Goal: Task Accomplishment & Management: Manage account settings

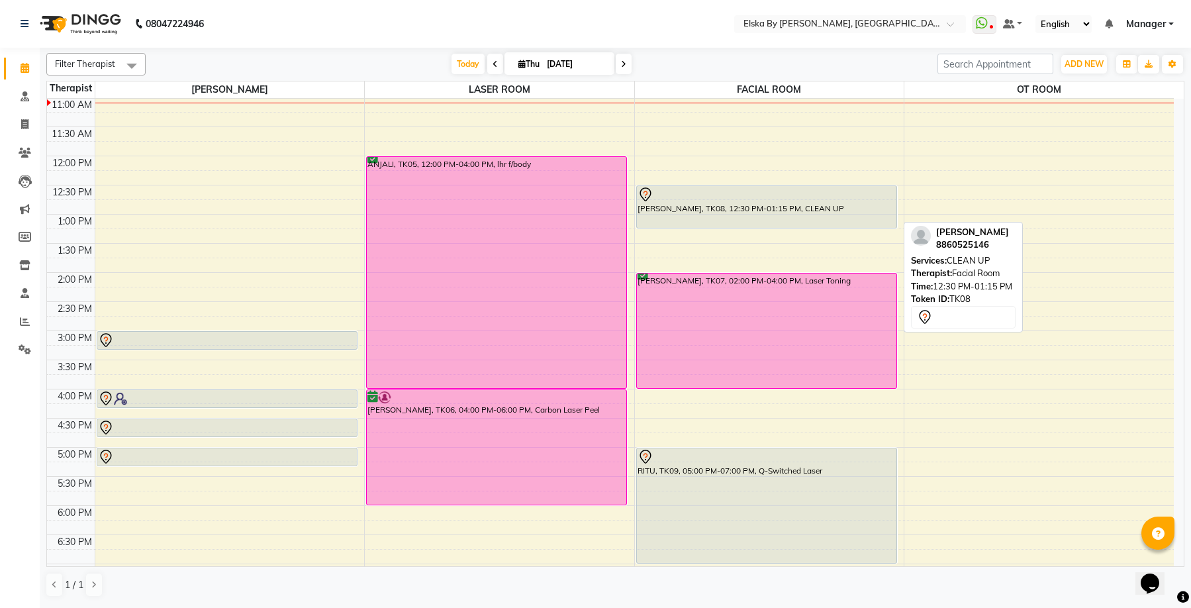
click at [724, 201] on div at bounding box center [766, 195] width 258 height 16
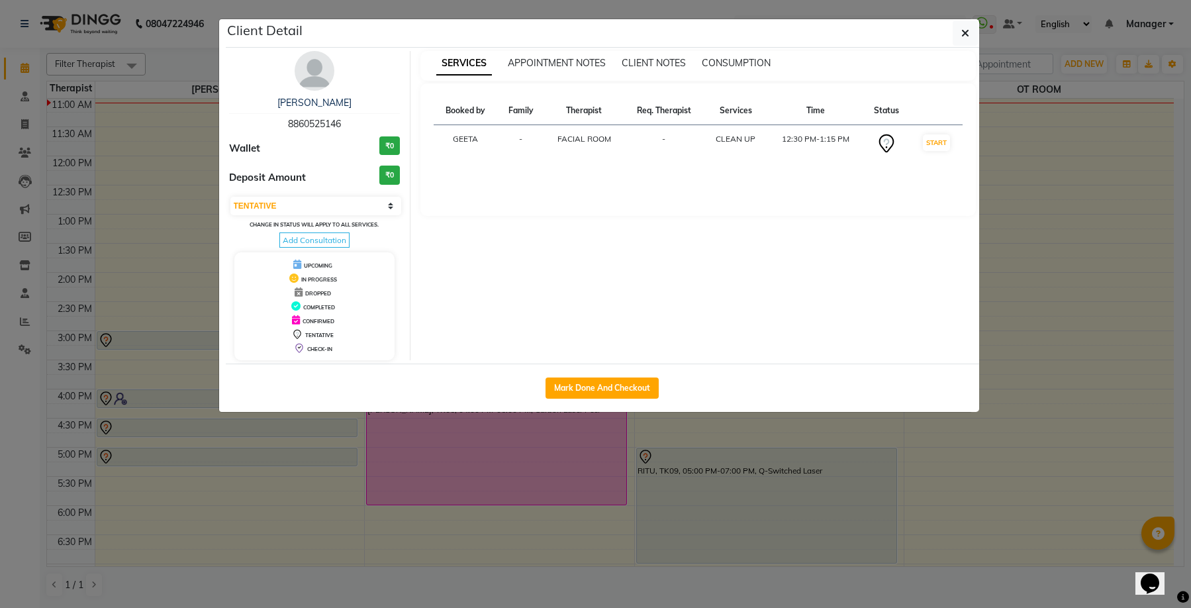
click at [724, 201] on div "SERVICES APPOINTMENT NOTES CLIENT NOTES CONSUMPTION Booked by Family Therapist …" at bounding box center [697, 205] width 575 height 309
click at [389, 205] on select "Select IN SERVICE CONFIRMED TENTATIVE CHECK IN MARK DONE DROPPED UPCOMING" at bounding box center [315, 206] width 171 height 19
select select "6"
click at [230, 197] on select "Select IN SERVICE CONFIRMED TENTATIVE CHECK IN MARK DONE DROPPED UPCOMING" at bounding box center [315, 206] width 171 height 19
click at [963, 30] on icon "button" at bounding box center [965, 33] width 8 height 11
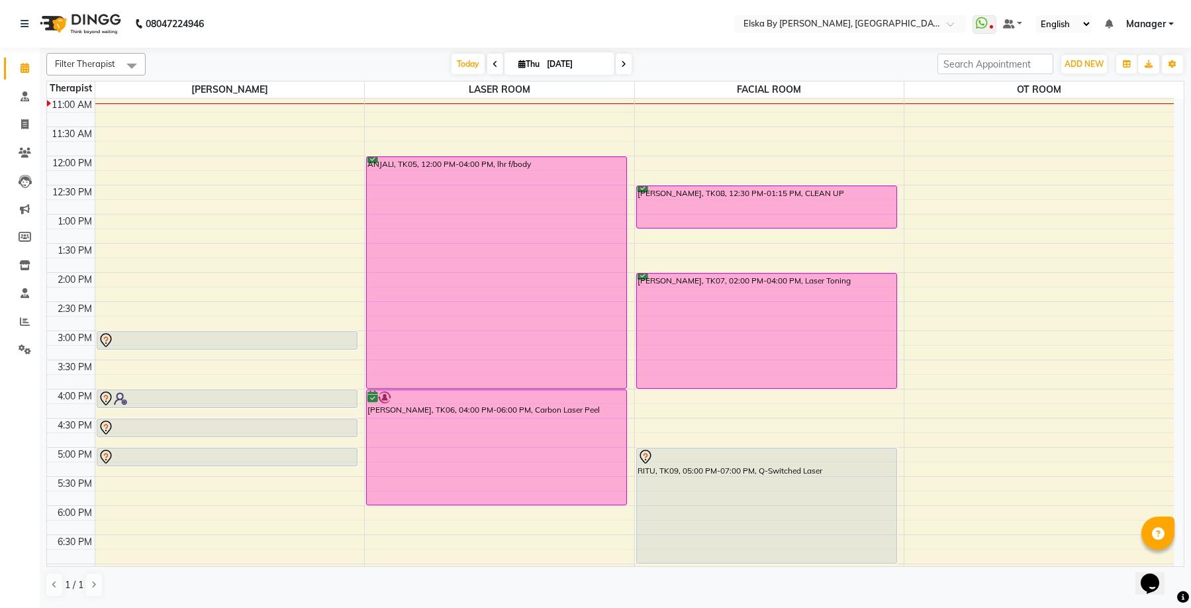
scroll to position [183, 0]
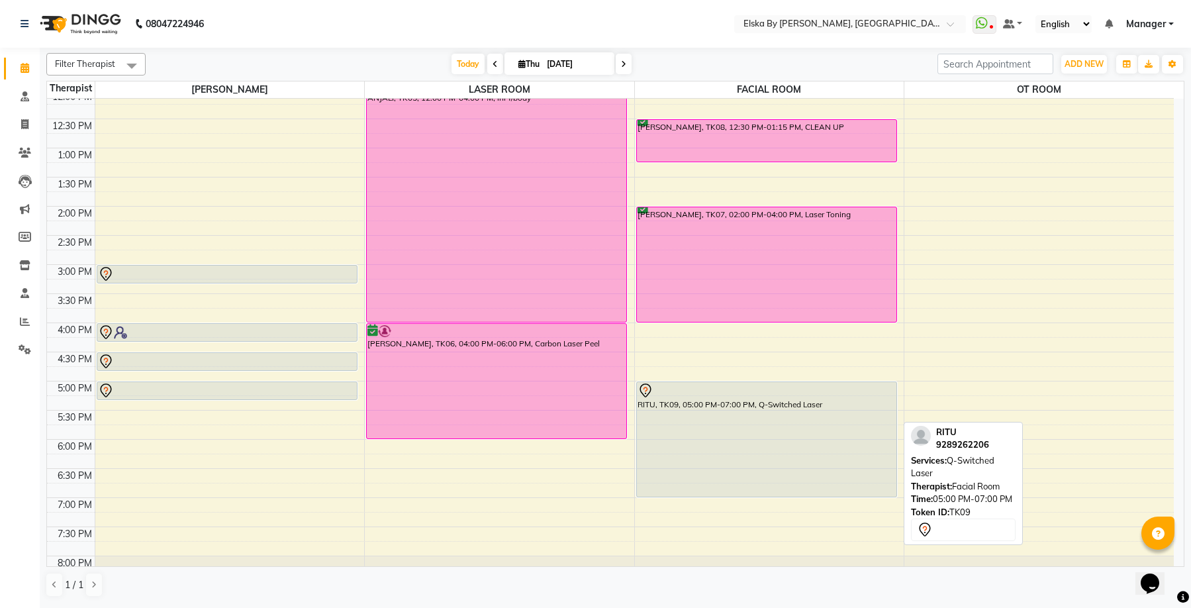
click at [764, 408] on div "RITU, TK09, 05:00 PM-07:00 PM, Q-Switched Laser" at bounding box center [766, 439] width 259 height 115
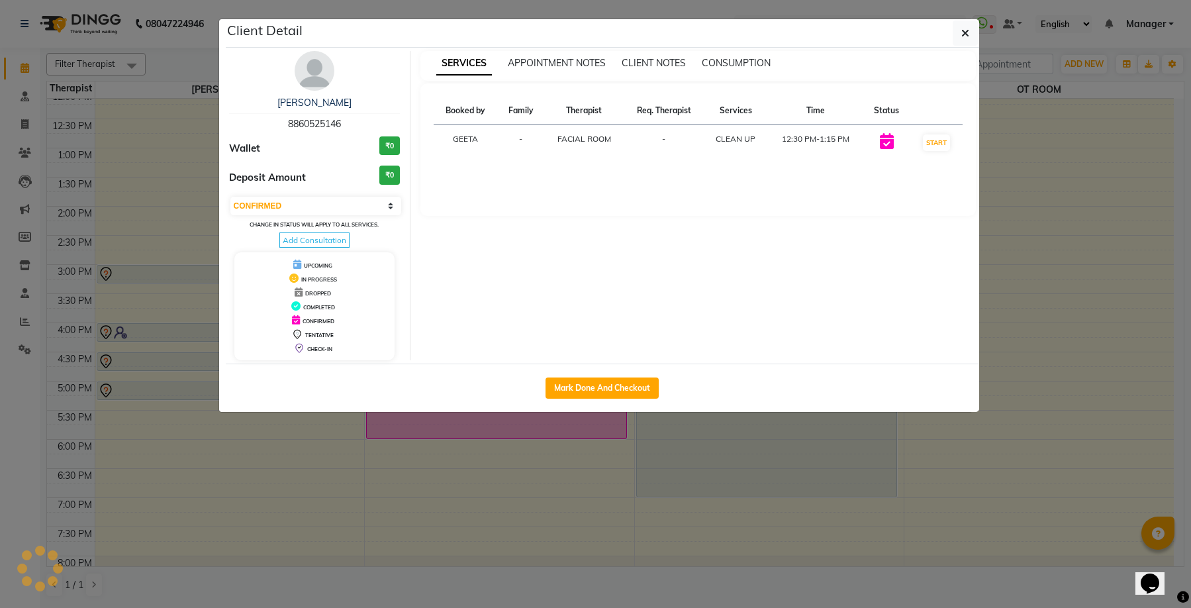
select select "7"
click at [967, 32] on icon "button" at bounding box center [965, 33] width 8 height 11
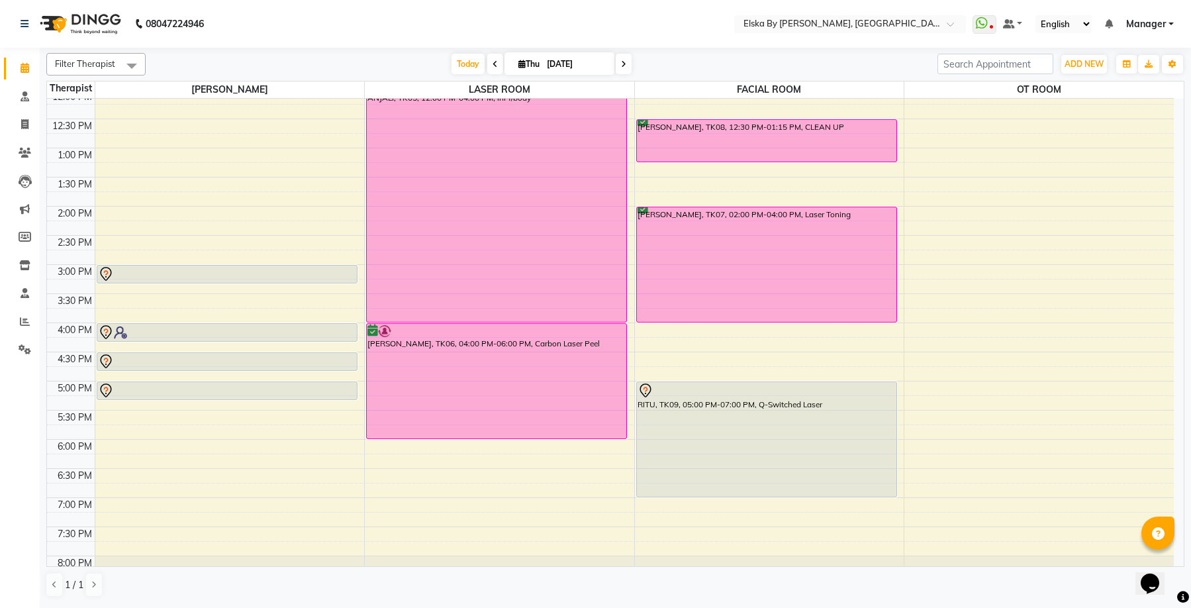
click at [622, 67] on icon at bounding box center [623, 64] width 5 height 8
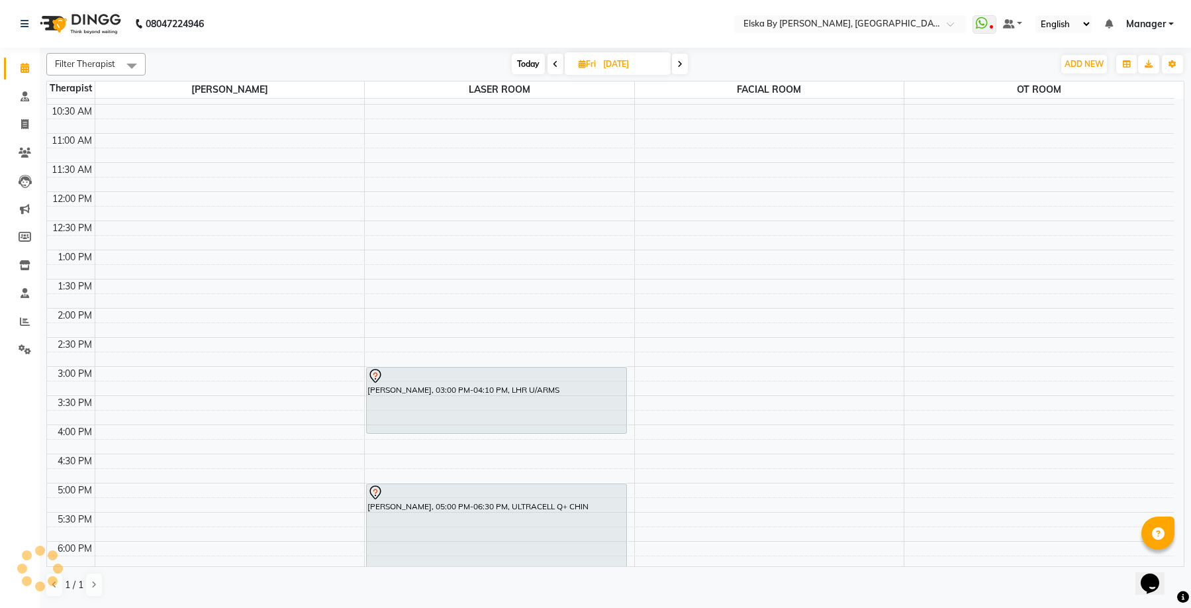
scroll to position [199, 0]
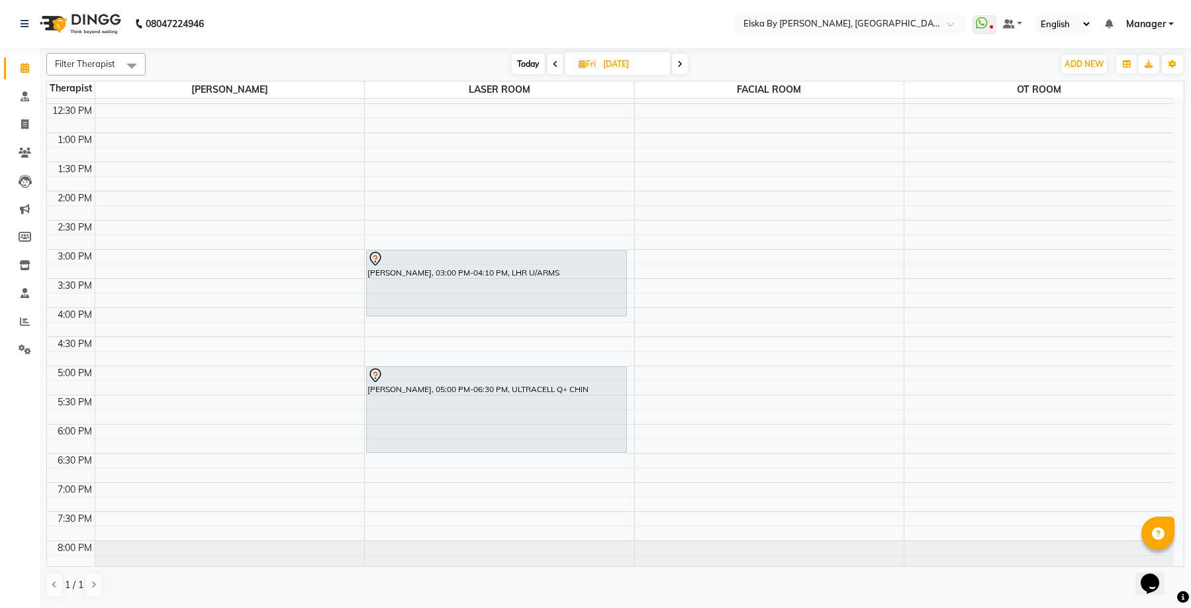
click at [532, 66] on span "Today" at bounding box center [528, 64] width 33 height 21
type input "[DATE]"
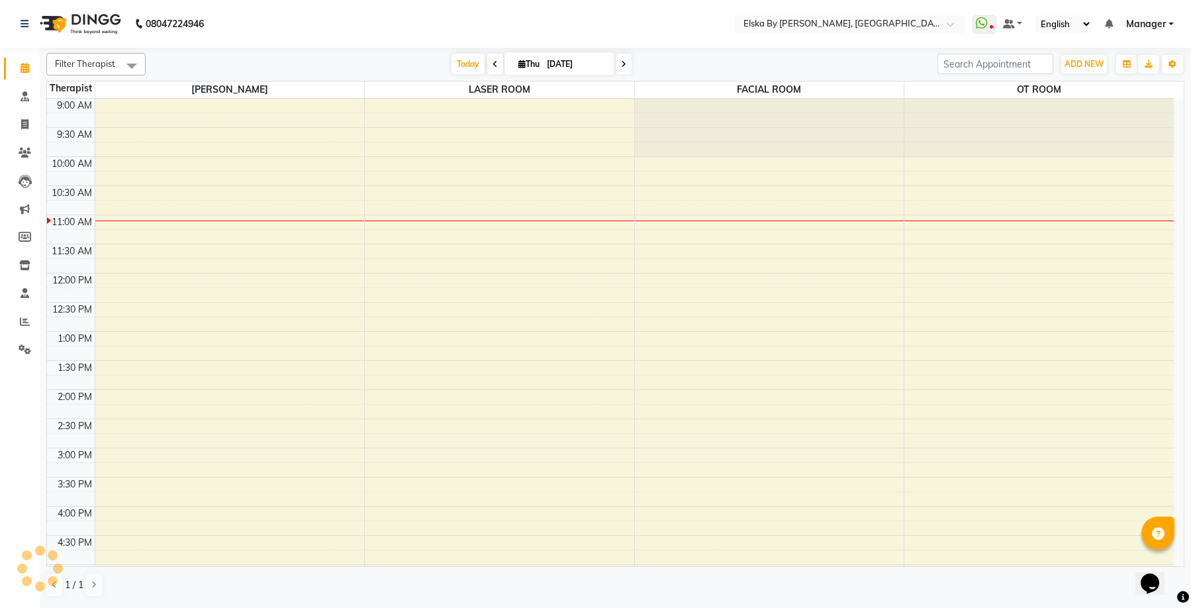
scroll to position [117, 0]
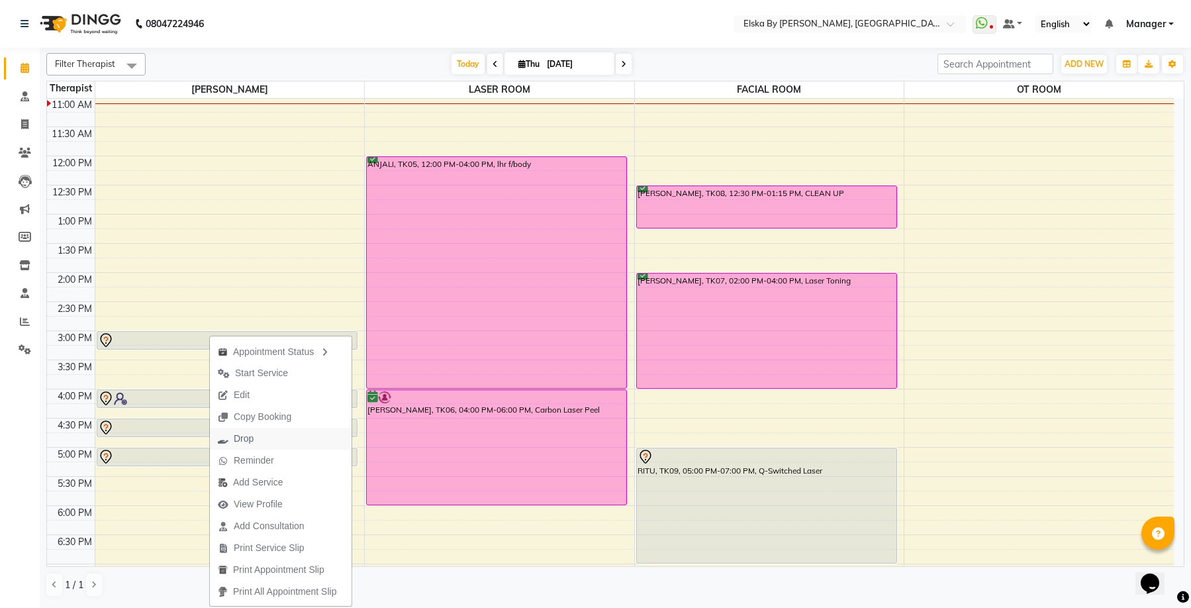
click at [261, 438] on span "Drop" at bounding box center [236, 439] width 52 height 22
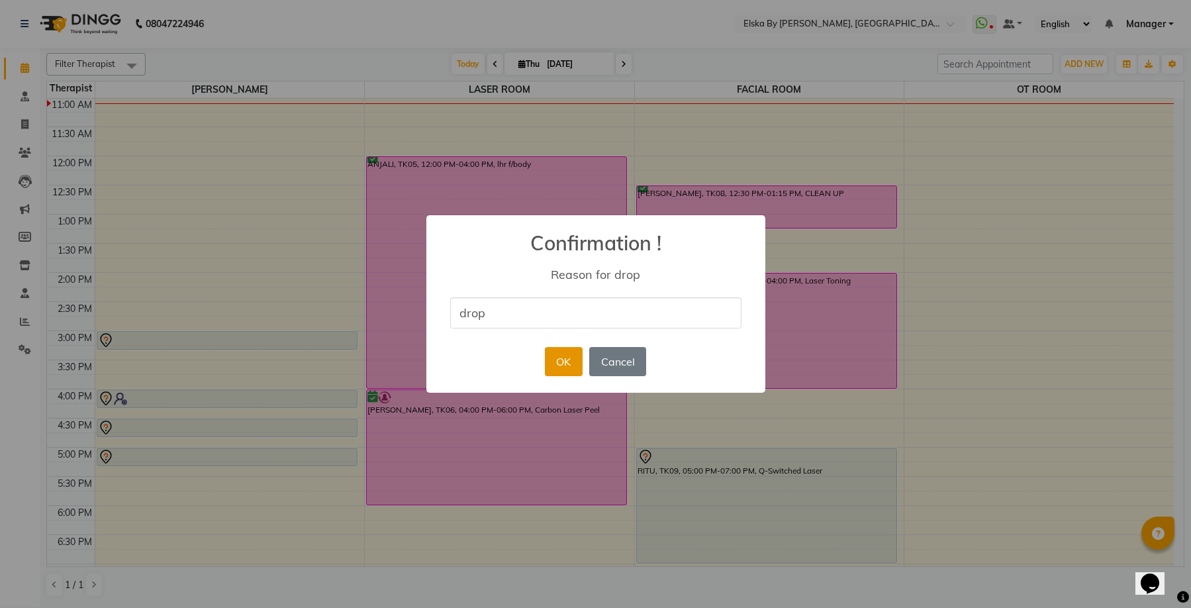
type input "drop"
click at [566, 361] on button "OK" at bounding box center [564, 361] width 38 height 29
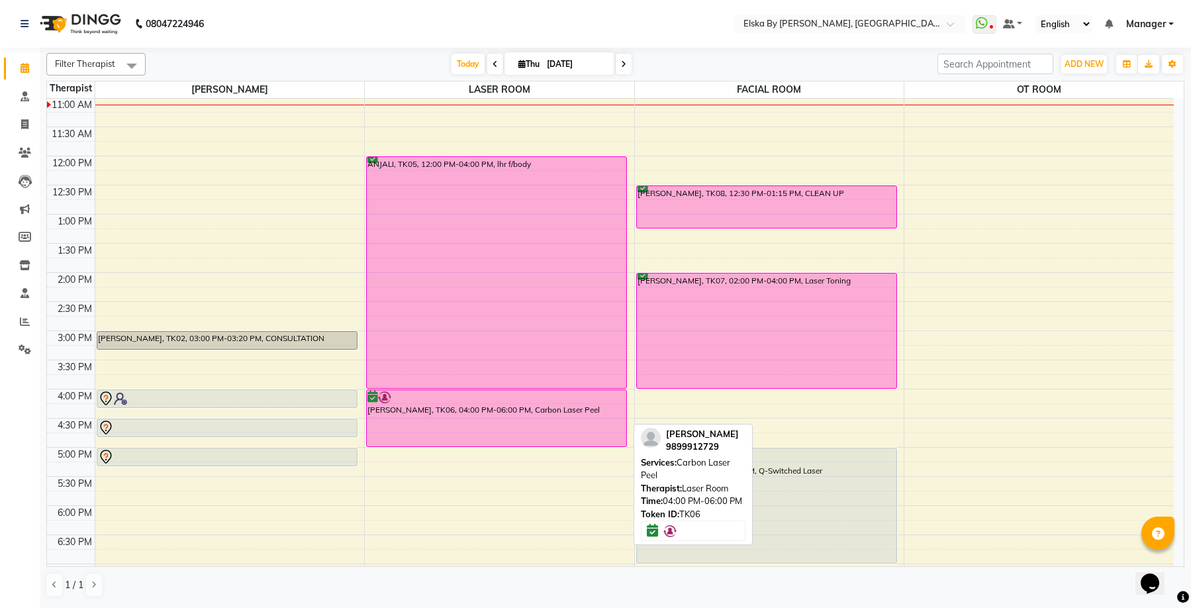
drag, startPoint x: 499, startPoint y: 505, endPoint x: 505, endPoint y: 446, distance: 59.2
click at [505, 446] on div "ANJALI, TK05, 12:00 PM-04:00 PM, lhr f/body [PERSON_NAME], TK06, 04:00 PM-06:00…" at bounding box center [499, 330] width 269 height 698
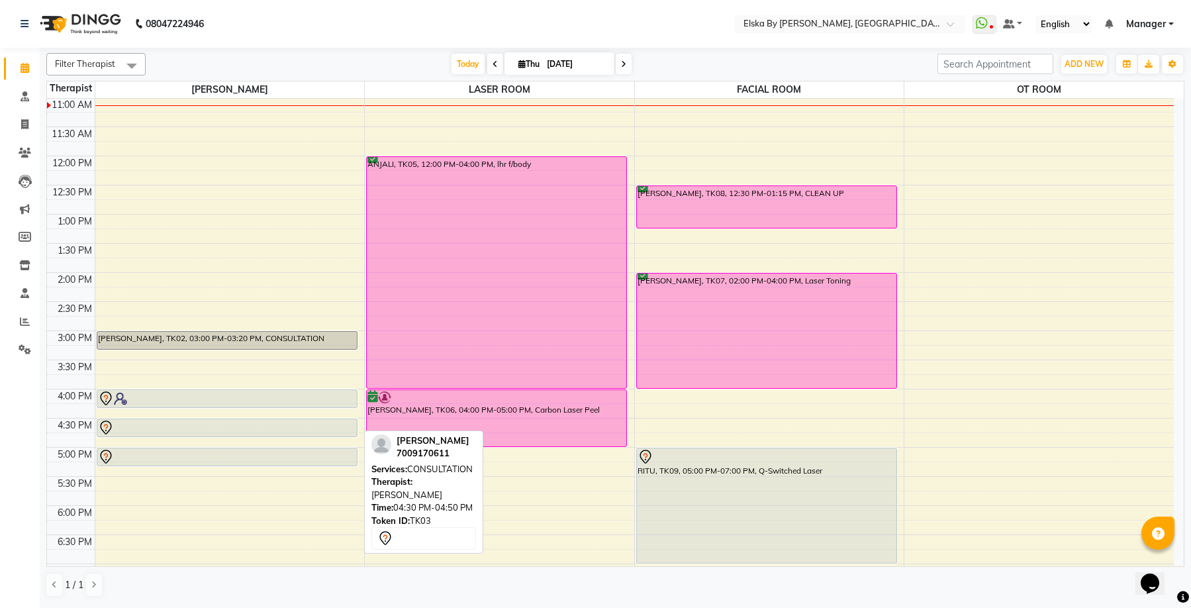
click at [187, 434] on div "[PERSON_NAME], TK02, 03:00 PM-03:20 PM, CONSULTATION [PERSON_NAME], TK04, 04:00…" at bounding box center [229, 330] width 269 height 698
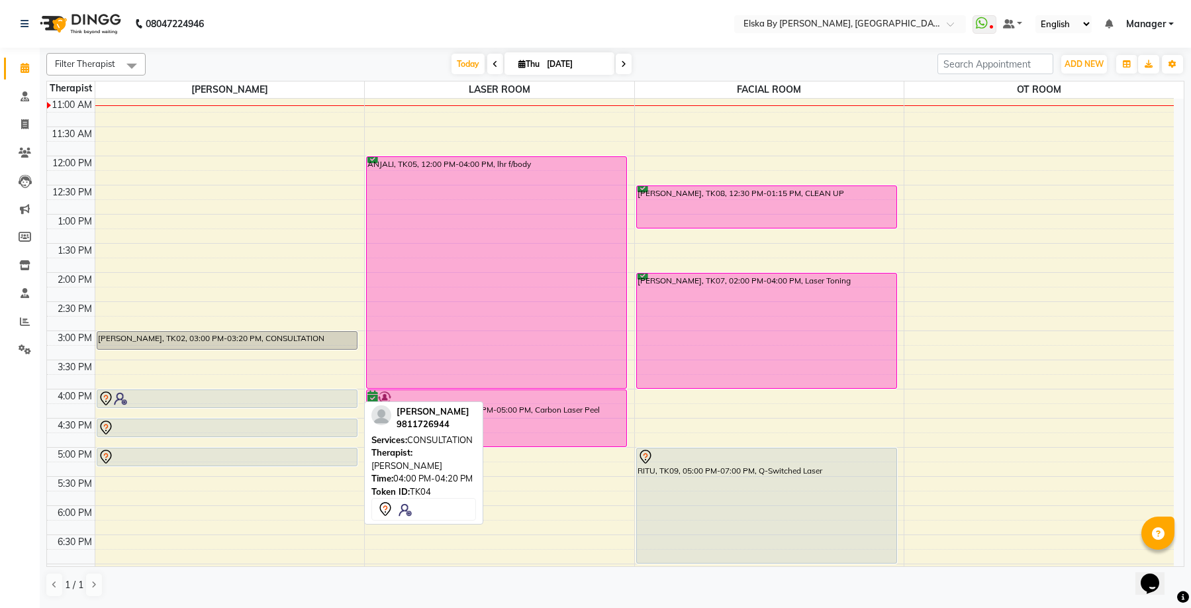
click at [283, 399] on div at bounding box center [227, 399] width 258 height 16
select select "7"
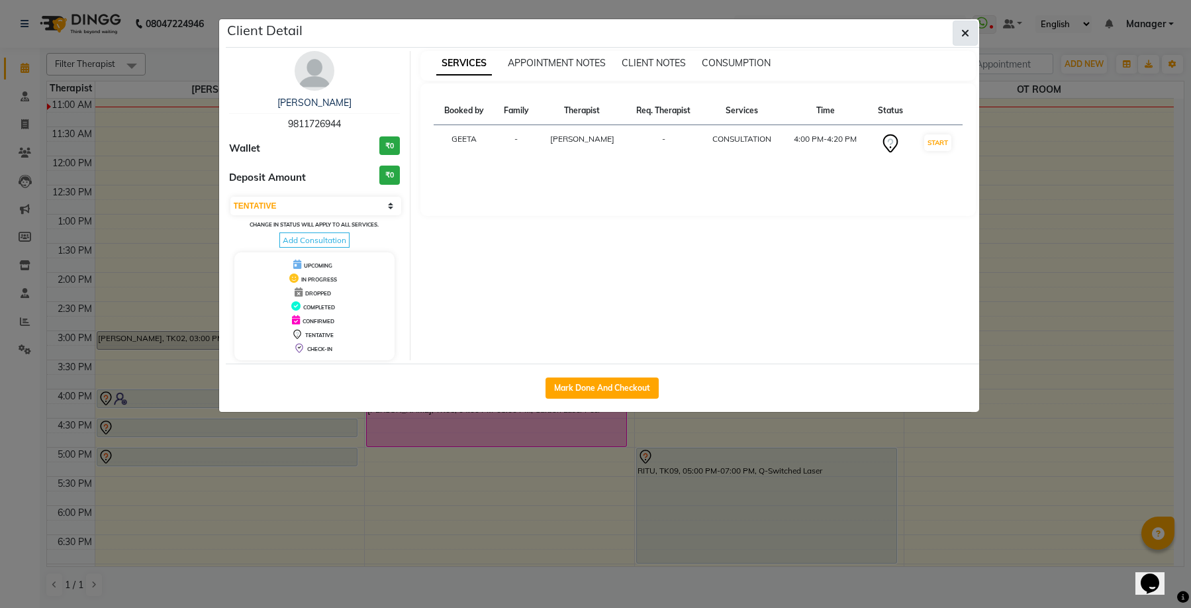
click at [966, 35] on icon "button" at bounding box center [965, 33] width 8 height 11
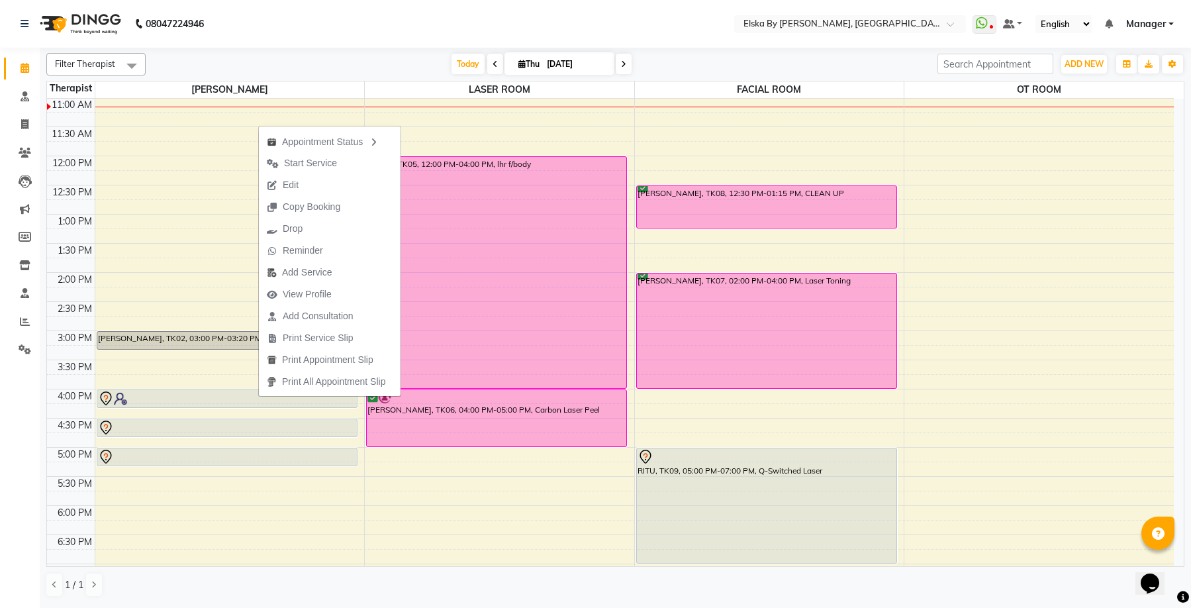
click at [30, 399] on div "Calendar Consultation Invoice Clients Leads Marketing Members Inventory Staff R…" at bounding box center [89, 313] width 179 height 550
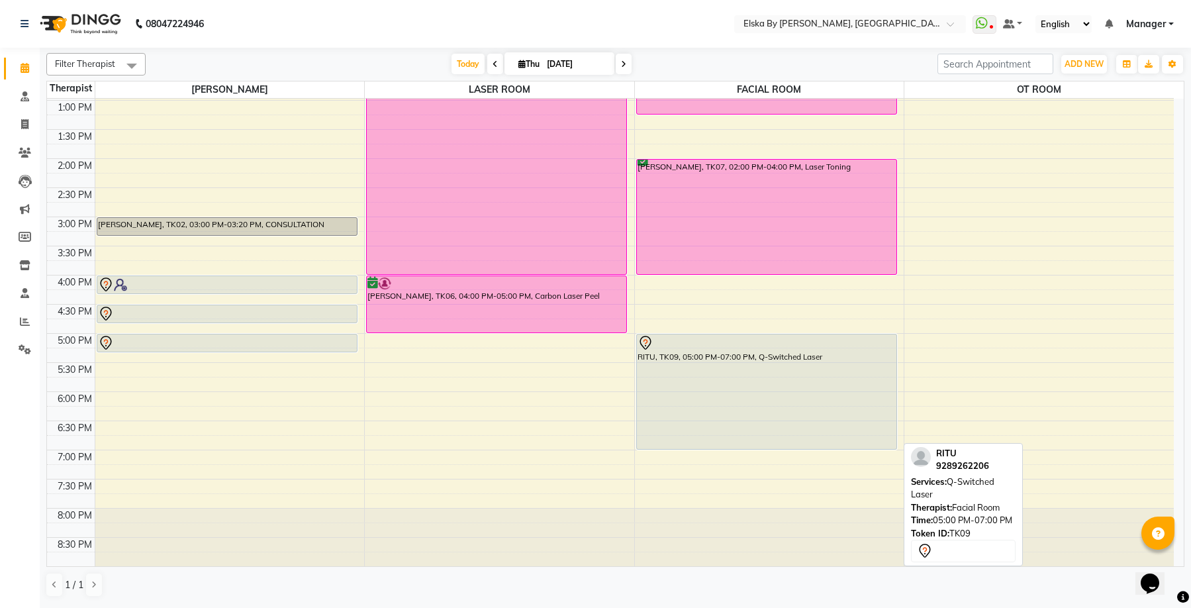
scroll to position [32, 0]
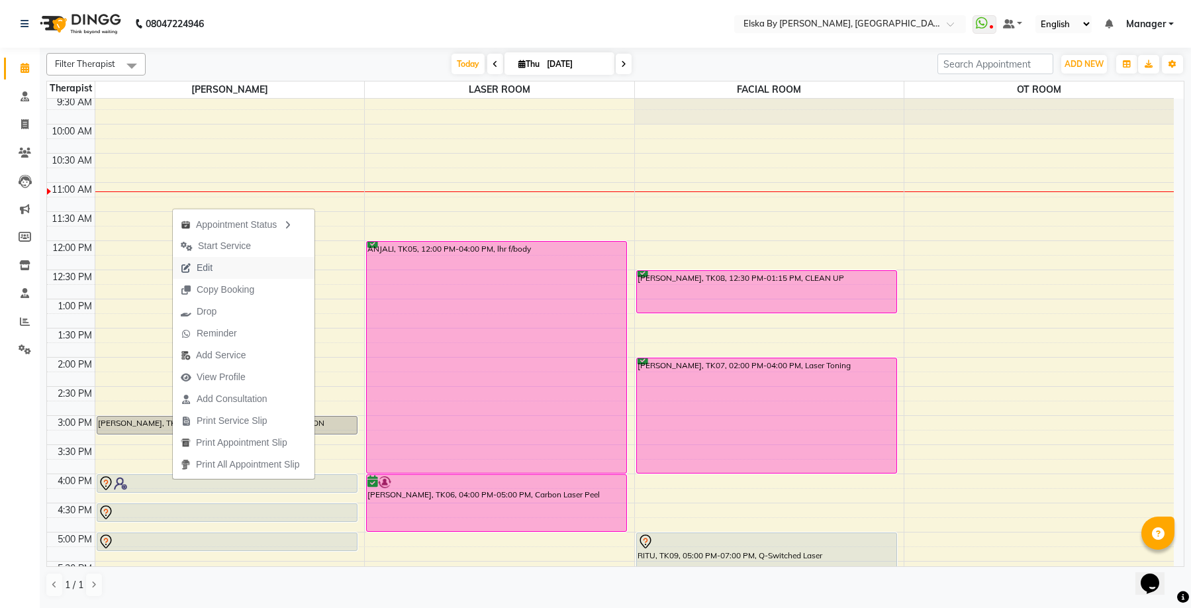
click at [197, 266] on span "Edit" at bounding box center [205, 268] width 16 height 14
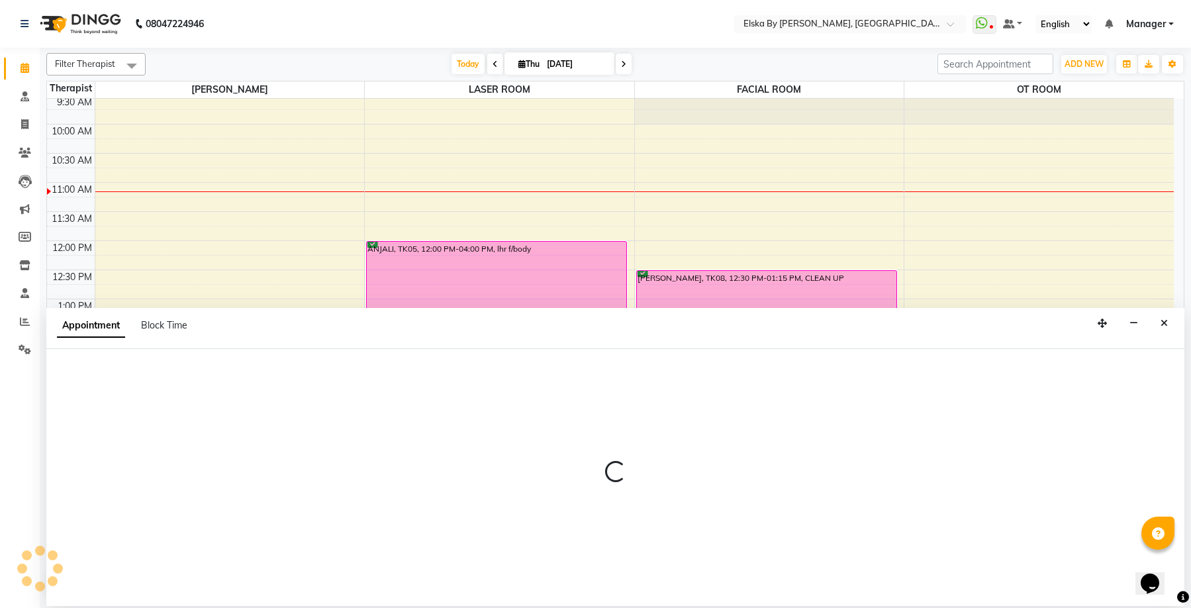
select select "tentative"
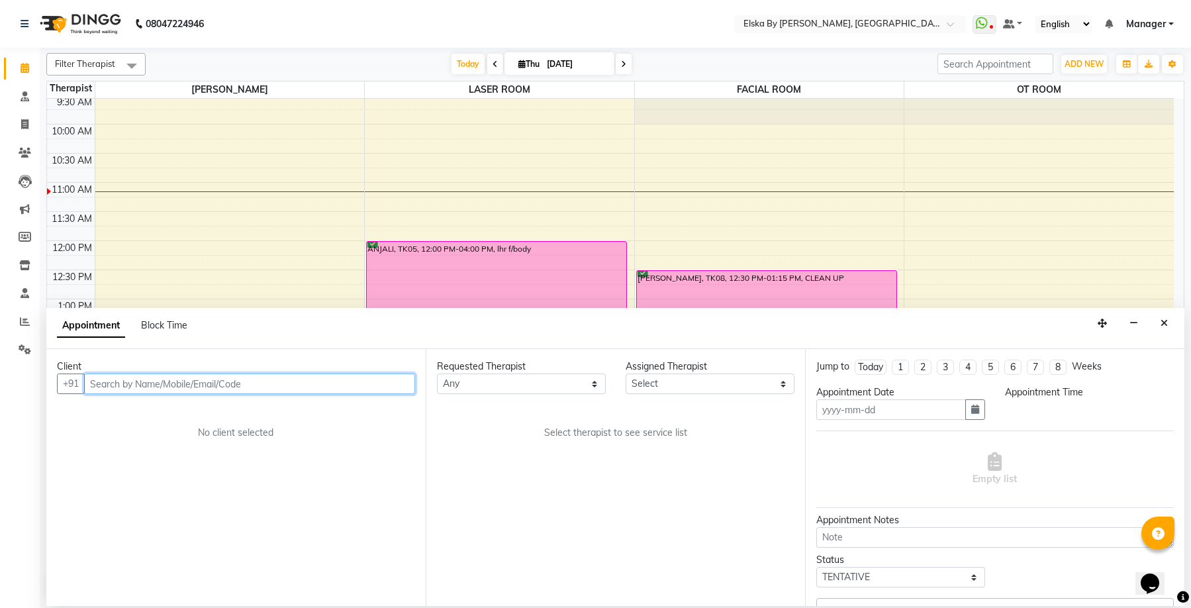
type input "[DATE]"
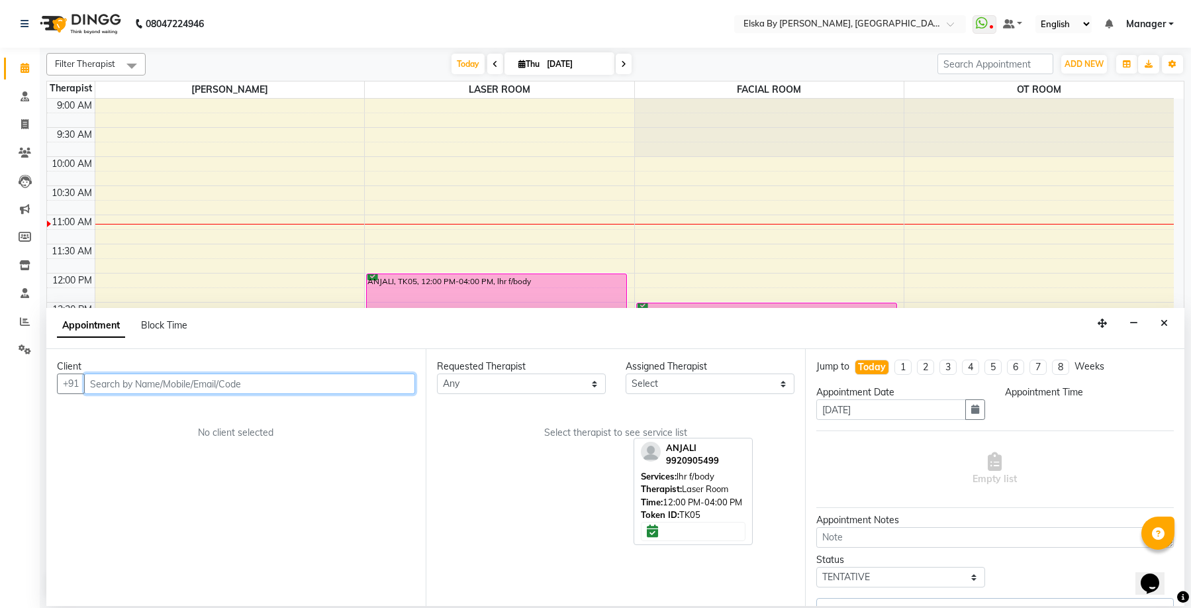
select select "62001"
select select "960"
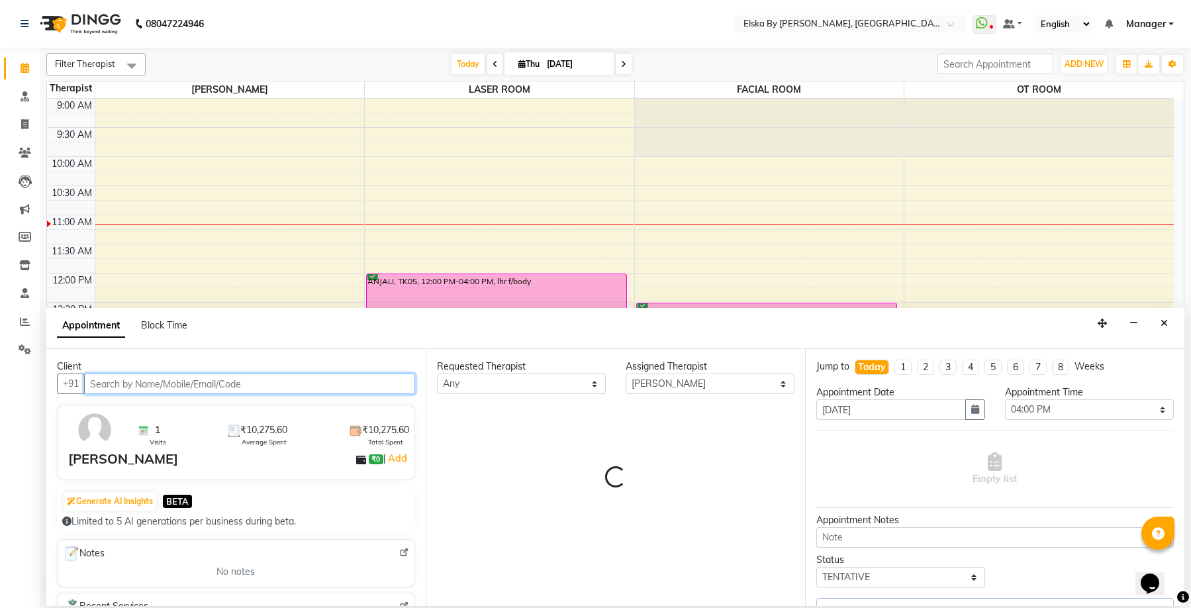
select select "3636"
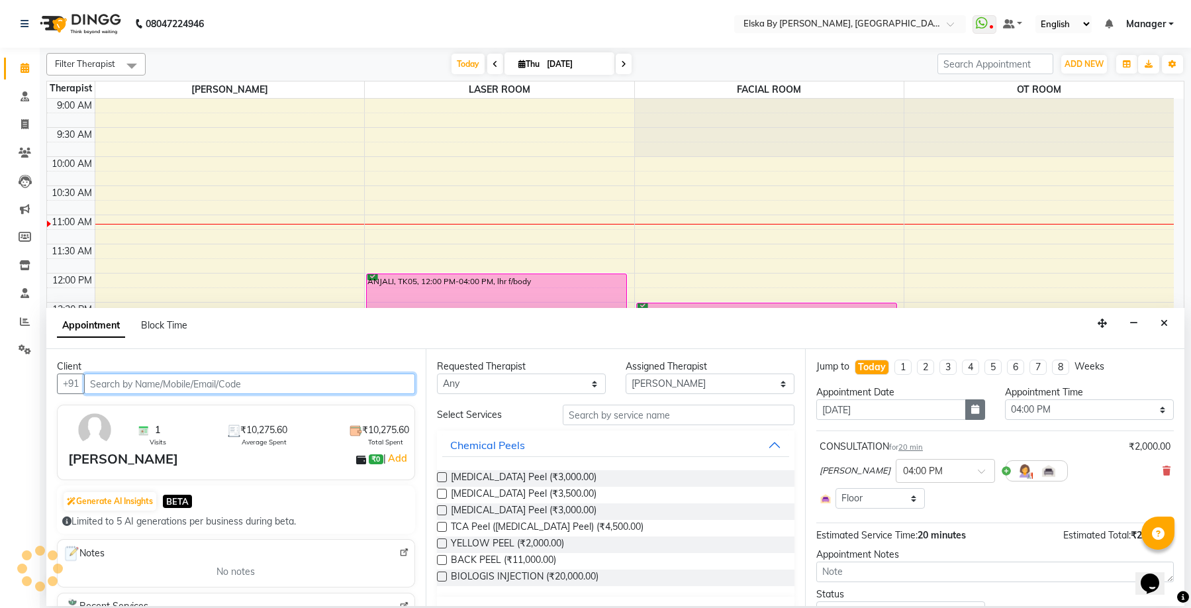
scroll to position [117, 0]
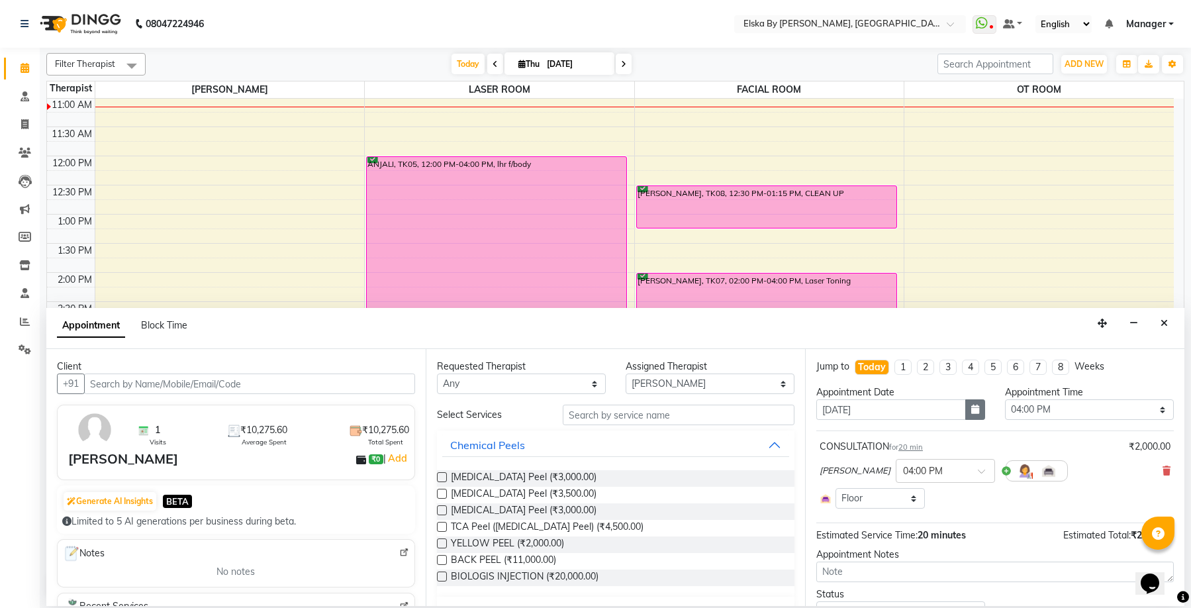
click at [972, 412] on icon "button" at bounding box center [975, 408] width 8 height 9
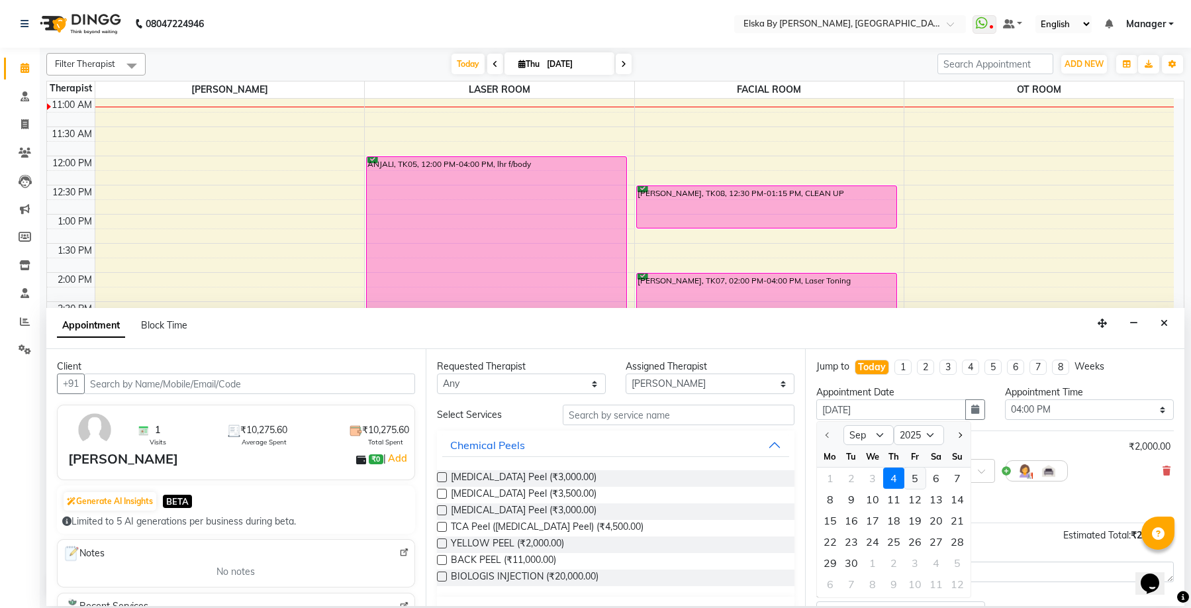
click at [915, 479] on div "5" at bounding box center [914, 477] width 21 height 21
type input "[DATE]"
select select "960"
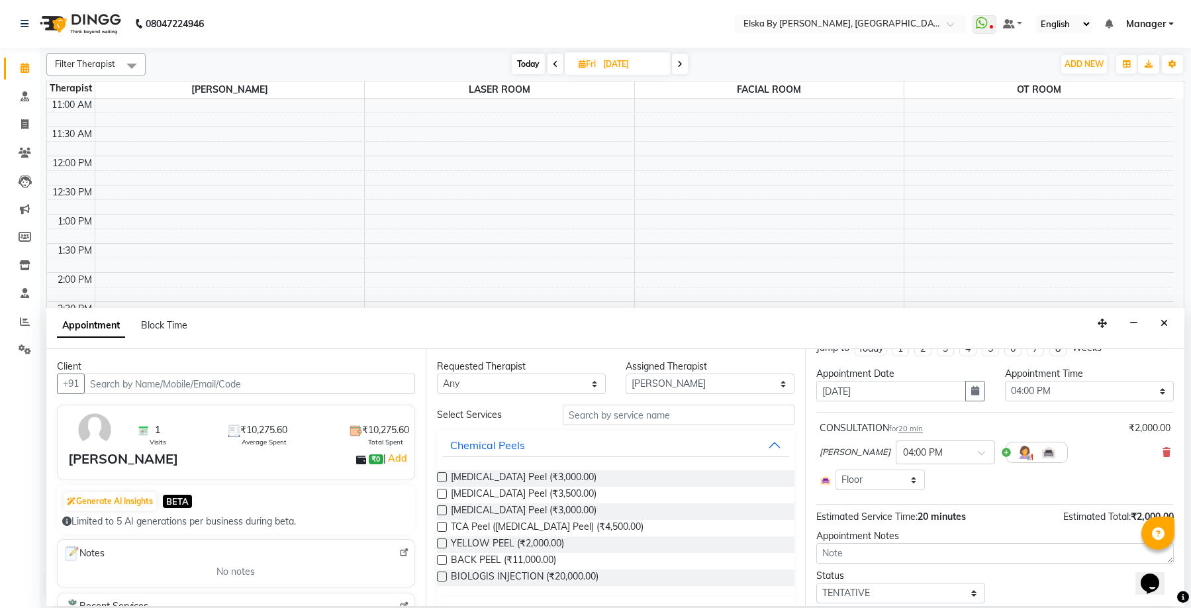
scroll to position [0, 0]
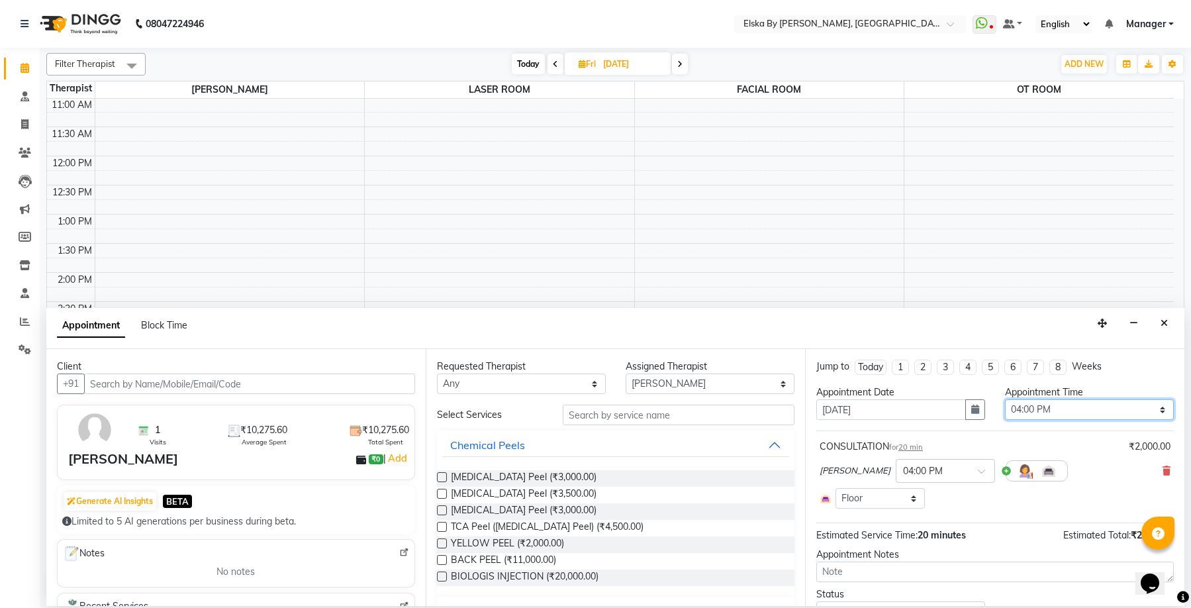
click at [1104, 408] on select "Select 10:00 AM 10:15 AM 10:30 AM 10:45 AM 11:00 AM 11:15 AM 11:30 AM 11:45 AM …" at bounding box center [1089, 409] width 169 height 21
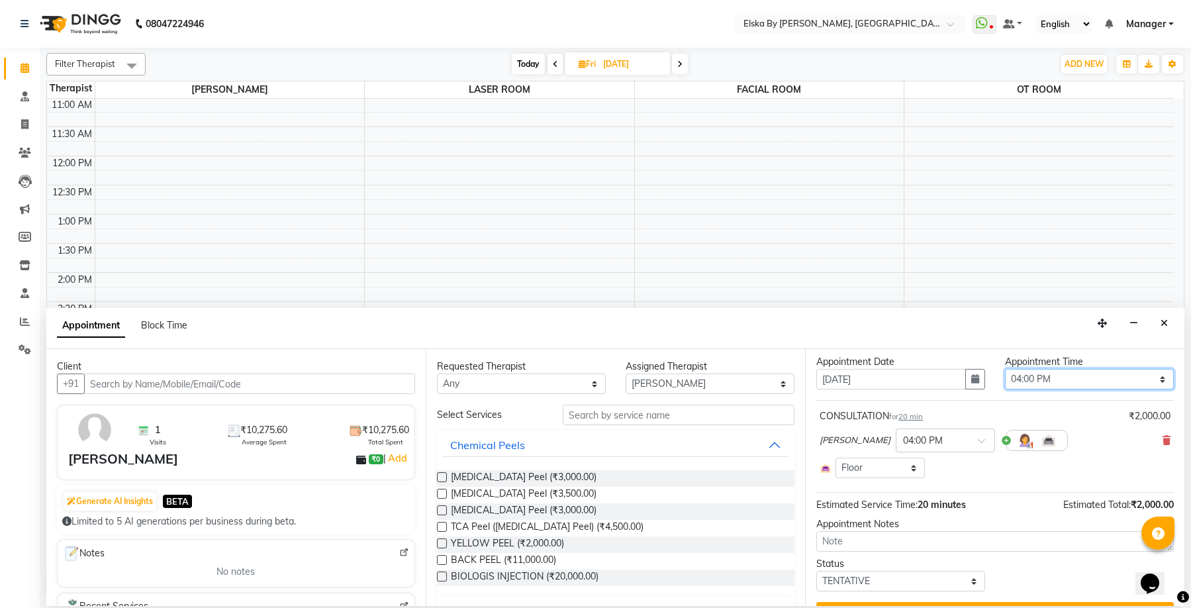
scroll to position [61, 0]
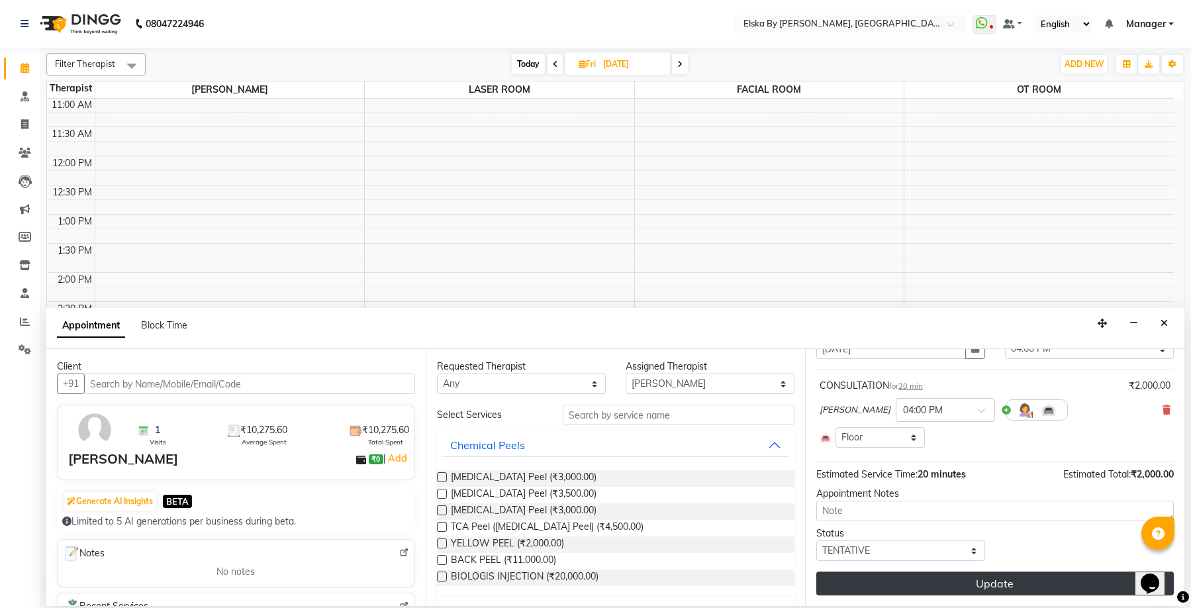
click at [954, 582] on button "Update" at bounding box center [994, 583] width 357 height 24
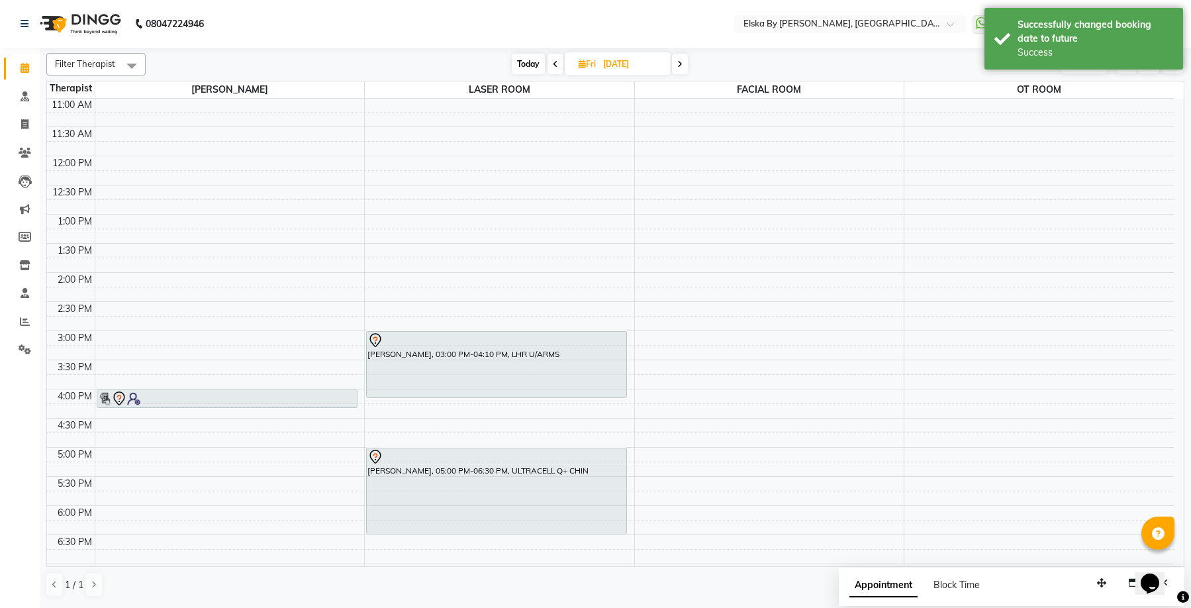
click at [530, 62] on span "Today" at bounding box center [528, 64] width 33 height 21
type input "[DATE]"
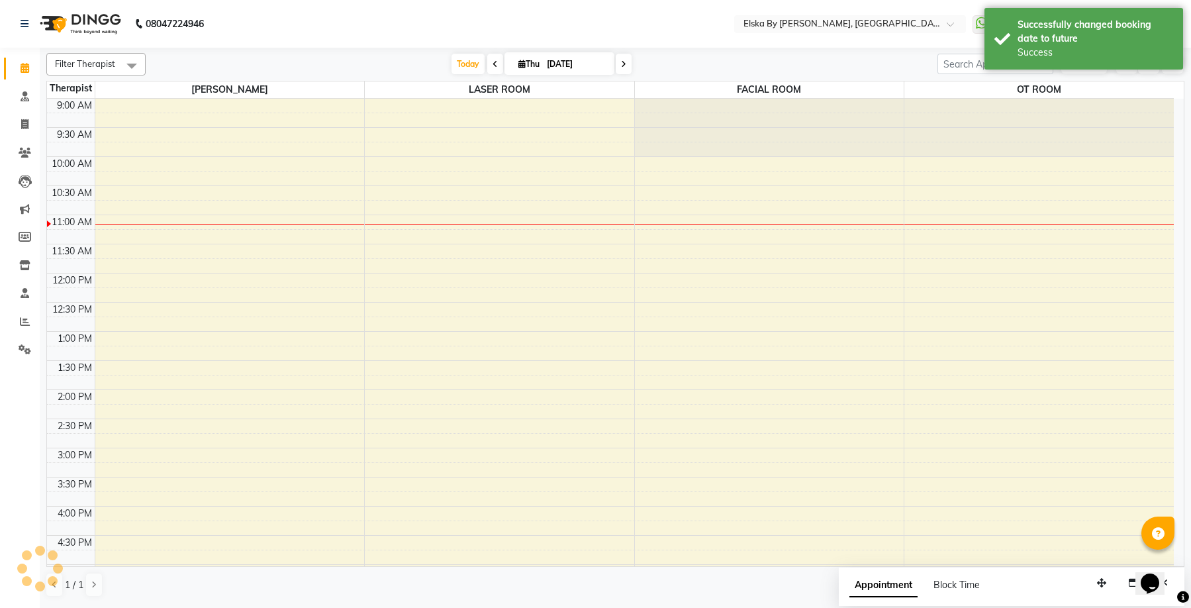
scroll to position [117, 0]
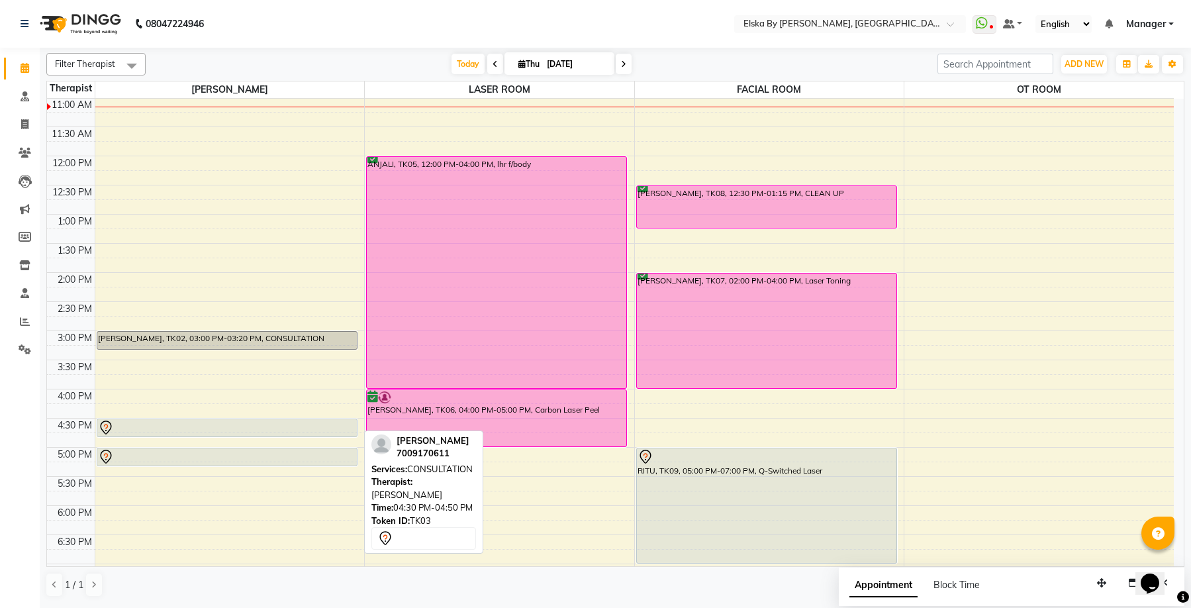
click at [248, 423] on div at bounding box center [227, 428] width 258 height 16
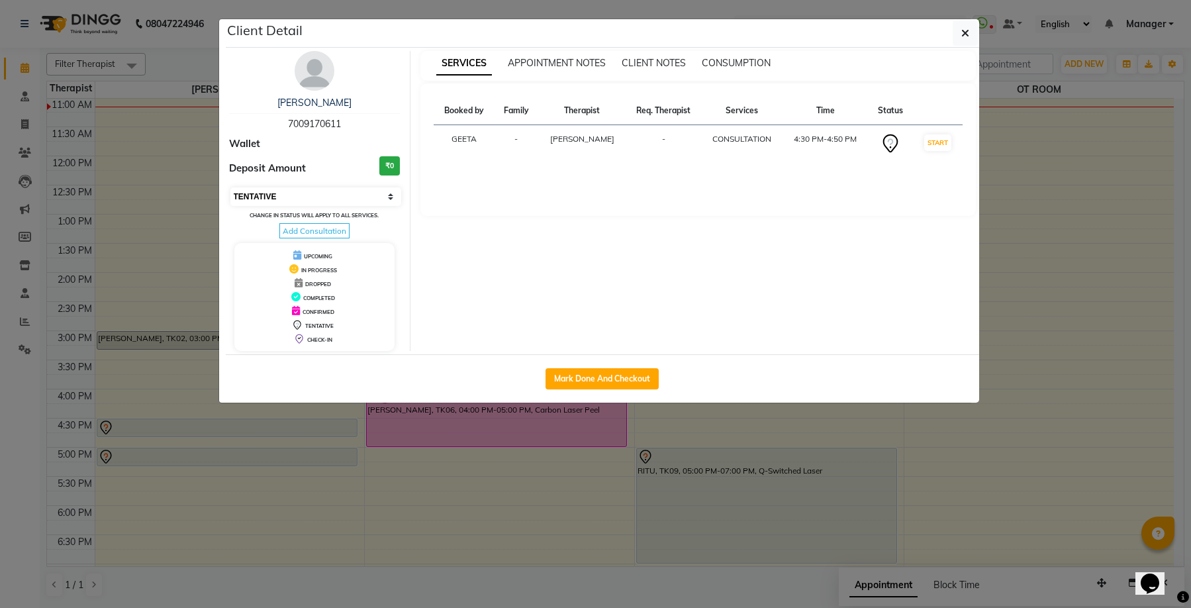
click at [387, 198] on select "Select IN SERVICE CONFIRMED TENTATIVE CHECK IN MARK DONE DROPPED UPCOMING" at bounding box center [315, 196] width 171 height 19
select select "6"
click at [230, 187] on select "Select IN SERVICE CONFIRMED TENTATIVE CHECK IN MARK DONE DROPPED UPCOMING" at bounding box center [315, 196] width 171 height 19
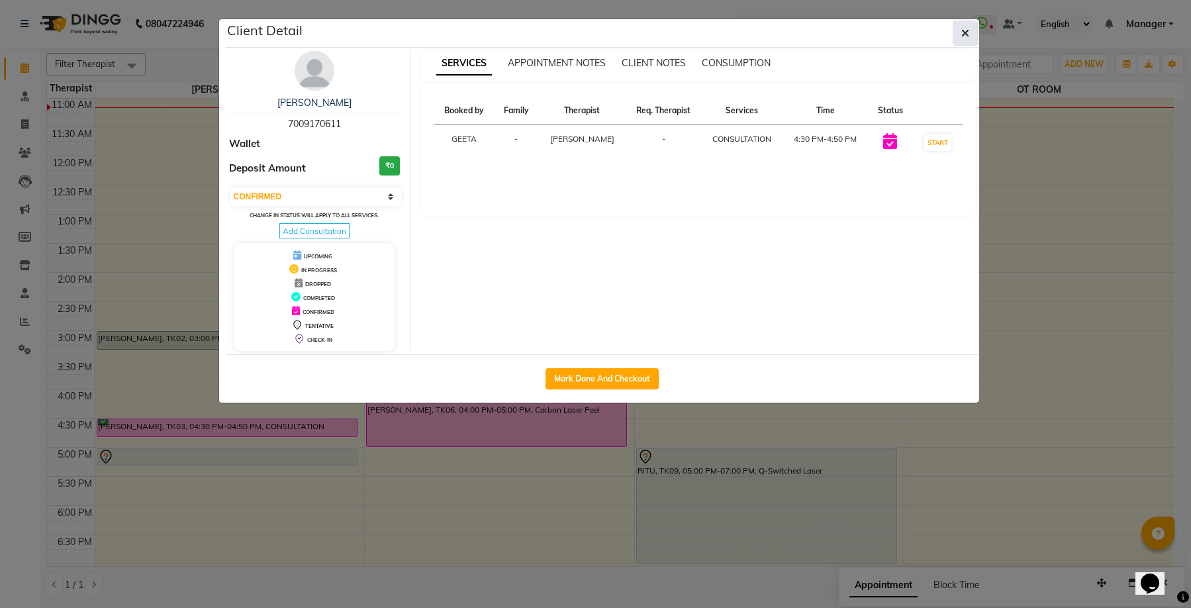
click at [968, 34] on icon "button" at bounding box center [965, 33] width 8 height 11
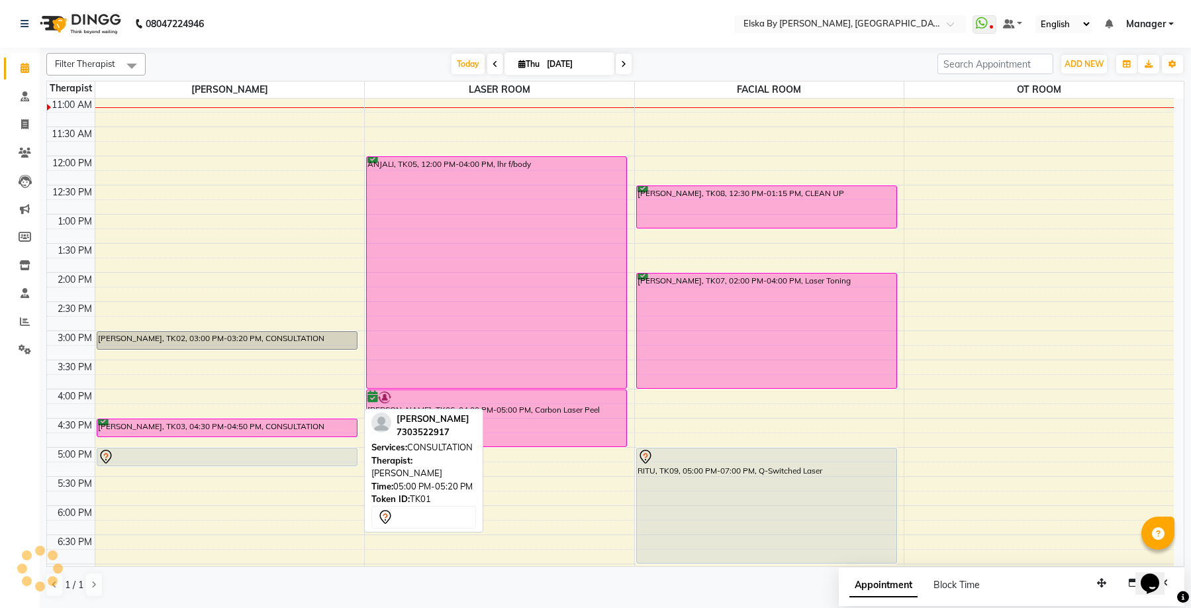
click at [299, 455] on div at bounding box center [227, 457] width 258 height 16
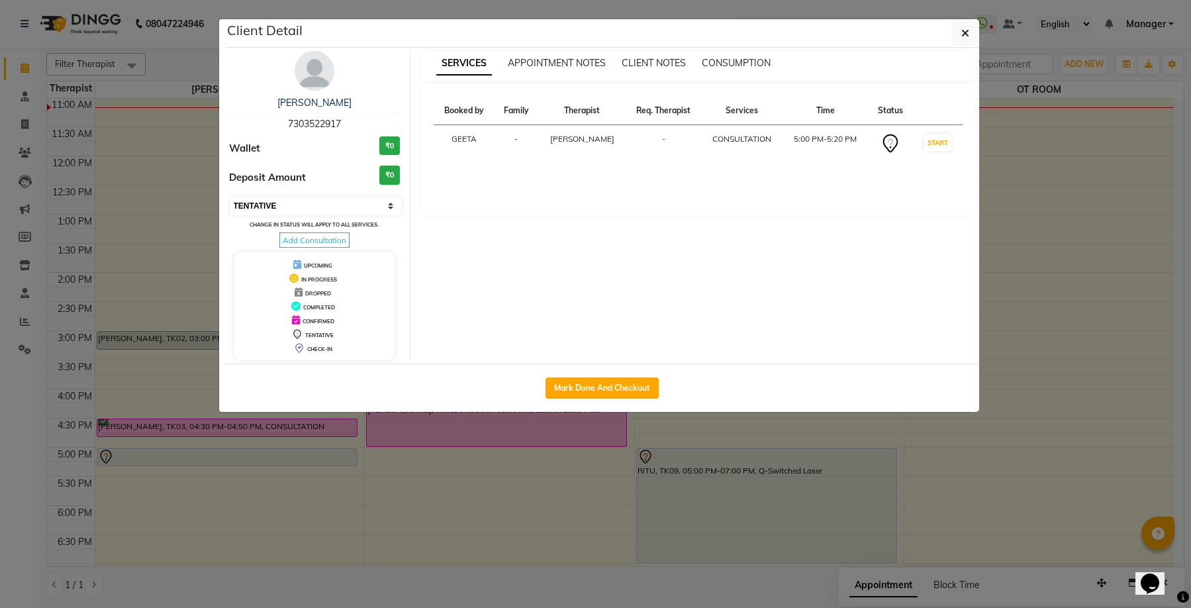
click at [385, 204] on select "Select IN SERVICE CONFIRMED TENTATIVE CHECK IN MARK DONE DROPPED UPCOMING" at bounding box center [315, 206] width 171 height 19
select select "6"
click at [230, 197] on select "Select IN SERVICE CONFIRMED TENTATIVE CHECK IN MARK DONE DROPPED UPCOMING" at bounding box center [315, 206] width 171 height 19
click at [970, 35] on button "button" at bounding box center [964, 33] width 25 height 25
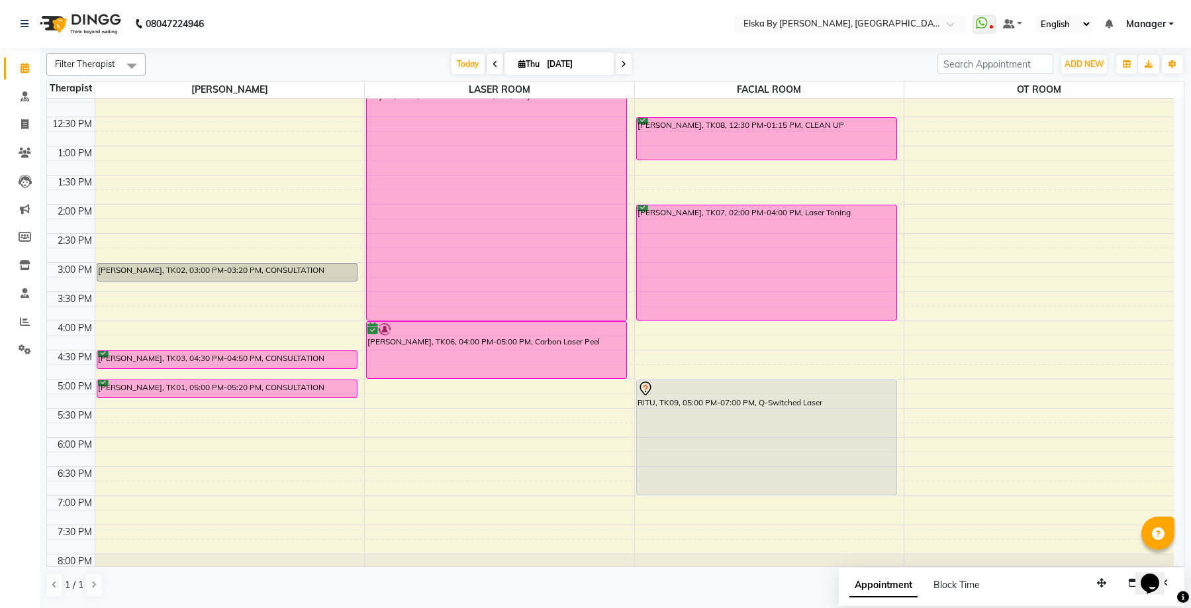
scroll to position [231, 0]
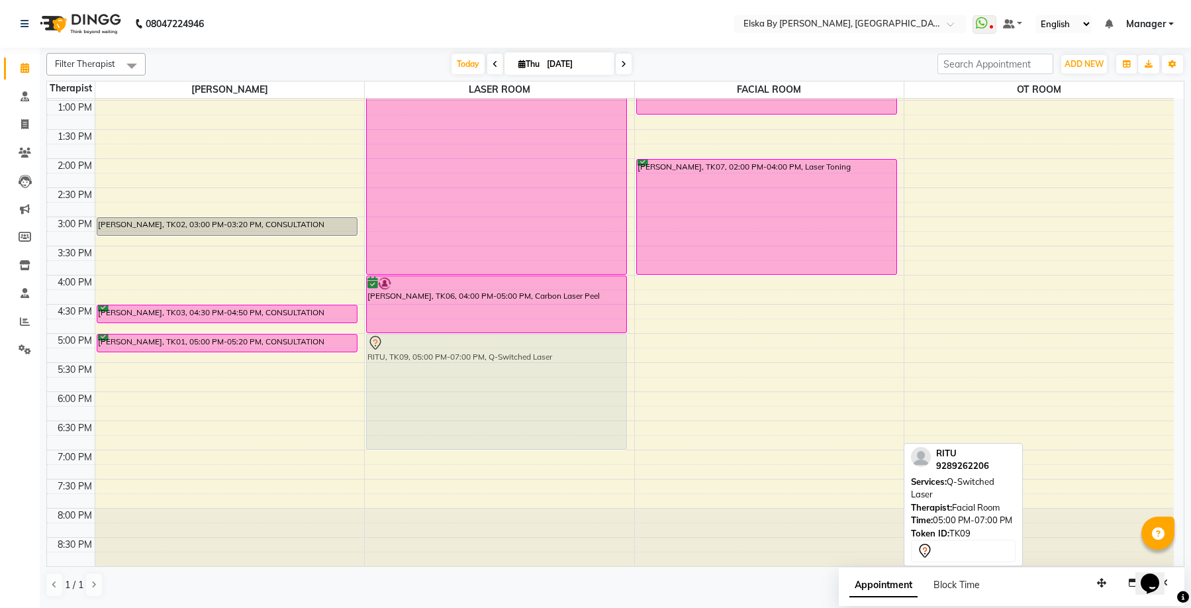
drag, startPoint x: 740, startPoint y: 376, endPoint x: 580, endPoint y: 378, distance: 160.2
click at [583, 377] on tr "[PERSON_NAME], TK02, 03:00 PM-03:20 PM, CONSULTATION [PERSON_NAME], TK03, 04:30…" at bounding box center [610, 217] width 1127 height 698
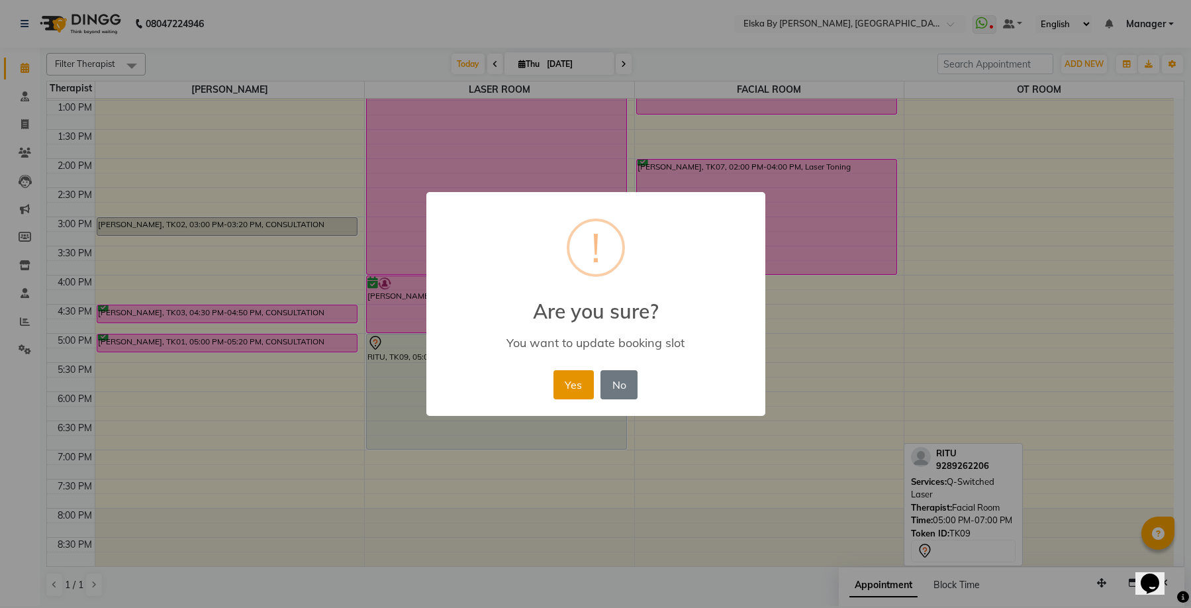
click at [582, 381] on button "Yes" at bounding box center [573, 384] width 40 height 29
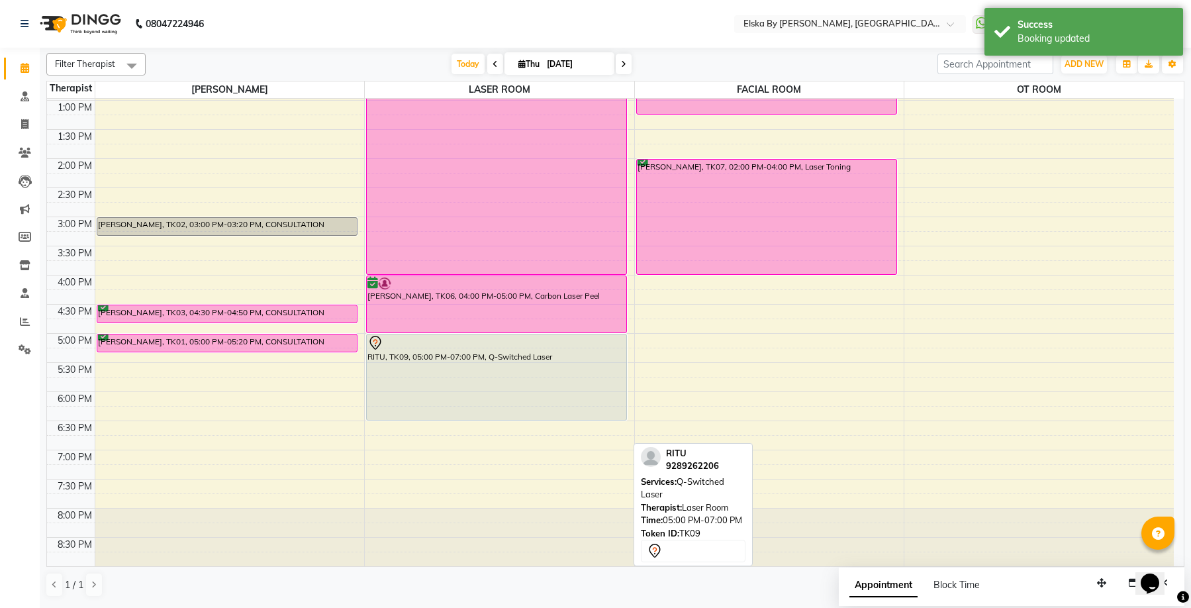
drag, startPoint x: 571, startPoint y: 445, endPoint x: 579, endPoint y: 414, distance: 32.3
click at [579, 414] on div "ANJALI, TK05, 12:00 PM-04:00 PM, lhr f/body [PERSON_NAME], TK06, 04:00 PM-05:00…" at bounding box center [499, 217] width 269 height 698
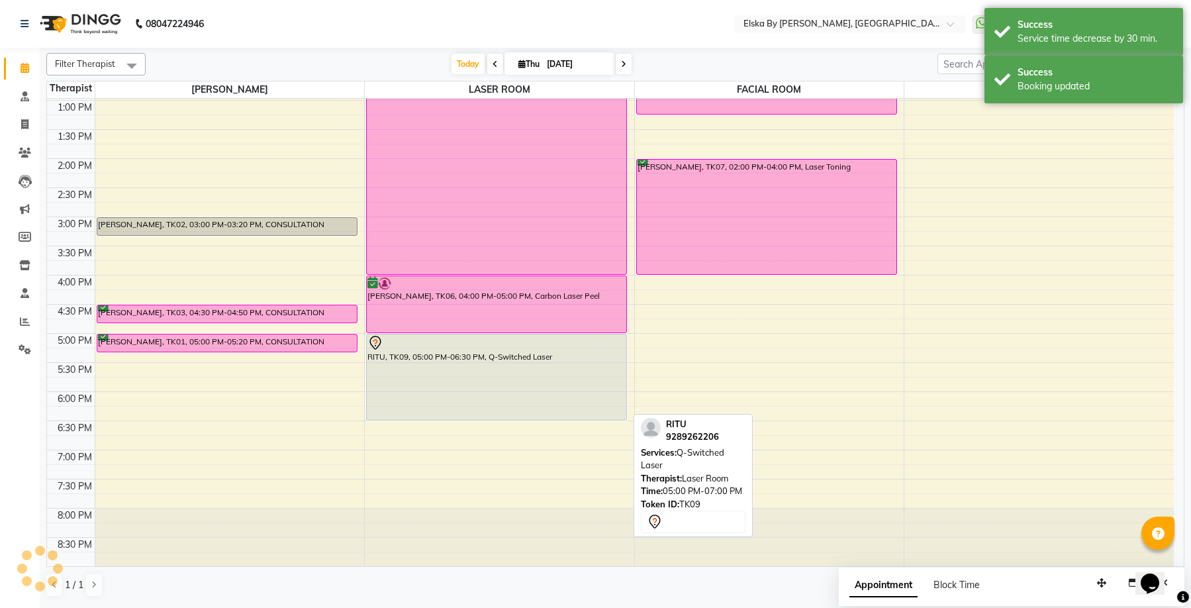
click at [532, 359] on div "RITU, TK09, 05:00 PM-06:30 PM, Q-Switched Laser" at bounding box center [496, 376] width 259 height 85
click at [541, 356] on div "RITU, TK09, 05:00 PM-06:30 PM, Q-Switched Laser" at bounding box center [496, 376] width 259 height 85
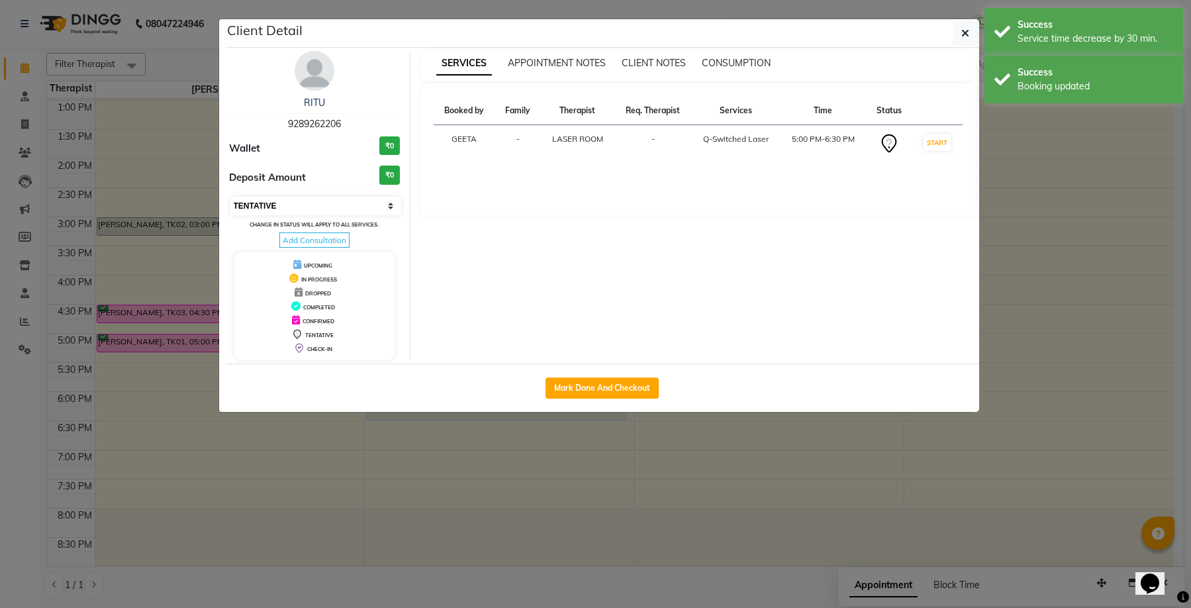
click at [389, 201] on select "Select IN SERVICE CONFIRMED TENTATIVE CHECK IN MARK DONE DROPPED UPCOMING" at bounding box center [315, 206] width 171 height 19
select select "6"
click at [230, 197] on select "Select IN SERVICE CONFIRMED TENTATIVE CHECK IN MARK DONE DROPPED UPCOMING" at bounding box center [315, 206] width 171 height 19
click at [964, 32] on icon "button" at bounding box center [965, 33] width 8 height 11
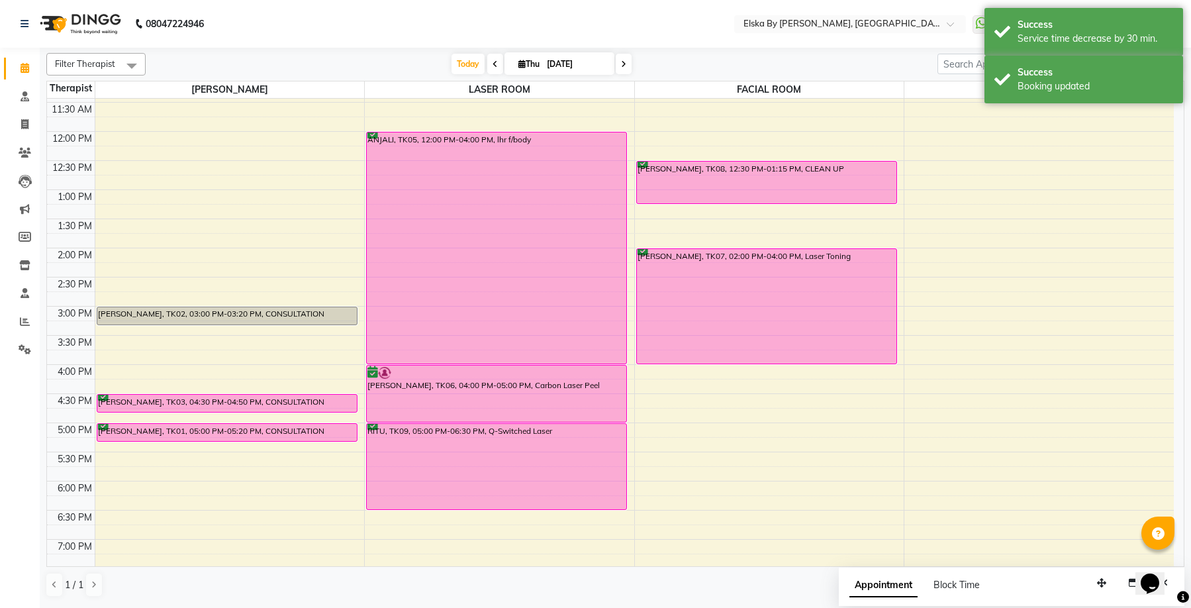
scroll to position [32, 0]
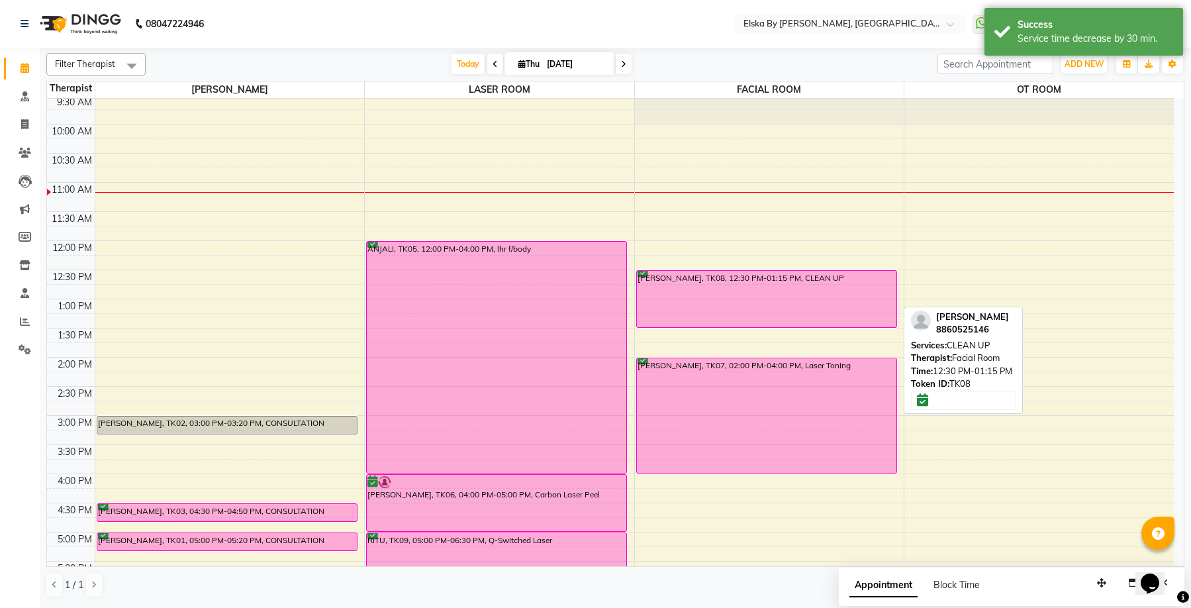
drag, startPoint x: 760, startPoint y: 310, endPoint x: 760, endPoint y: 320, distance: 10.0
click at [760, 320] on div "[PERSON_NAME], TK08, 12:30 PM-01:15 PM, CLEAN UP MEHBISH ALI, TK07, 02:00 PM-04…" at bounding box center [769, 415] width 269 height 698
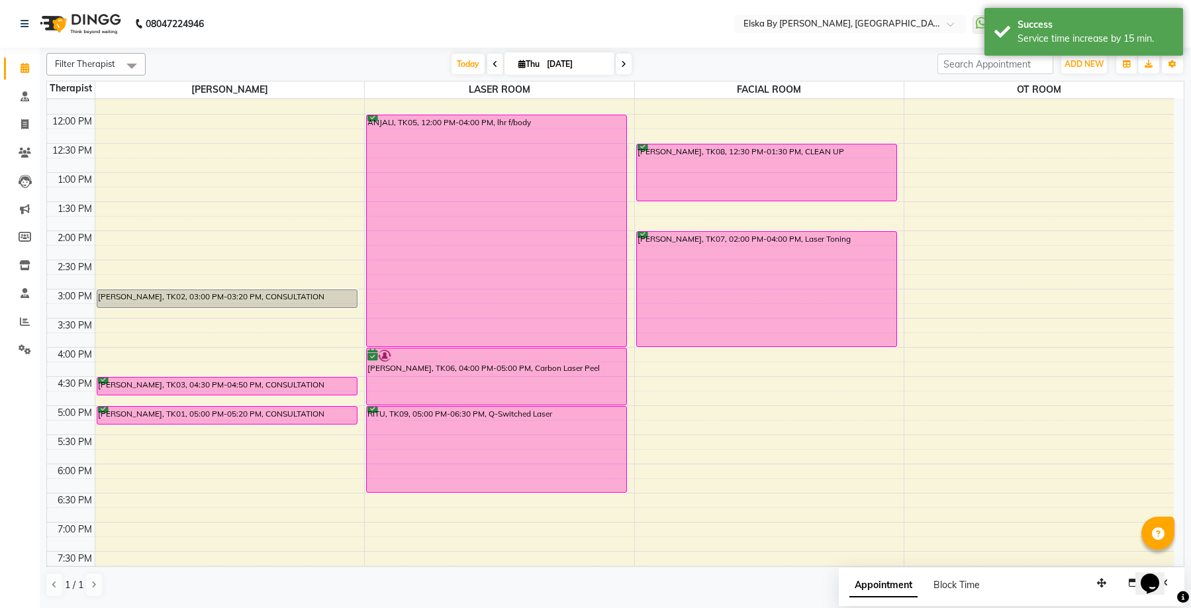
scroll to position [165, 0]
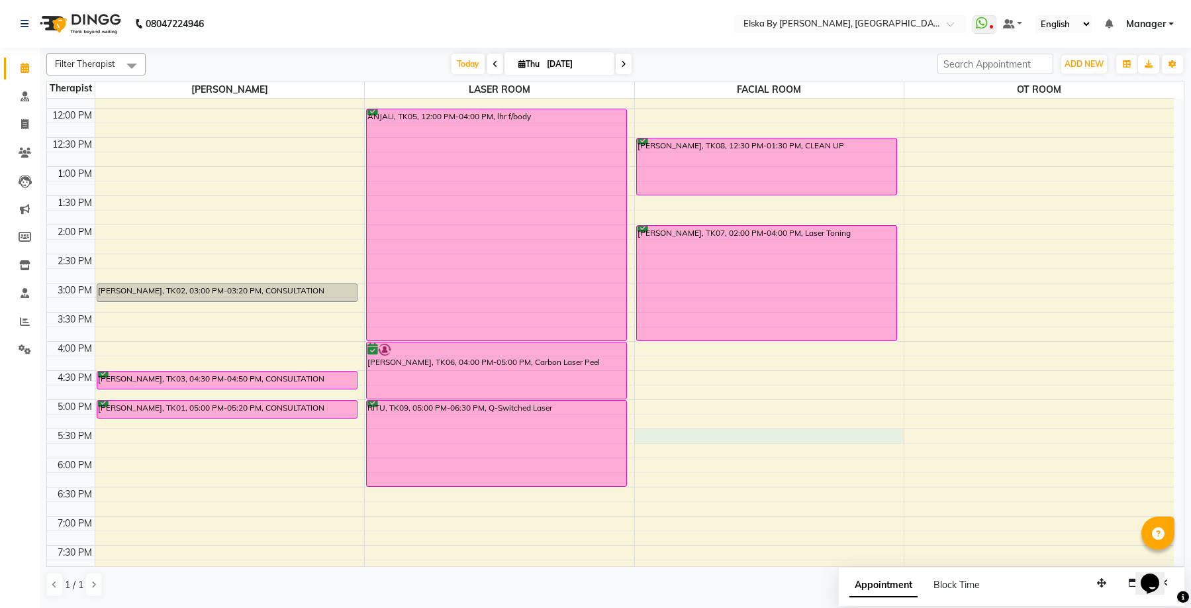
click at [674, 438] on div "9:00 AM 9:30 AM 10:00 AM 10:30 AM 11:00 AM 11:30 AM 12:00 PM 12:30 PM 1:00 PM 1…" at bounding box center [610, 283] width 1127 height 698
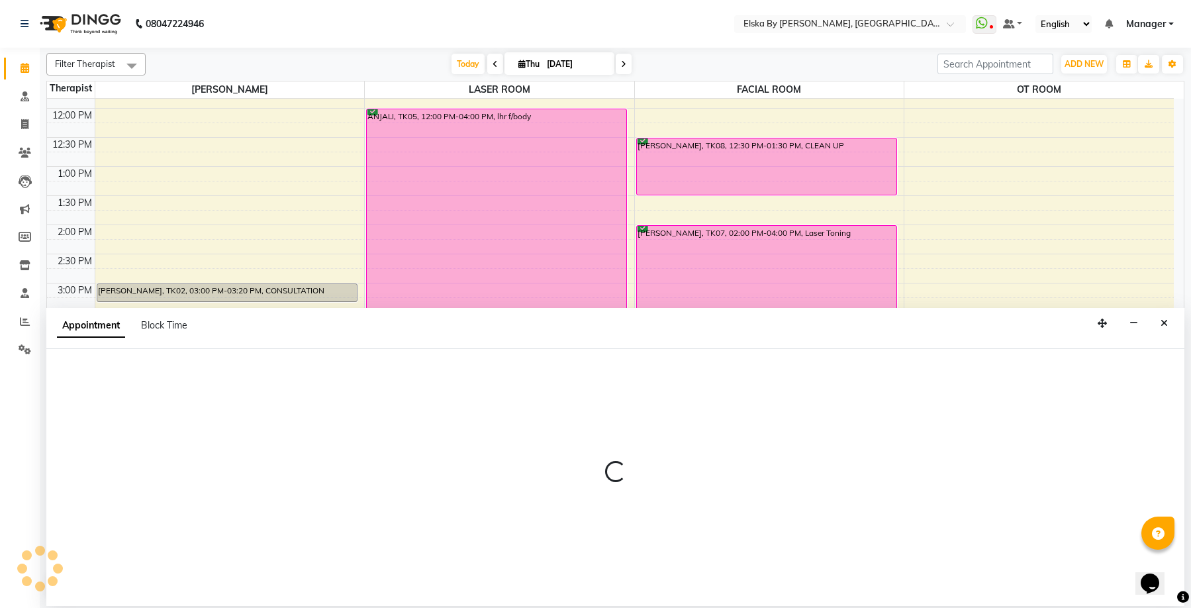
select select "63147"
select select "1050"
select select "tentative"
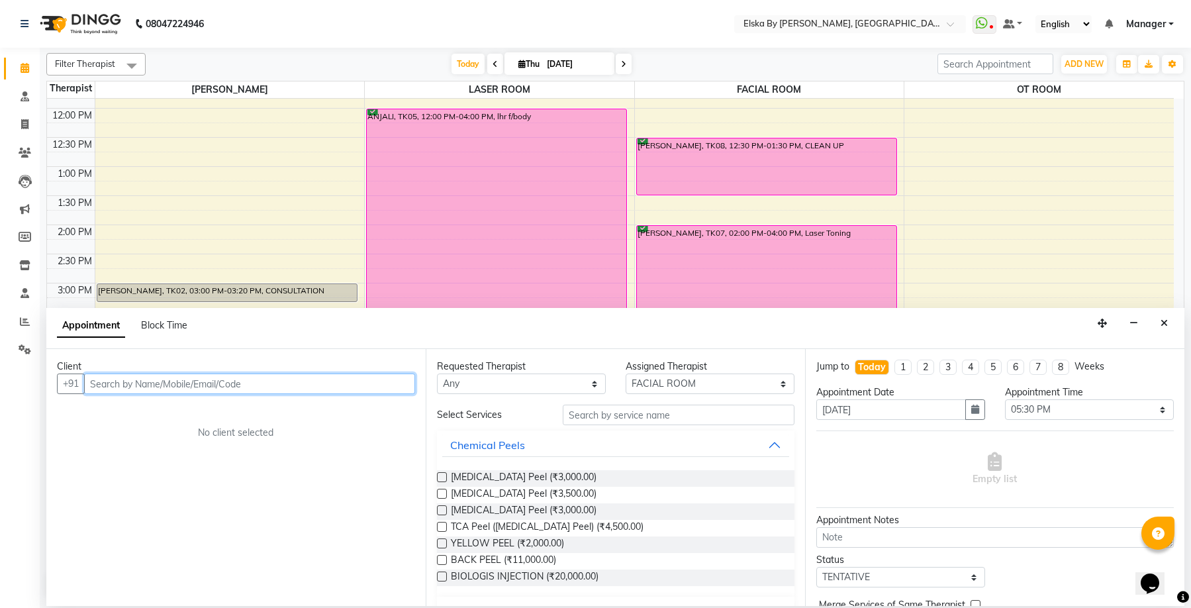
click at [285, 388] on input "text" at bounding box center [249, 383] width 331 height 21
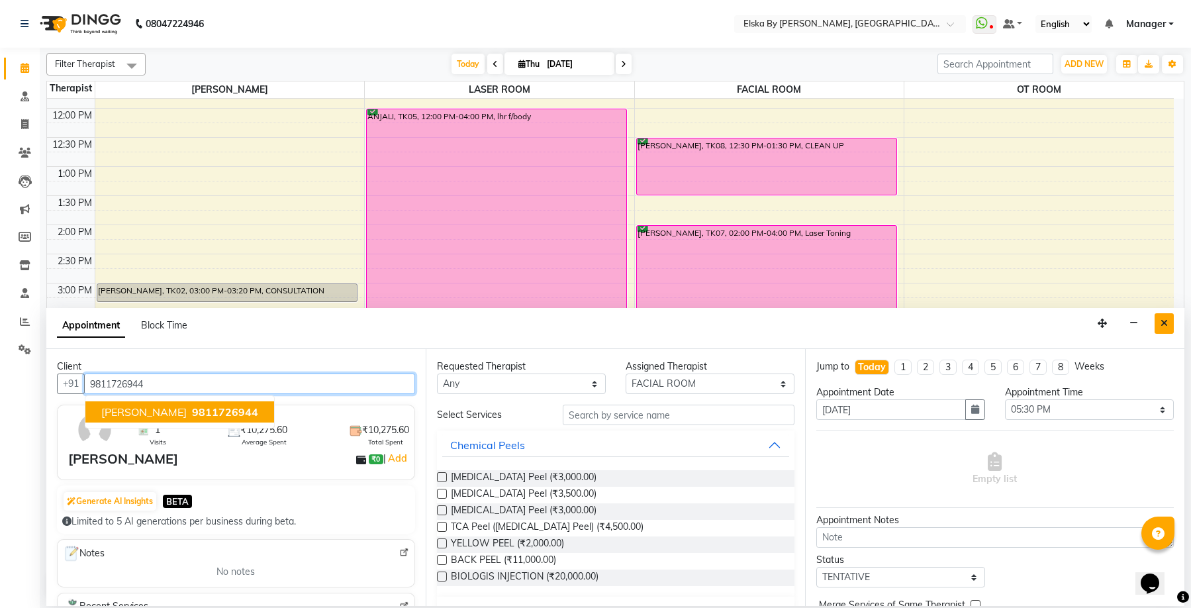
type input "9811726944"
click at [1163, 323] on icon "Close" at bounding box center [1163, 322] width 7 height 9
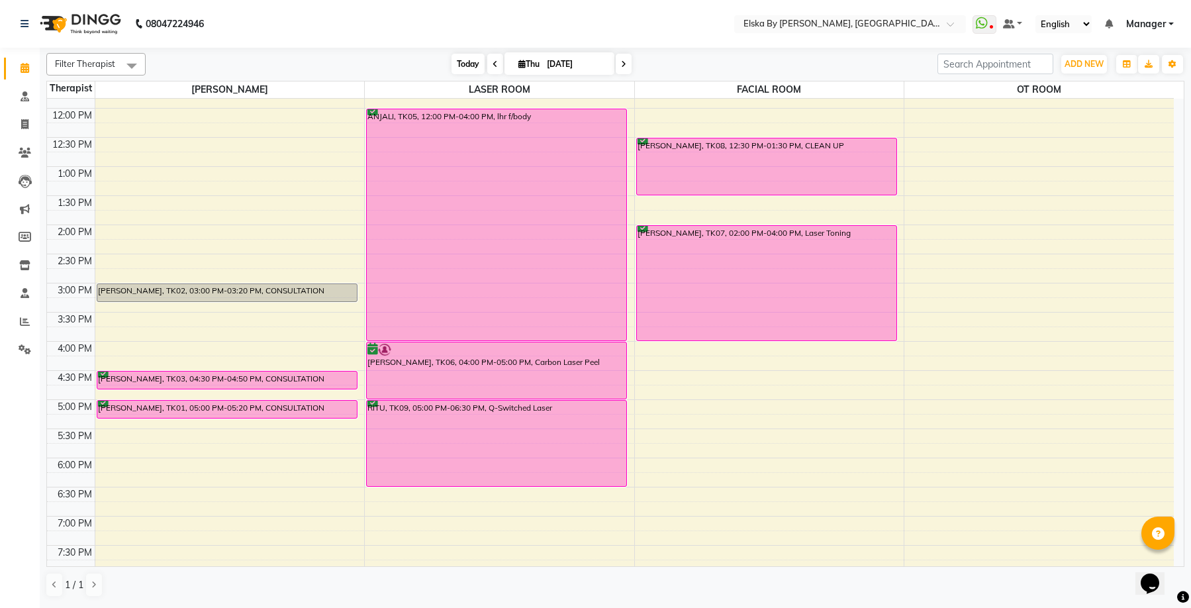
click at [471, 68] on span "Today" at bounding box center [467, 64] width 33 height 21
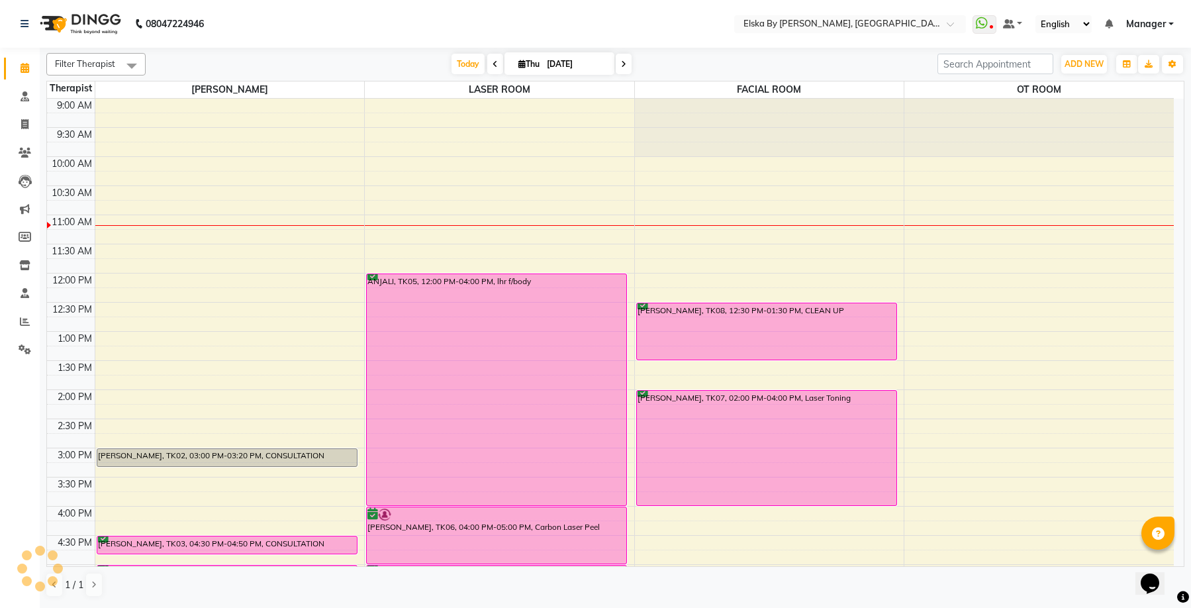
scroll to position [117, 0]
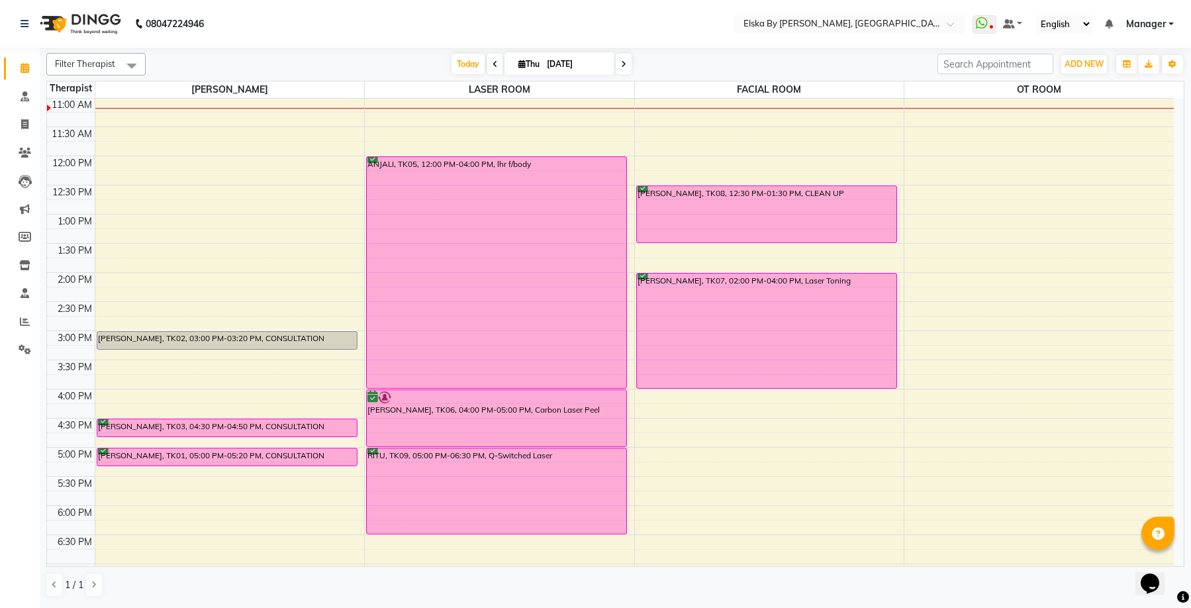
click at [622, 64] on icon at bounding box center [623, 64] width 5 height 8
type input "[DATE]"
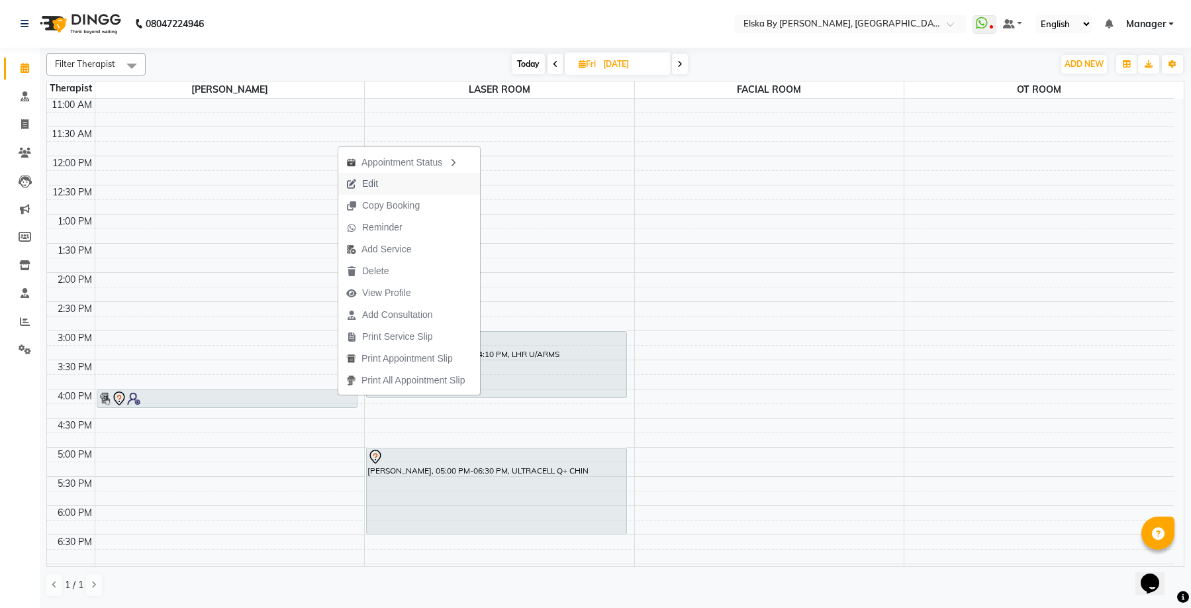
click at [363, 183] on span "Edit" at bounding box center [370, 184] width 16 height 14
select select "tentative"
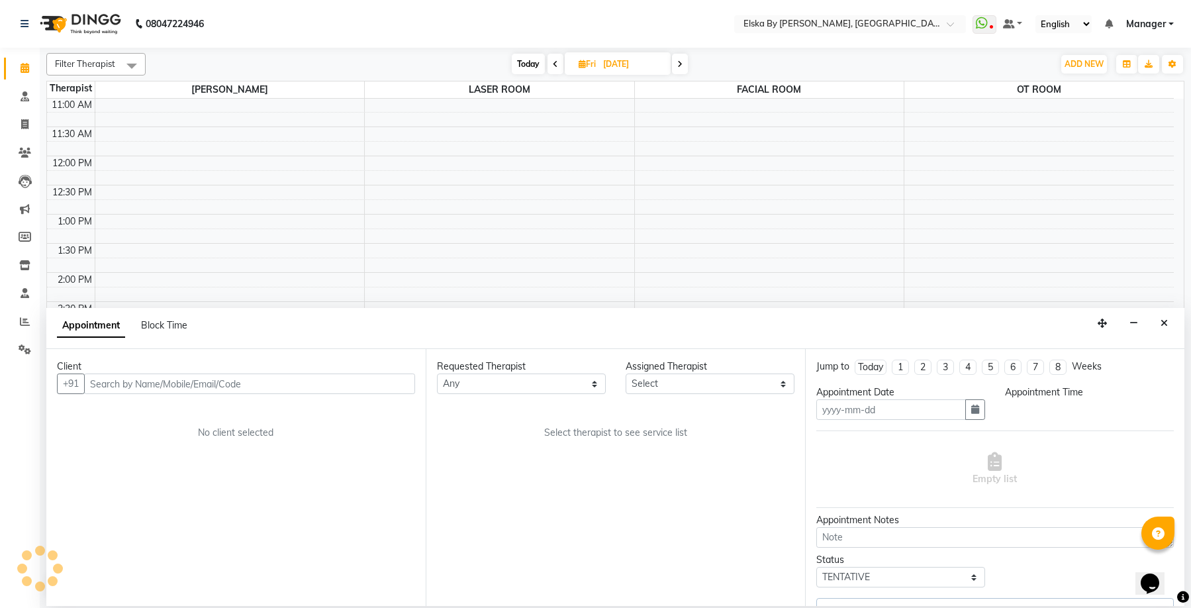
type input "[DATE]"
select select "960"
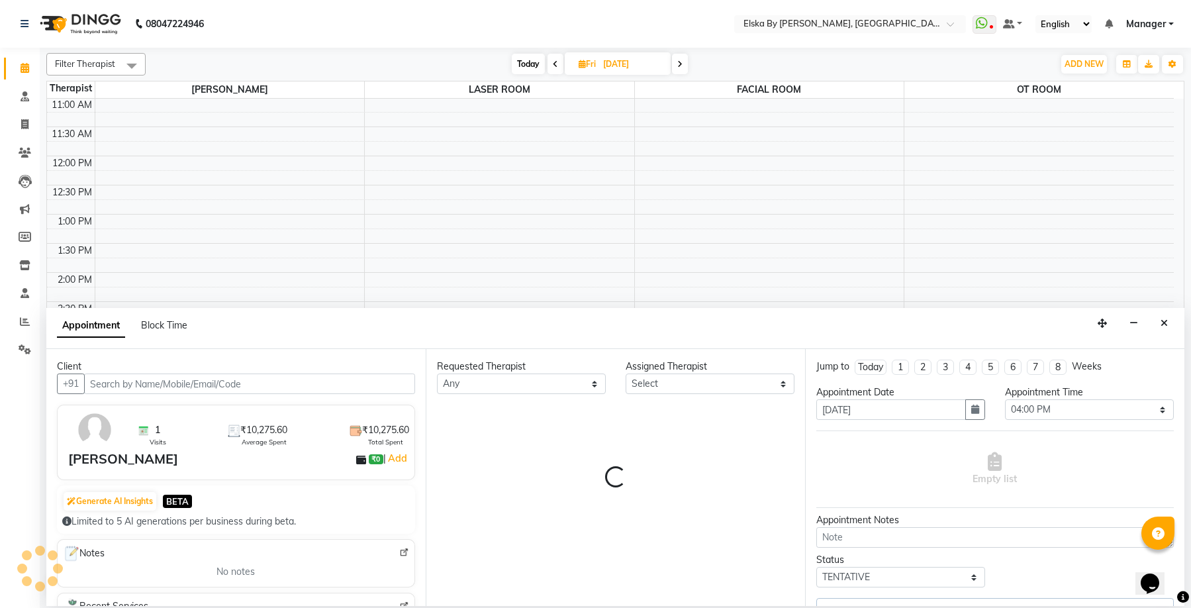
select select "62001"
select select "3636"
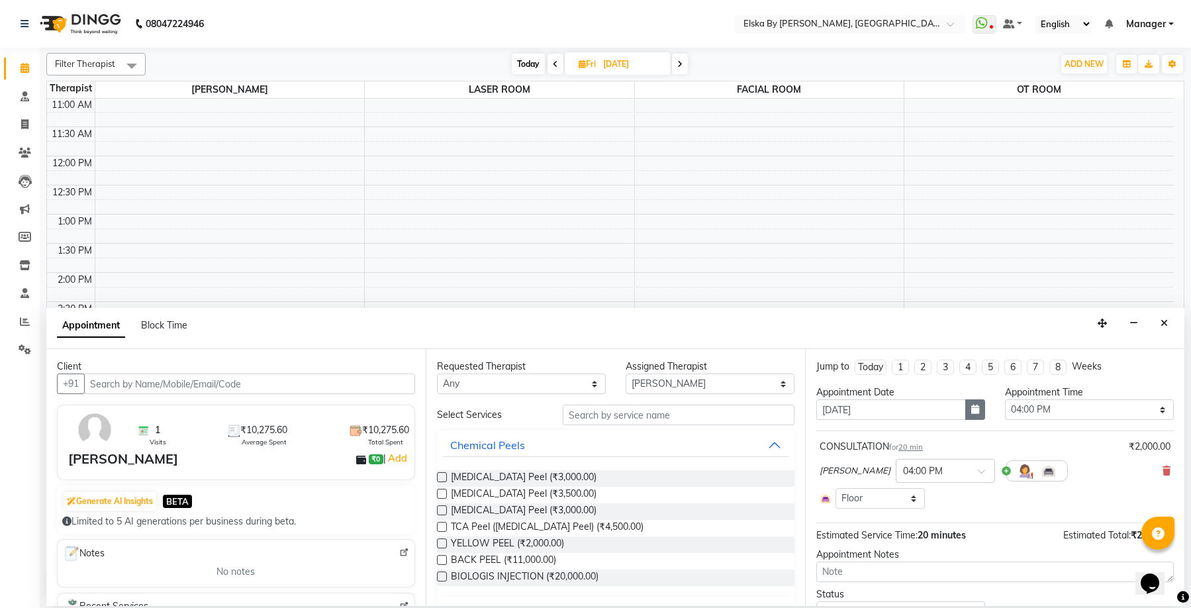
click at [973, 406] on icon "button" at bounding box center [975, 408] width 8 height 9
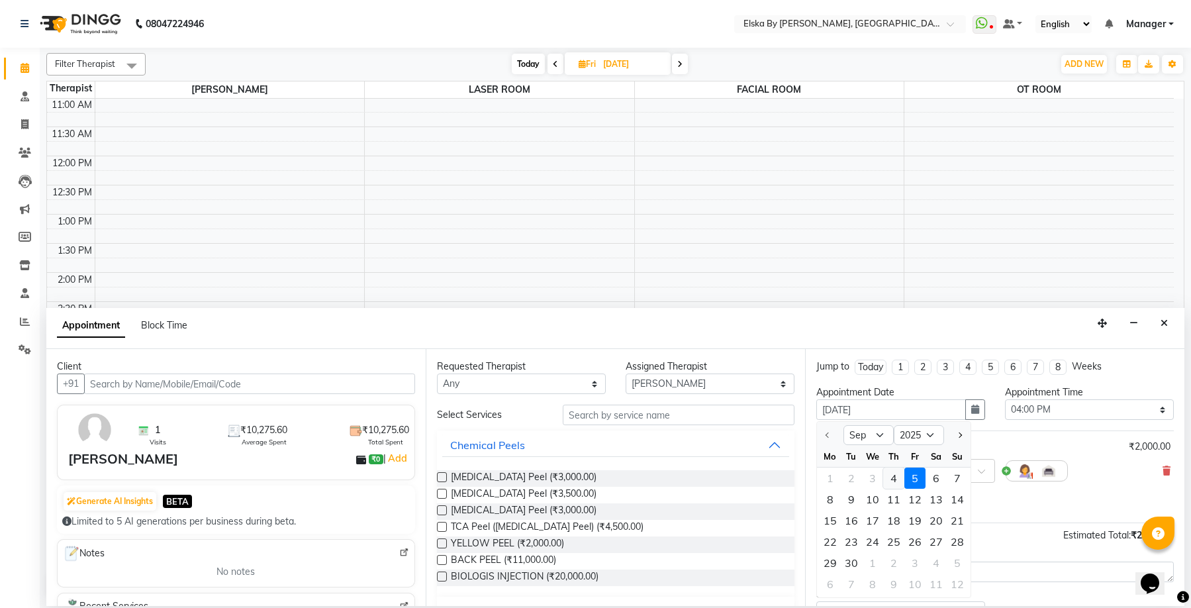
click at [894, 475] on div "4" at bounding box center [893, 477] width 21 height 21
type input "[DATE]"
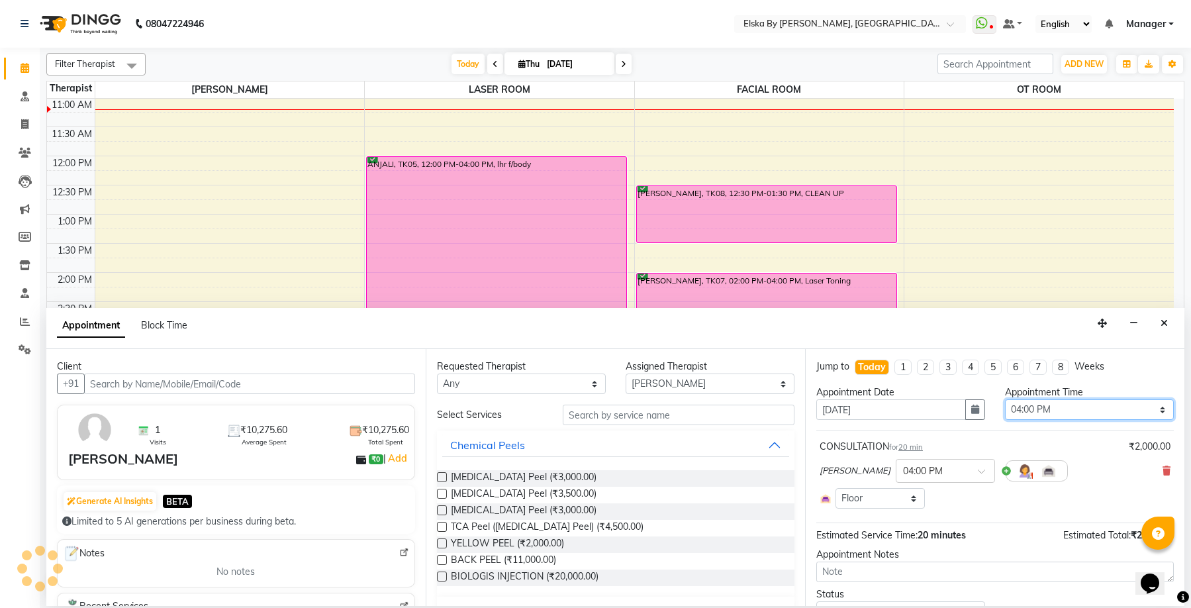
click at [1084, 410] on select "Select 10:00 AM 10:15 AM 10:30 AM 10:45 AM 11:00 AM 11:15 AM 11:30 AM 11:45 AM …" at bounding box center [1089, 409] width 169 height 21
select select "1005"
click at [1005, 399] on select "Select 10:00 AM 10:15 AM 10:30 AM 10:45 AM 11:00 AM 11:15 AM 11:30 AM 11:45 AM …" at bounding box center [1089, 409] width 169 height 21
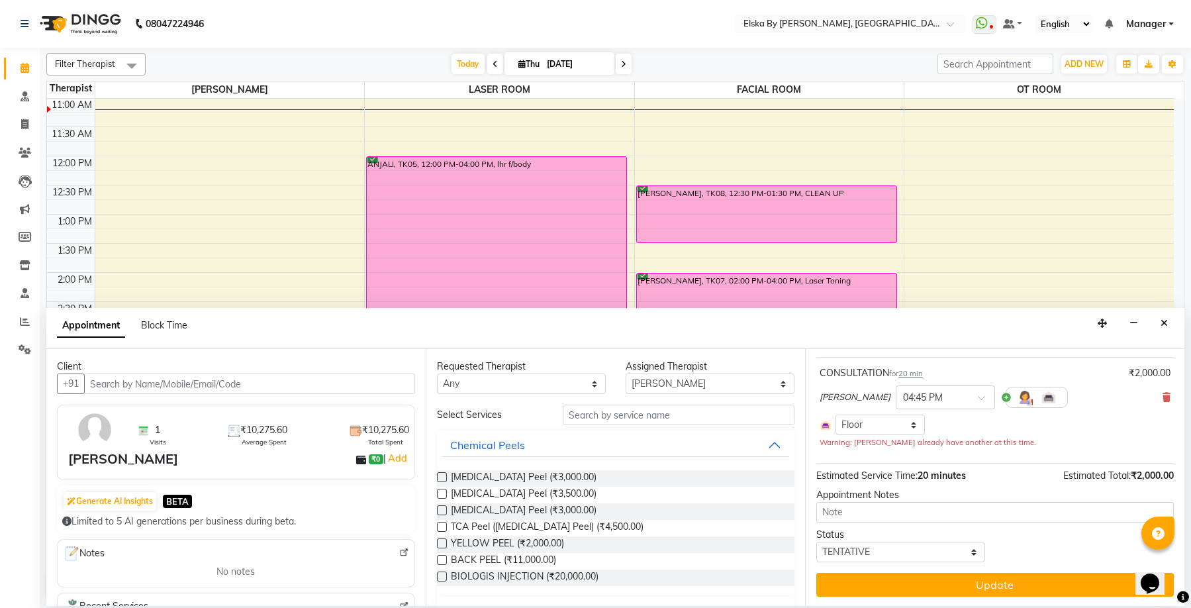
scroll to position [75, 0]
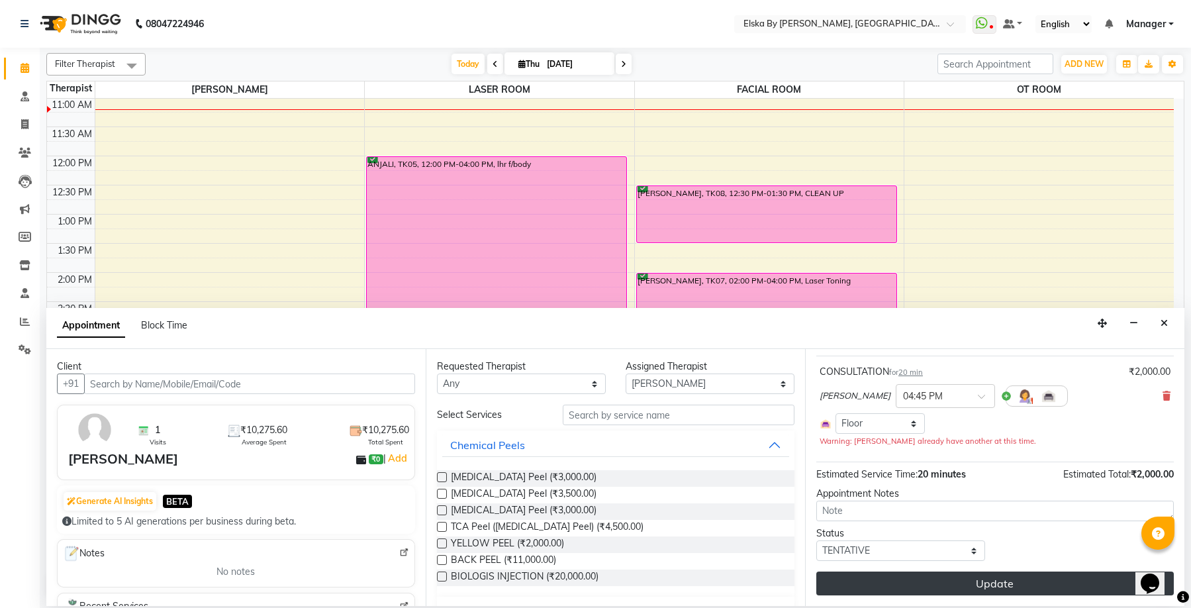
click at [978, 580] on button "Update" at bounding box center [994, 583] width 357 height 24
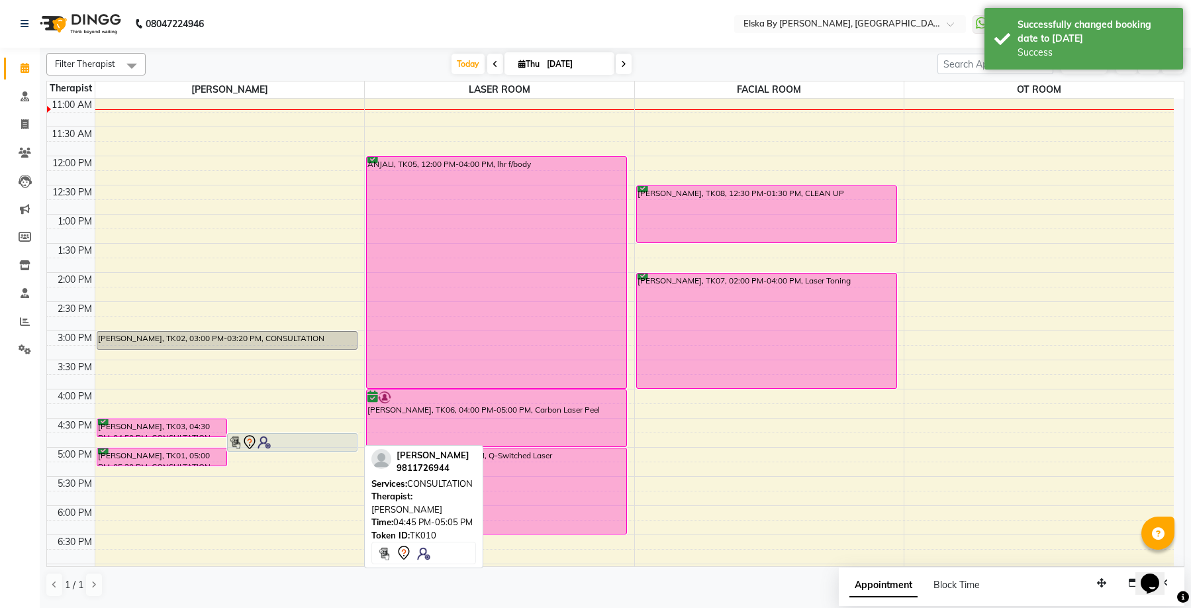
click at [295, 439] on div at bounding box center [292, 442] width 128 height 16
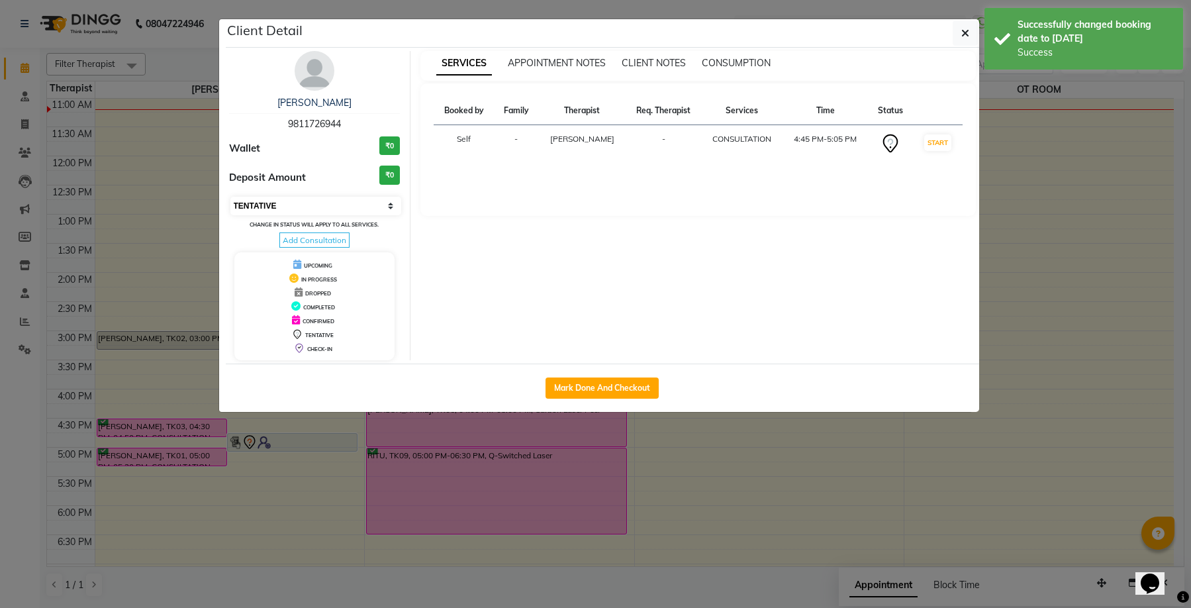
click at [392, 203] on select "Select IN SERVICE CONFIRMED TENTATIVE CHECK IN MARK DONE DROPPED UPCOMING" at bounding box center [315, 206] width 171 height 19
select select "6"
click at [230, 197] on select "Select IN SERVICE CONFIRMED TENTATIVE CHECK IN MARK DONE DROPPED UPCOMING" at bounding box center [315, 206] width 171 height 19
click at [960, 34] on button "button" at bounding box center [964, 33] width 25 height 25
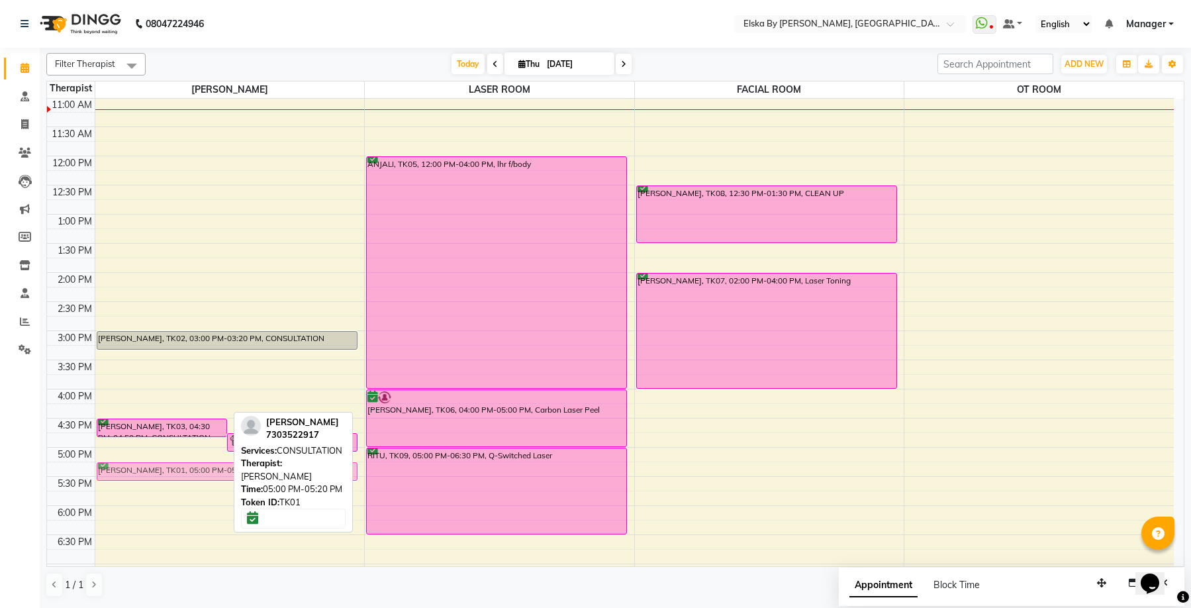
drag, startPoint x: 173, startPoint y: 455, endPoint x: 175, endPoint y: 465, distance: 10.7
click at [175, 465] on div "[PERSON_NAME], TK03, 04:30 PM-04:50 PM, CONSULTATION [PERSON_NAME], TK10, 04:45…" at bounding box center [229, 330] width 269 height 698
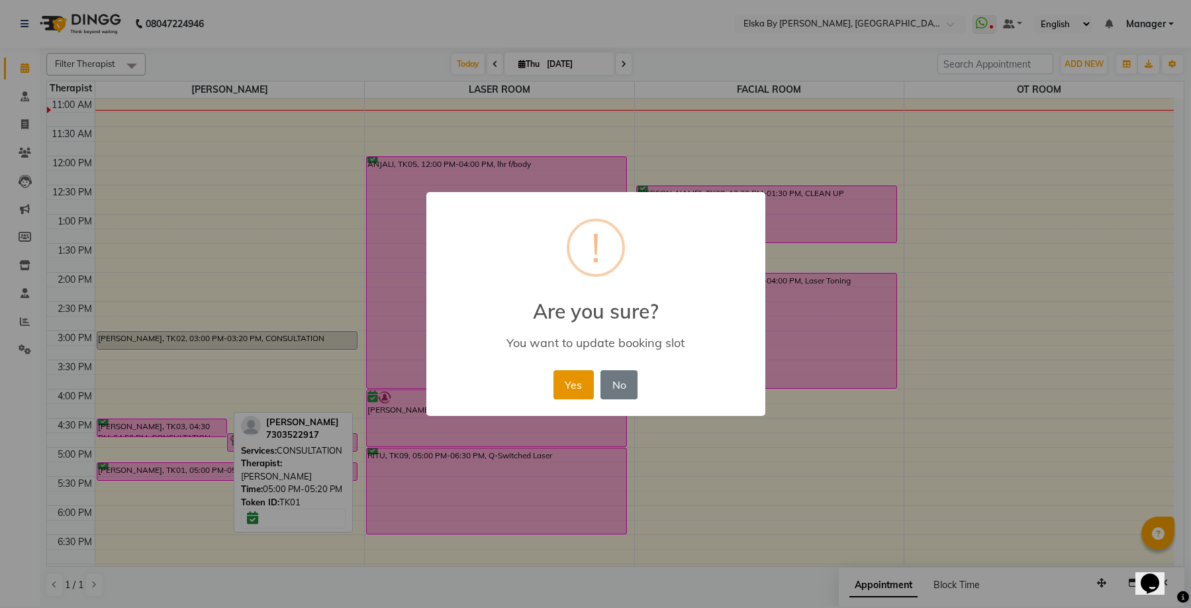
click at [565, 388] on button "Yes" at bounding box center [573, 384] width 40 height 29
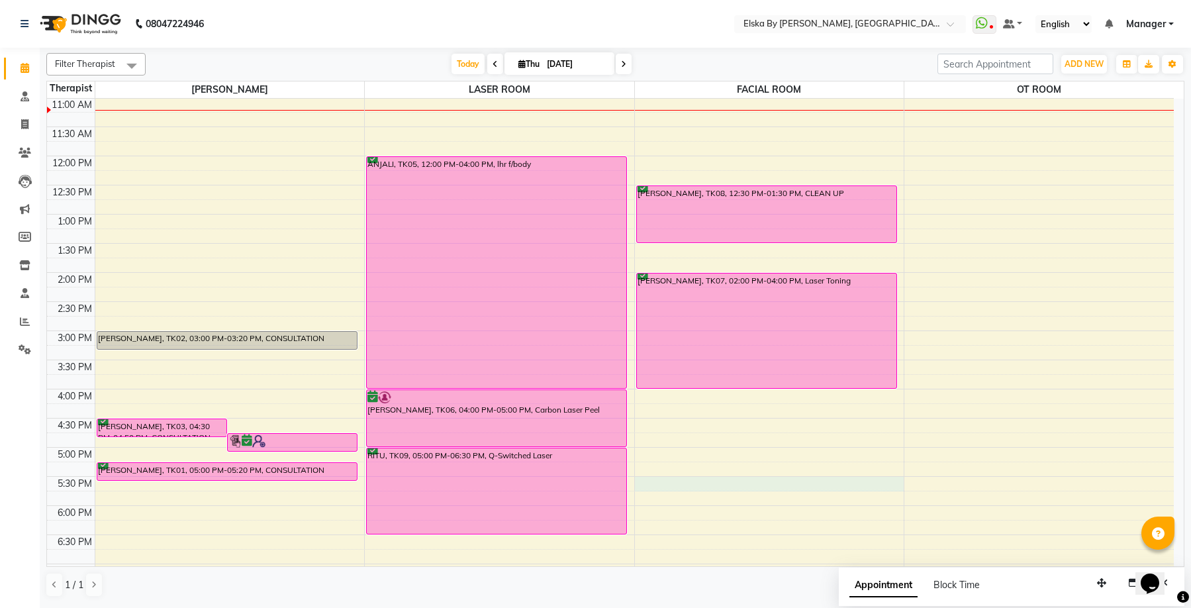
click at [674, 477] on div "9:00 AM 9:30 AM 10:00 AM 10:30 AM 11:00 AM 11:30 AM 12:00 PM 12:30 PM 1:00 PM 1…" at bounding box center [610, 330] width 1127 height 698
select select "63147"
select select "1050"
select select "tentative"
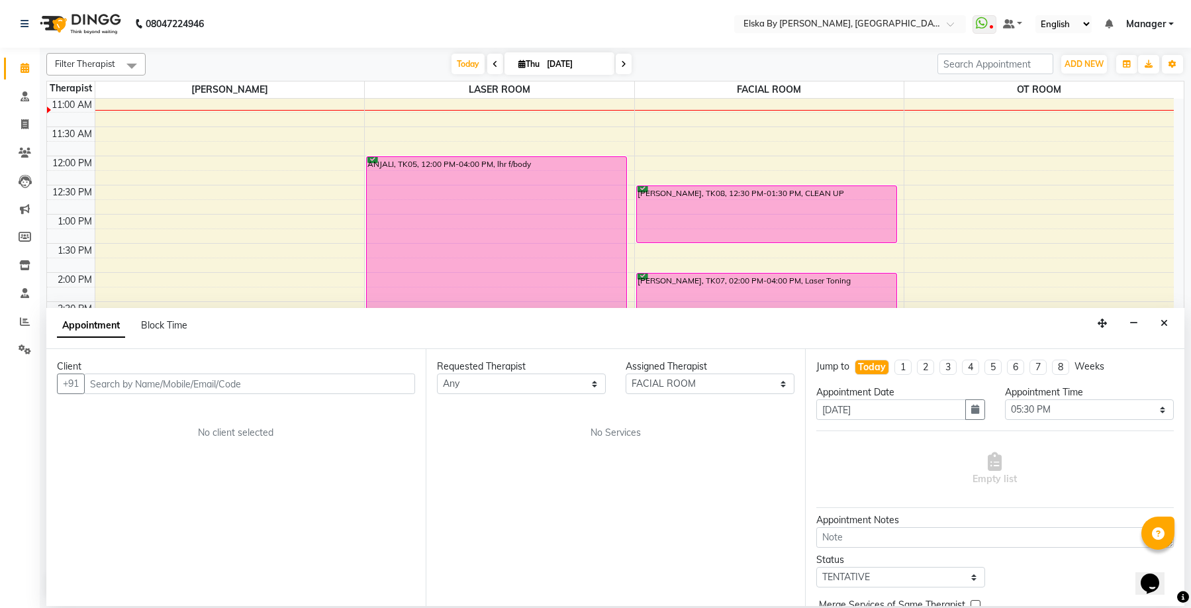
click at [307, 394] on div "Client +91 No client selected" at bounding box center [235, 477] width 379 height 257
click at [299, 387] on input "text" at bounding box center [249, 383] width 331 height 21
drag, startPoint x: 287, startPoint y: 388, endPoint x: 68, endPoint y: 387, distance: 219.7
click at [68, 387] on div "[PHONE_NUMBER] Add Client" at bounding box center [236, 383] width 358 height 21
type input "[PERSON_NAME]"
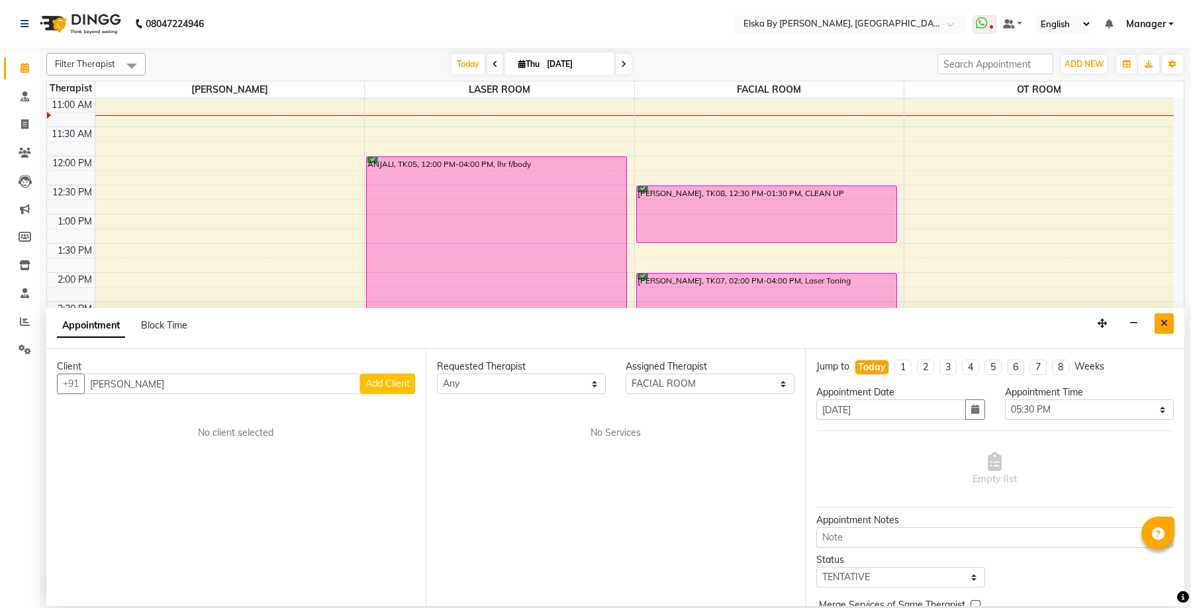
click at [1170, 317] on button "Close" at bounding box center [1163, 323] width 19 height 21
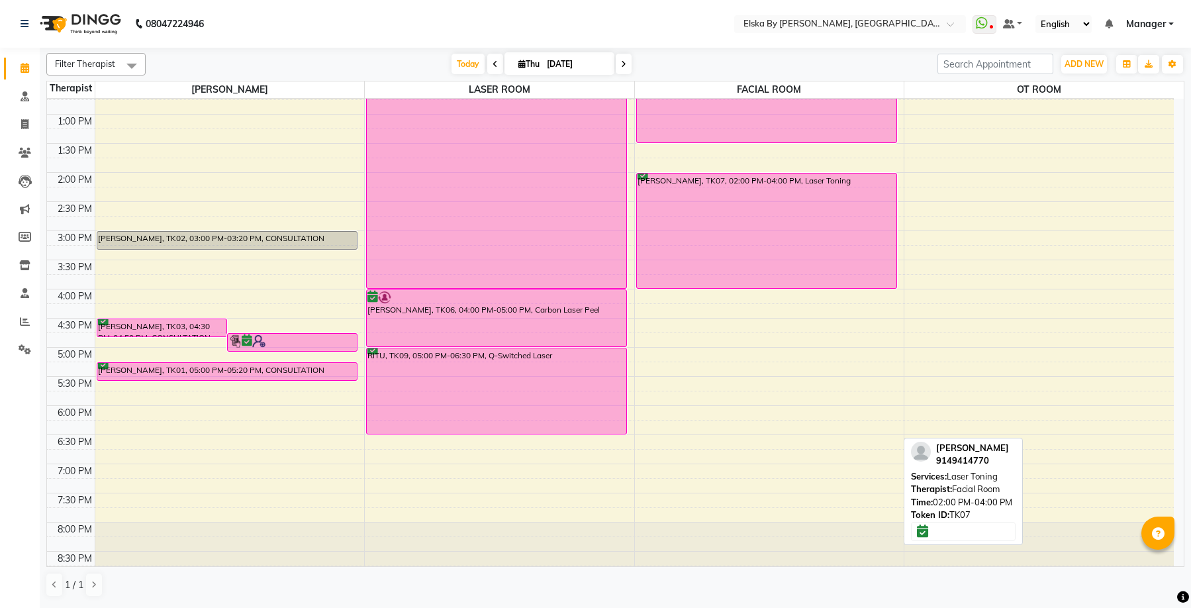
scroll to position [231, 0]
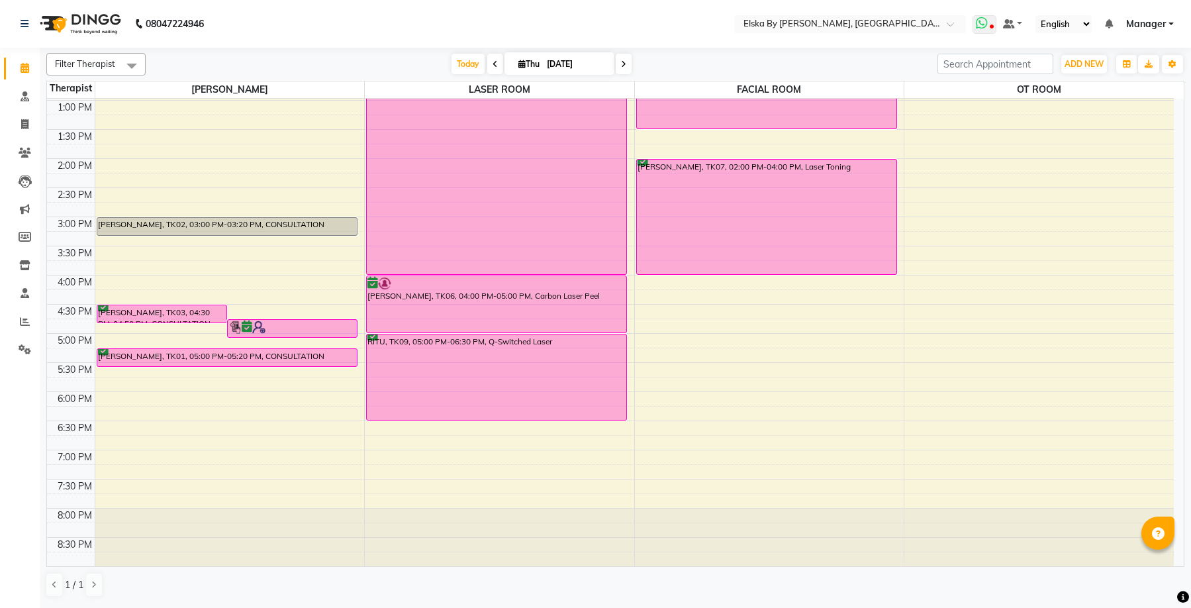
click at [990, 28] on icon at bounding box center [991, 27] width 4 height 7
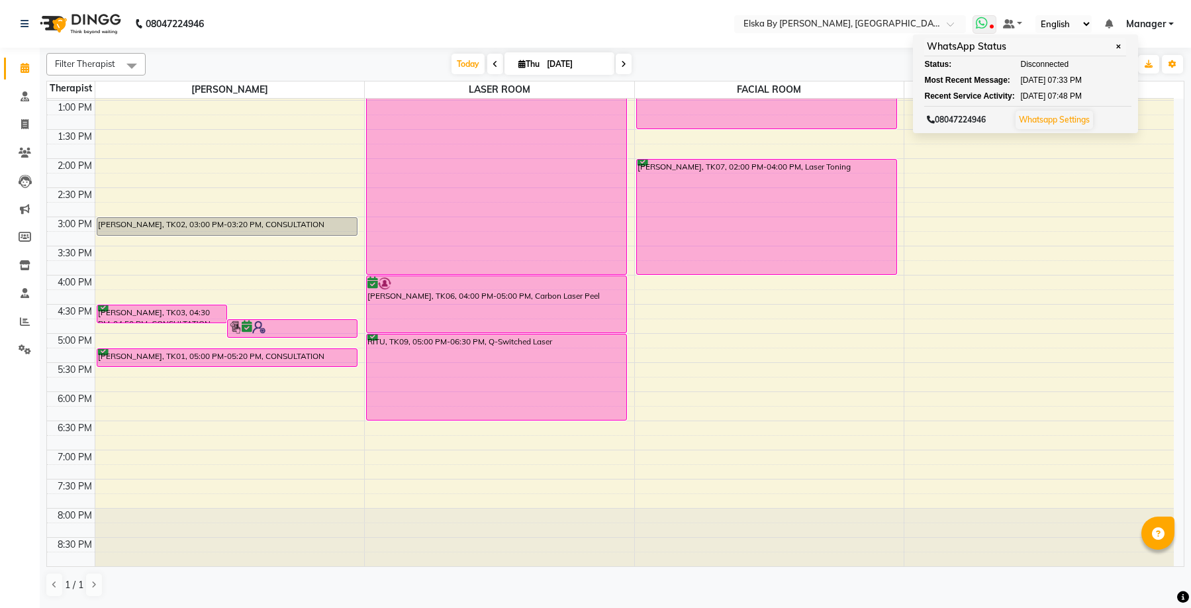
click at [1056, 119] on link "Whatsapp Settings" at bounding box center [1054, 120] width 71 height 10
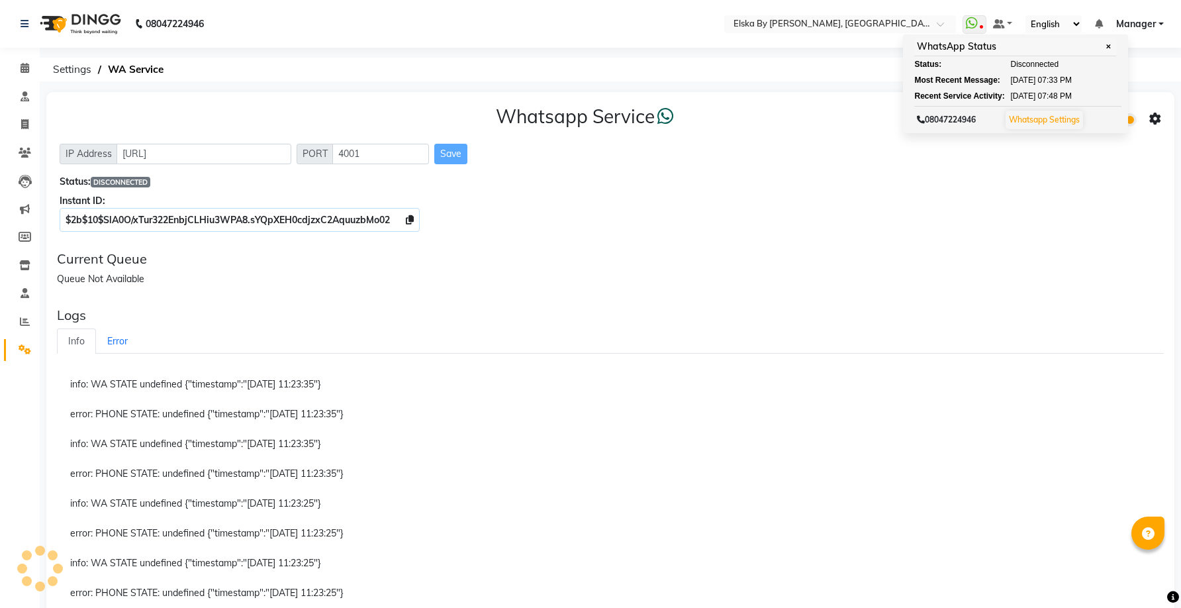
click at [1156, 117] on icon at bounding box center [1155, 119] width 12 height 12
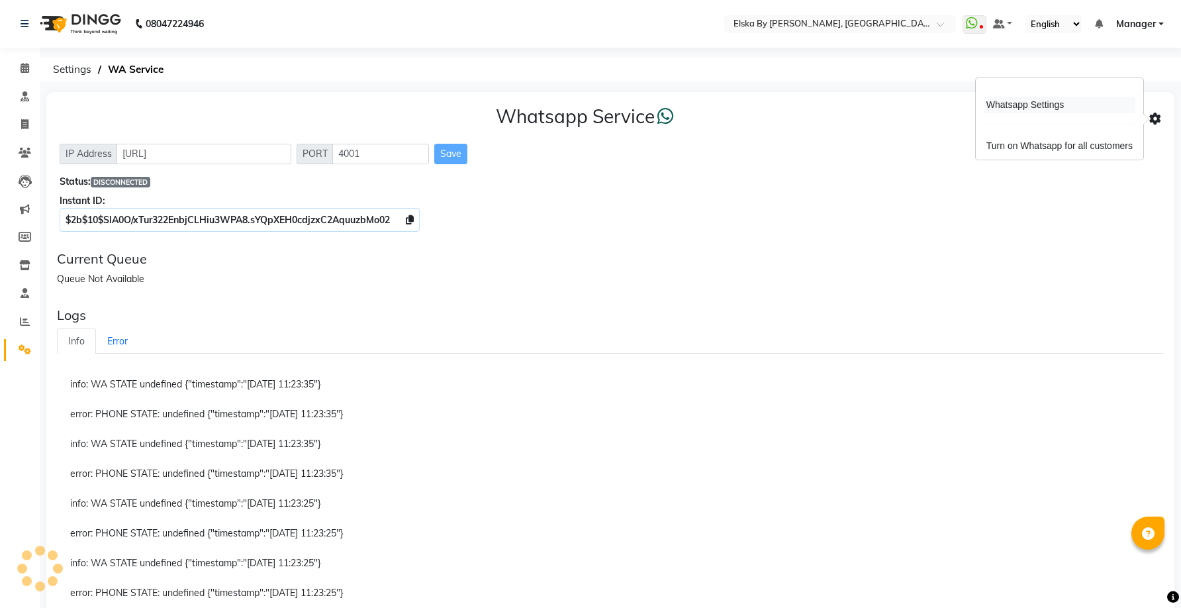
click at [1003, 110] on div "Whatsapp Settings" at bounding box center [1060, 105] width 152 height 17
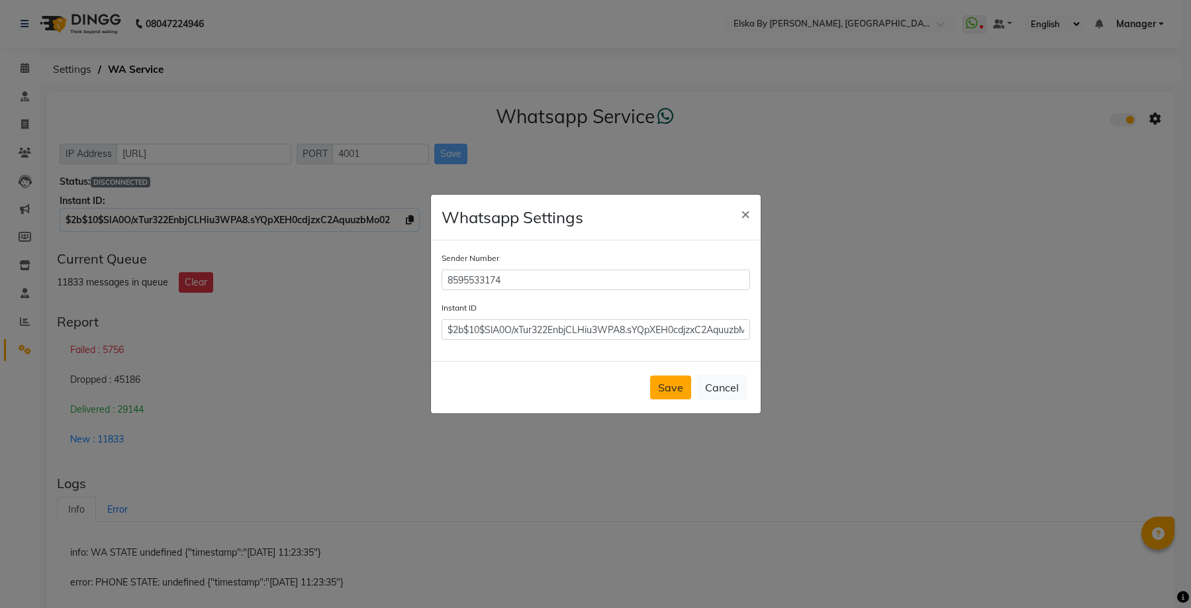
click at [674, 388] on button "Save" at bounding box center [670, 387] width 41 height 24
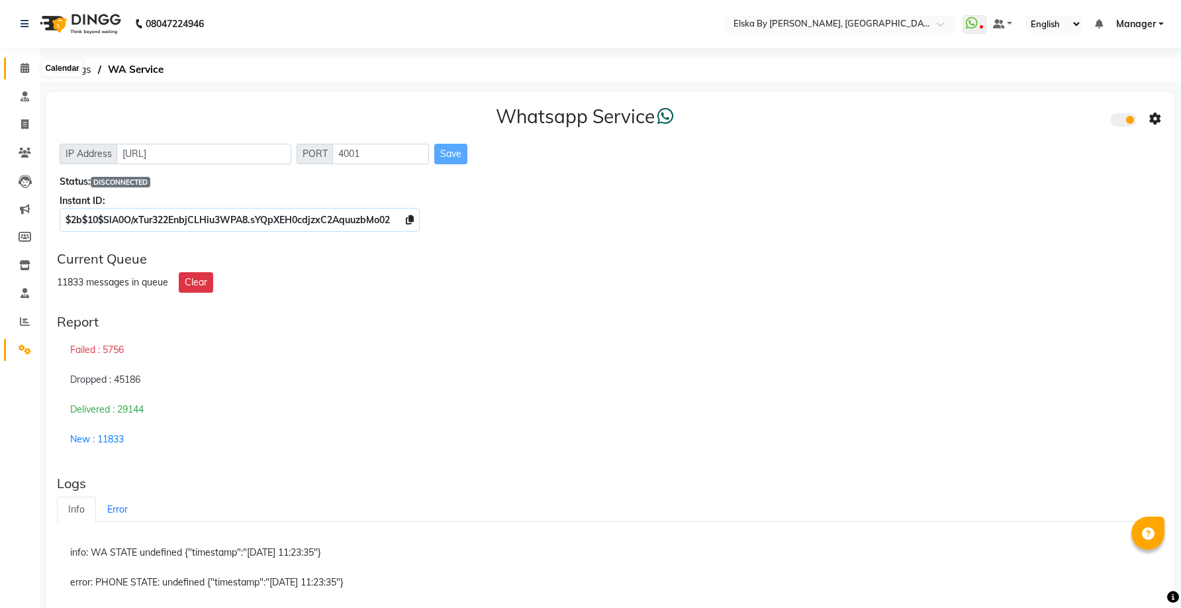
click at [27, 74] on span at bounding box center [24, 68] width 23 height 15
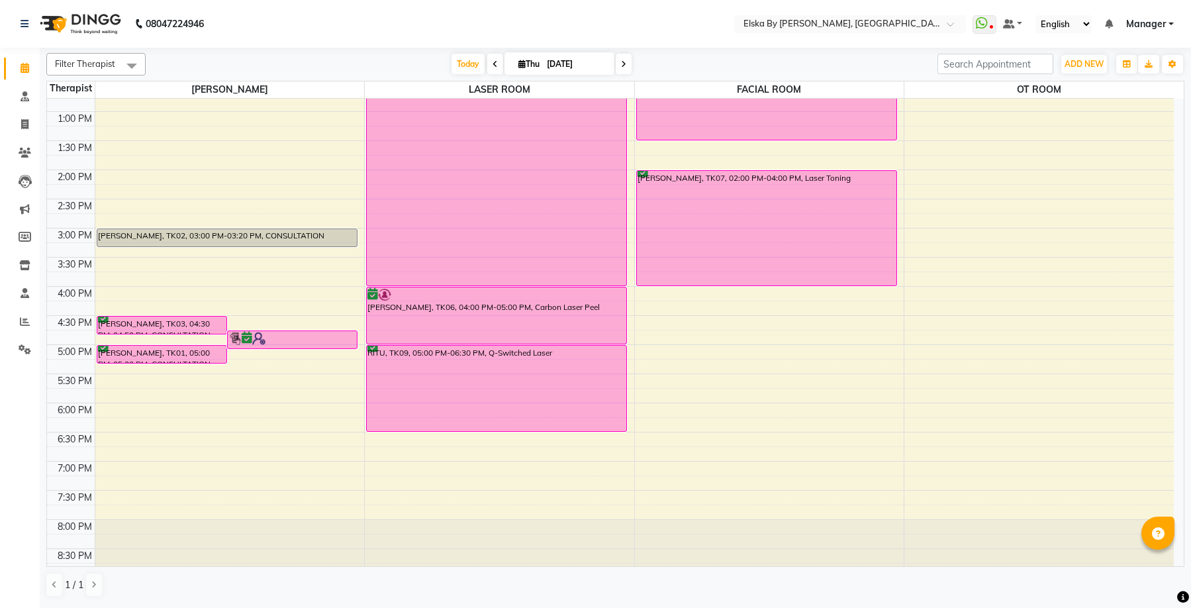
scroll to position [231, 0]
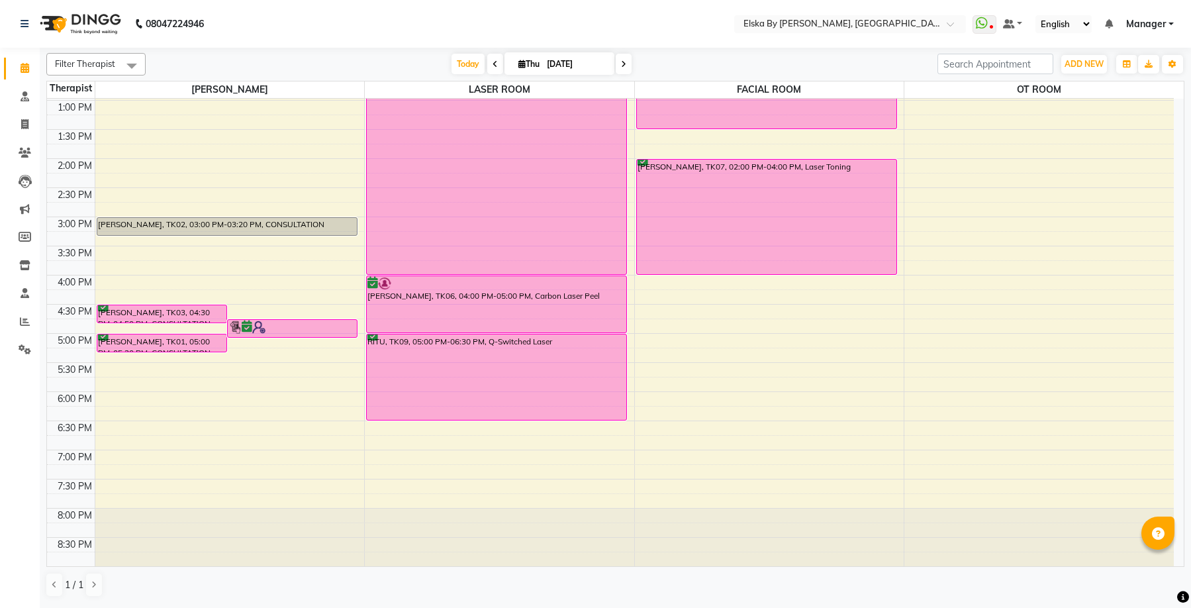
click at [327, 382] on div "9:00 AM 9:30 AM 10:00 AM 10:30 AM 11:00 AM 11:30 AM 12:00 PM 12:30 PM 1:00 PM 1…" at bounding box center [610, 217] width 1127 height 698
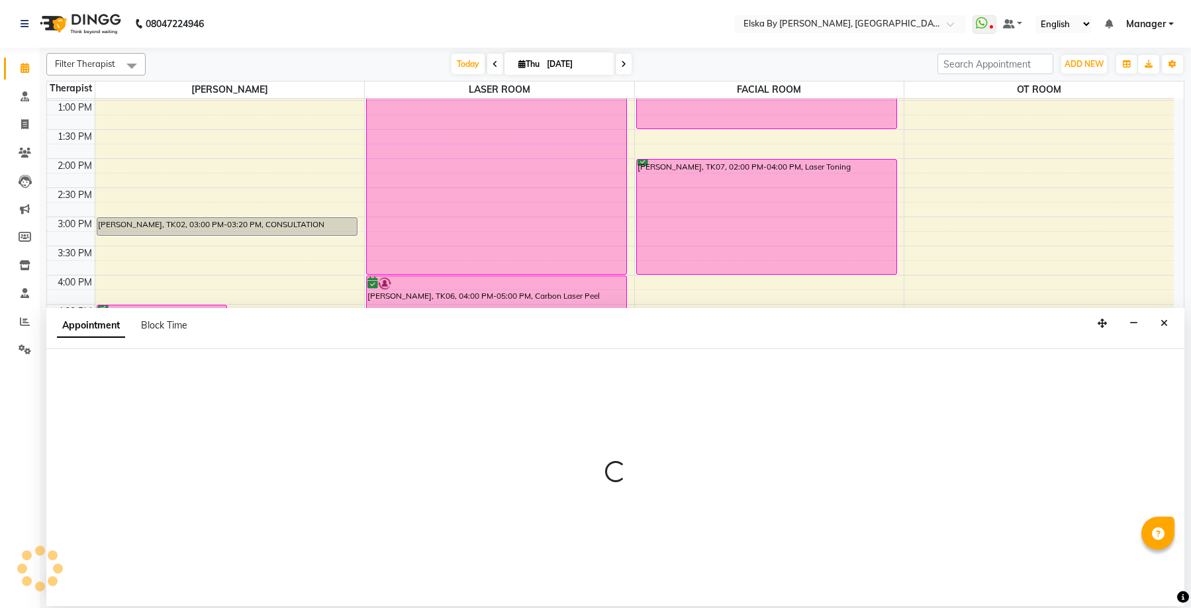
select select "1065"
select select "tentative"
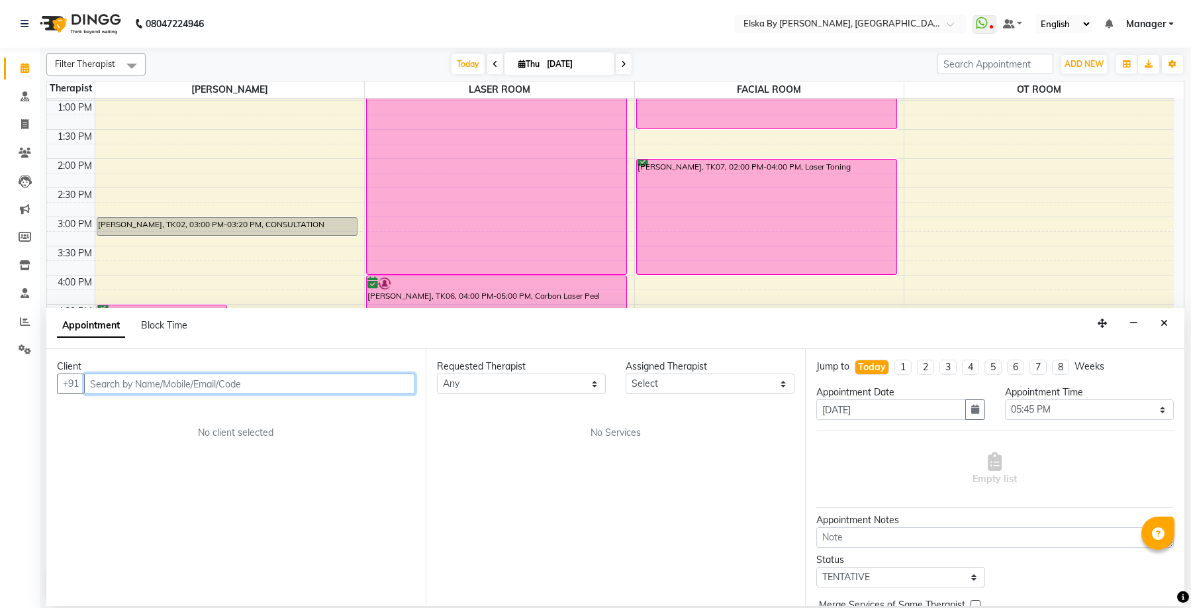
click at [232, 382] on input "text" at bounding box center [249, 383] width 331 height 21
click at [1166, 323] on icon "Close" at bounding box center [1163, 322] width 7 height 9
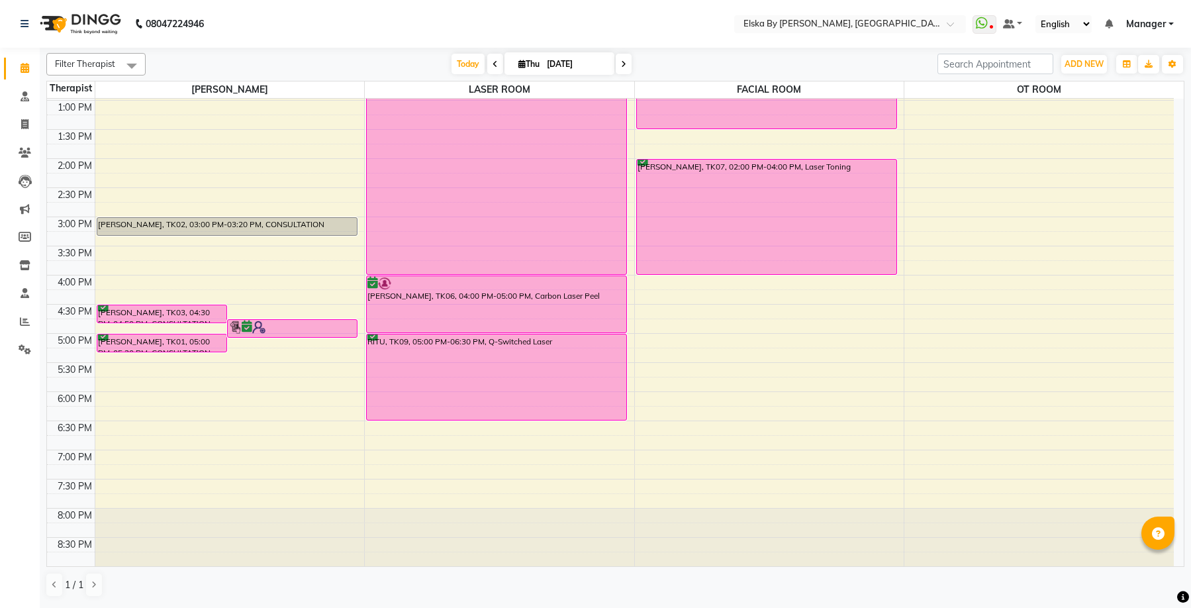
click at [518, 65] on icon at bounding box center [521, 64] width 7 height 9
select select "9"
select select "2025"
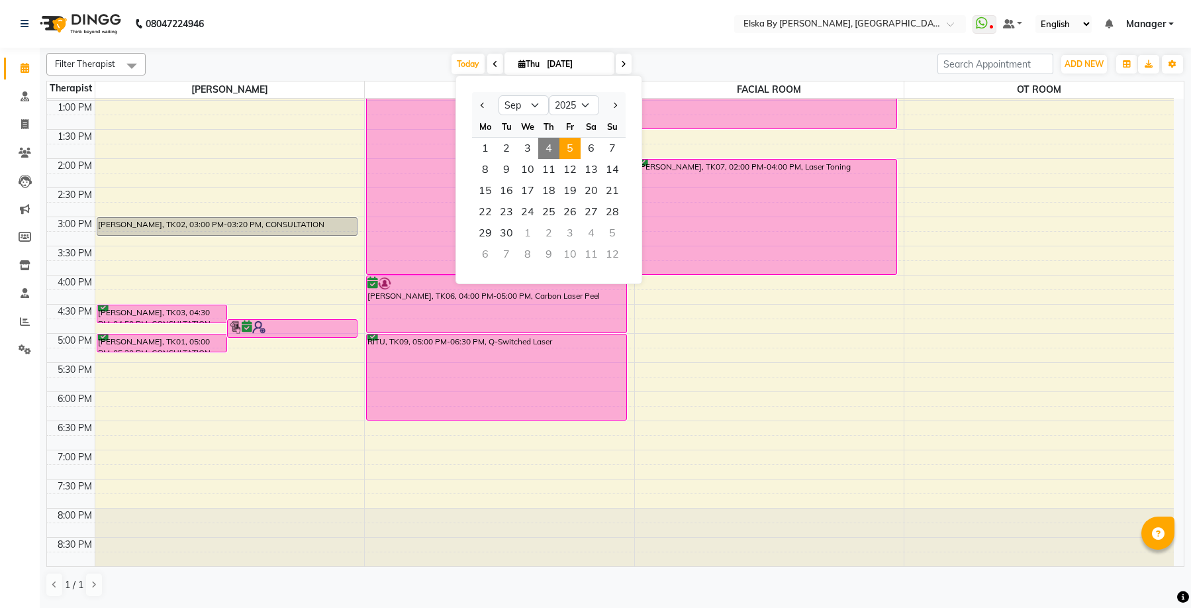
click at [568, 150] on span "5" at bounding box center [569, 148] width 21 height 21
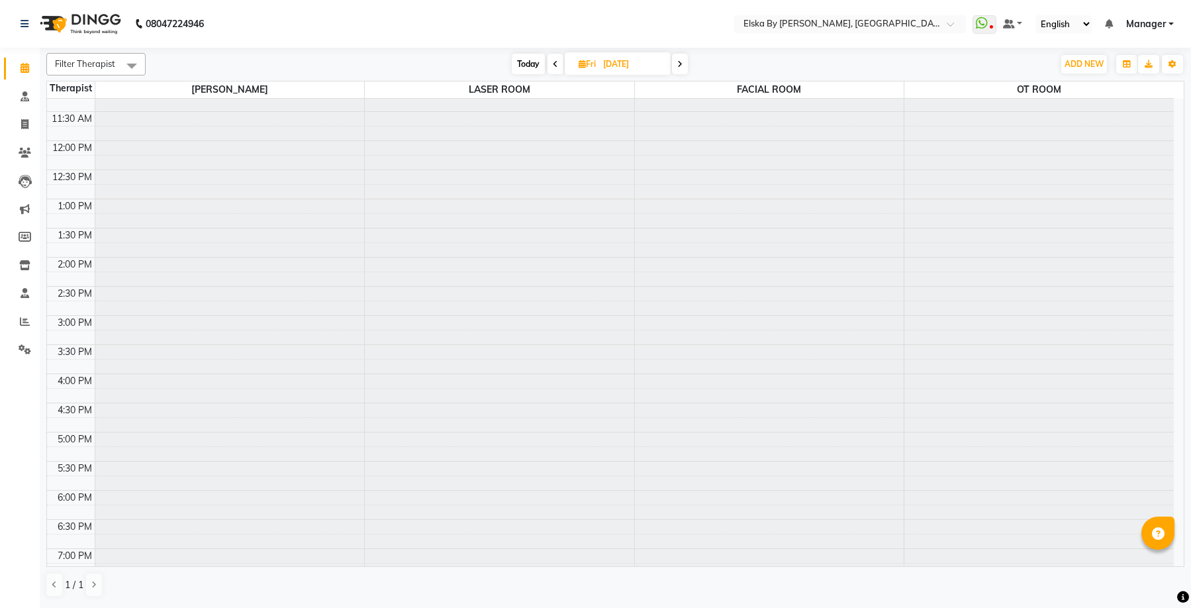
scroll to position [0, 0]
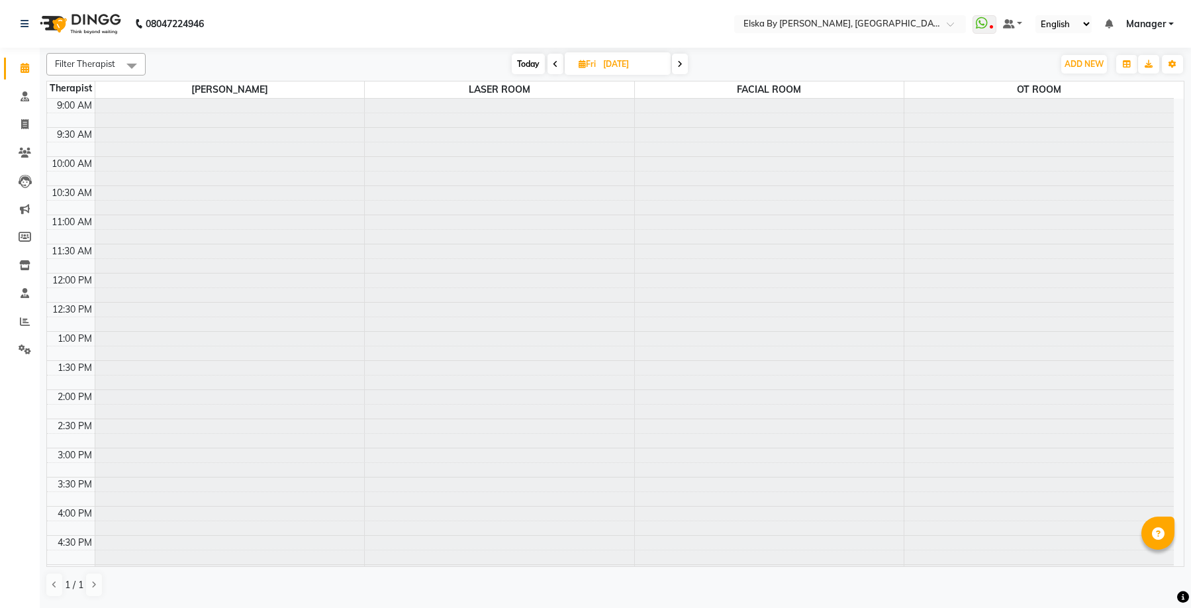
click at [531, 66] on span "Today" at bounding box center [528, 64] width 33 height 21
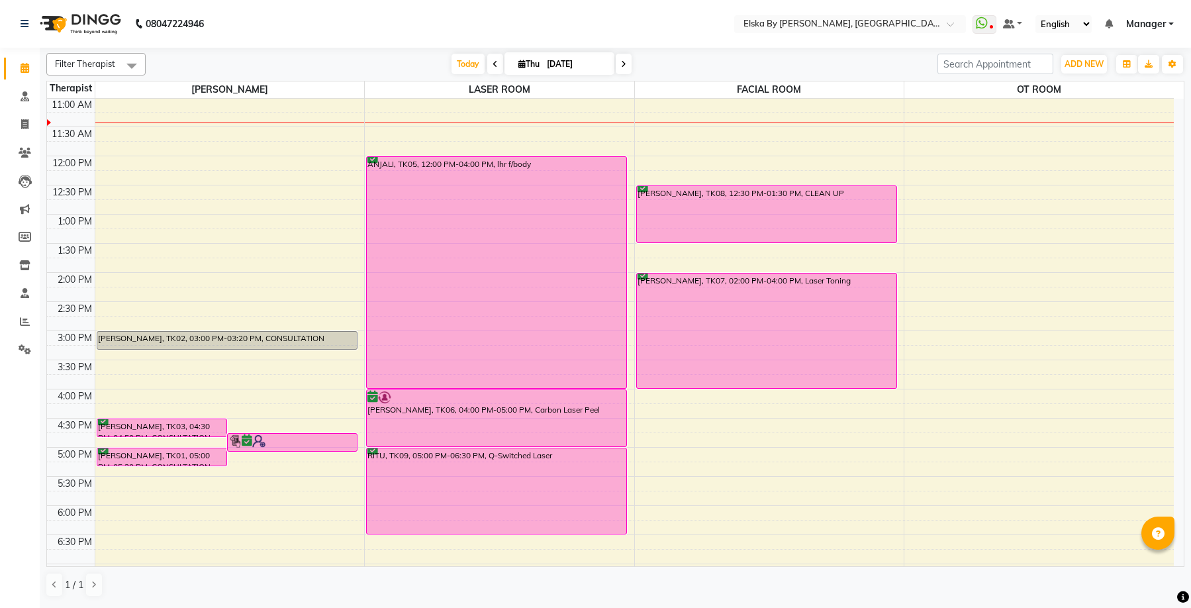
click at [622, 69] on span at bounding box center [624, 64] width 16 height 21
type input "[DATE]"
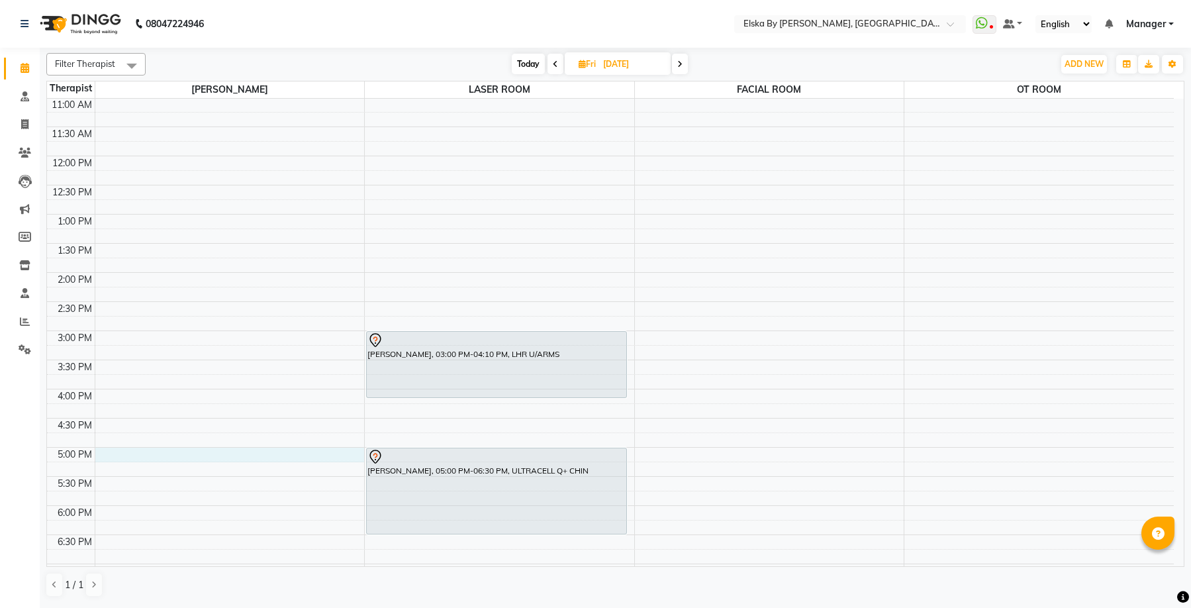
click at [175, 451] on div "9:00 AM 9:30 AM 10:00 AM 10:30 AM 11:00 AM 11:30 AM 12:00 PM 12:30 PM 1:00 PM 1…" at bounding box center [610, 330] width 1127 height 698
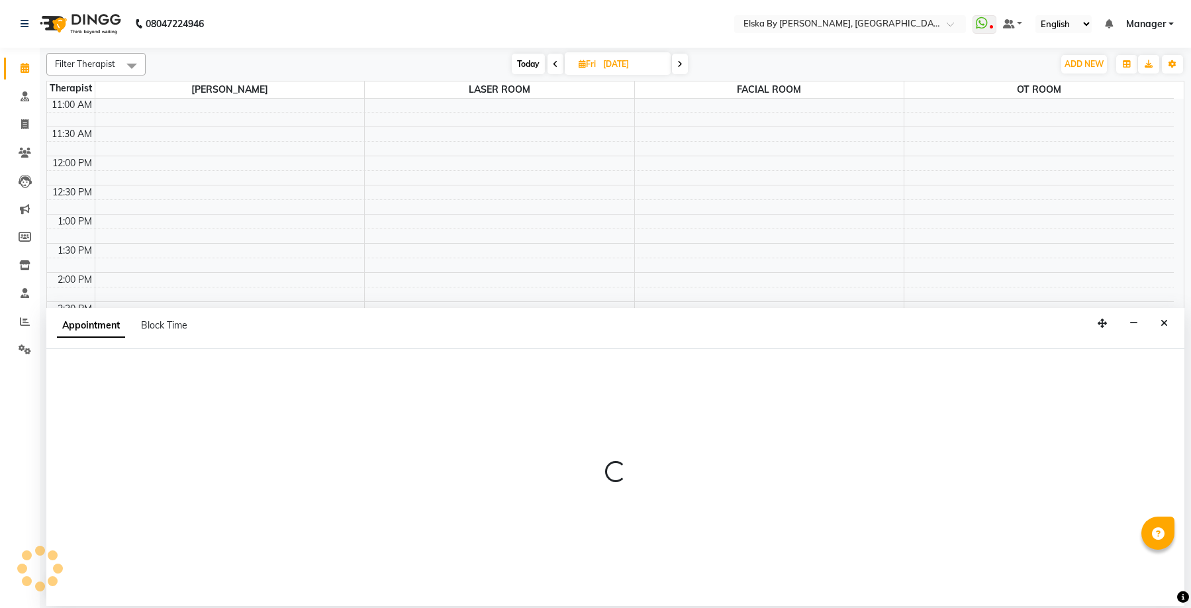
select select "62001"
select select "tentative"
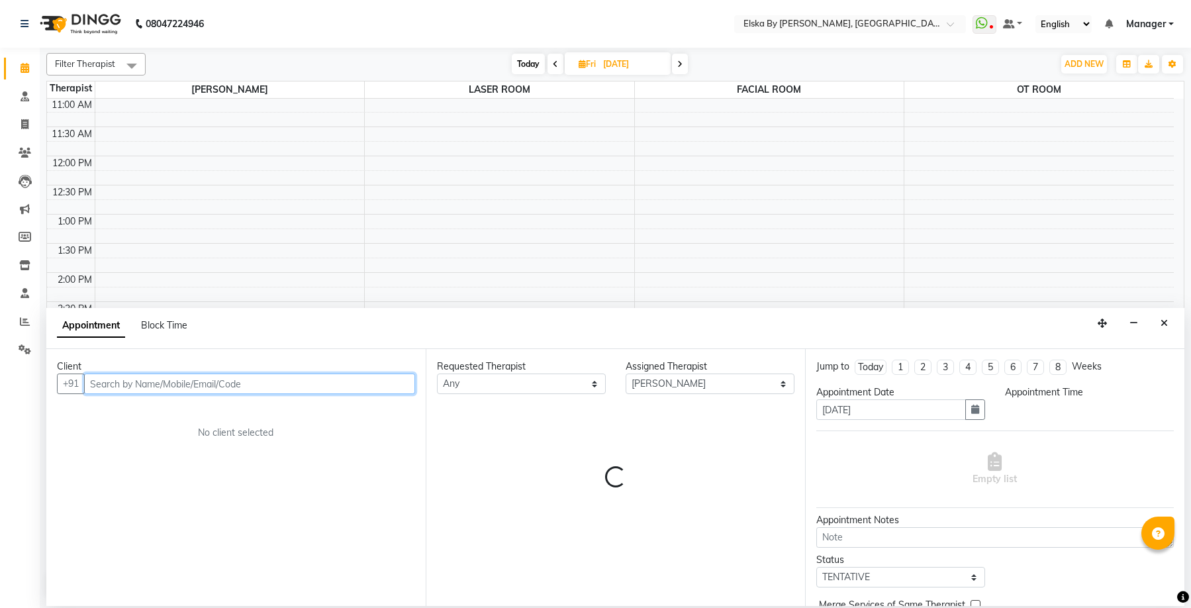
select select "1020"
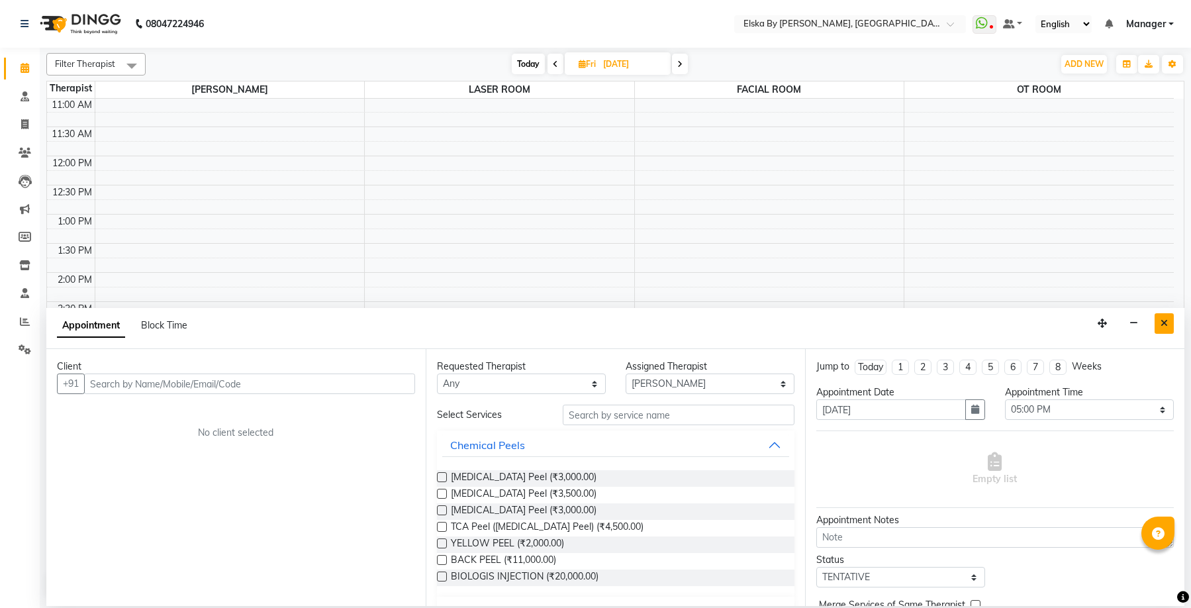
click at [1160, 326] on icon "Close" at bounding box center [1163, 322] width 7 height 9
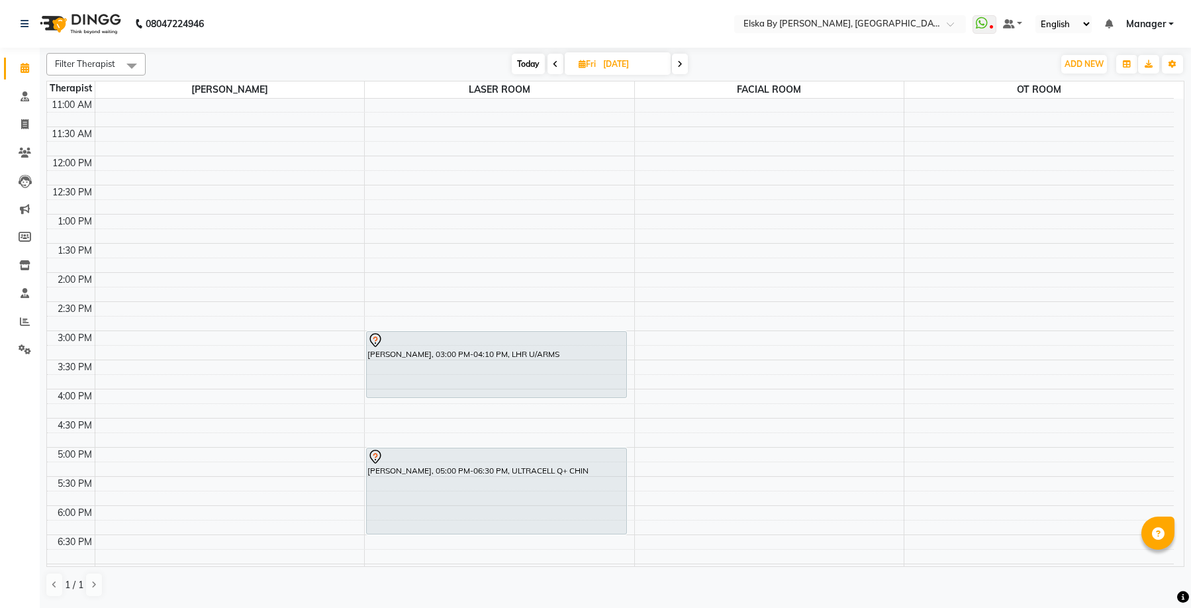
click at [270, 511] on div "9:00 AM 9:30 AM 10:00 AM 10:30 AM 11:00 AM 11:30 AM 12:00 PM 12:30 PM 1:00 PM 1…" at bounding box center [610, 330] width 1127 height 698
select select "62001"
select select "tentative"
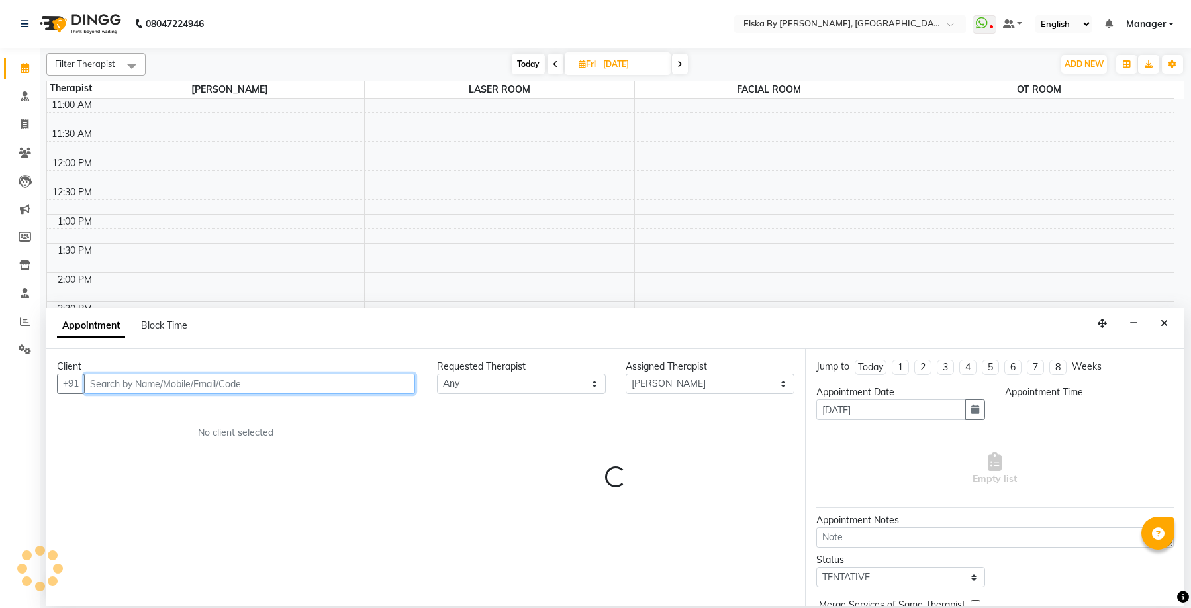
select select "1080"
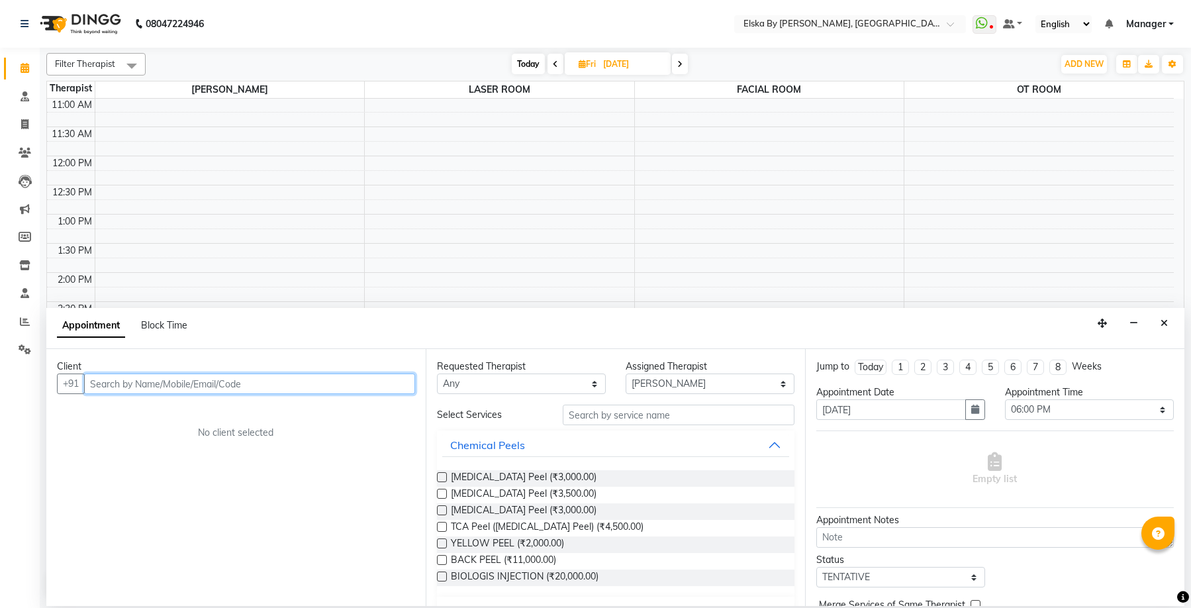
click at [309, 382] on input "text" at bounding box center [249, 383] width 331 height 21
type input "9501315944"
click at [389, 385] on span "Add Client" at bounding box center [387, 383] width 44 height 12
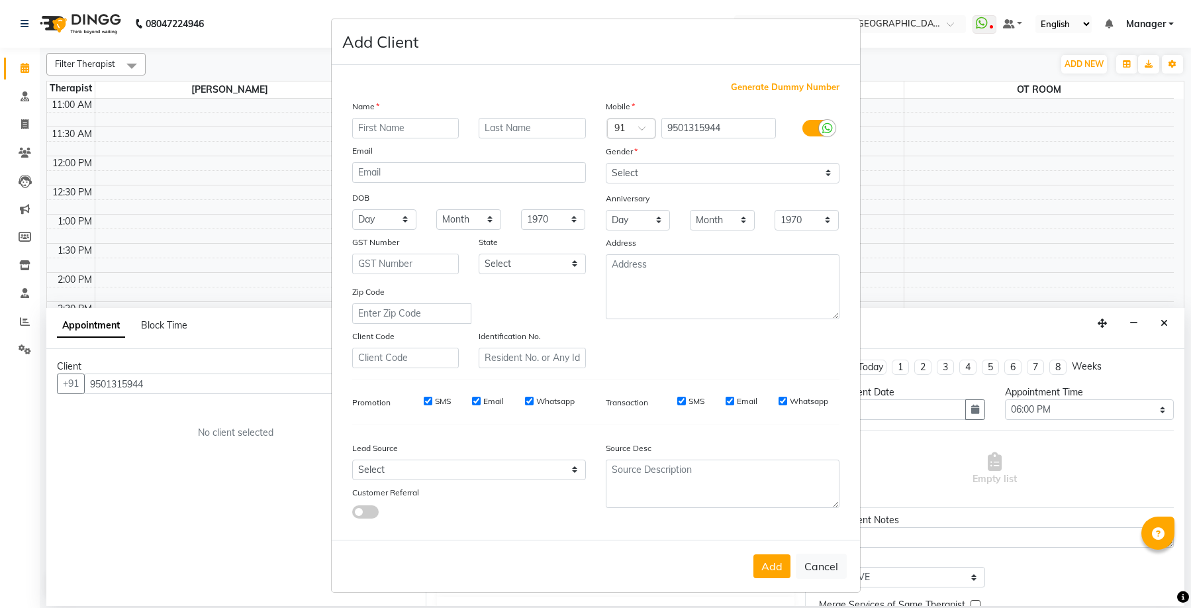
click at [401, 134] on input "text" at bounding box center [405, 128] width 107 height 21
click at [823, 569] on button "Cancel" at bounding box center [821, 565] width 51 height 25
select select
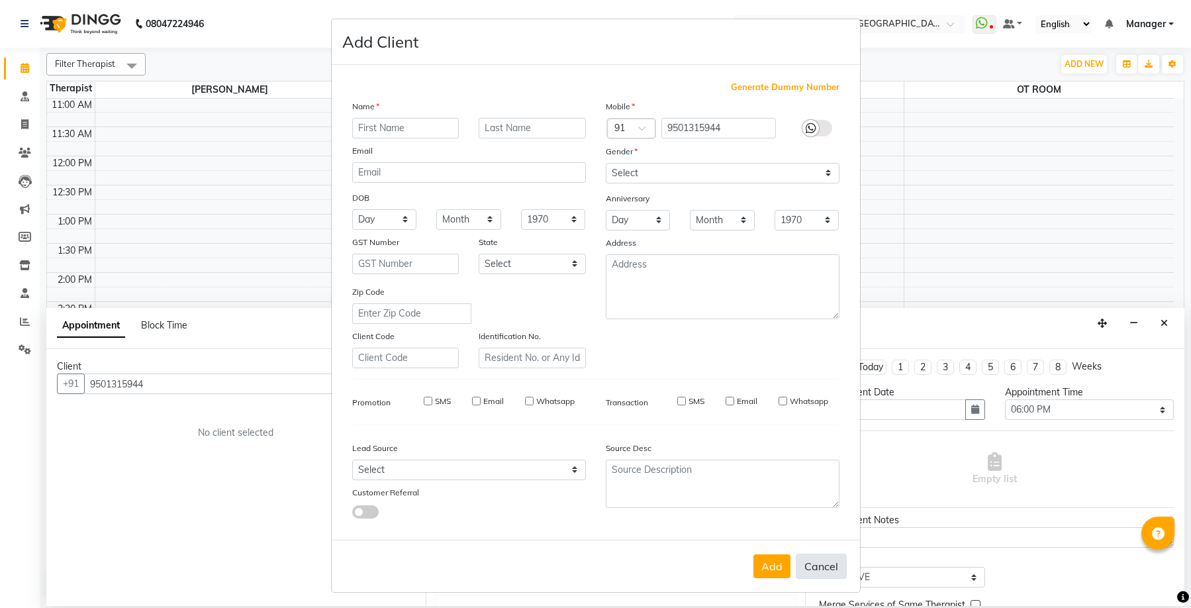
select select
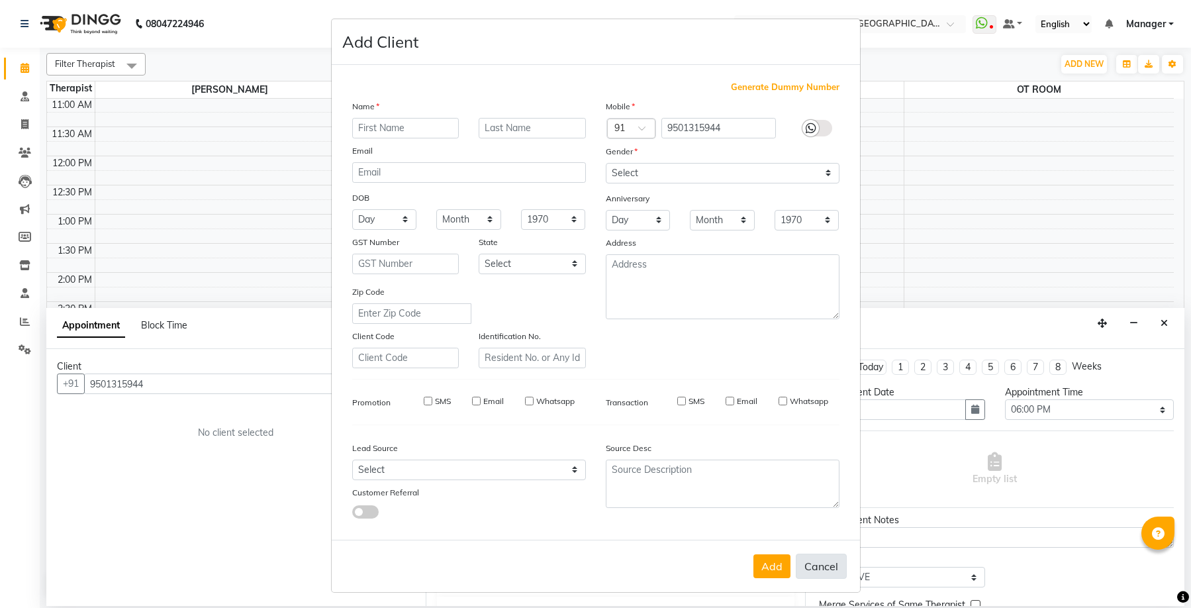
checkbox input "false"
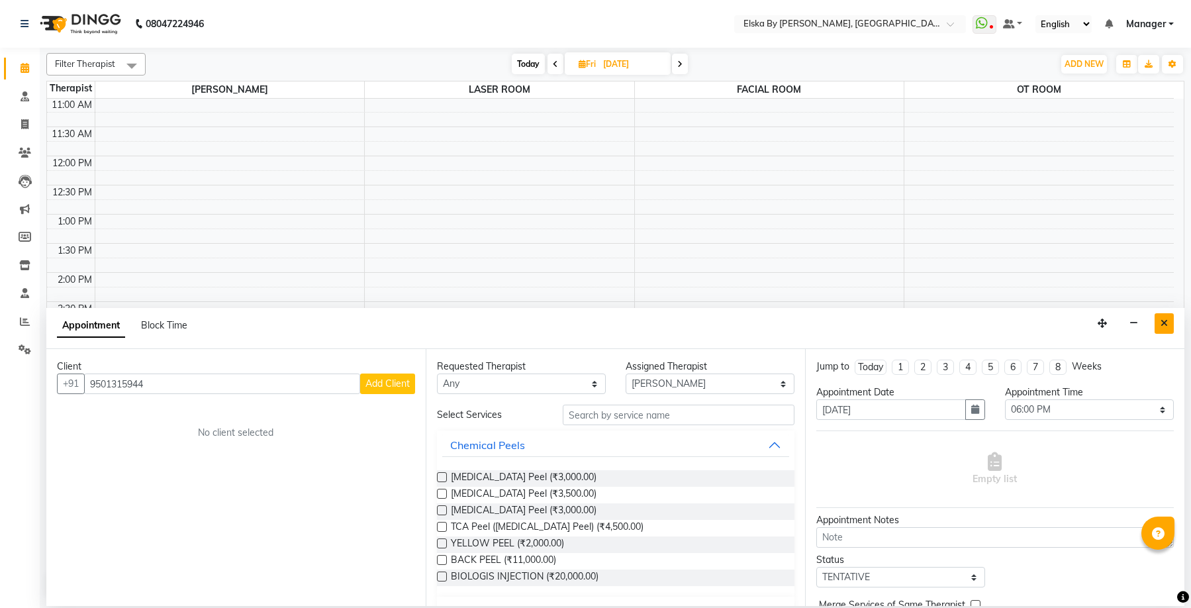
click at [1166, 326] on icon "Close" at bounding box center [1163, 322] width 7 height 9
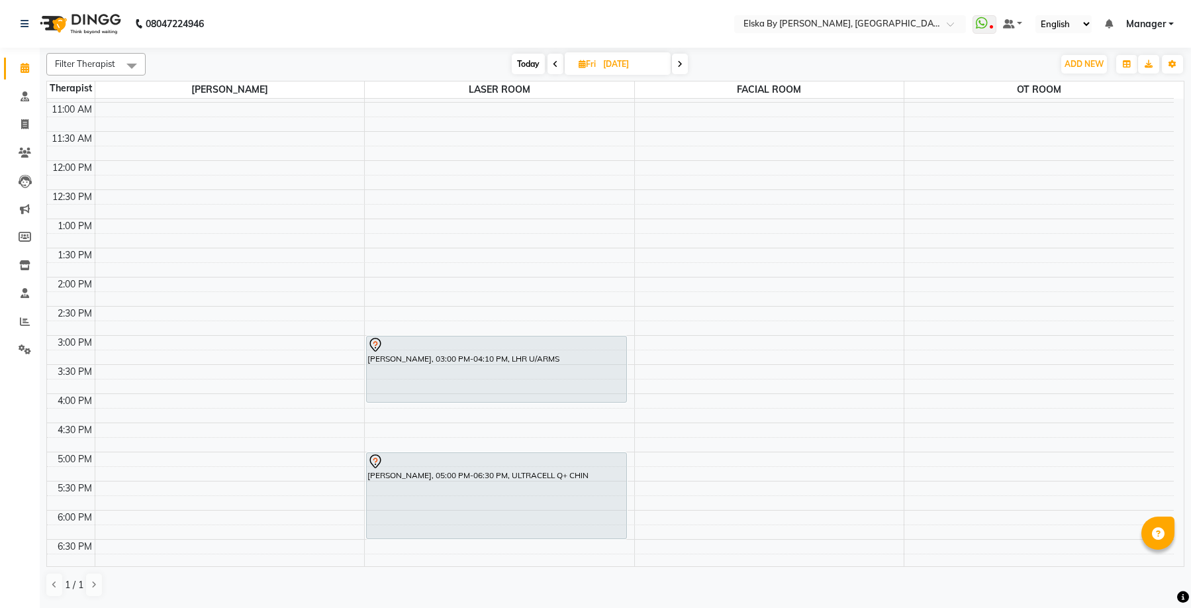
scroll to position [231, 0]
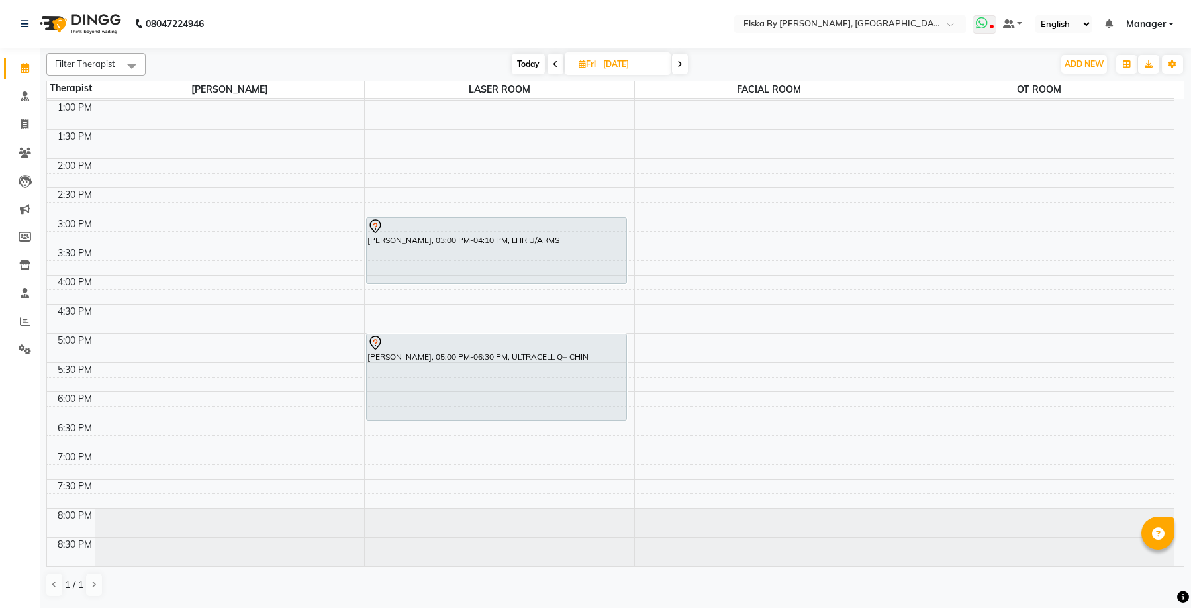
click at [985, 24] on icon at bounding box center [982, 23] width 12 height 13
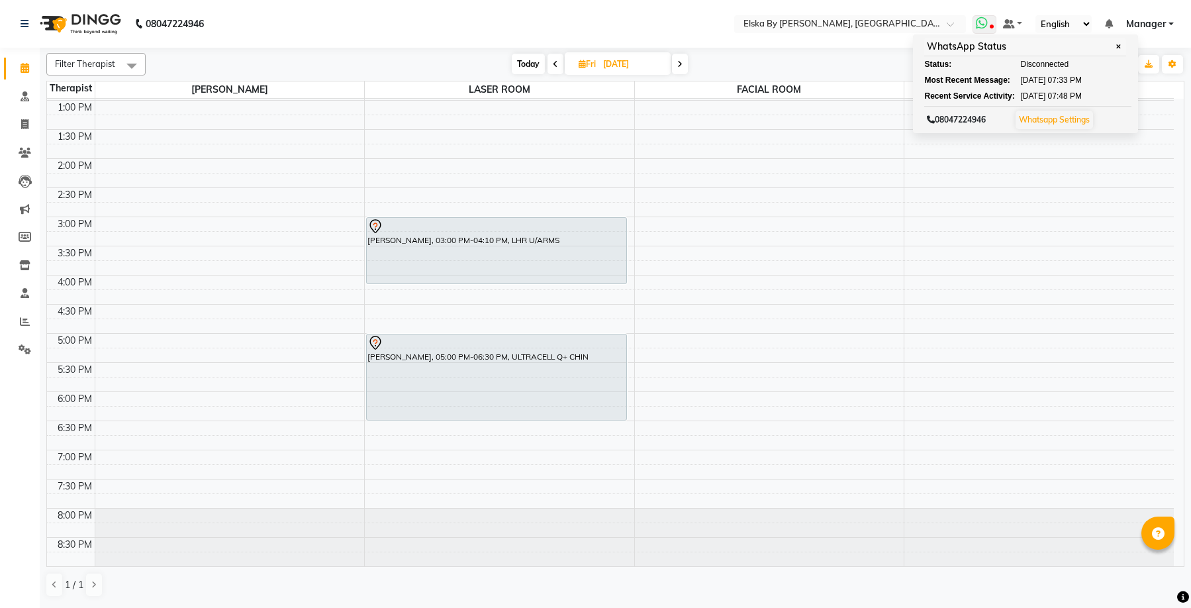
click at [1050, 120] on link "Whatsapp Settings" at bounding box center [1054, 120] width 71 height 10
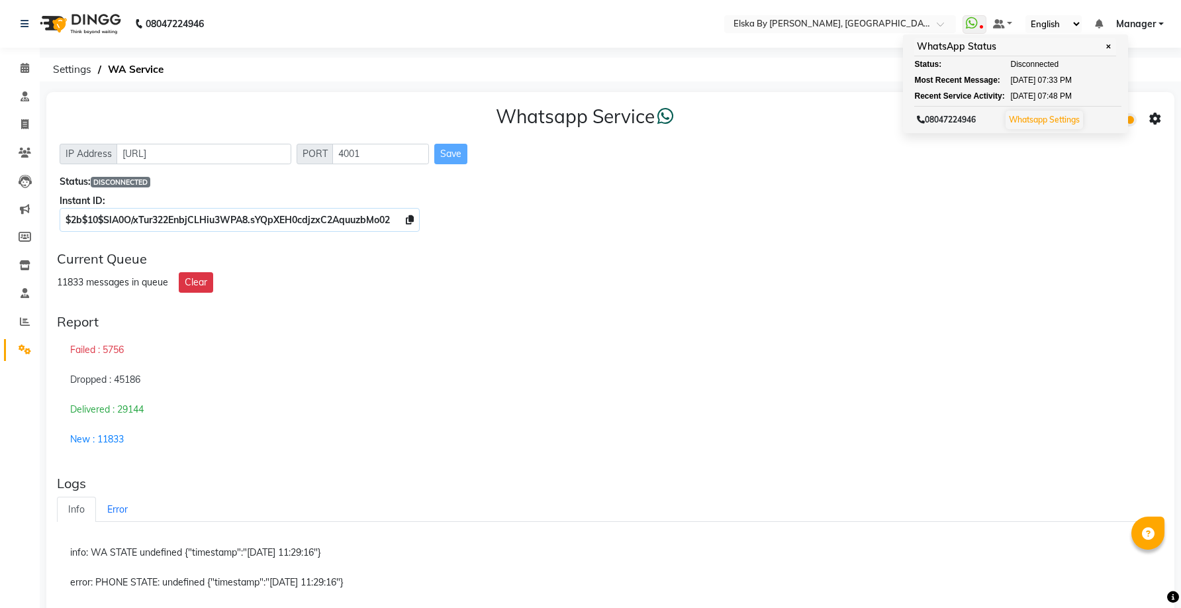
click at [1153, 119] on icon at bounding box center [1155, 119] width 12 height 12
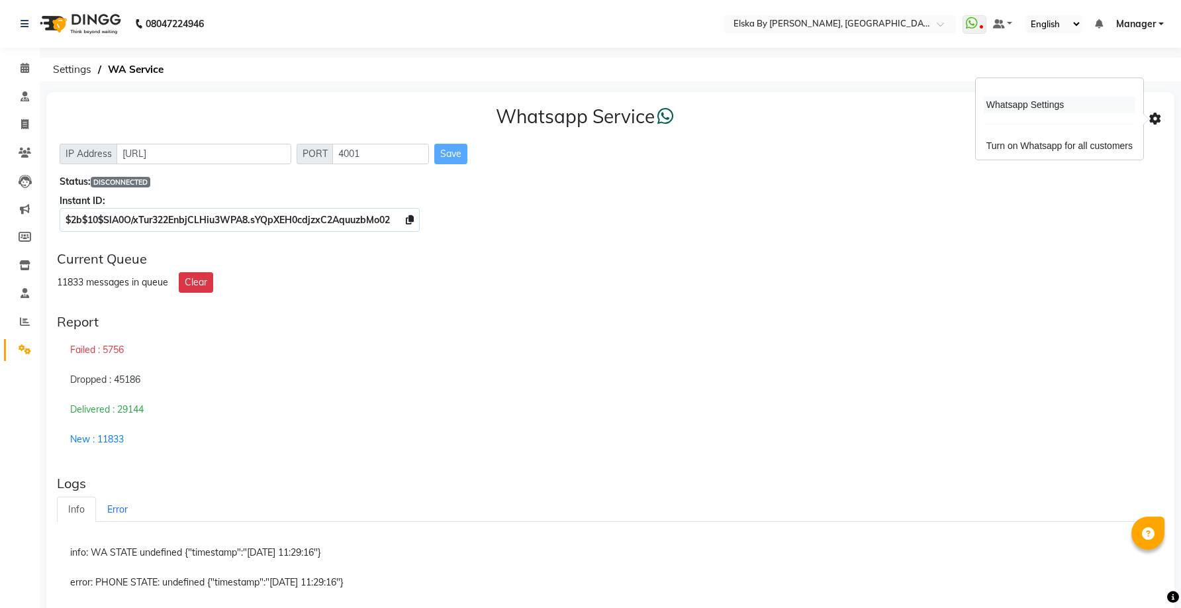
click at [1032, 107] on div "Whatsapp Settings" at bounding box center [1060, 105] width 152 height 17
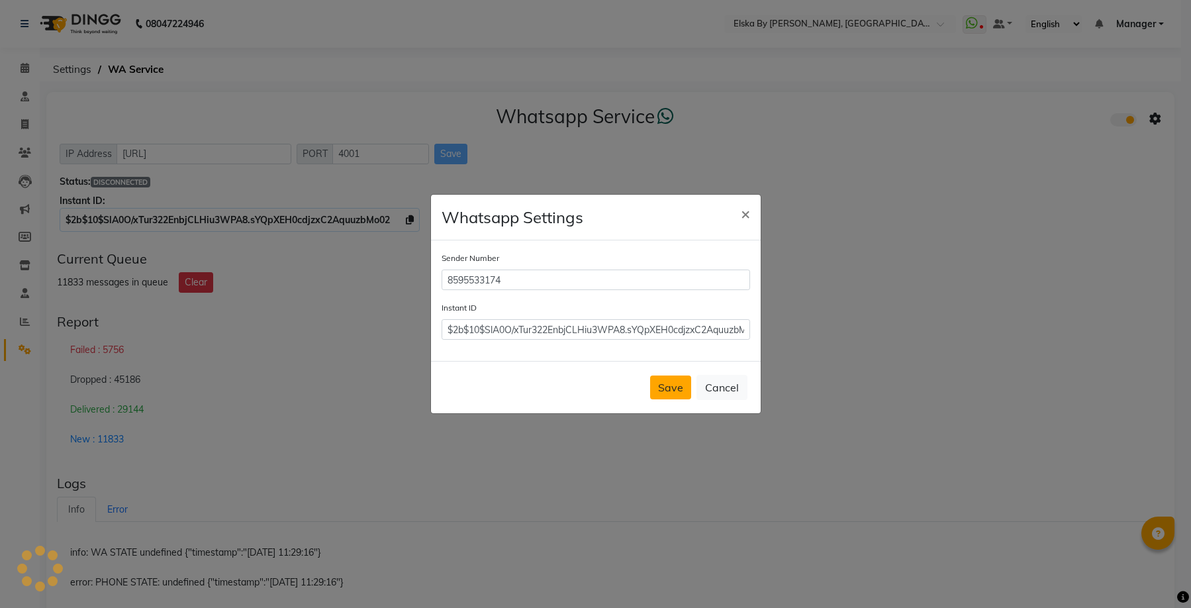
click at [676, 388] on button "Save" at bounding box center [670, 387] width 41 height 24
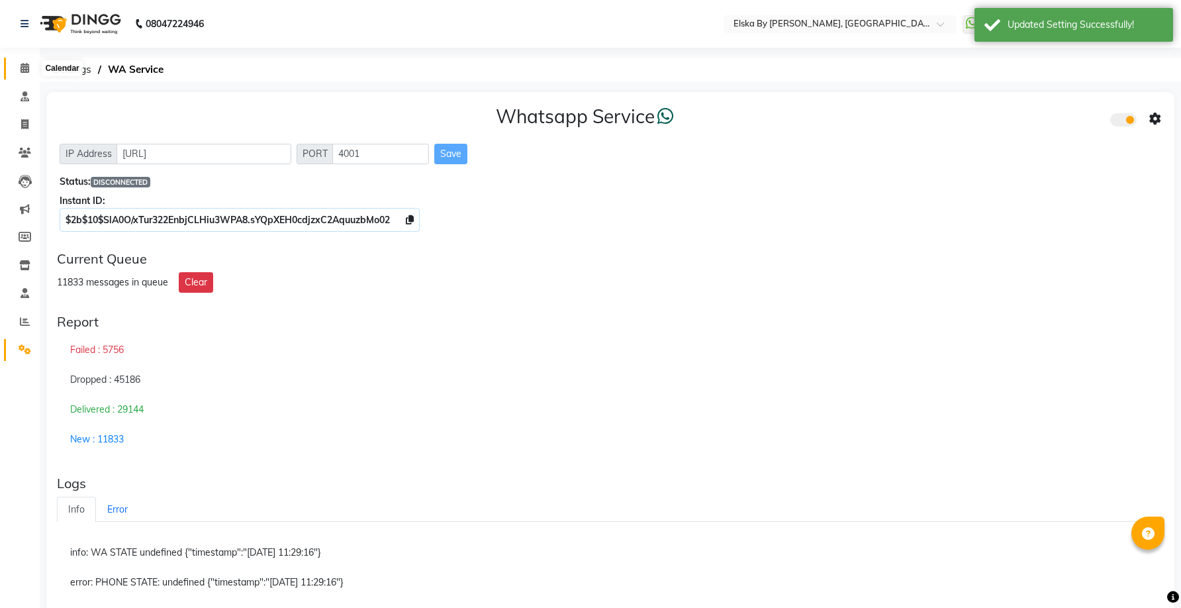
click at [28, 69] on icon at bounding box center [25, 68] width 9 height 10
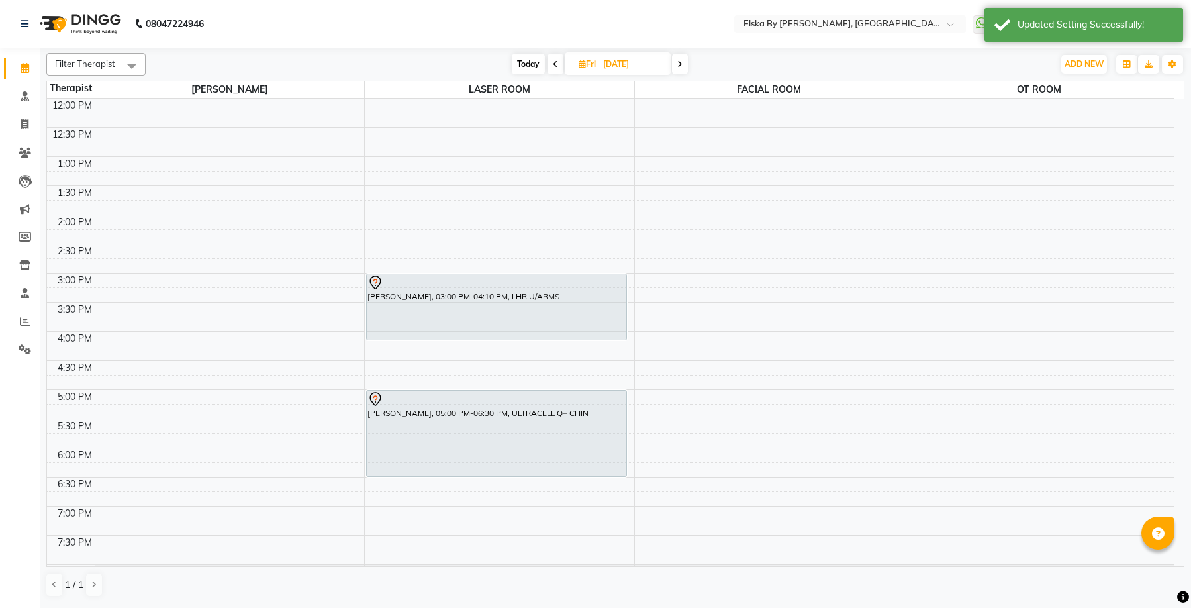
scroll to position [231, 0]
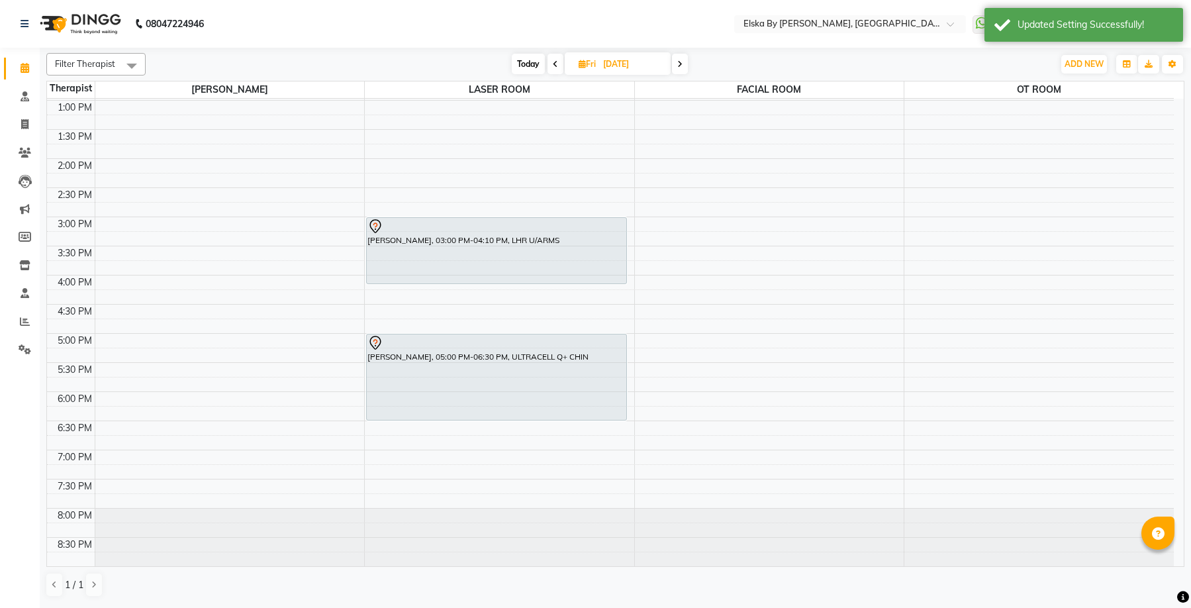
click at [531, 63] on span "Today" at bounding box center [528, 64] width 33 height 21
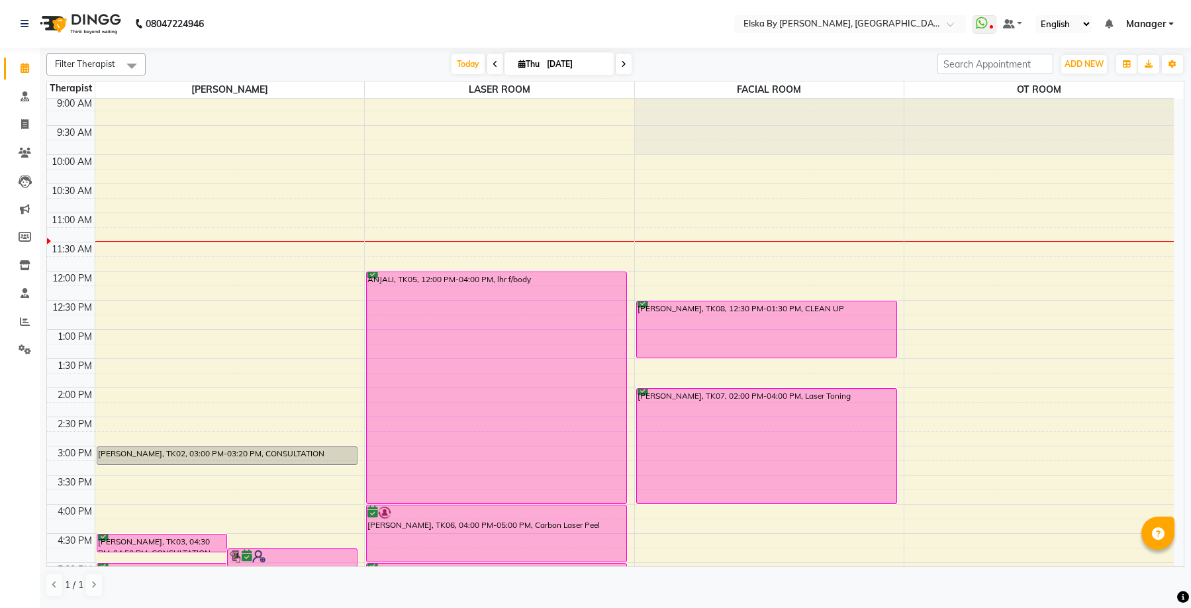
scroll to position [0, 0]
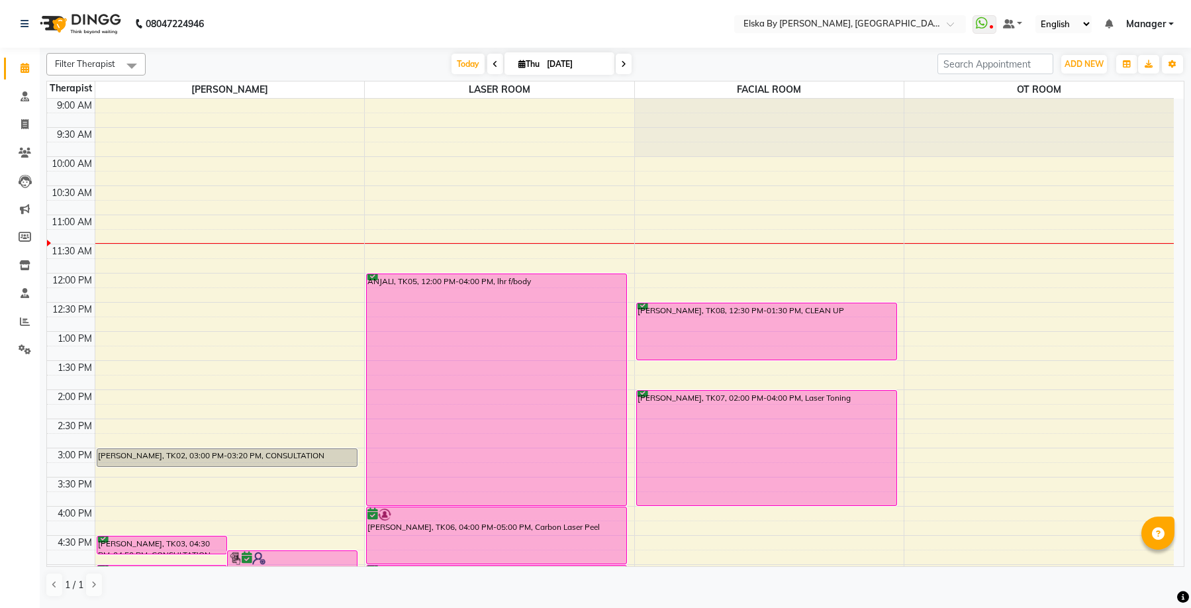
click at [625, 67] on span at bounding box center [624, 64] width 16 height 21
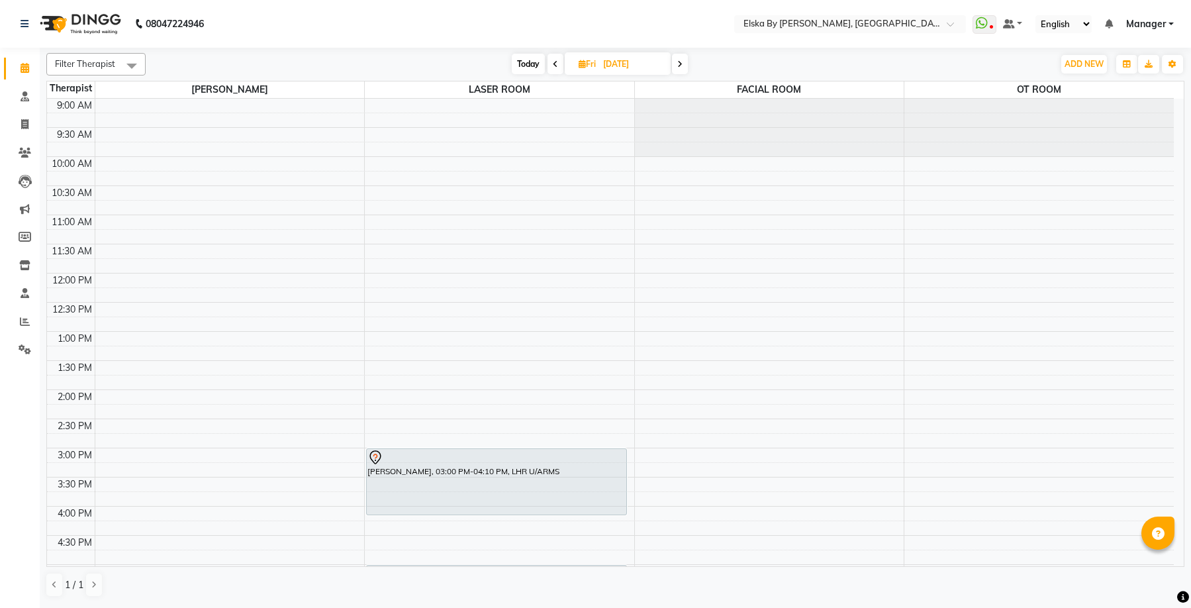
click at [532, 70] on span "Today" at bounding box center [528, 64] width 33 height 21
type input "[DATE]"
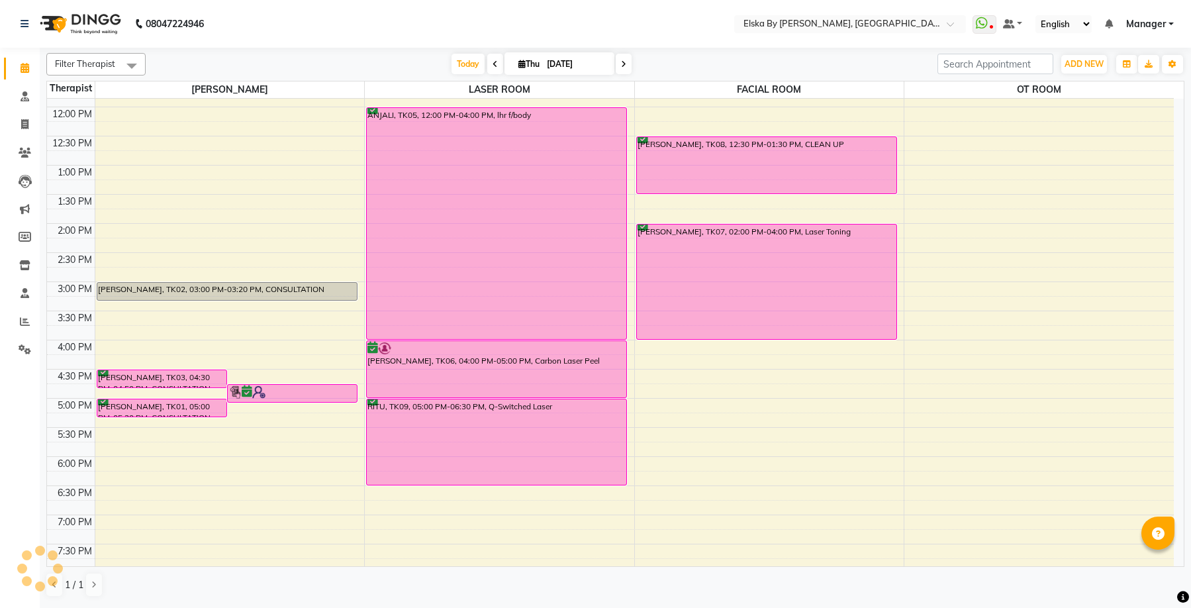
scroll to position [231, 0]
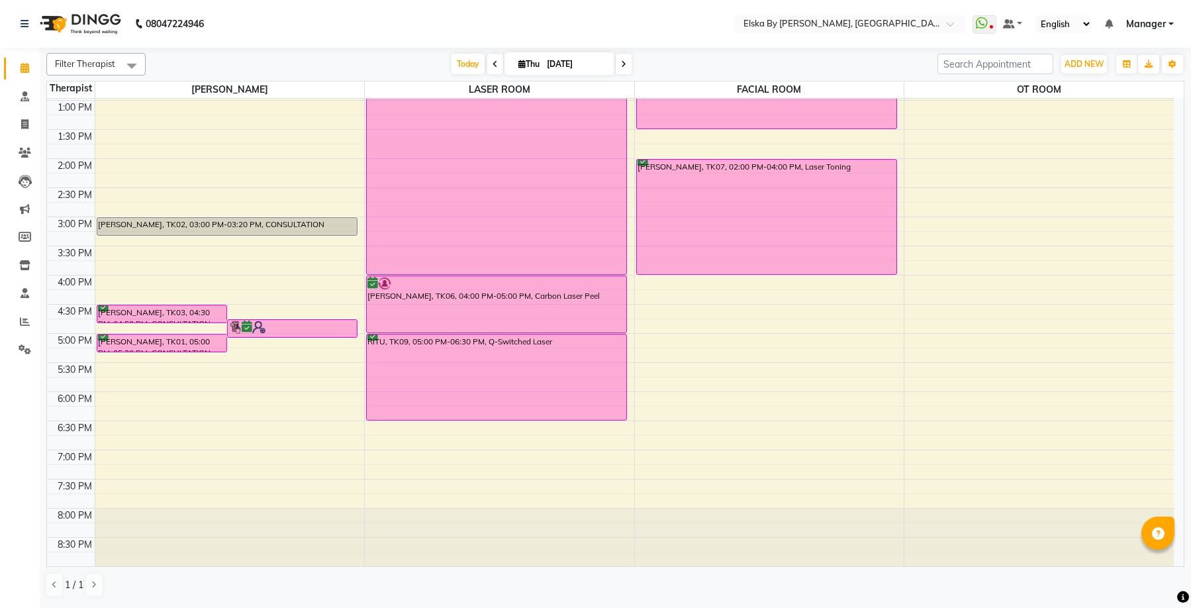
click at [659, 368] on div "9:00 AM 9:30 AM 10:00 AM 10:30 AM 11:00 AM 11:30 AM 12:00 PM 12:30 PM 1:00 PM 1…" at bounding box center [610, 217] width 1127 height 698
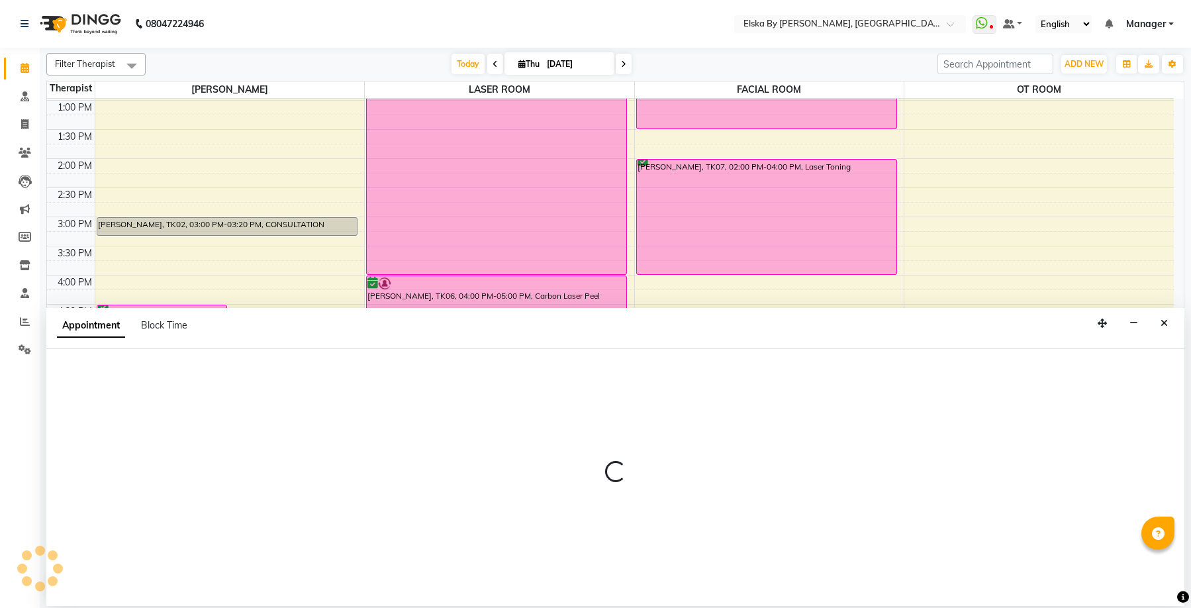
select select "63147"
select select "1050"
select select "tentative"
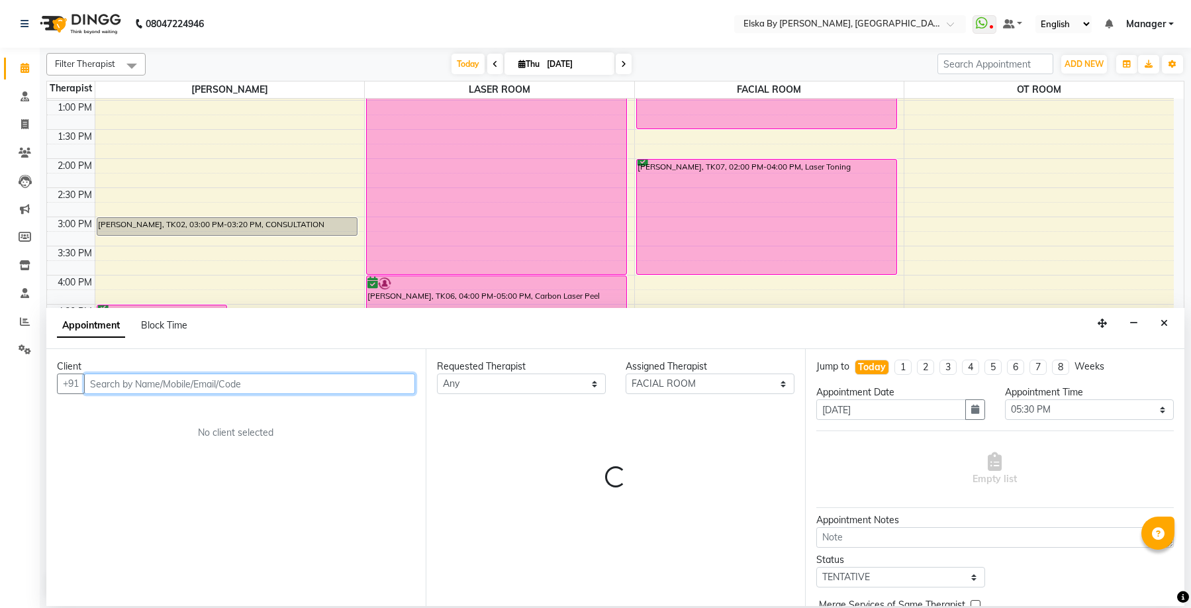
click at [266, 379] on input "text" at bounding box center [249, 383] width 331 height 21
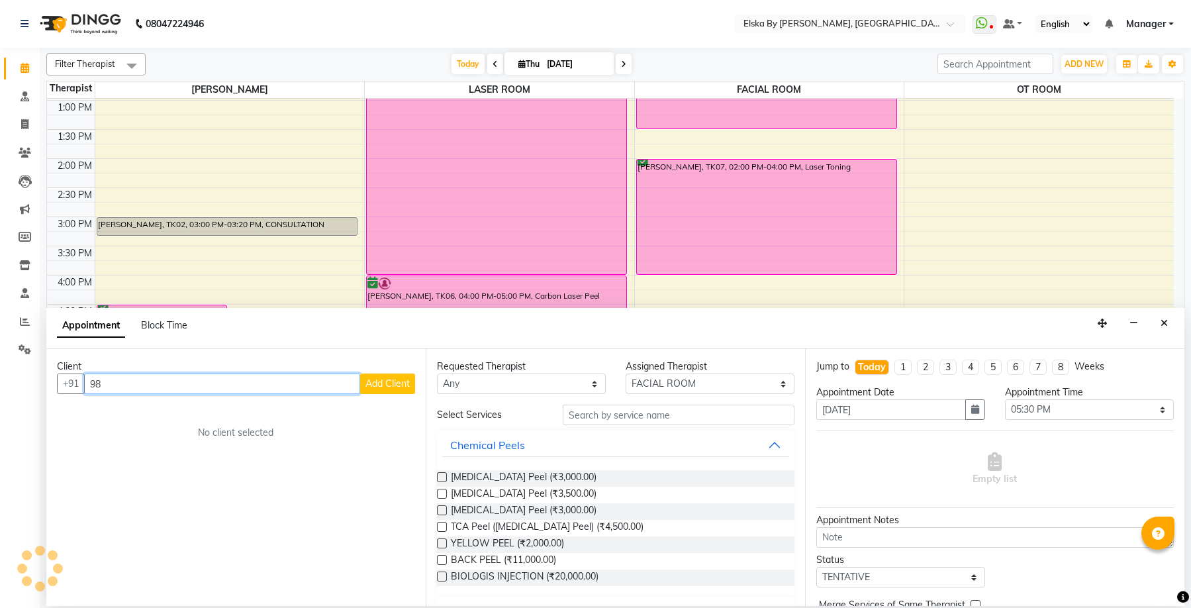
type input "9"
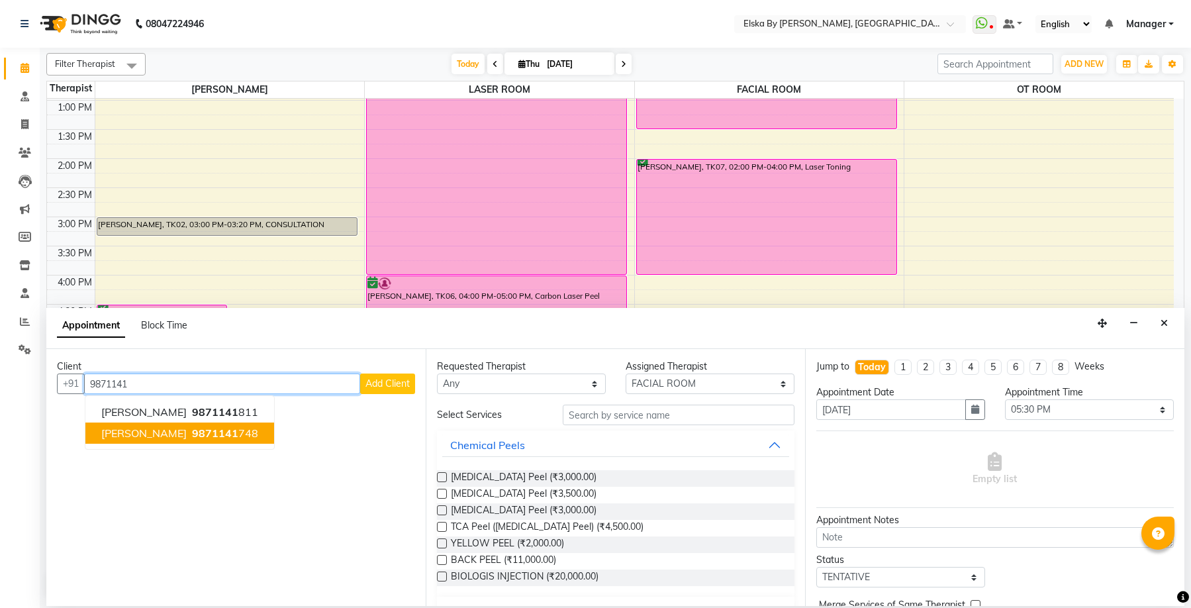
click at [229, 433] on span "9871141" at bounding box center [215, 432] width 46 height 13
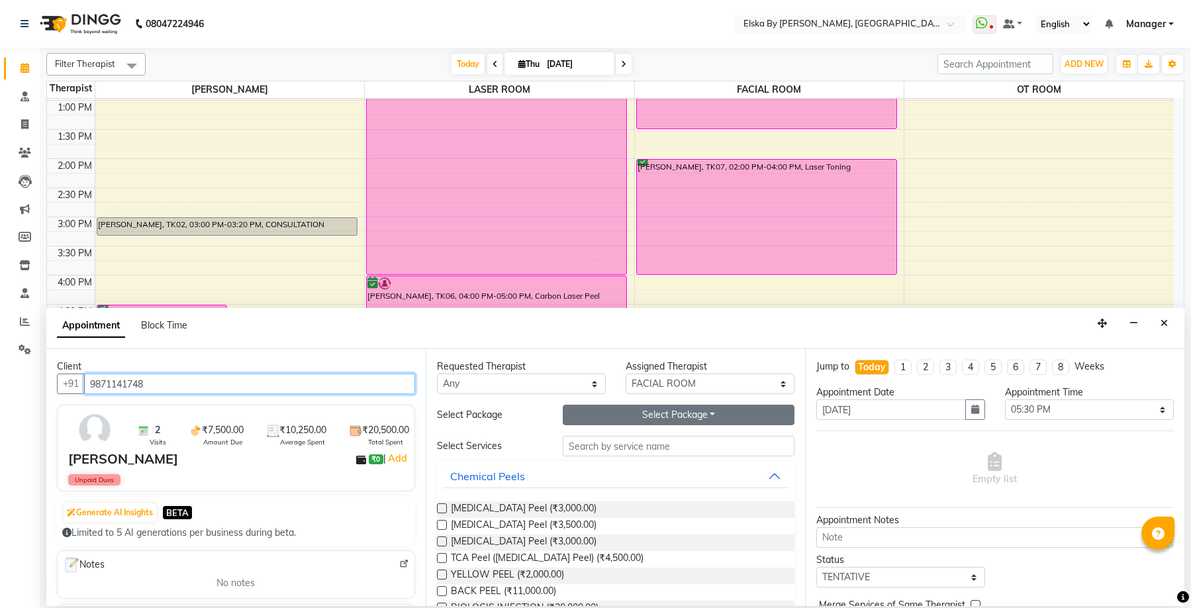
type input "9871141748"
click at [576, 420] on button "Select Package Toggle Dropdown" at bounding box center [679, 414] width 232 height 21
click at [595, 459] on li "LHR CHIN" at bounding box center [615, 460] width 105 height 19
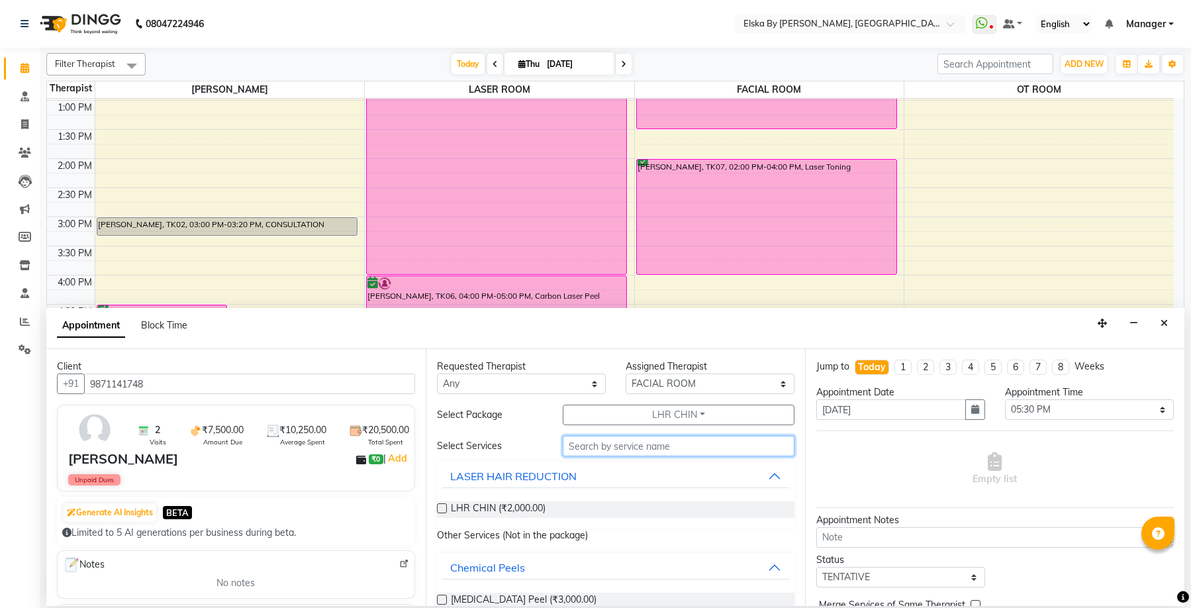
click at [686, 451] on input "text" at bounding box center [679, 446] width 232 height 21
click at [441, 504] on label at bounding box center [442, 508] width 10 height 10
click at [441, 505] on input "checkbox" at bounding box center [441, 509] width 9 height 9
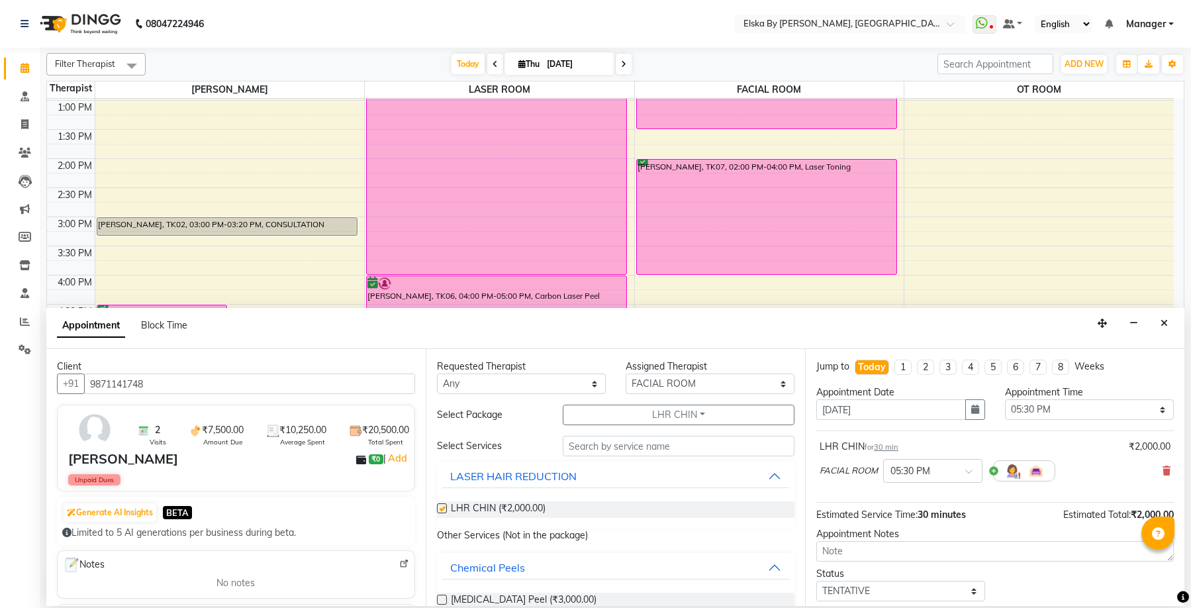
checkbox input "false"
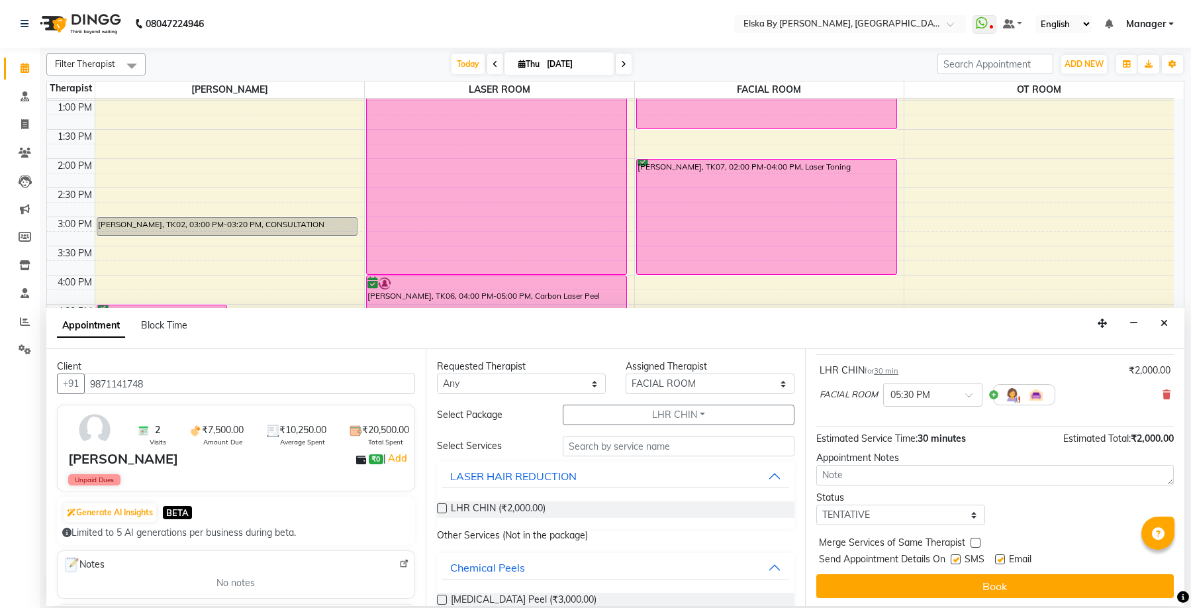
scroll to position [79, 0]
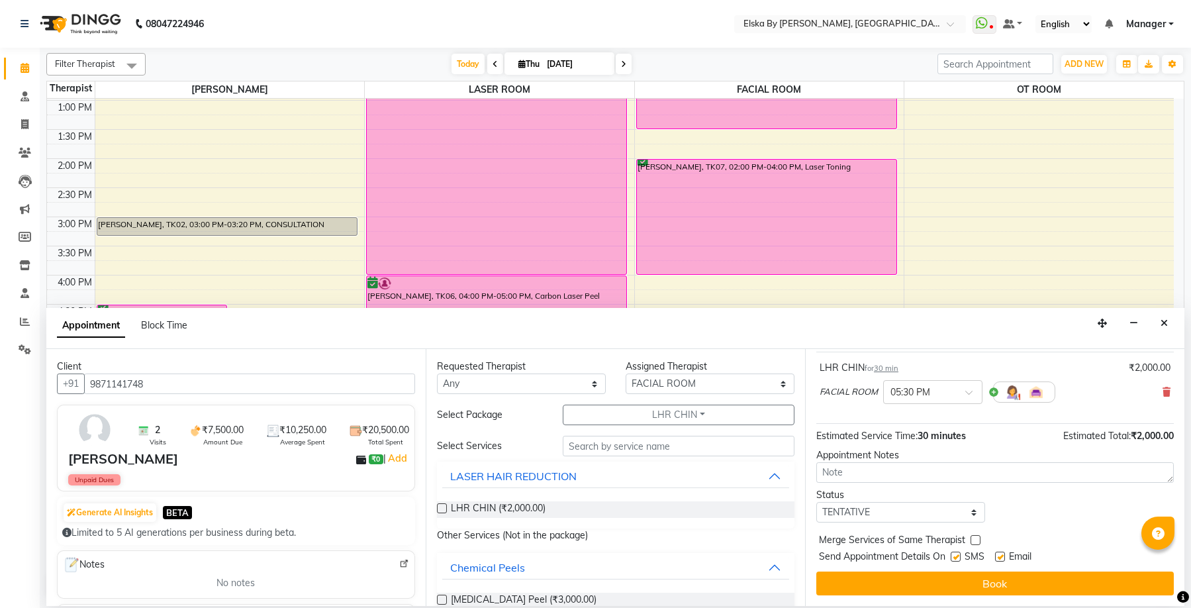
click at [1005, 555] on div "Email" at bounding box center [1018, 557] width 47 height 17
click at [998, 555] on label at bounding box center [1000, 556] width 10 height 10
click at [998, 555] on input "checkbox" at bounding box center [999, 557] width 9 height 9
checkbox input "false"
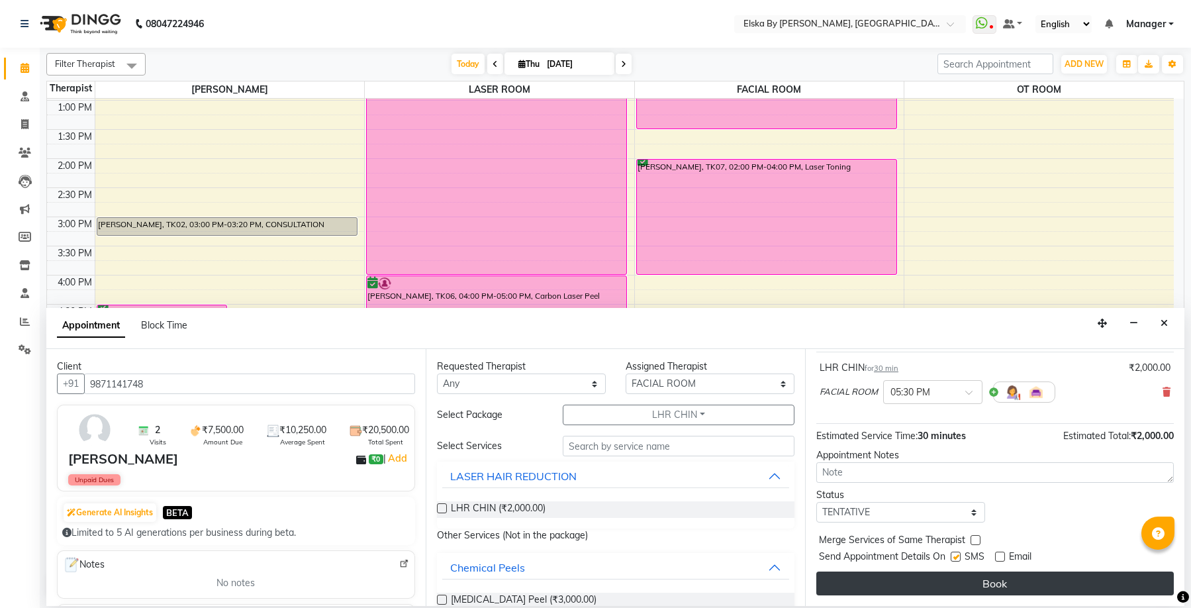
click at [997, 582] on button "Book" at bounding box center [994, 583] width 357 height 24
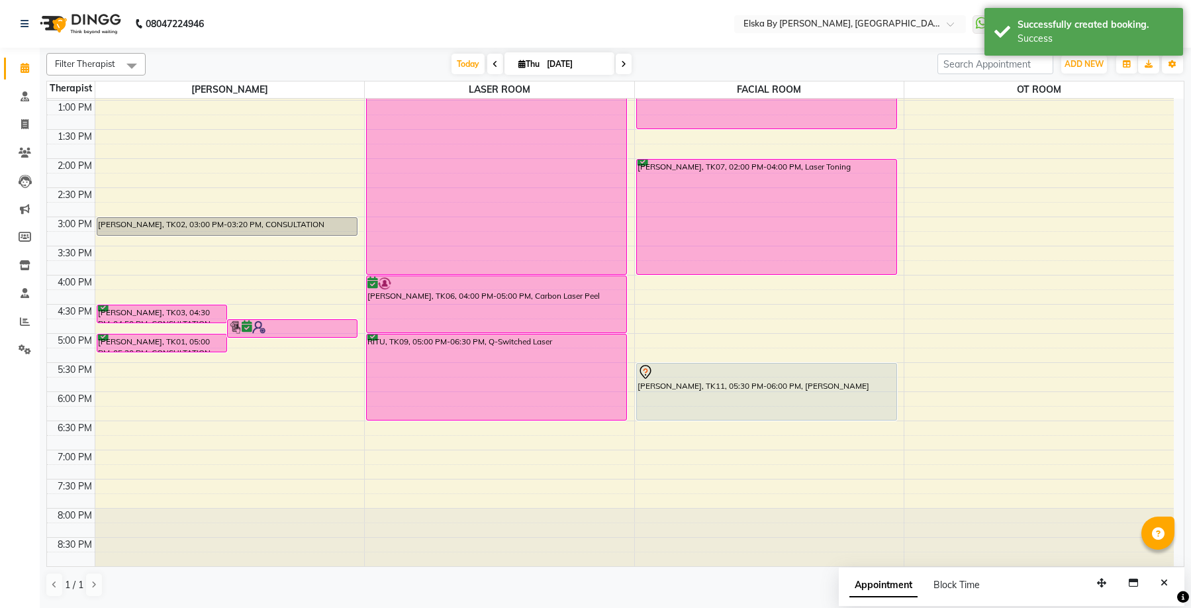
drag, startPoint x: 721, startPoint y: 390, endPoint x: 721, endPoint y: 410, distance: 19.9
click at [721, 410] on div "[PERSON_NAME], TK08, 12:30 PM-01:30 PM, CLEAN UP MEHBISH ALI, TK07, 02:00 PM-04…" at bounding box center [769, 217] width 269 height 698
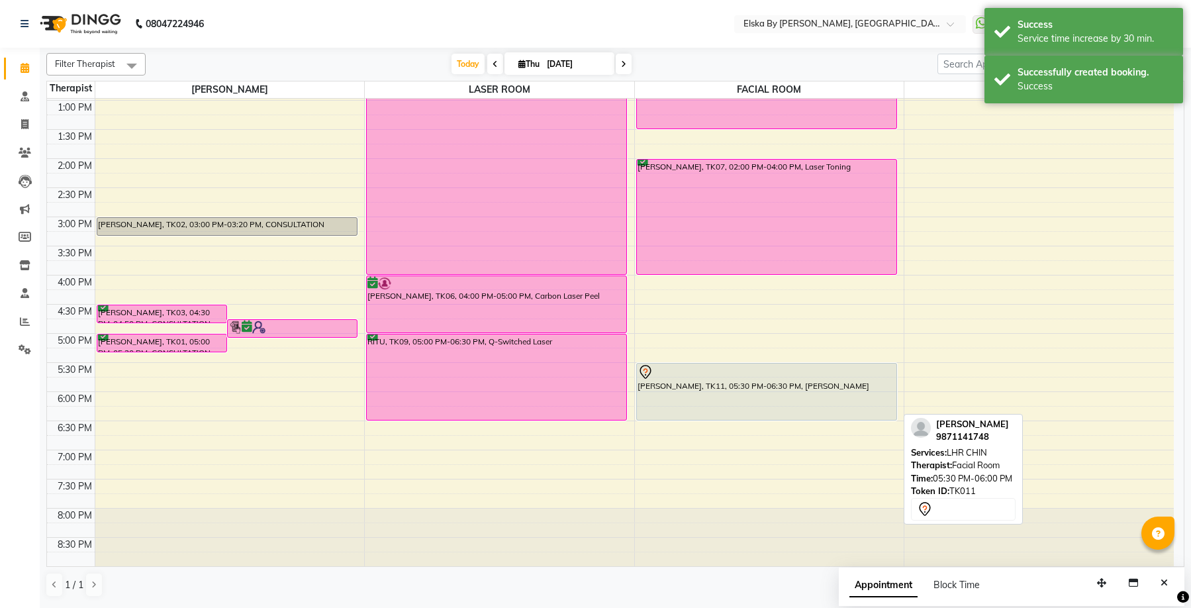
click at [727, 389] on div "[PERSON_NAME], TK11, 05:30 PM-06:30 PM, [PERSON_NAME]" at bounding box center [766, 391] width 259 height 56
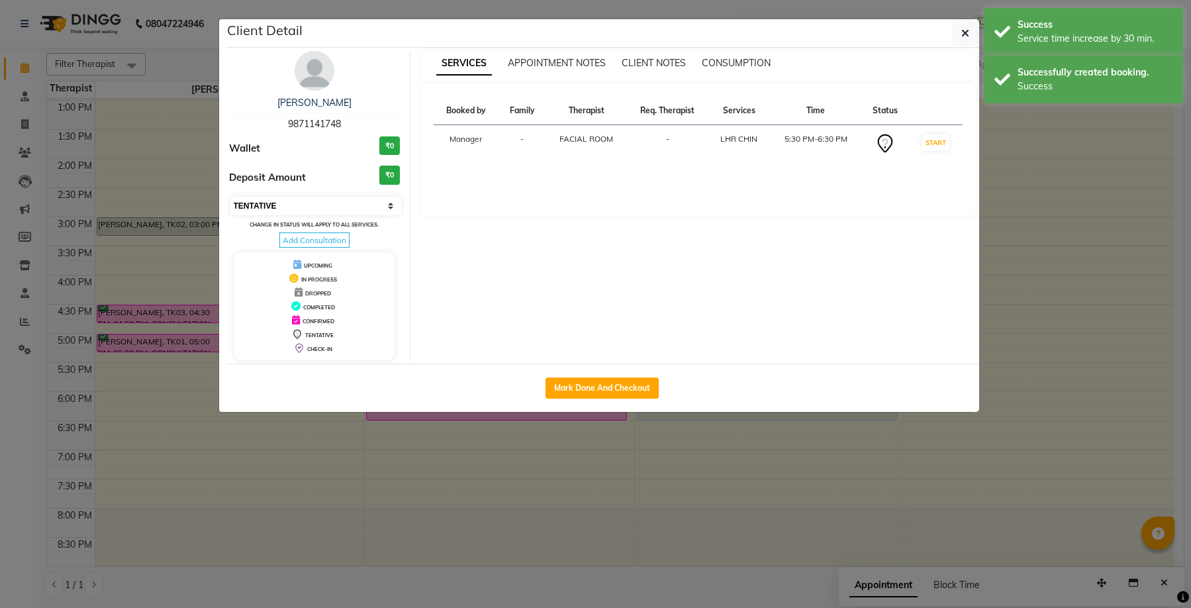
click at [391, 206] on select "Select IN SERVICE CONFIRMED TENTATIVE CHECK IN MARK DONE DROPPED UPCOMING" at bounding box center [315, 206] width 171 height 19
select select "6"
click at [230, 197] on select "Select IN SERVICE CONFIRMED TENTATIVE CHECK IN MARK DONE DROPPED UPCOMING" at bounding box center [315, 206] width 171 height 19
click at [964, 29] on icon "button" at bounding box center [965, 33] width 8 height 11
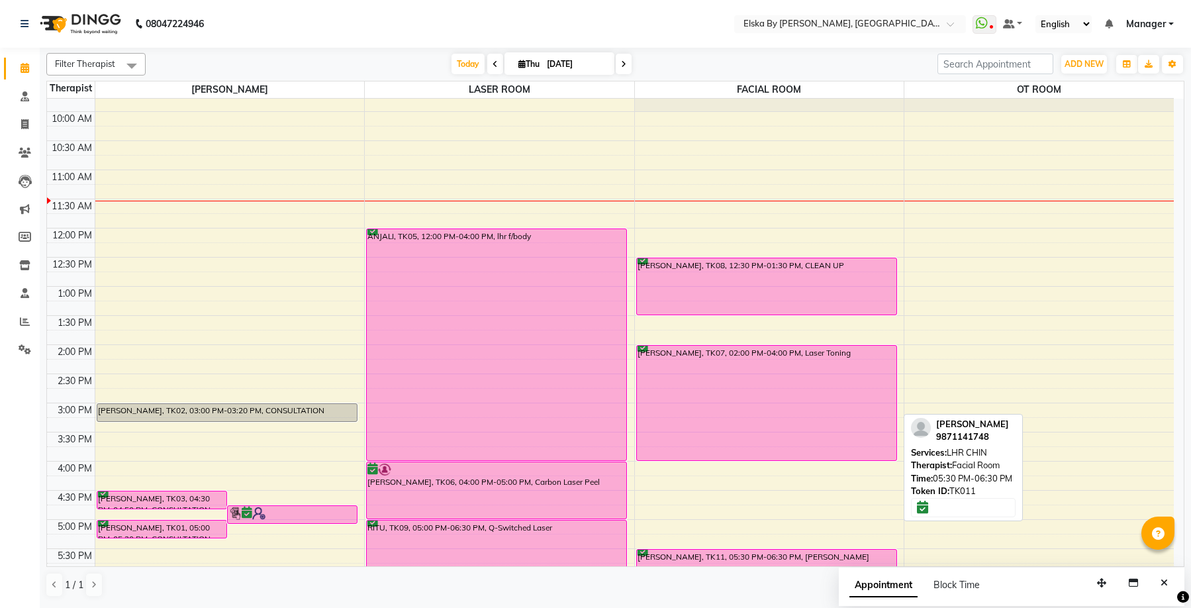
scroll to position [32, 0]
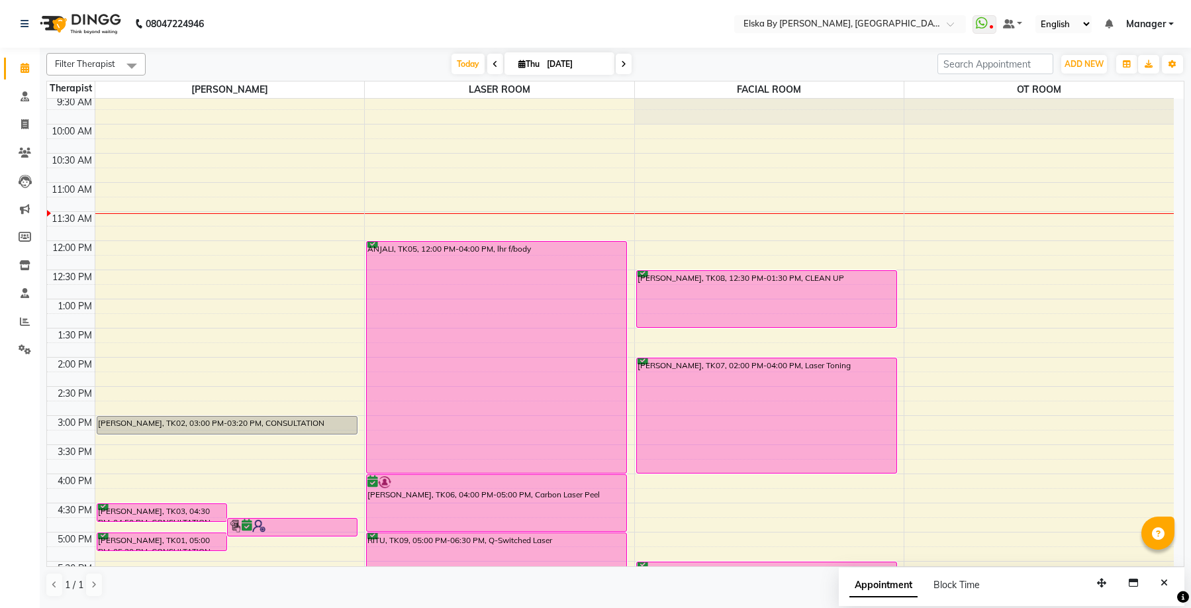
click at [621, 68] on icon at bounding box center [623, 64] width 5 height 8
type input "[DATE]"
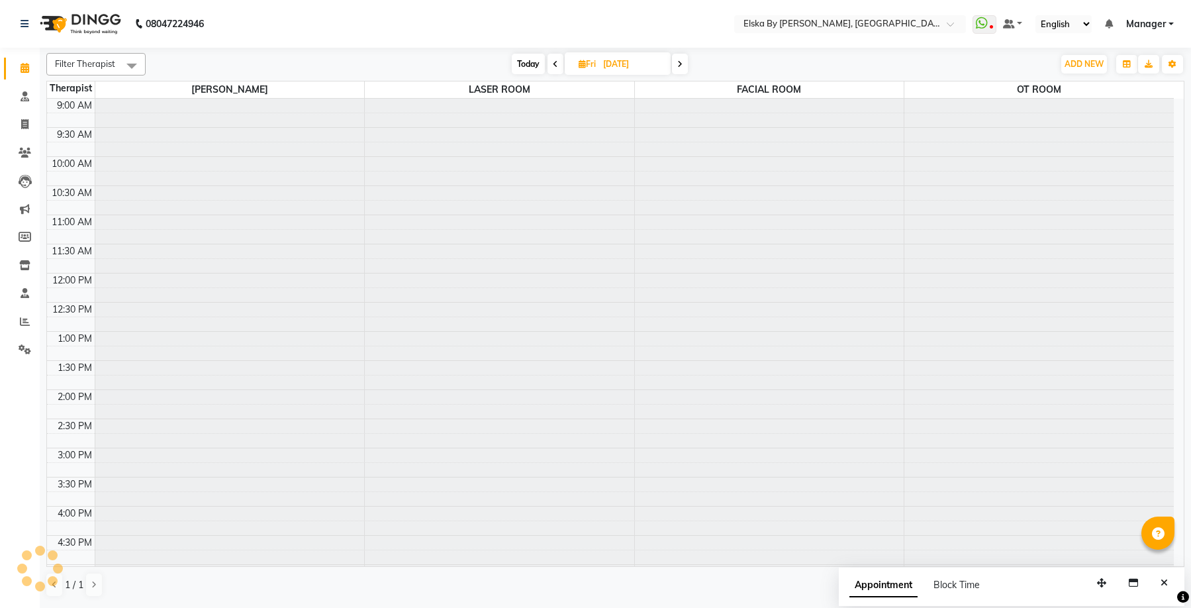
scroll to position [117, 0]
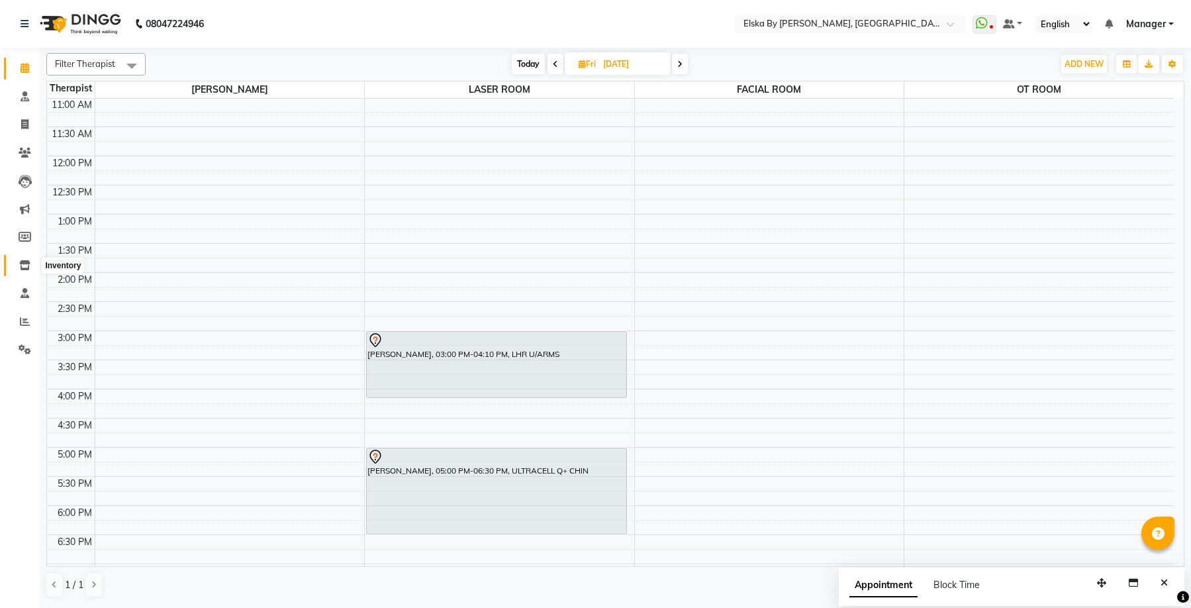
click at [21, 258] on span at bounding box center [24, 265] width 23 height 15
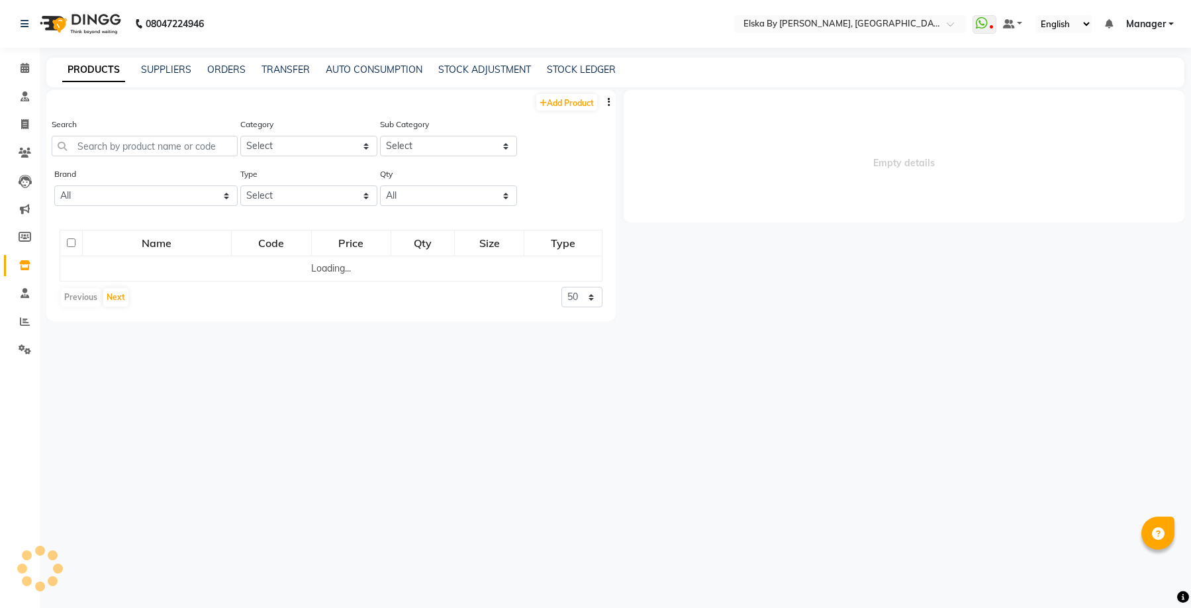
select select
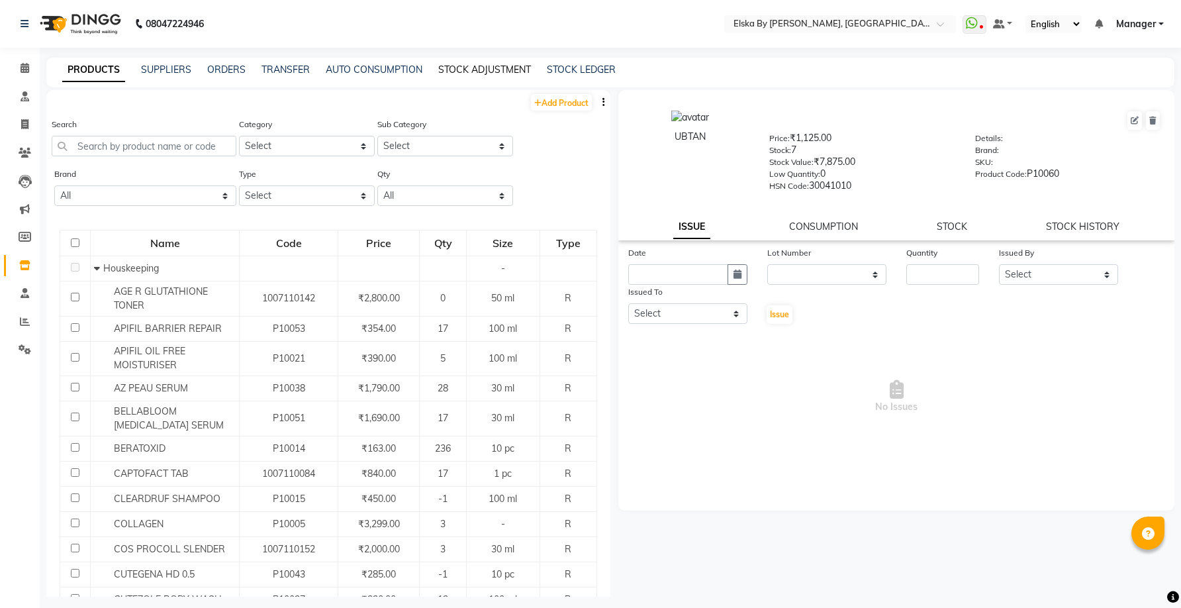
click at [467, 69] on link "STOCK ADJUSTMENT" at bounding box center [484, 70] width 93 height 12
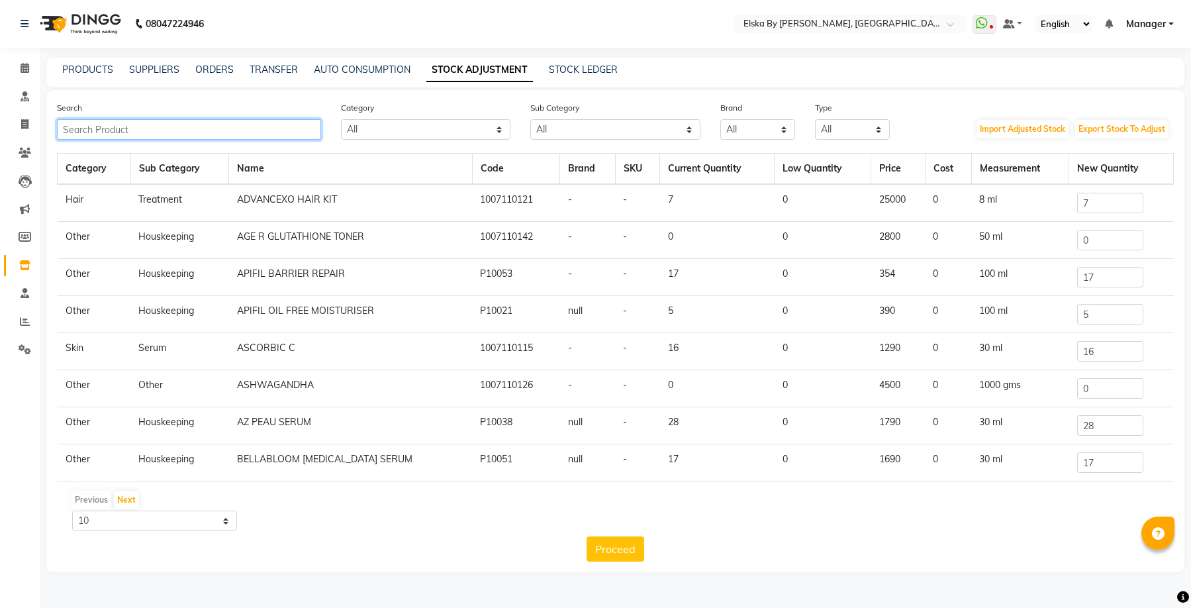
click at [163, 136] on input "text" at bounding box center [189, 129] width 264 height 21
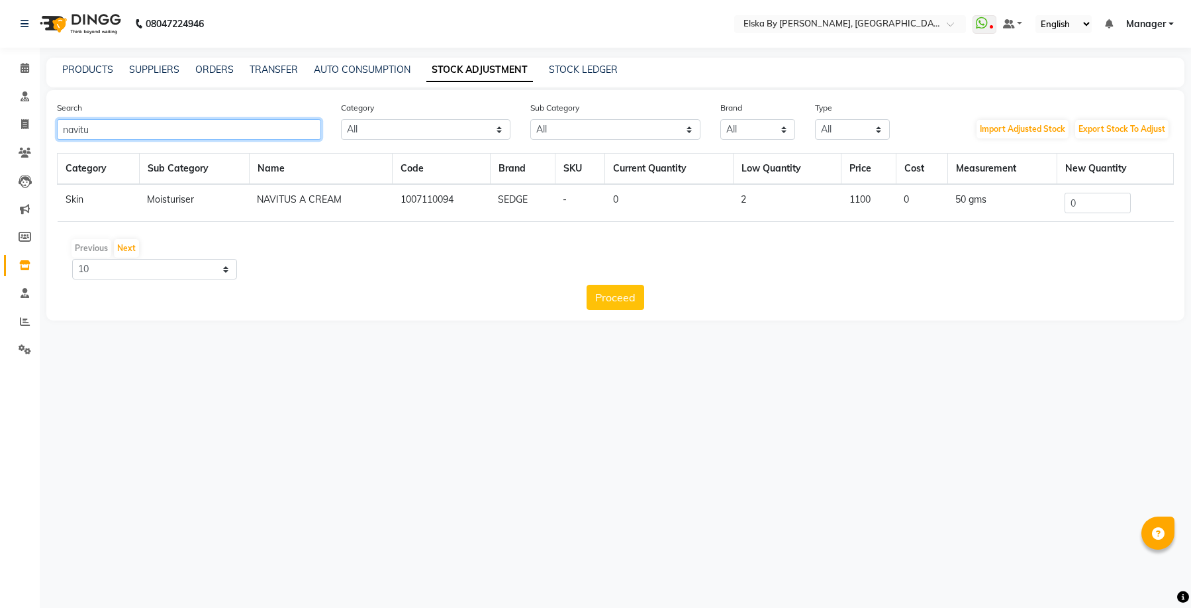
type input "navitu"
click at [1087, 204] on input "0" at bounding box center [1097, 203] width 66 height 21
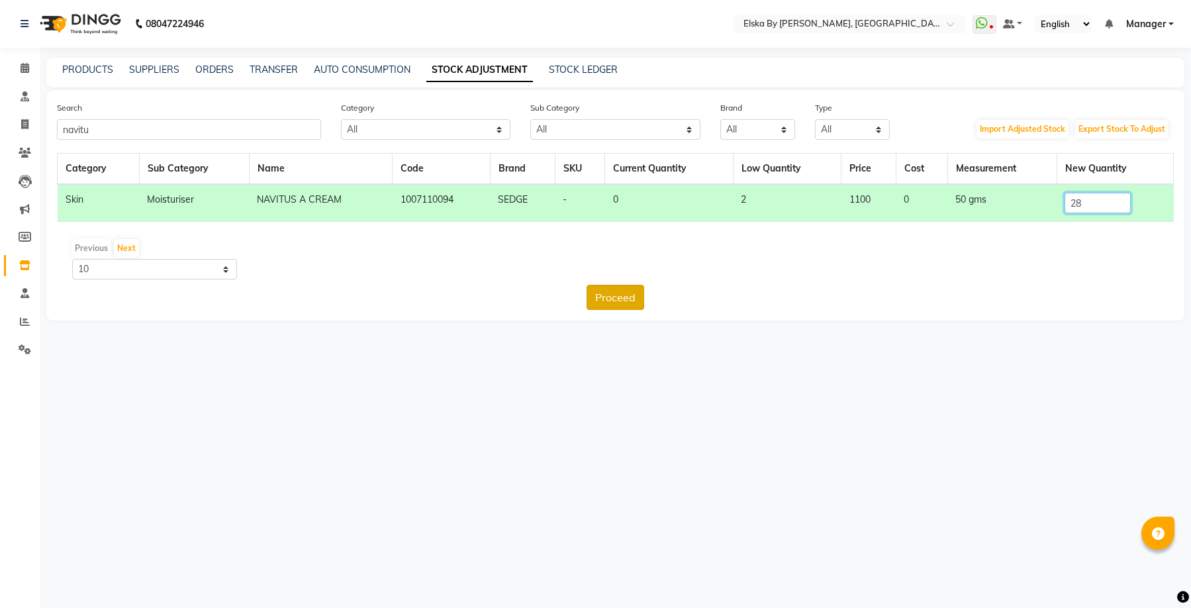
type input "28"
click at [618, 291] on button "Proceed" at bounding box center [615, 297] width 58 height 25
click at [656, 298] on button "Submit" at bounding box center [644, 297] width 52 height 25
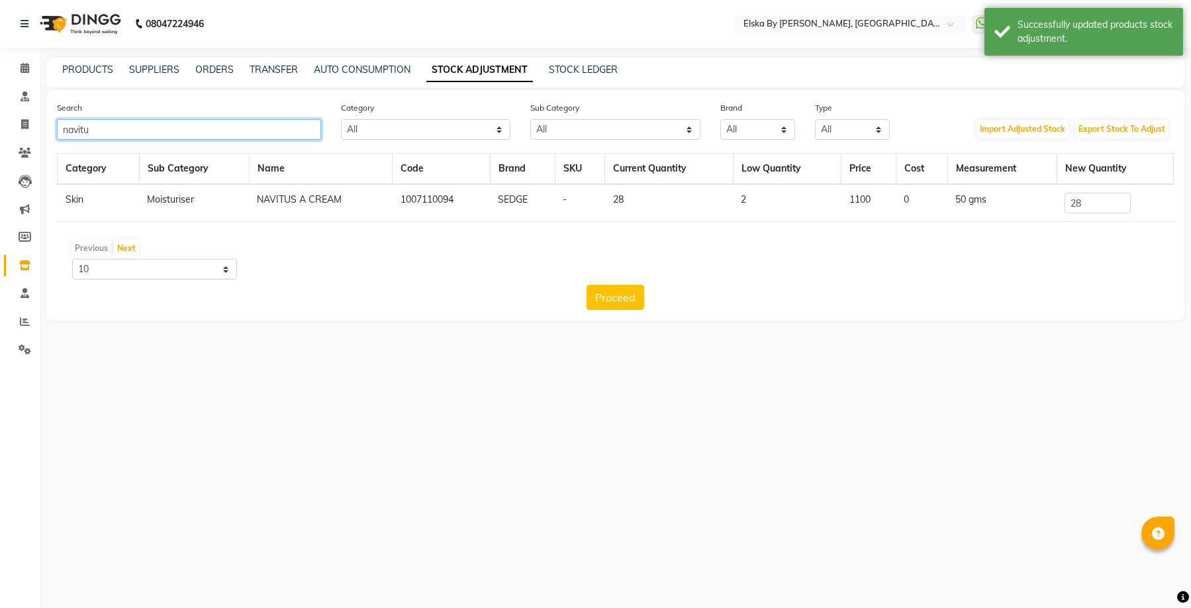
drag, startPoint x: 207, startPoint y: 127, endPoint x: 43, endPoint y: 140, distance: 164.0
click at [43, 140] on main "PRODUCTS SUPPLIERS ORDERS TRANSFER AUTO CONSUMPTION STOCK ADJUSTMENT STOCK LEDG…" at bounding box center [615, 199] width 1151 height 283
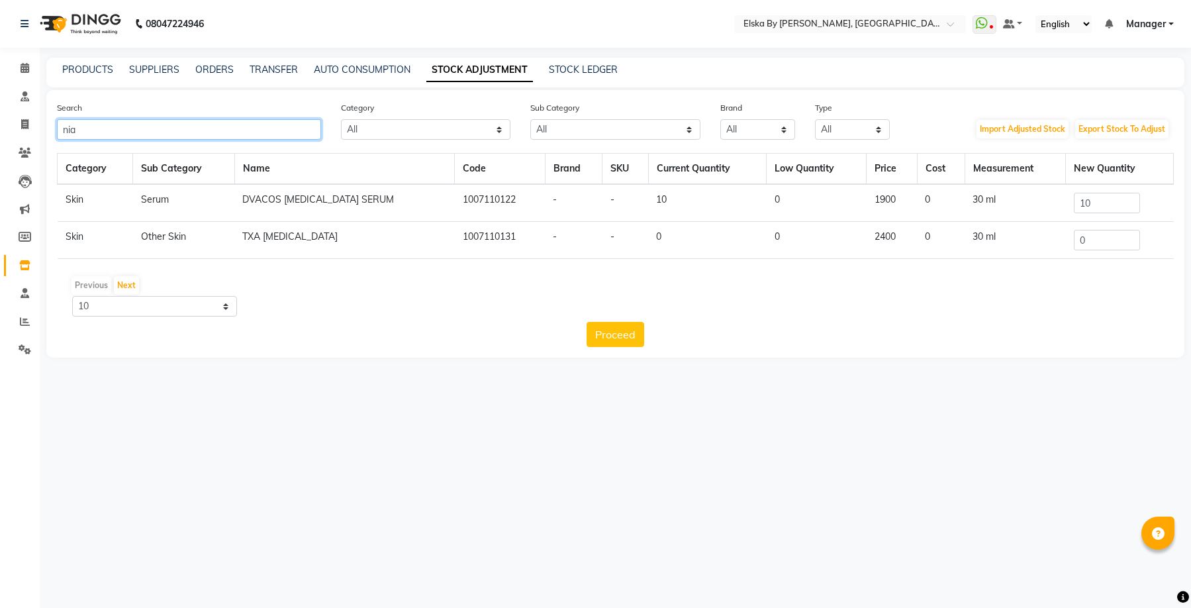
type input "nia"
drag, startPoint x: 1107, startPoint y: 208, endPoint x: 1074, endPoint y: 214, distance: 34.2
click at [1074, 214] on td "10" at bounding box center [1120, 203] width 108 height 38
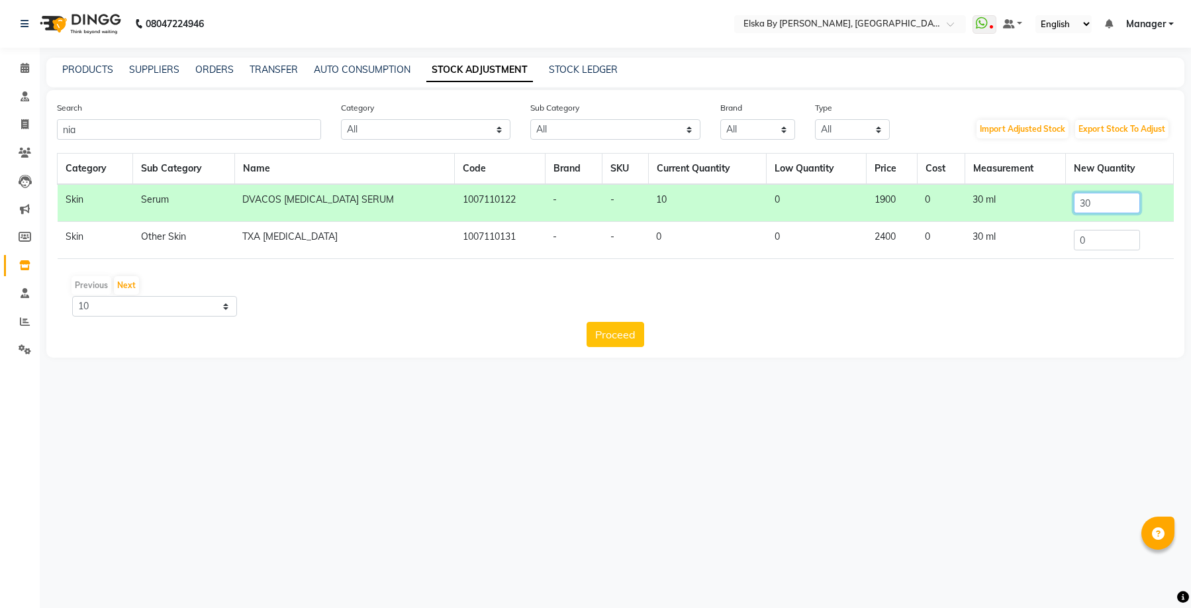
type input "30"
click at [620, 352] on div "Search nia Category All Hair Skin Makeup Personal Care Appliances Other Sub Cat…" at bounding box center [615, 223] width 1138 height 267
click at [618, 337] on button "Proceed" at bounding box center [615, 334] width 58 height 25
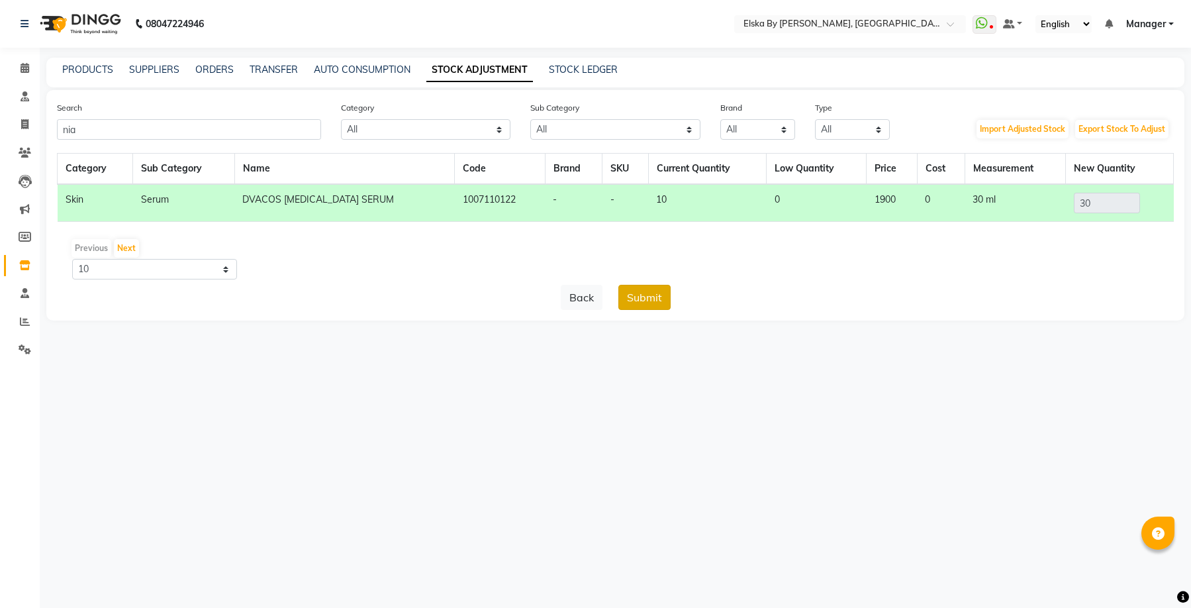
drag, startPoint x: 655, startPoint y: 297, endPoint x: 664, endPoint y: 292, distance: 9.8
click at [655, 296] on button "Submit" at bounding box center [644, 297] width 52 height 25
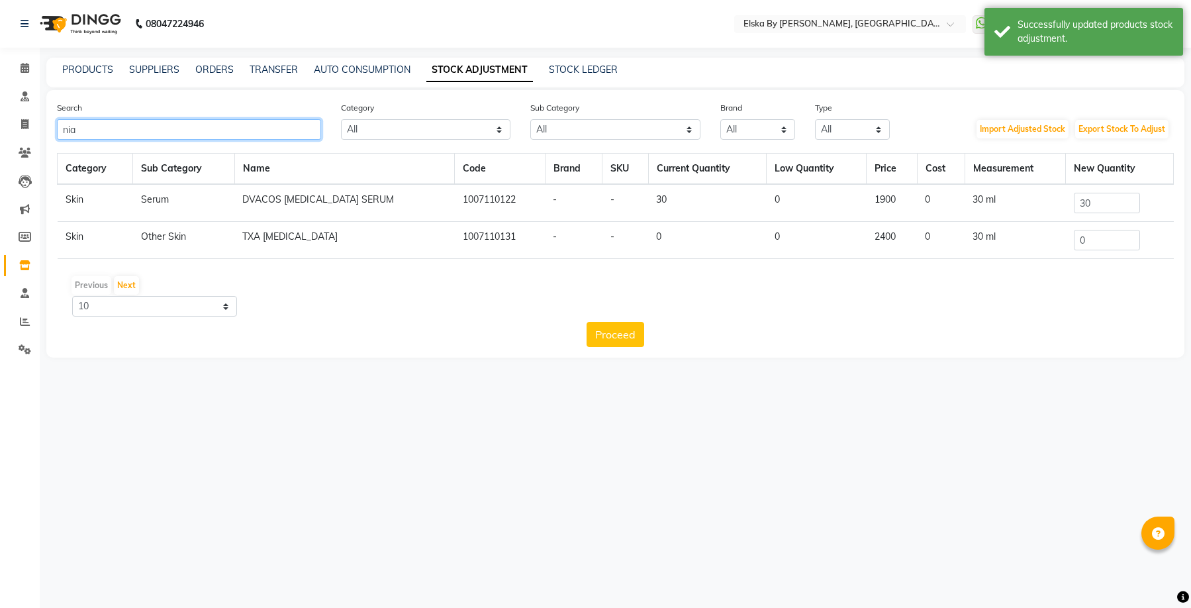
drag, startPoint x: 194, startPoint y: 128, endPoint x: 46, endPoint y: 136, distance: 147.8
click at [46, 136] on div "Search nia Category All Hair Skin Makeup Personal Care Appliances Other Sub Cat…" at bounding box center [615, 223] width 1138 height 267
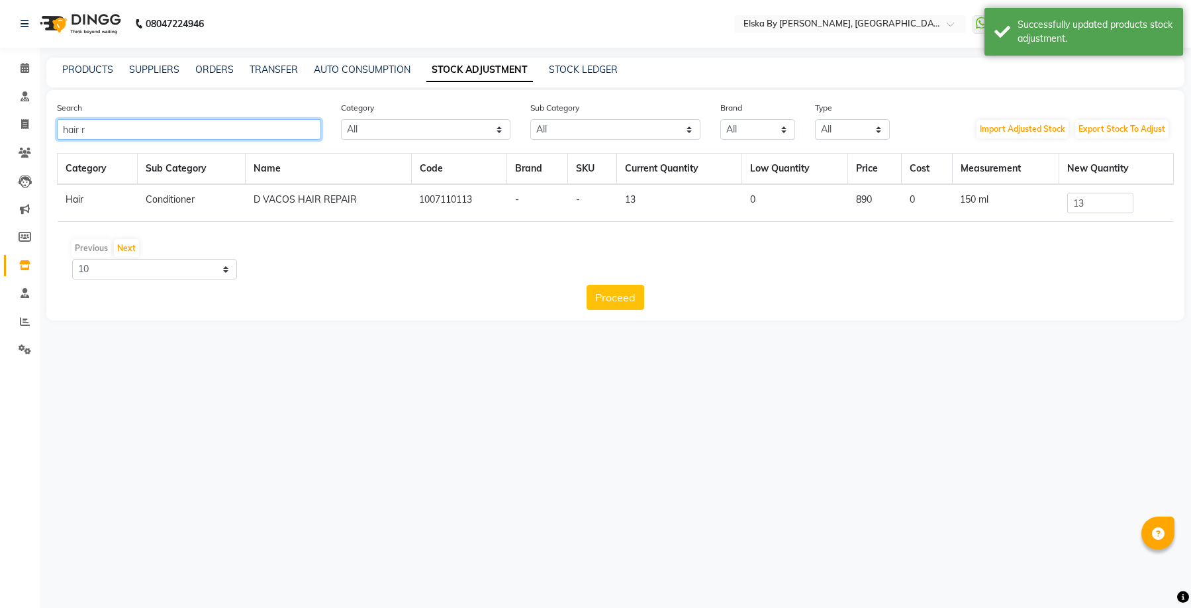
type input "hair r"
drag, startPoint x: 1097, startPoint y: 205, endPoint x: 1066, endPoint y: 213, distance: 32.3
click at [1066, 213] on td "13" at bounding box center [1116, 203] width 115 height 38
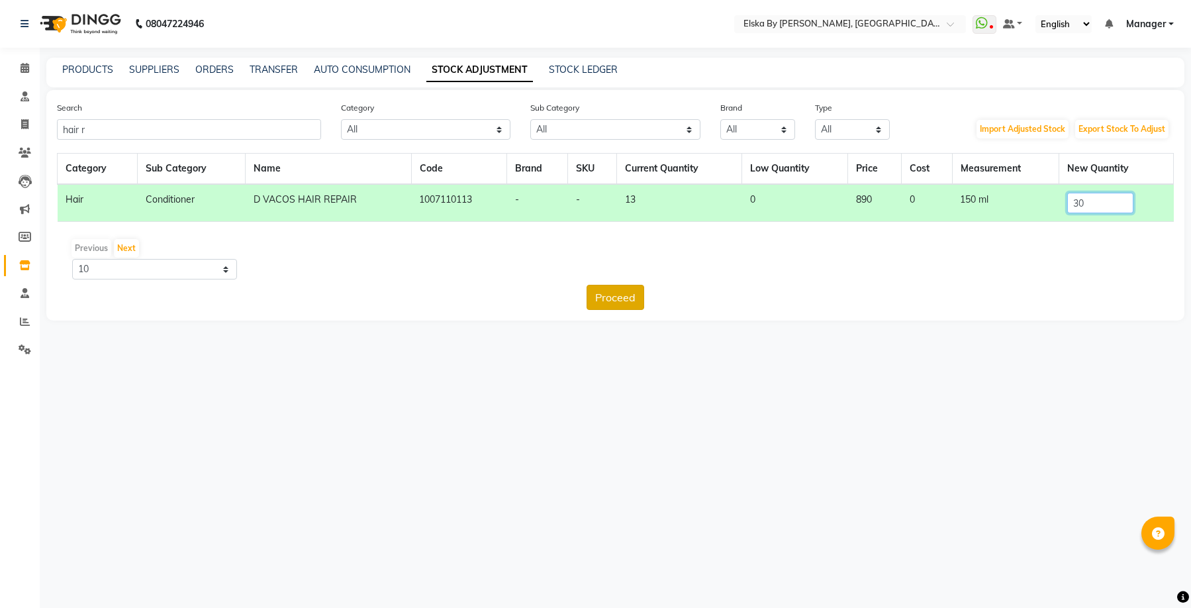
type input "30"
click at [611, 299] on button "Proceed" at bounding box center [615, 297] width 58 height 25
click at [651, 302] on button "Submit" at bounding box center [644, 297] width 52 height 25
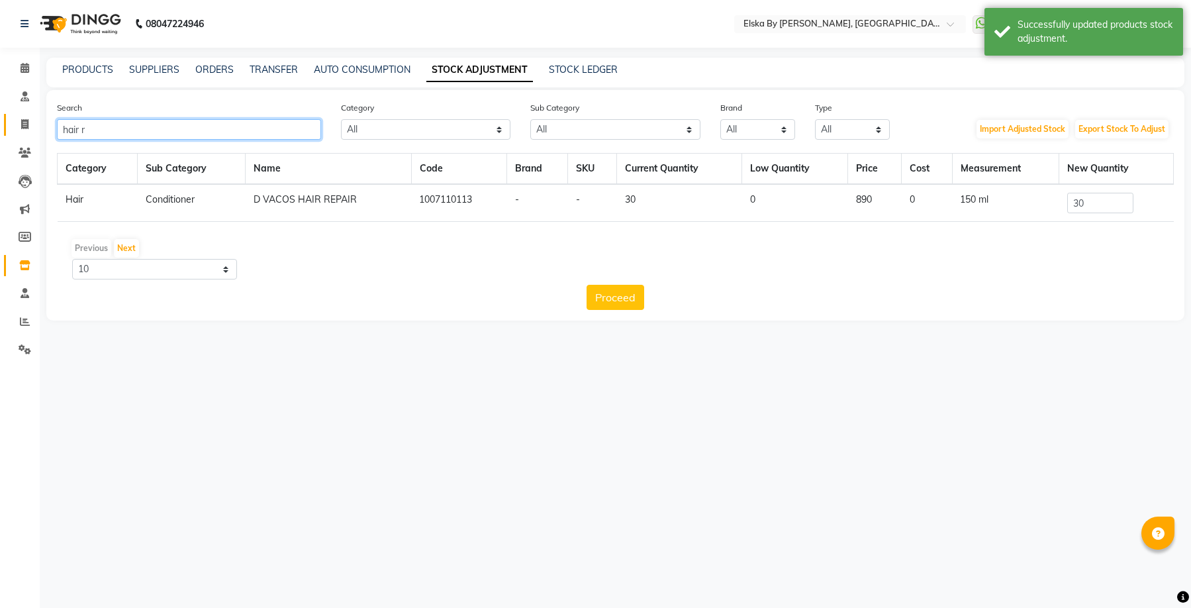
drag, startPoint x: 111, startPoint y: 127, endPoint x: 23, endPoint y: 127, distance: 88.7
click at [23, 127] on app-home "08047224946 Select Location × Elska By [PERSON_NAME], Defence Colony WhatsApp S…" at bounding box center [595, 170] width 1191 height 340
click at [75, 69] on link "PRODUCTS" at bounding box center [87, 70] width 51 height 12
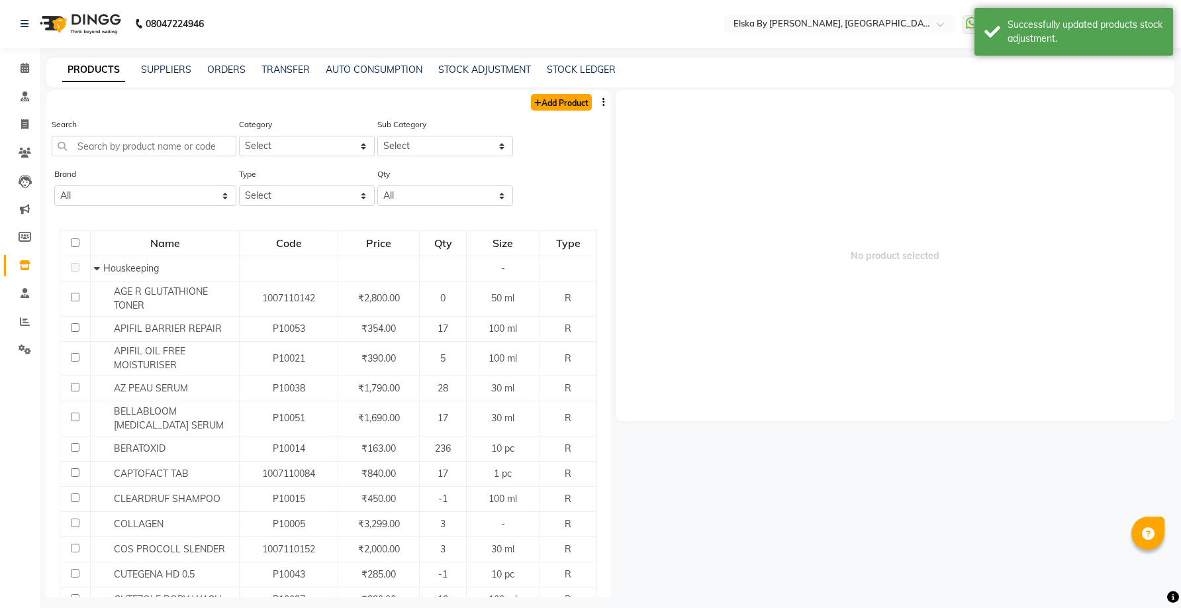
click at [575, 101] on link "Add Product" at bounding box center [561, 102] width 61 height 17
select select "true"
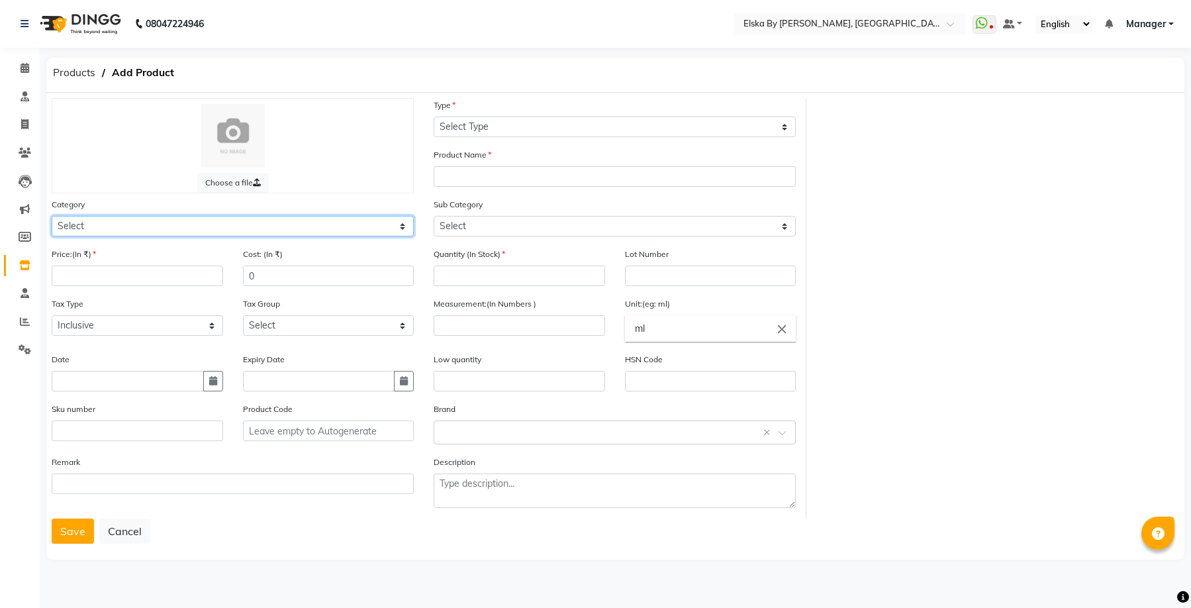
click at [270, 228] on select "Select Hair Skin Makeup Personal Care Appliances Other" at bounding box center [233, 226] width 362 height 21
select select "1200815000"
click at [52, 216] on select "Select Hair Skin Makeup Personal Care Appliances Other" at bounding box center [233, 226] width 362 height 21
click at [116, 277] on input "number" at bounding box center [137, 275] width 171 height 21
type input "129"
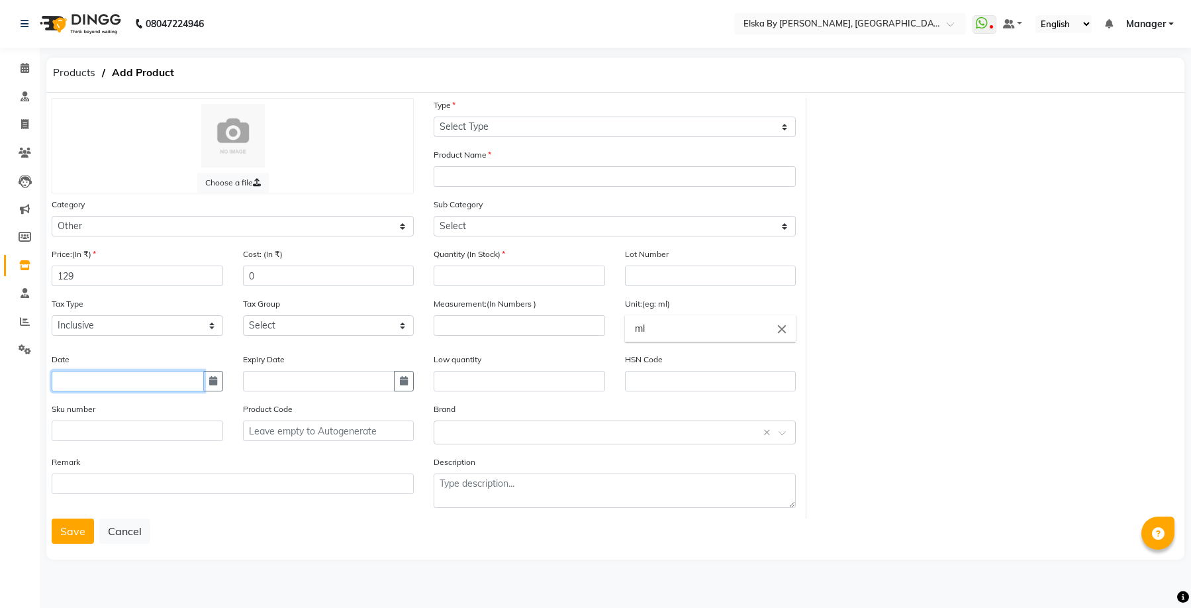
click at [158, 385] on input "text" at bounding box center [128, 381] width 152 height 21
select select "9"
select select "2025"
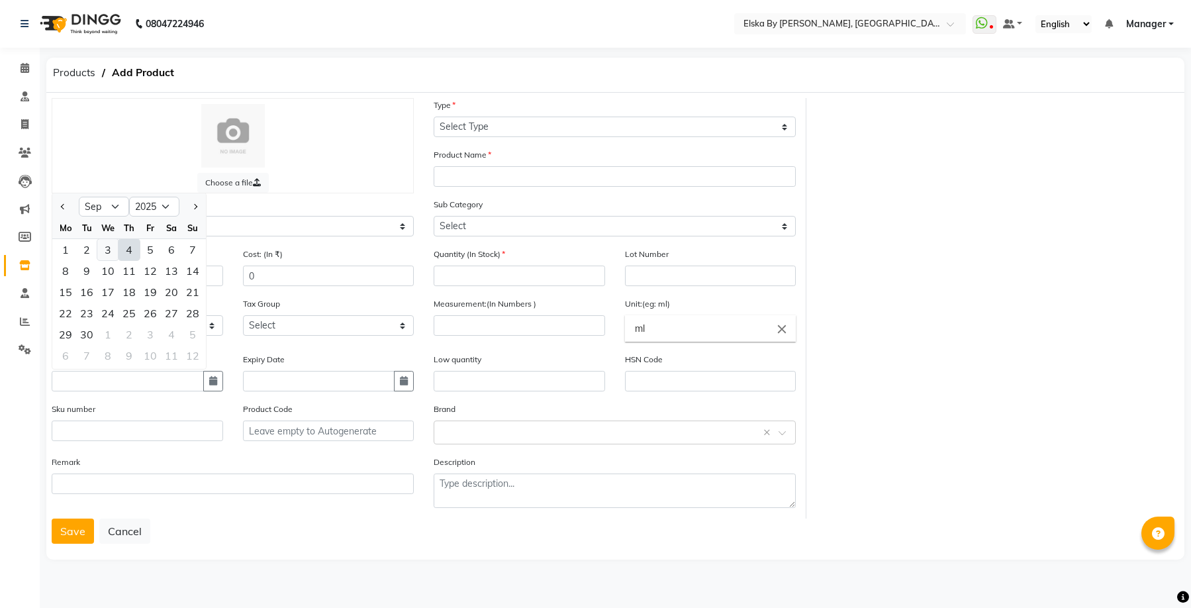
click at [107, 250] on div "3" at bounding box center [107, 249] width 21 height 21
type input "[DATE]"
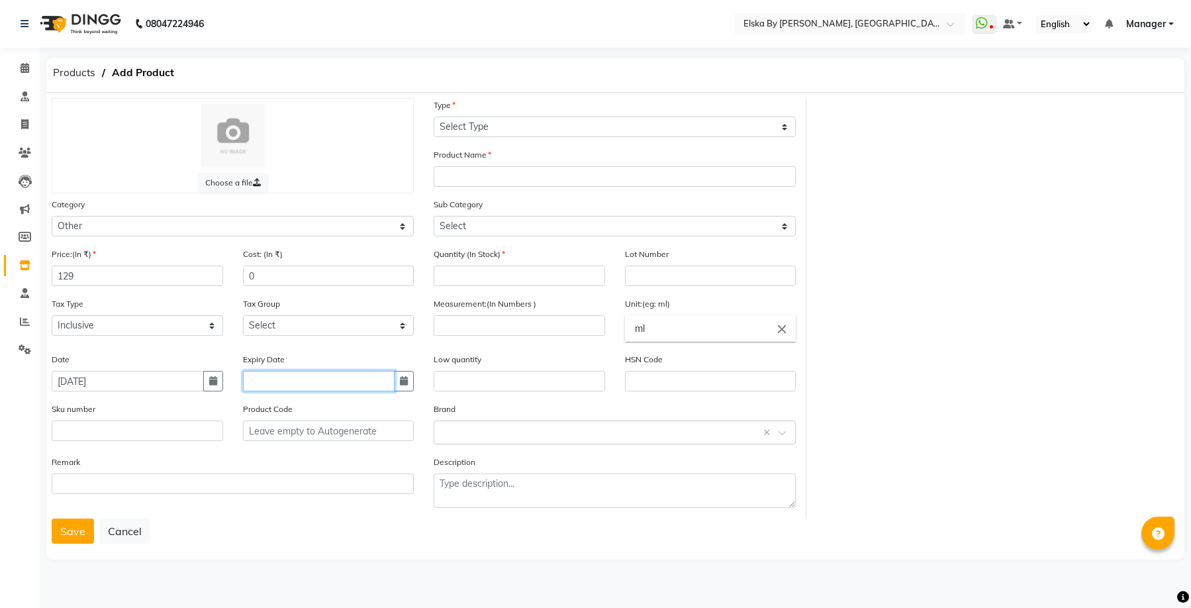
click at [291, 375] on input "text" at bounding box center [319, 381] width 152 height 21
select select "9"
select select "2025"
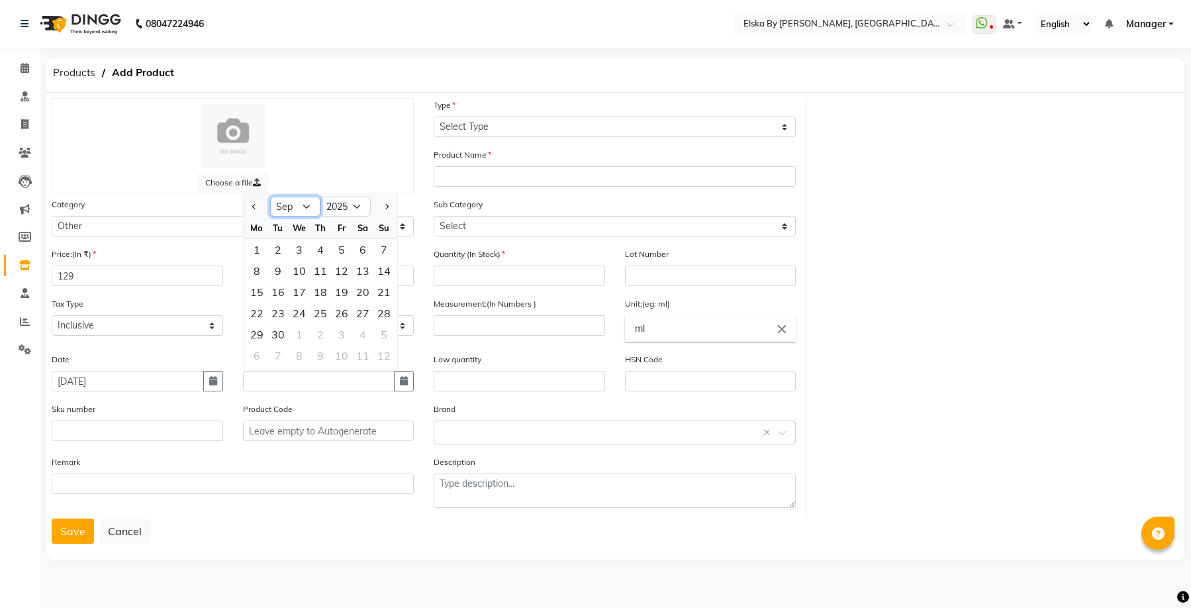
click at [304, 205] on select "Jan Feb Mar Apr May Jun [DATE] Aug Sep Oct Nov Dec" at bounding box center [295, 207] width 50 height 20
select select "5"
click at [270, 197] on select "Jan Feb Mar Apr May Jun [DATE] Aug Sep Oct Nov Dec" at bounding box center [295, 207] width 50 height 20
click at [354, 207] on select "2015 2016 2017 2018 2019 2020 2021 2022 2023 2024 2025 2026 2027 2028 2029 2030…" at bounding box center [345, 207] width 50 height 20
select select "2027"
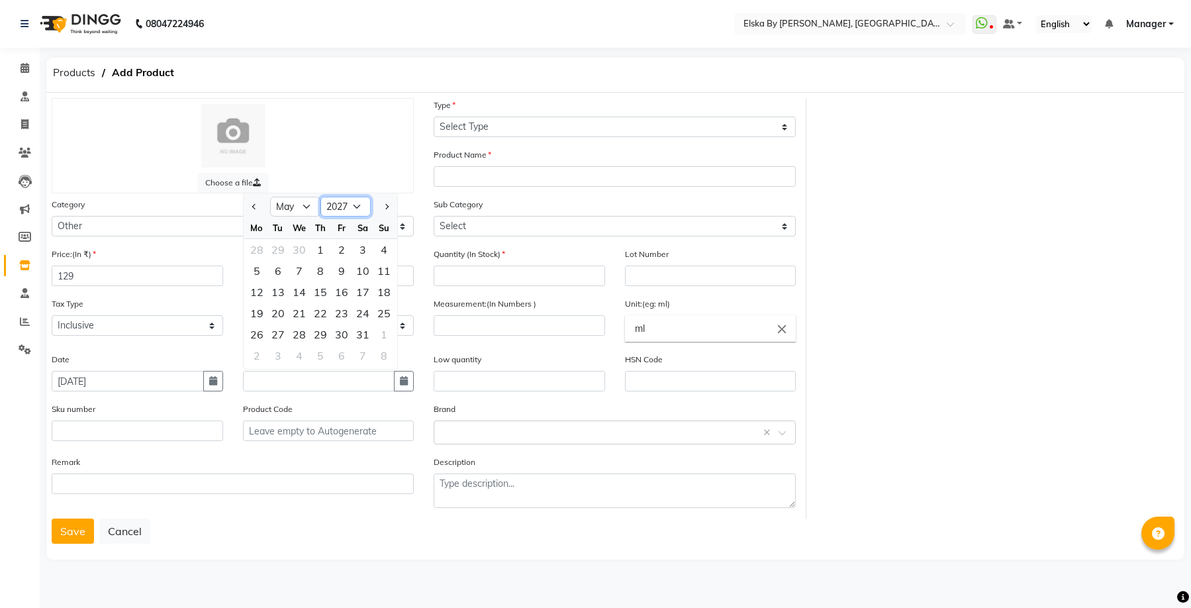
click at [320, 197] on select "2015 2016 2017 2018 2019 2020 2021 2022 2023 2024 2025 2026 2027 2028 2029 2030…" at bounding box center [345, 207] width 50 height 20
click at [315, 338] on div "27" at bounding box center [320, 334] width 21 height 21
type input "[DATE]"
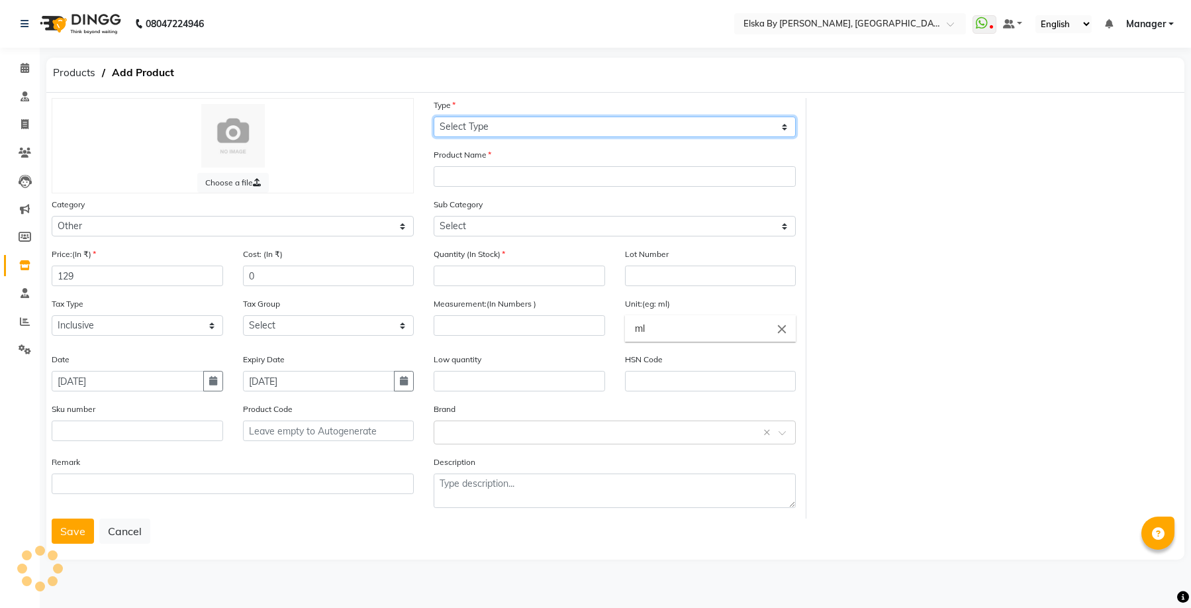
click at [499, 128] on select "Select Type Both Retail Consumable" at bounding box center [615, 126] width 362 height 21
select select "R"
click at [434, 116] on select "Select Type Both Retail Consumable" at bounding box center [615, 126] width 362 height 21
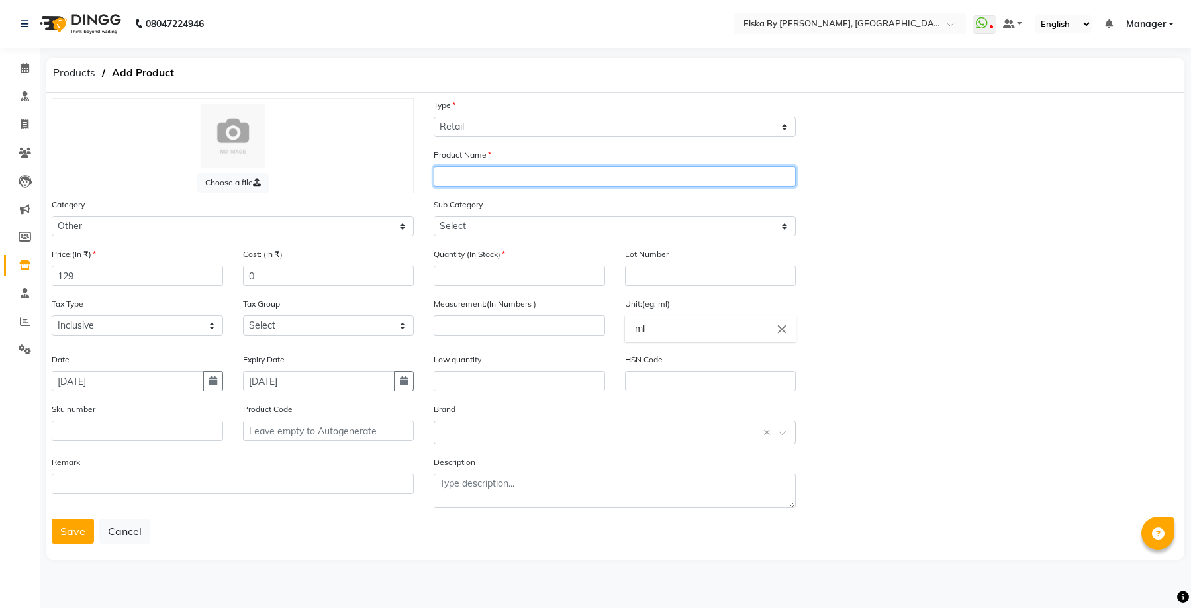
click at [490, 175] on input "text" at bounding box center [615, 176] width 362 height 21
type input "k"
type input "KHOLLA COLLAGEN SACHET"
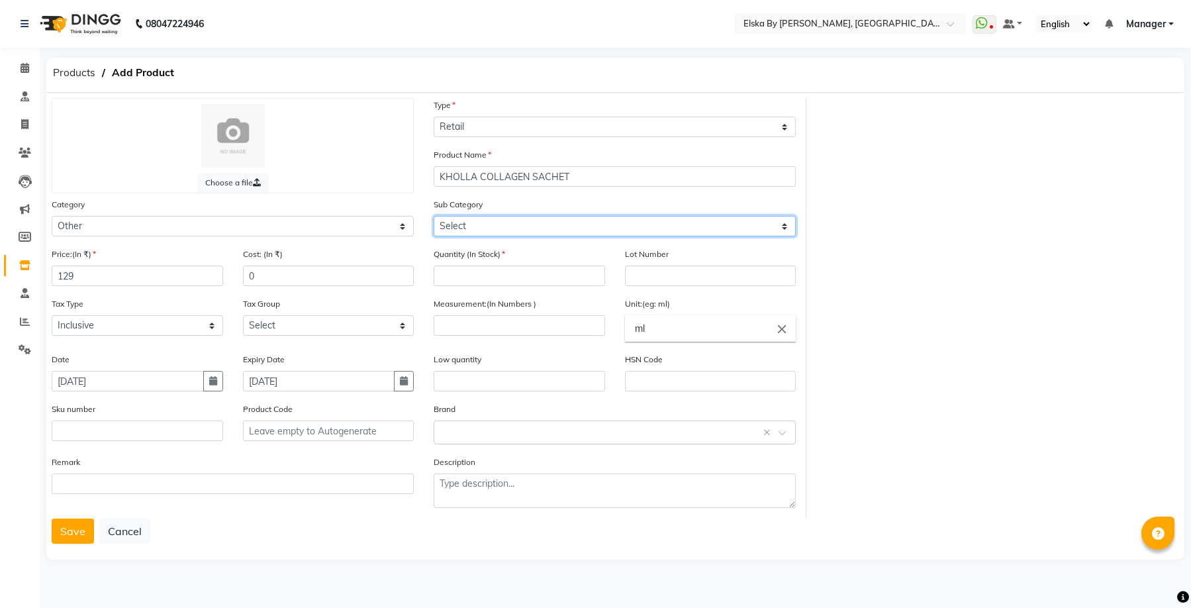
click at [506, 234] on select "Select Houskeeping Other" at bounding box center [615, 226] width 362 height 21
select select "1200815099"
click at [434, 216] on select "Select Houskeeping Other" at bounding box center [615, 226] width 362 height 21
click at [512, 275] on input "number" at bounding box center [519, 275] width 171 height 21
type input "300"
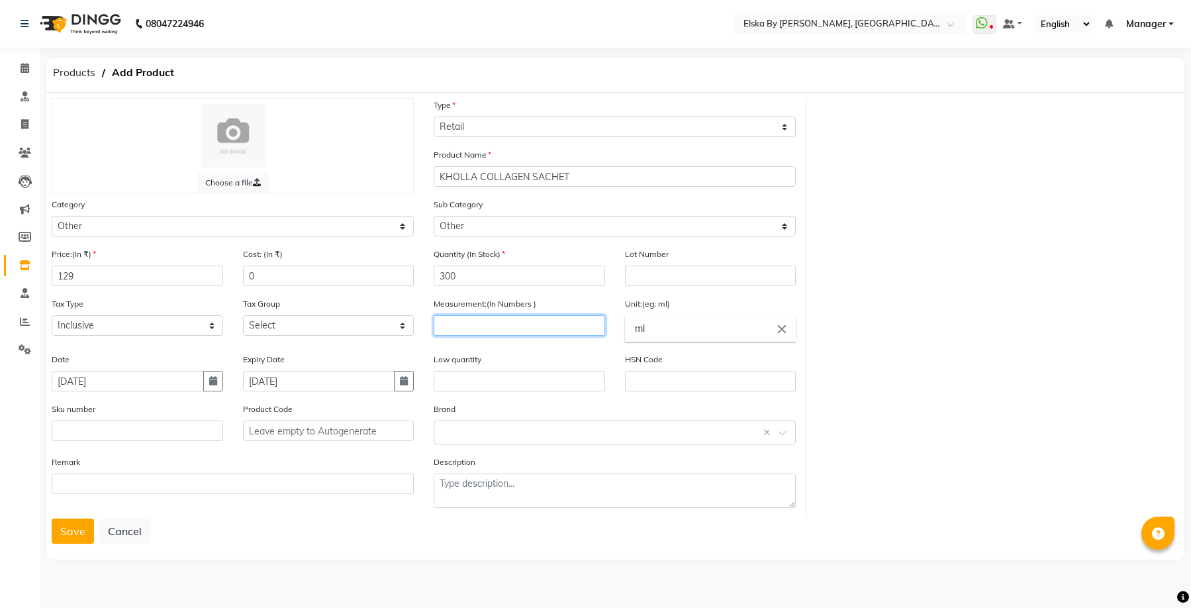
click at [498, 328] on input "number" at bounding box center [519, 325] width 171 height 21
type input "12.5"
click at [786, 330] on icon "close" at bounding box center [781, 328] width 15 height 15
click at [784, 357] on icon "delete" at bounding box center [782, 355] width 12 height 12
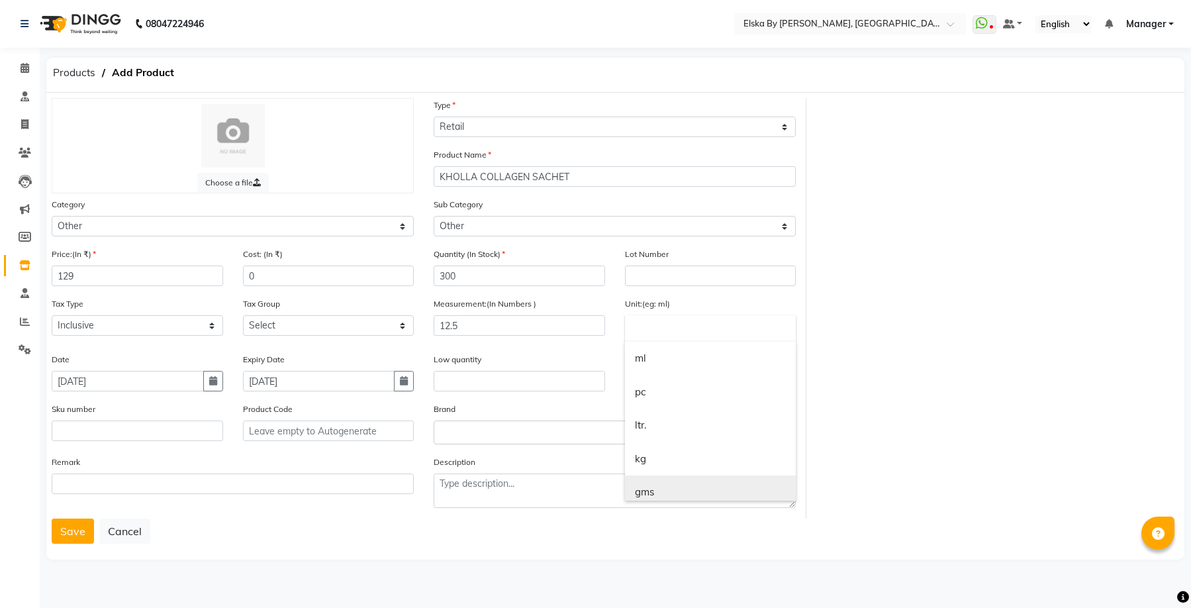
click at [663, 492] on link "gms" at bounding box center [710, 492] width 171 height 34
type input "gms"
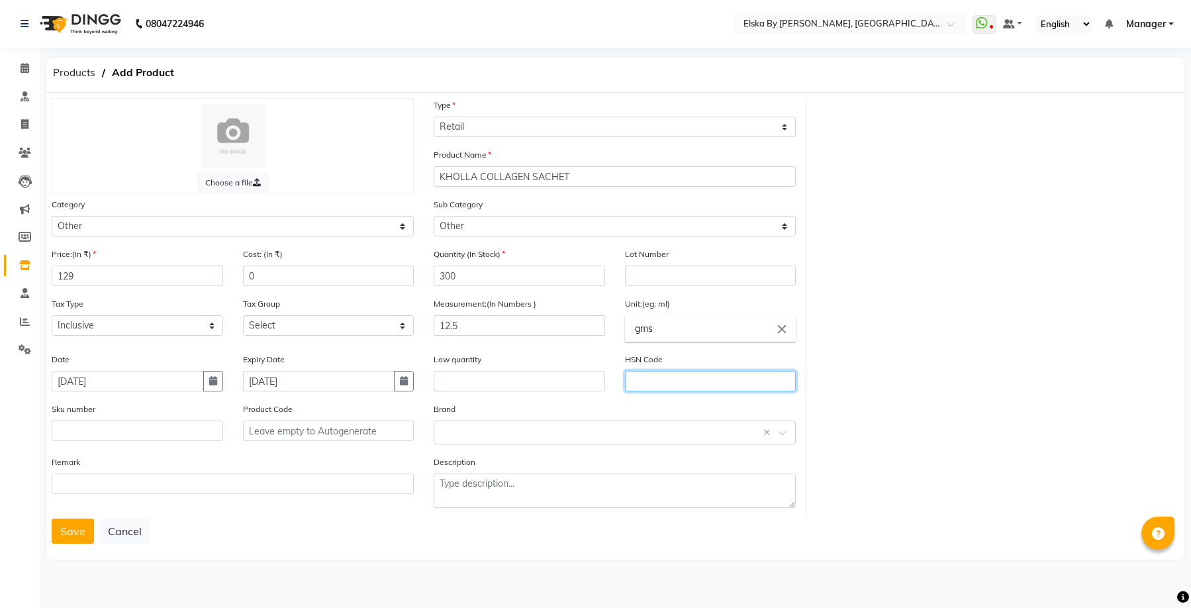
click at [649, 379] on input "text" at bounding box center [710, 381] width 171 height 21
type input "21069099"
click at [78, 531] on button "Save" at bounding box center [73, 530] width 42 height 25
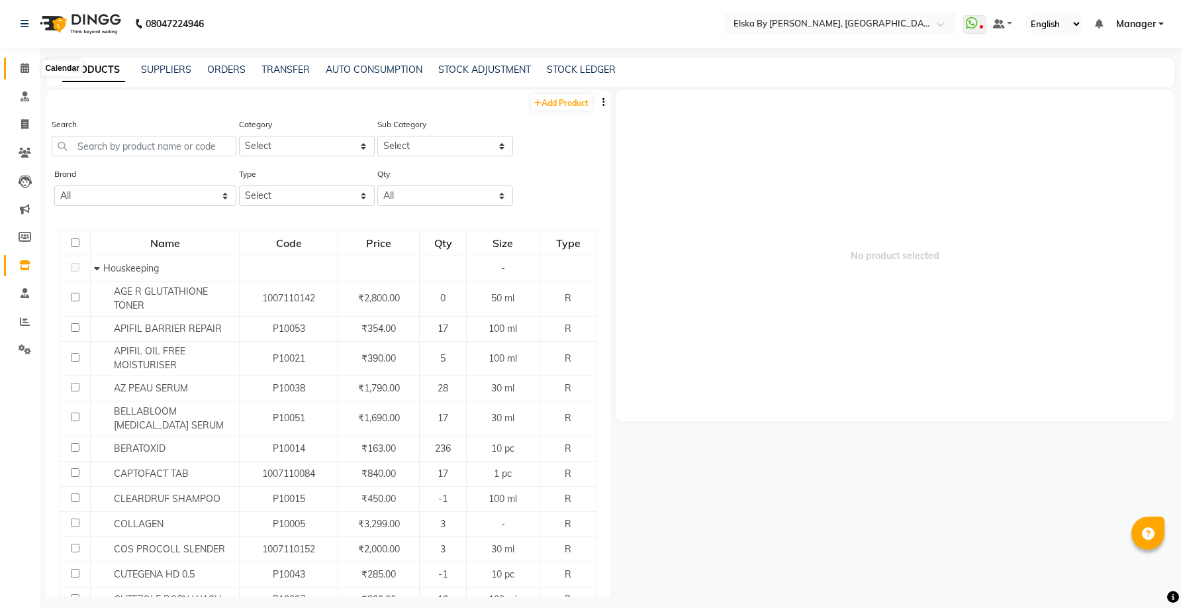
click at [26, 71] on icon at bounding box center [25, 68] width 9 height 10
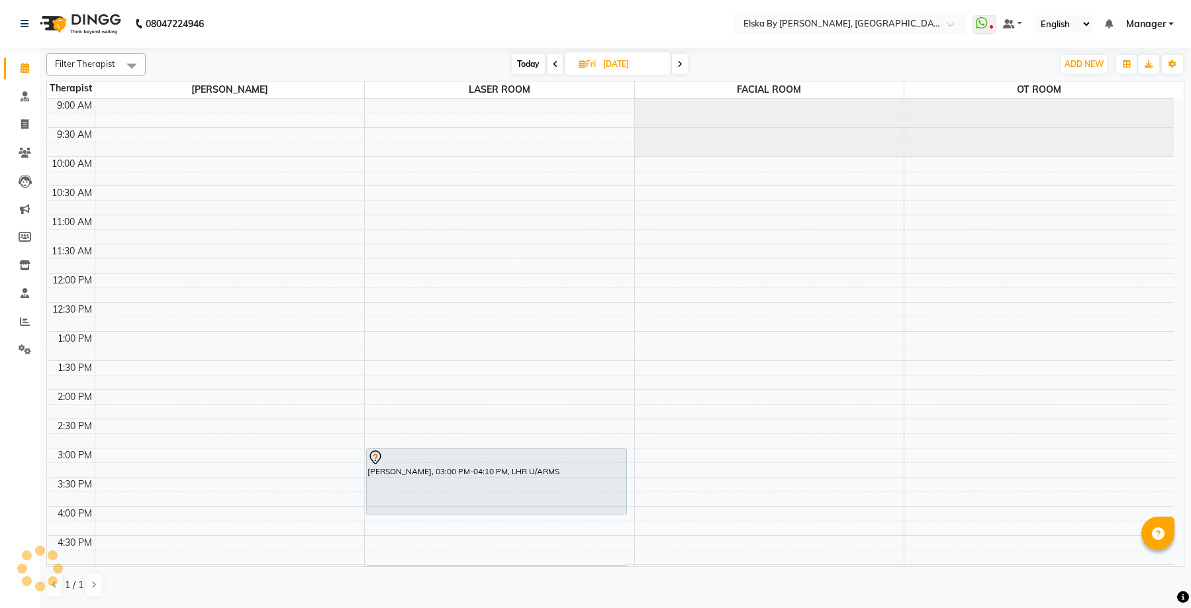
scroll to position [117, 0]
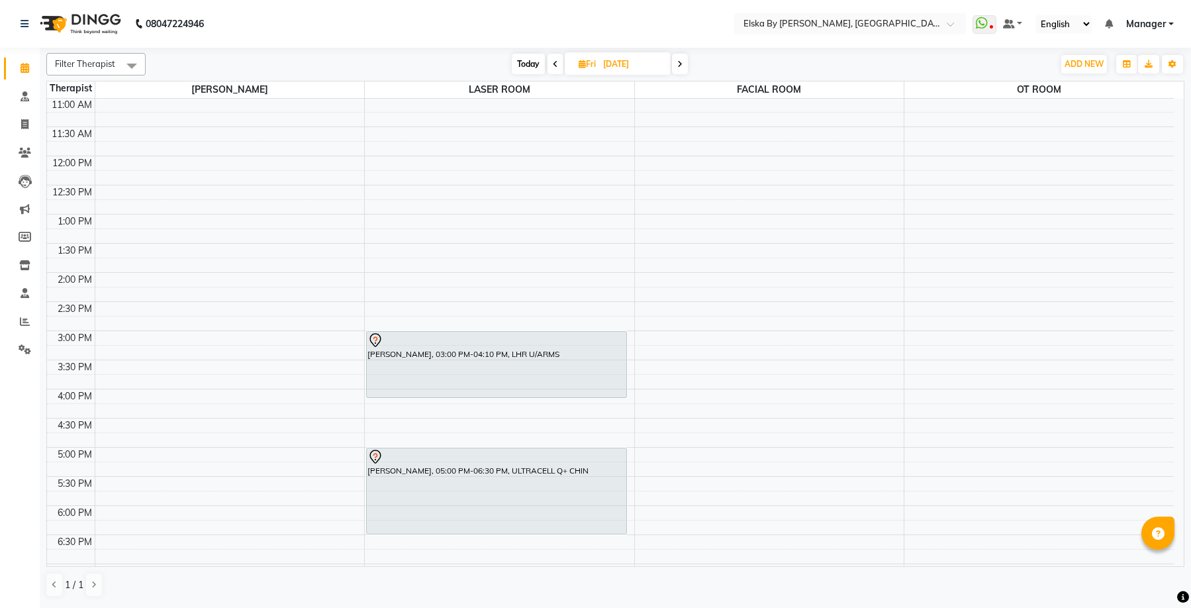
click at [584, 68] on span "Fri" at bounding box center [587, 64] width 24 height 10
select select "9"
select select "2025"
click at [649, 154] on span "6" at bounding box center [649, 148] width 21 height 21
type input "[DATE]"
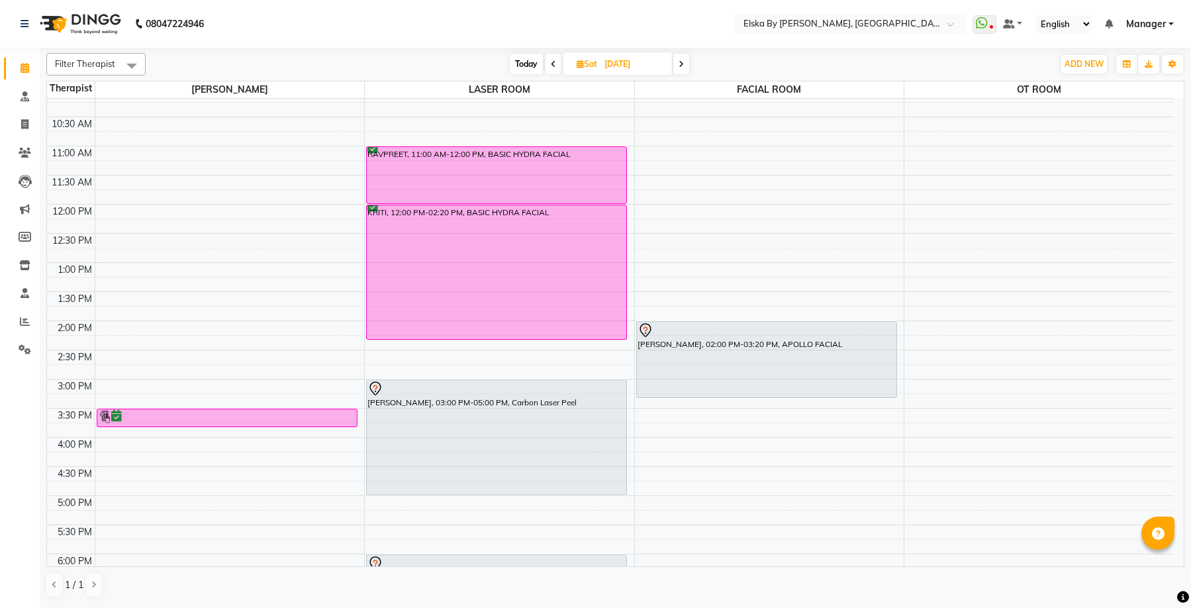
scroll to position [0, 0]
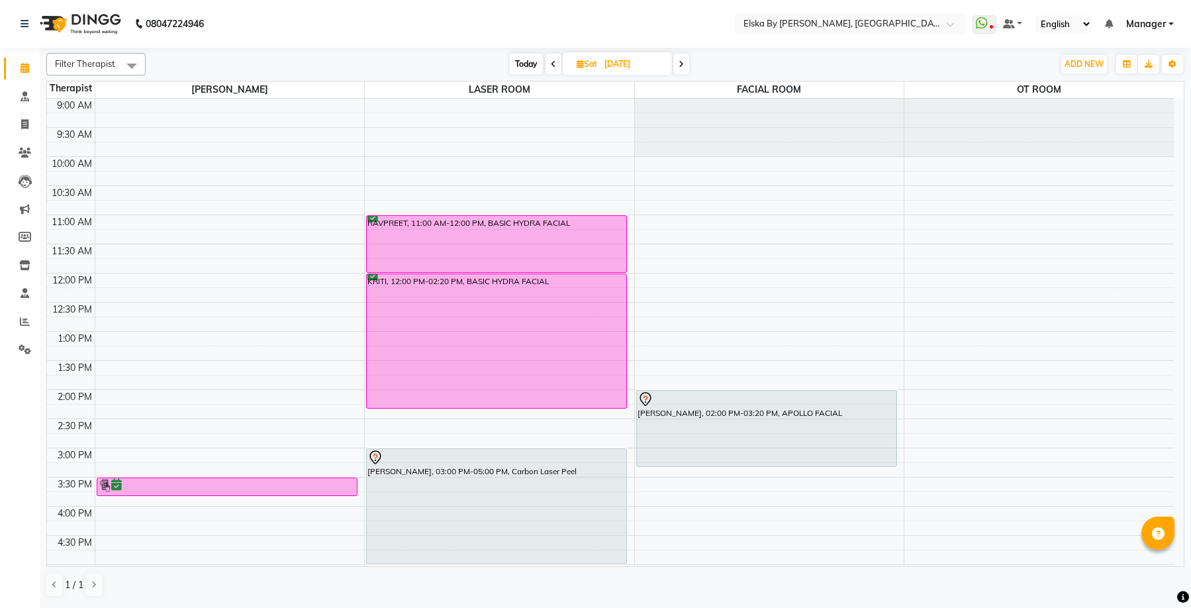
click at [704, 279] on div "9:00 AM 9:30 AM 10:00 AM 10:30 AM 11:00 AM 11:30 AM 12:00 PM 12:30 PM 1:00 PM 1…" at bounding box center [610, 448] width 1127 height 698
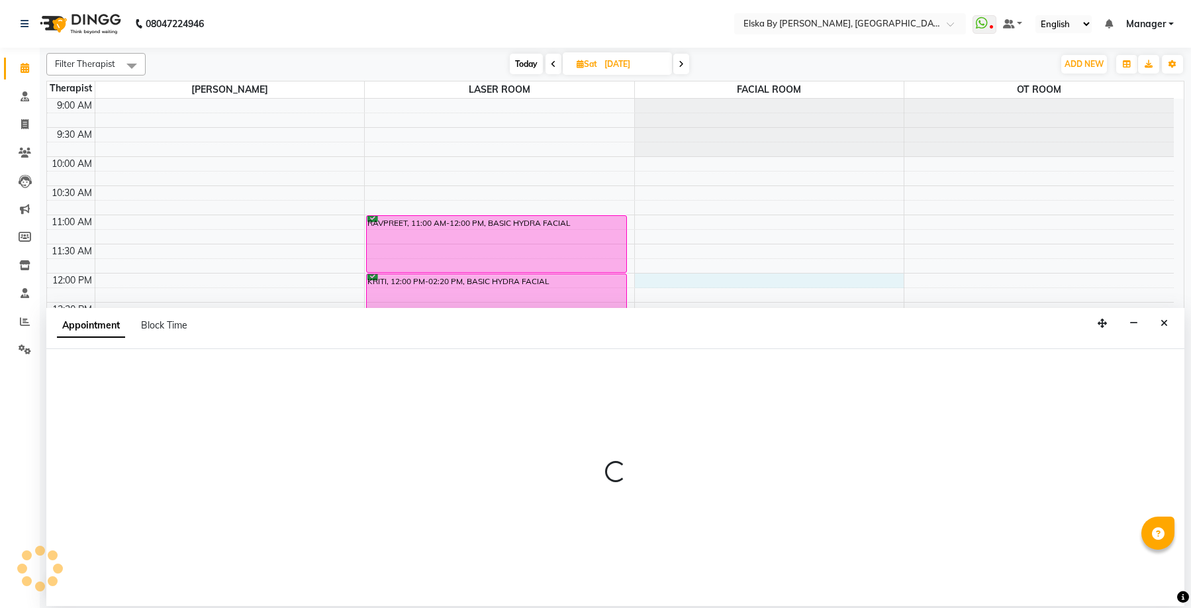
select select "63147"
select select "720"
select select "tentative"
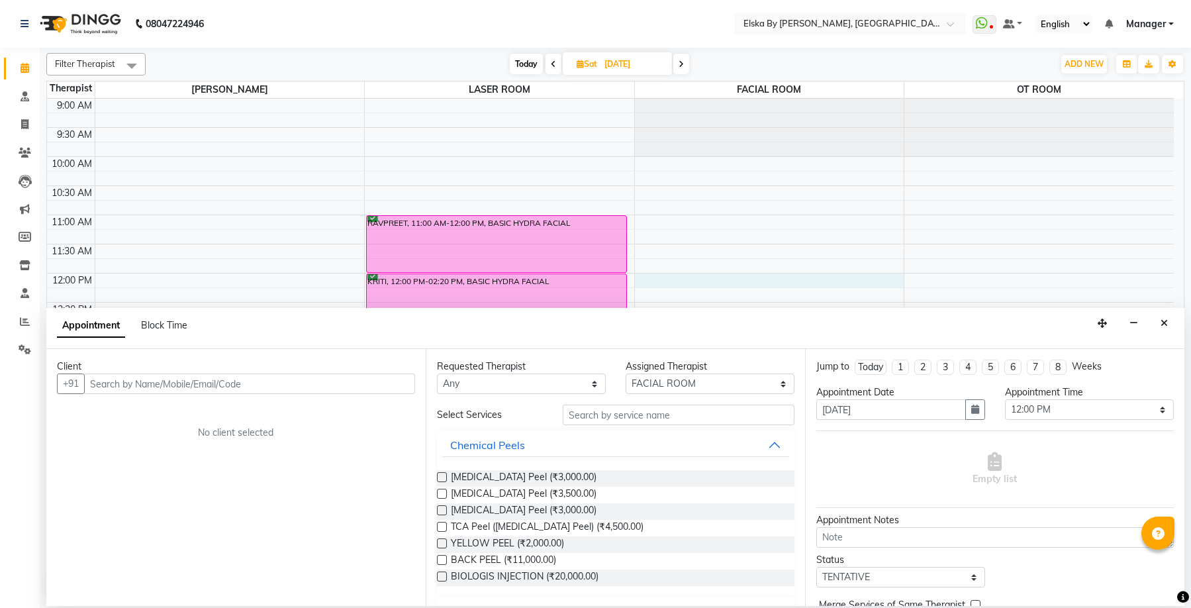
click at [315, 384] on input "text" at bounding box center [249, 383] width 331 height 21
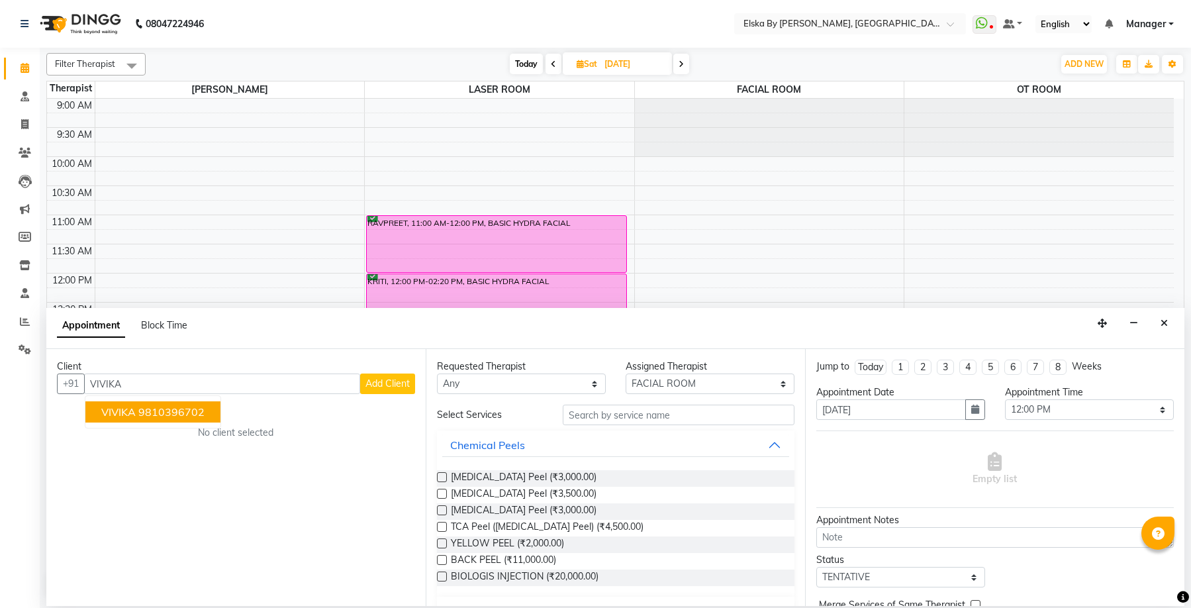
click at [188, 406] on ngb-highlight "9810396702" at bounding box center [171, 411] width 66 height 13
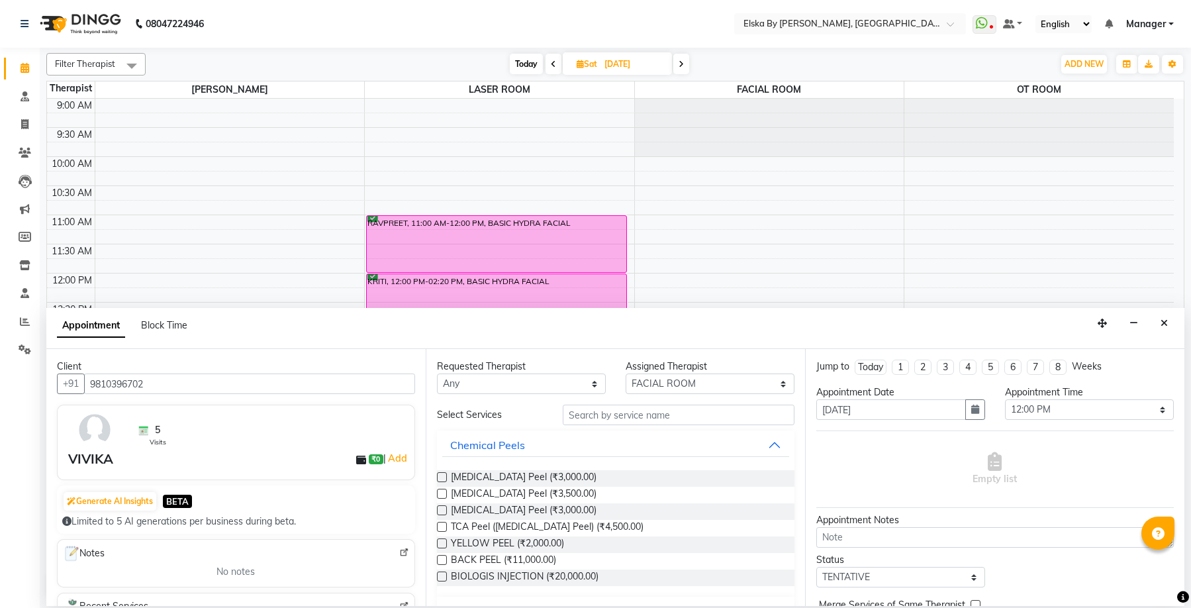
type input "9810396702"
click at [590, 414] on input "text" at bounding box center [679, 414] width 232 height 21
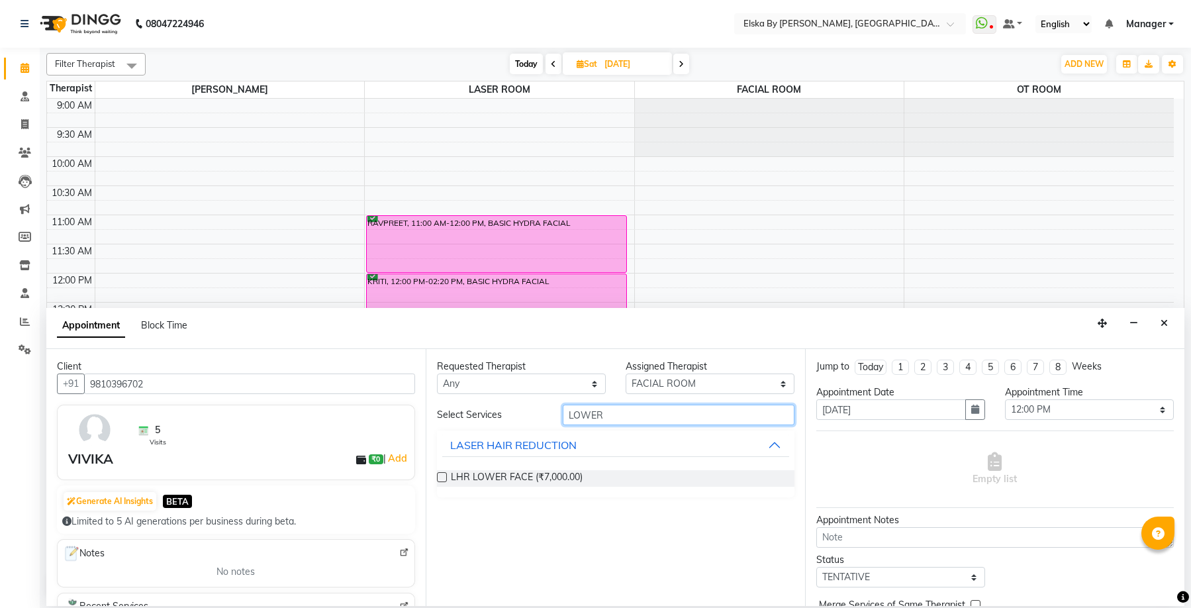
type input "LOWER"
click at [440, 473] on label at bounding box center [442, 477] width 10 height 10
click at [440, 474] on input "checkbox" at bounding box center [441, 478] width 9 height 9
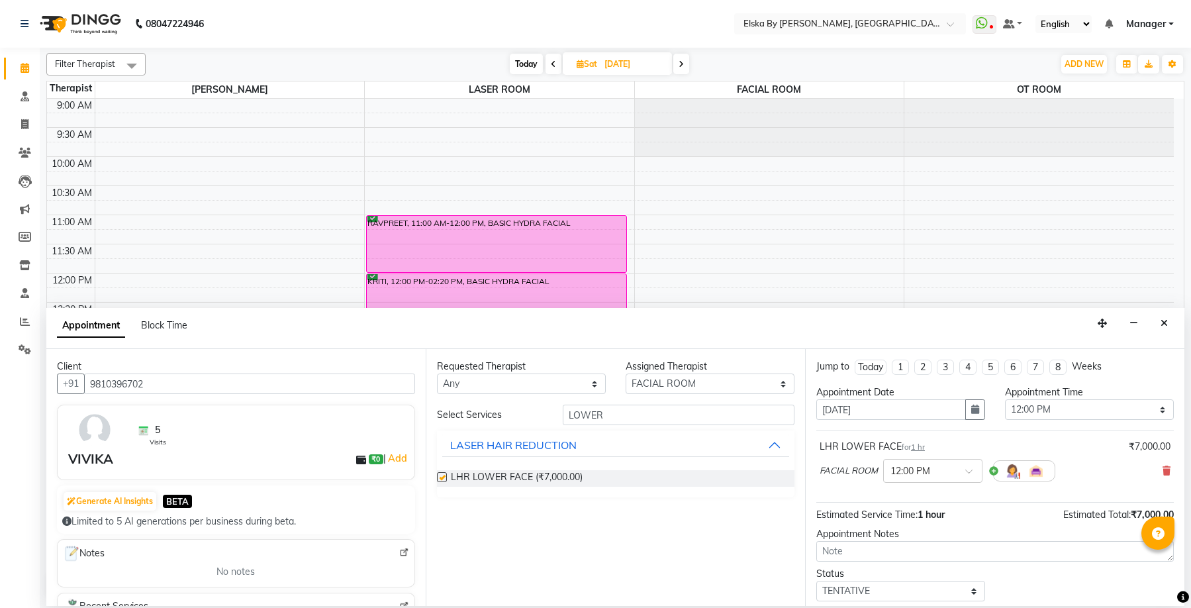
checkbox input "false"
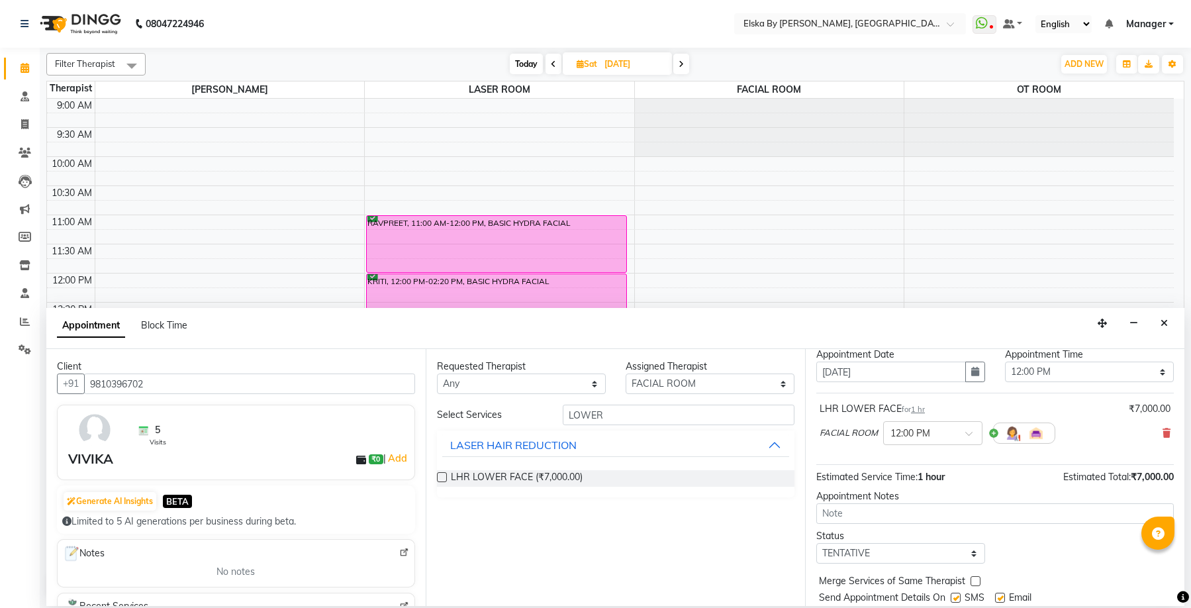
scroll to position [79, 0]
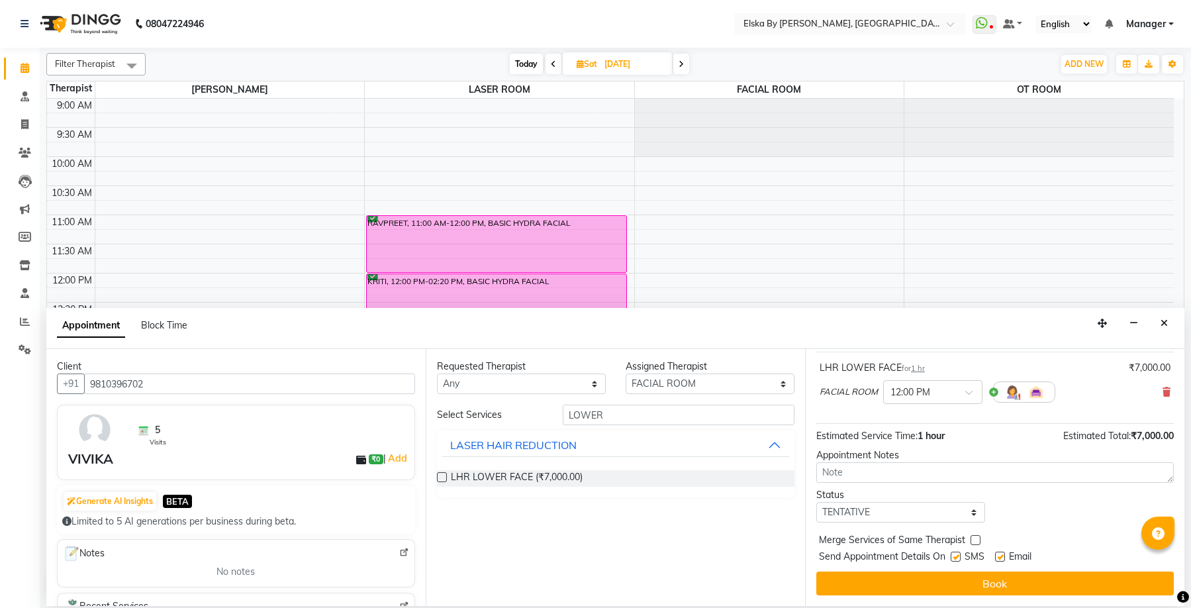
click at [999, 558] on label at bounding box center [1000, 556] width 10 height 10
click at [999, 558] on input "checkbox" at bounding box center [999, 557] width 9 height 9
checkbox input "false"
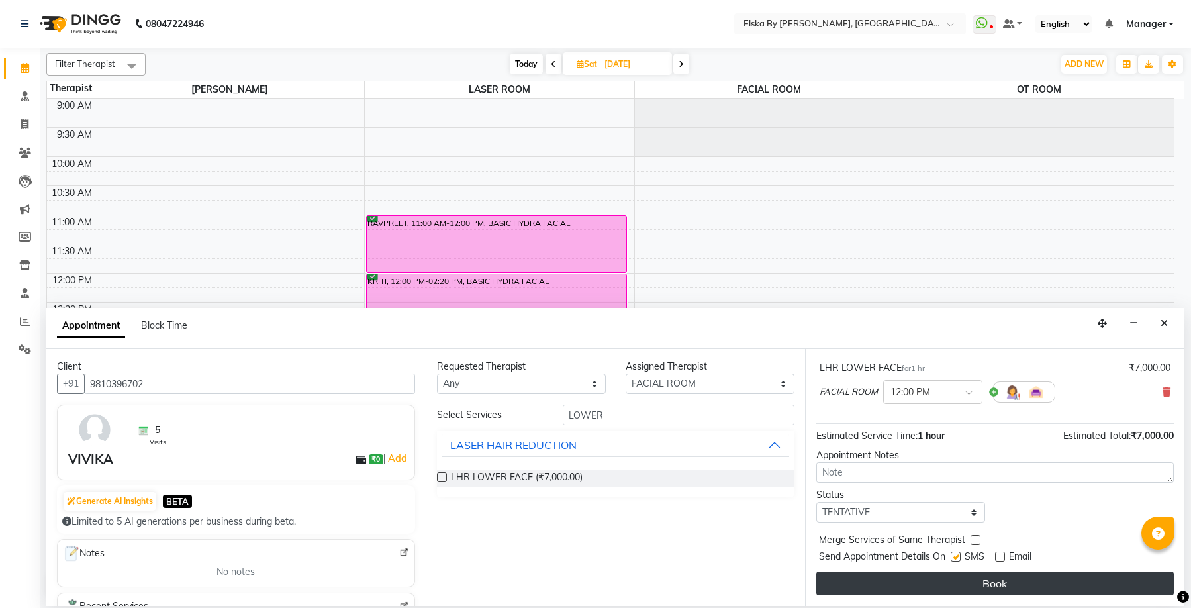
click at [1004, 579] on button "Book" at bounding box center [994, 583] width 357 height 24
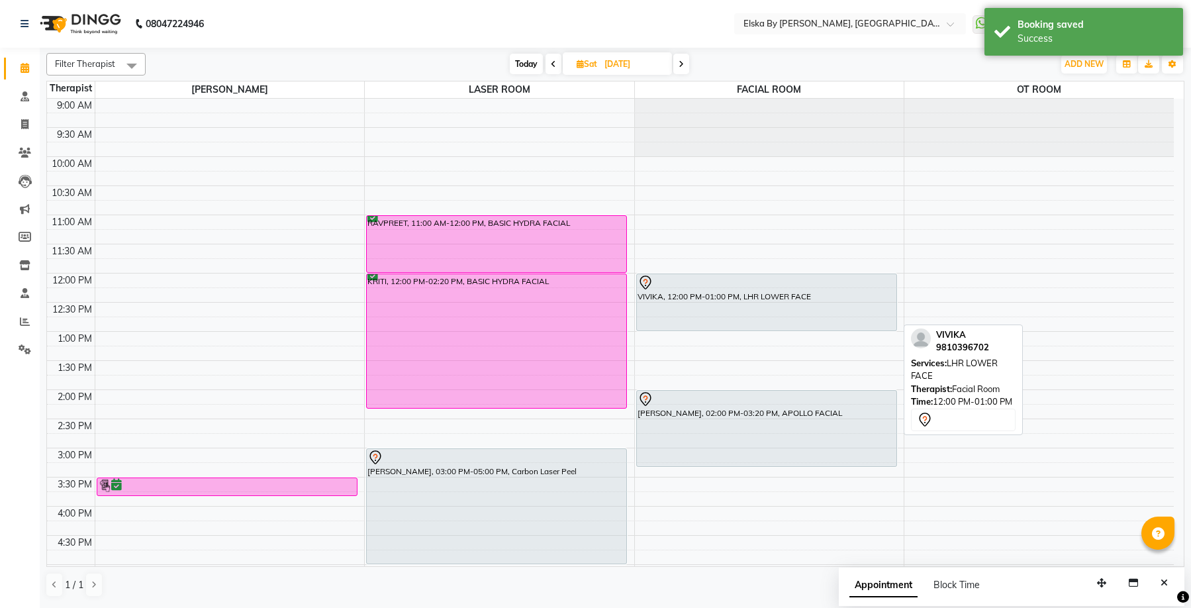
click at [721, 295] on div "VIVIKA, 12:00 PM-01:00 PM, LHR LOWER FACE" at bounding box center [766, 302] width 259 height 56
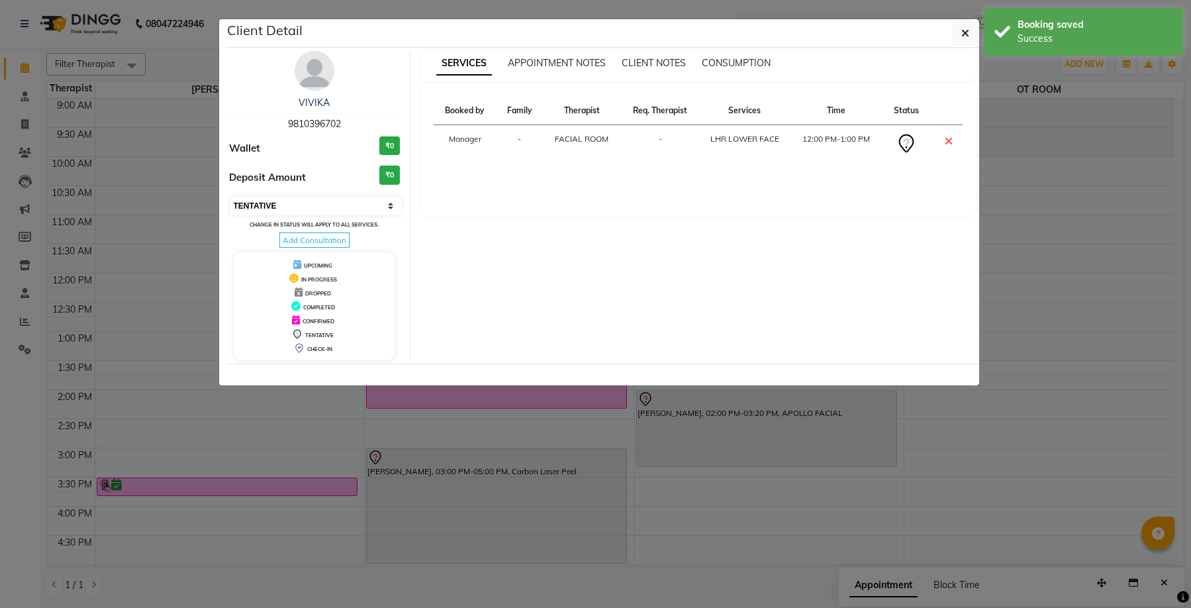
click at [391, 204] on select "Select CONFIRMED TENTATIVE" at bounding box center [315, 206] width 171 height 19
select select "6"
click at [230, 197] on select "Select CONFIRMED TENTATIVE" at bounding box center [315, 206] width 171 height 19
click at [965, 27] on span "button" at bounding box center [965, 32] width 8 height 13
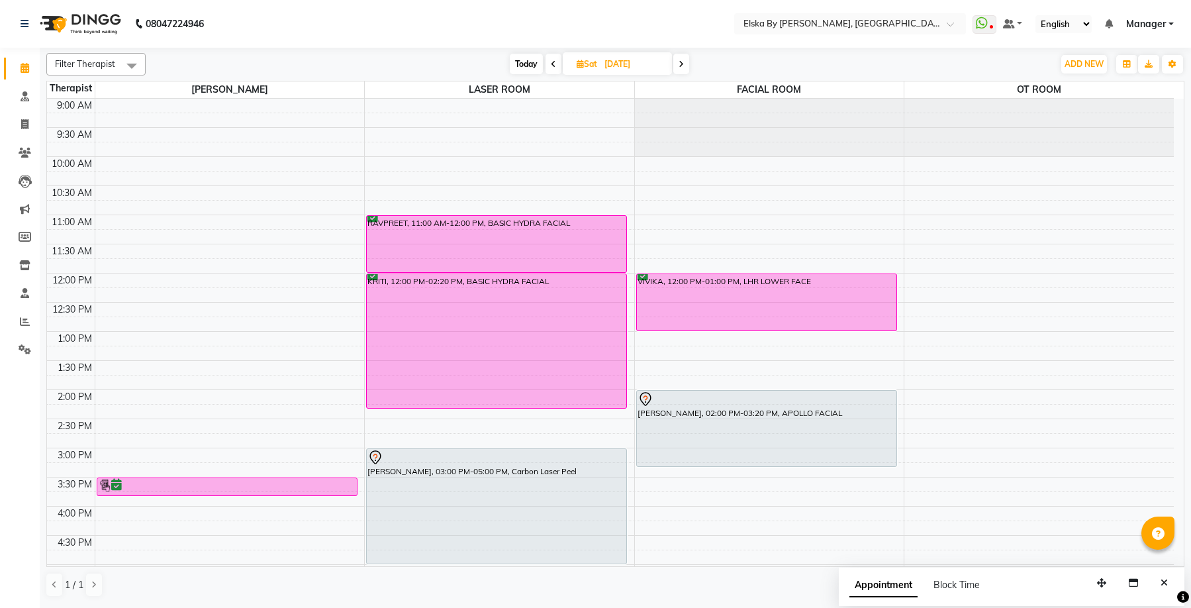
click at [551, 65] on icon at bounding box center [553, 64] width 5 height 8
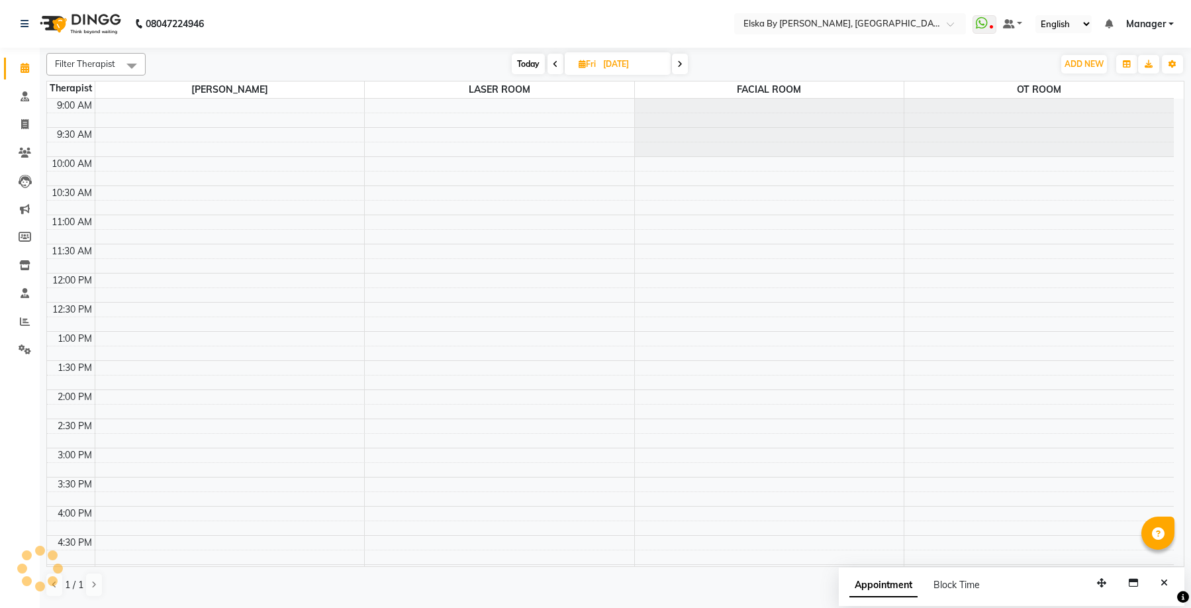
scroll to position [117, 0]
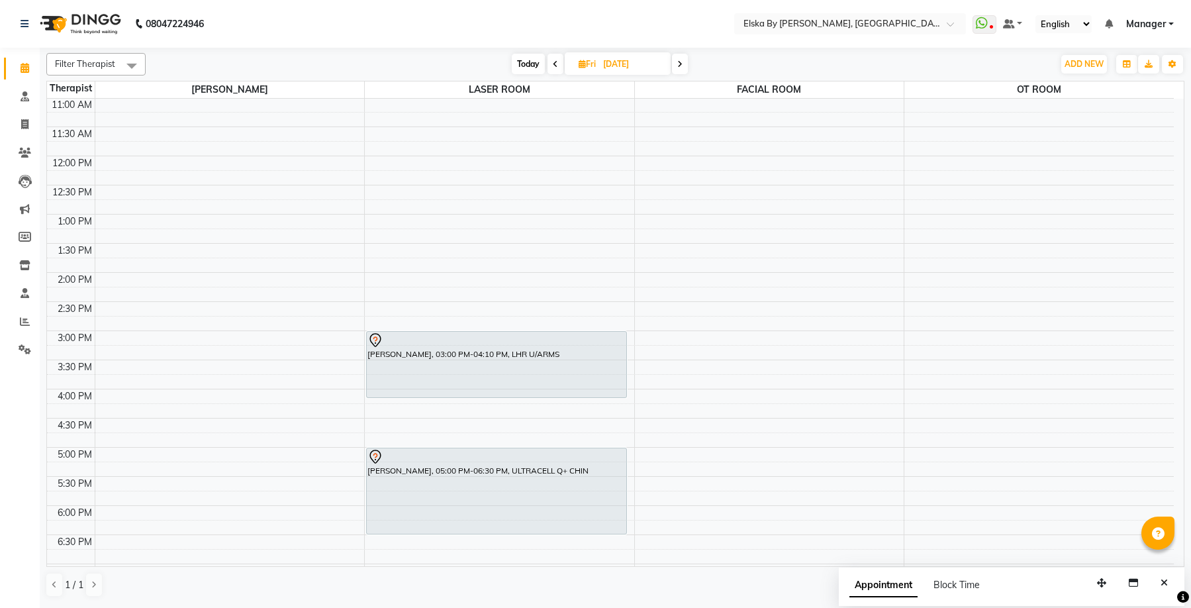
click at [530, 69] on span "Today" at bounding box center [528, 64] width 33 height 21
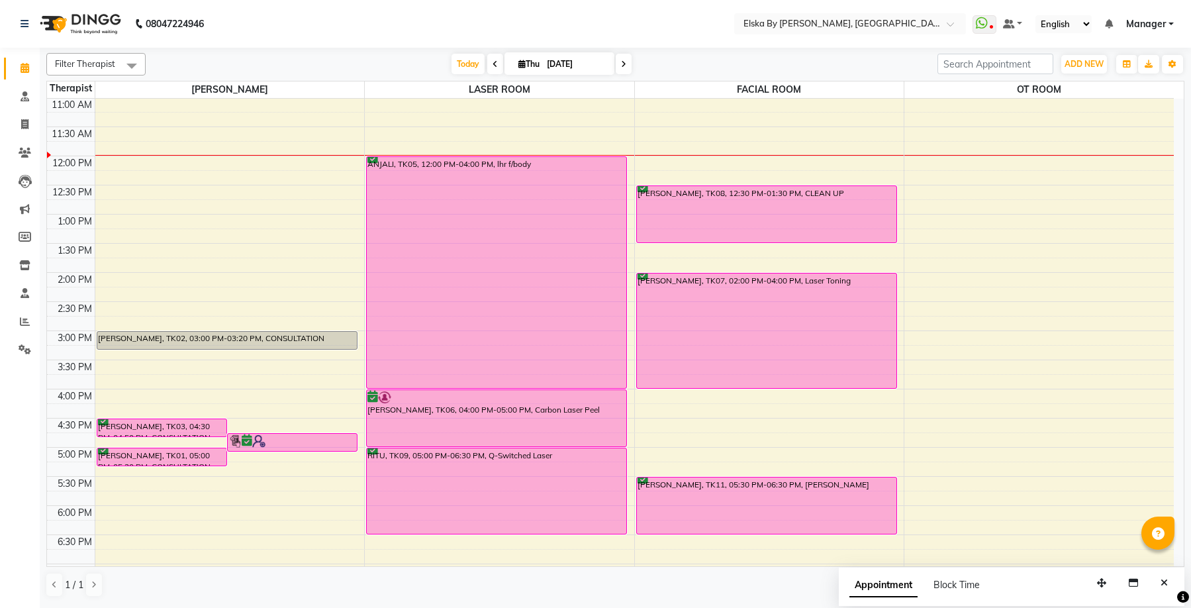
click at [623, 58] on span at bounding box center [624, 64] width 16 height 21
type input "[DATE]"
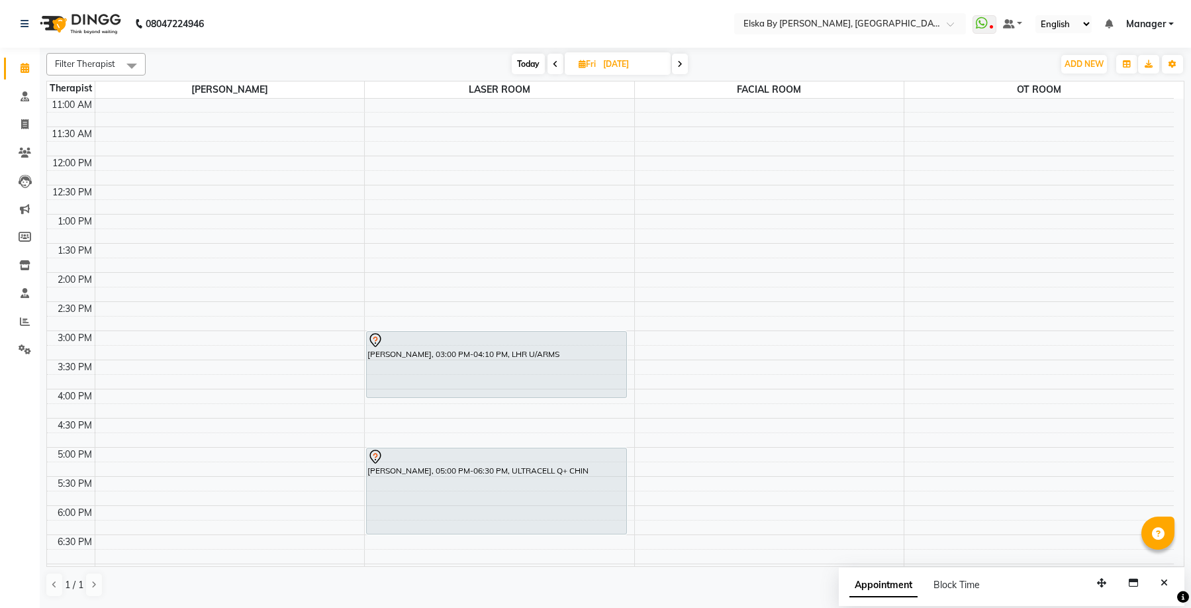
click at [220, 164] on div "9:00 AM 9:30 AM 10:00 AM 10:30 AM 11:00 AM 11:30 AM 12:00 PM 12:30 PM 1:00 PM 1…" at bounding box center [610, 330] width 1127 height 698
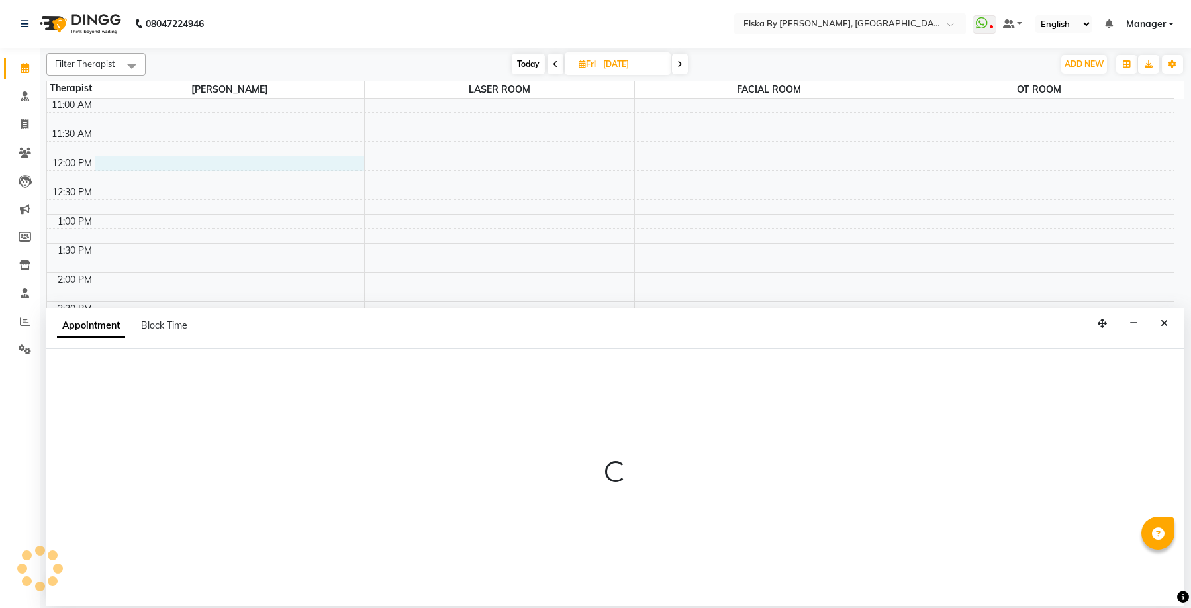
select select "62001"
select select "tentative"
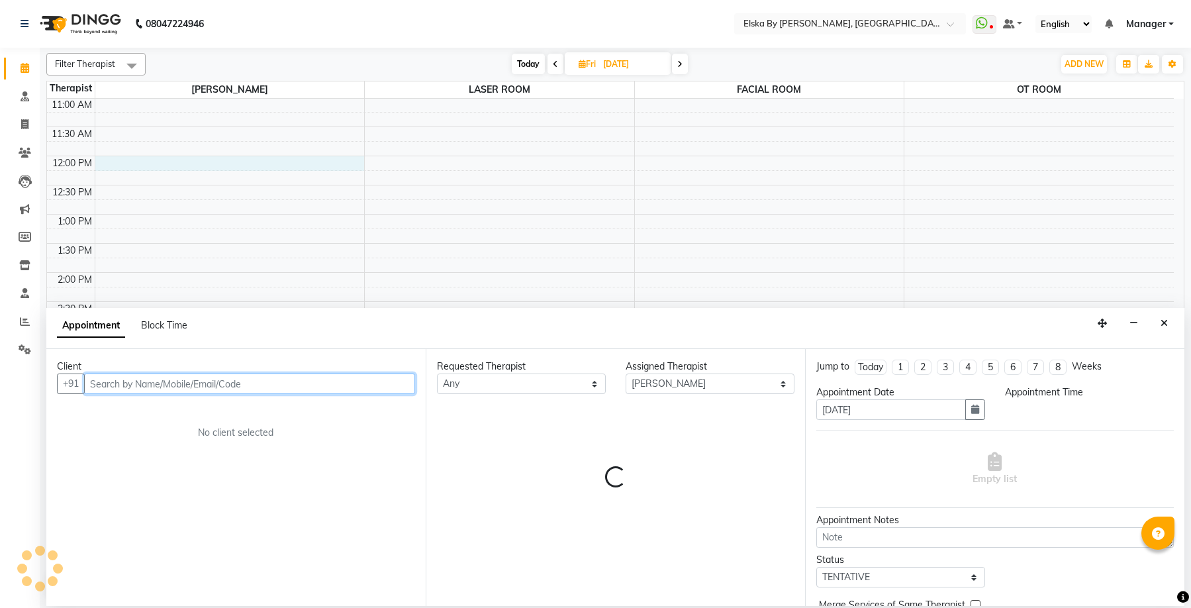
select select "720"
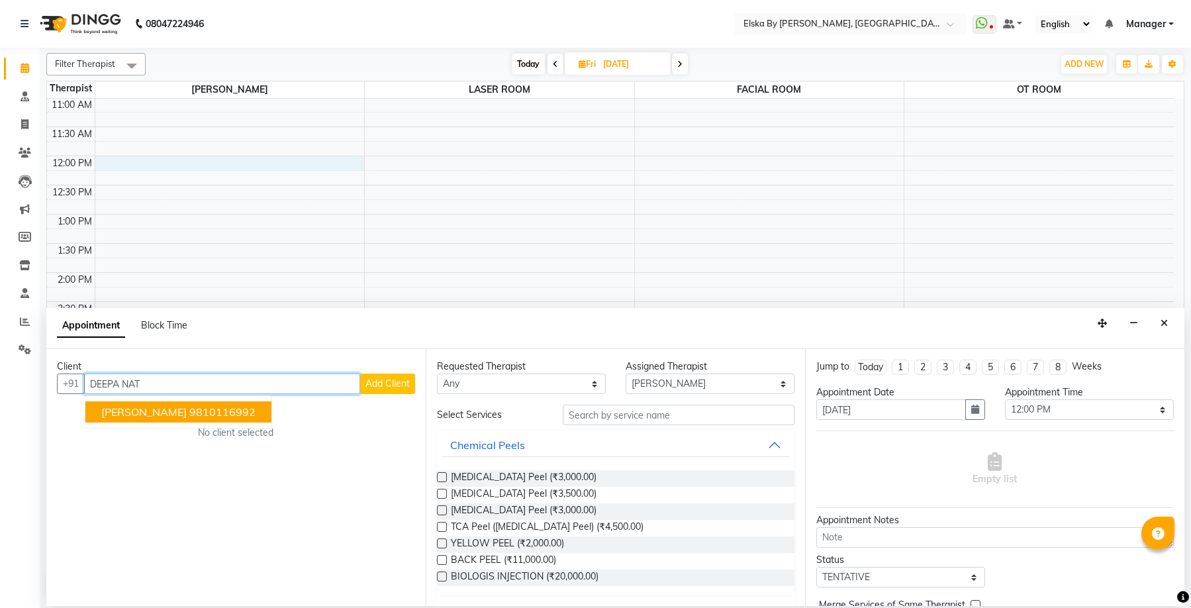
click at [191, 418] on ngb-highlight "9810116992" at bounding box center [222, 411] width 66 height 13
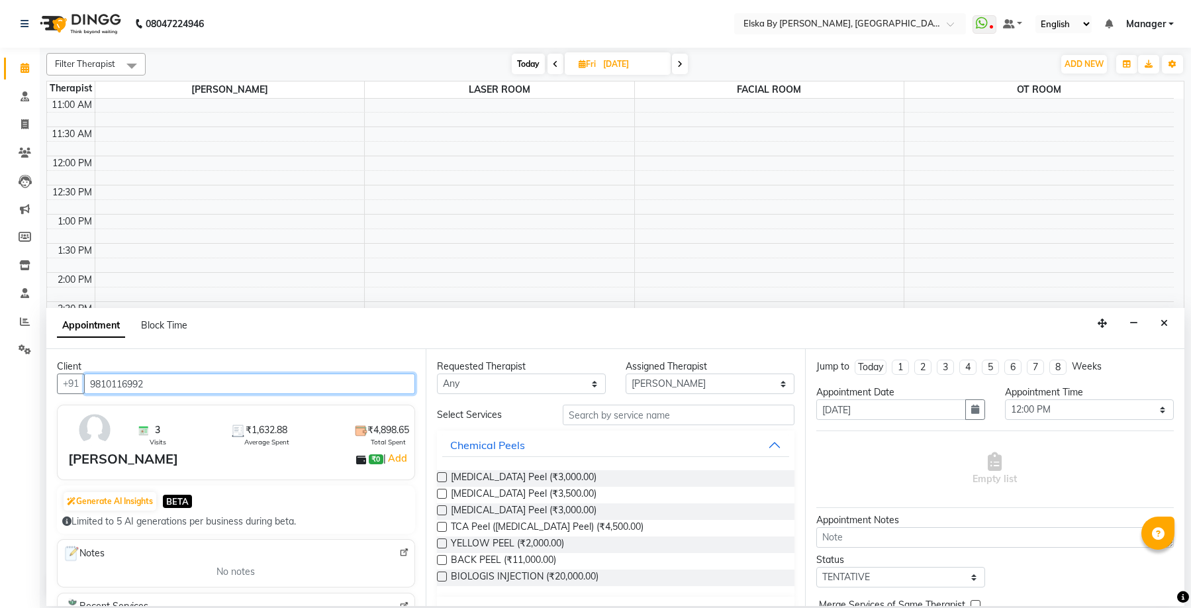
type input "9810116992"
click at [593, 413] on input "text" at bounding box center [679, 414] width 232 height 21
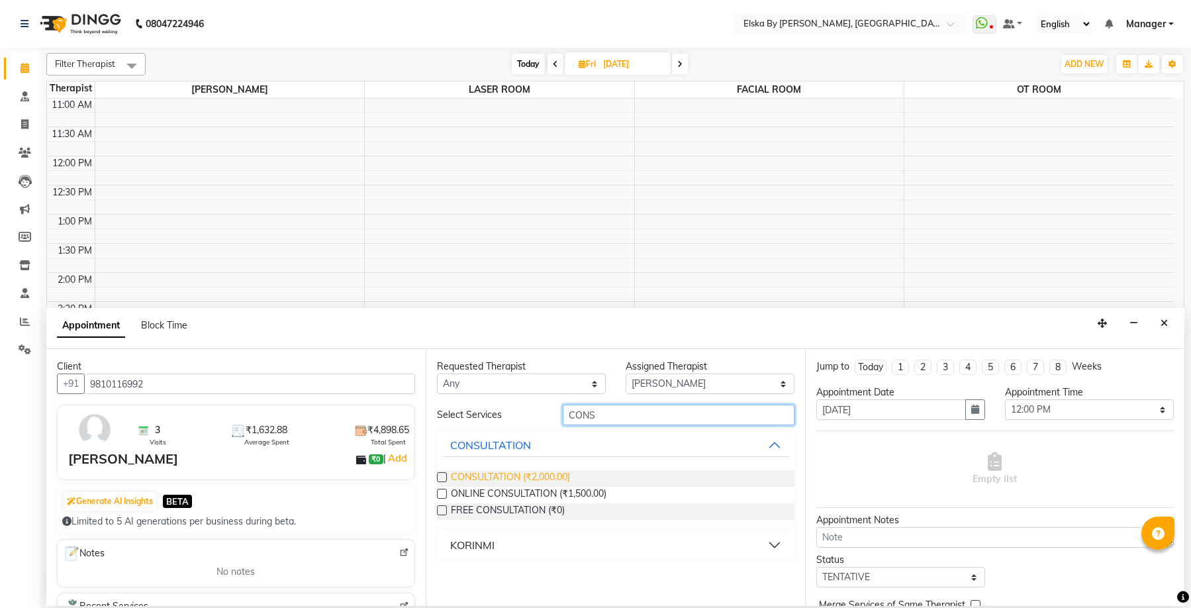
type input "CONS"
click at [538, 479] on span "CONSULTATION (₹2,000.00)" at bounding box center [510, 478] width 119 height 17
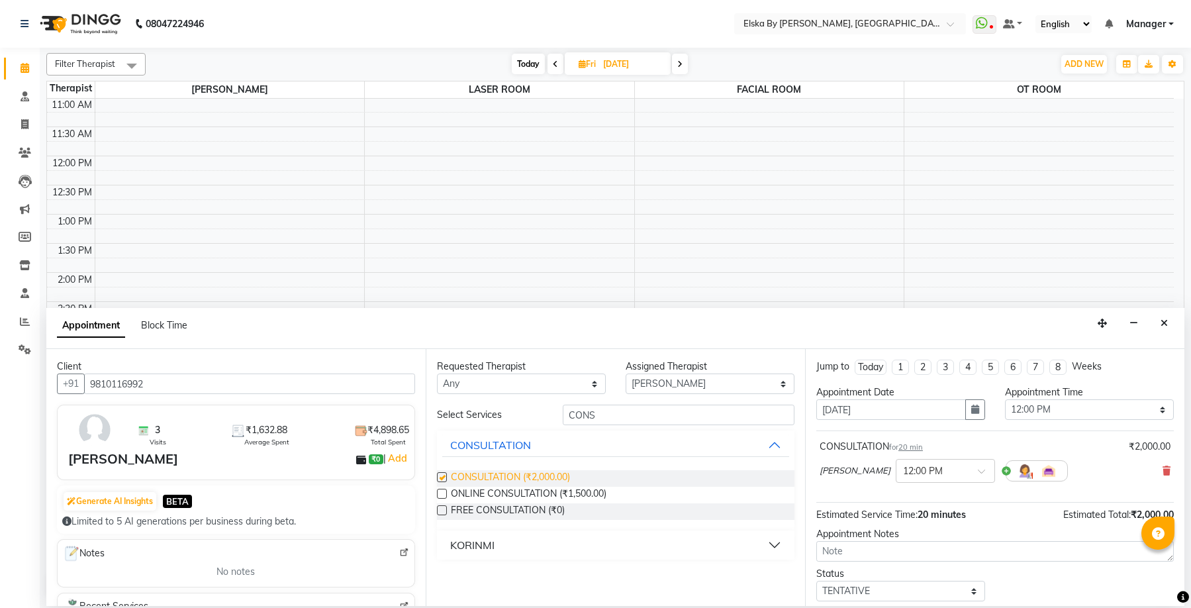
checkbox input "false"
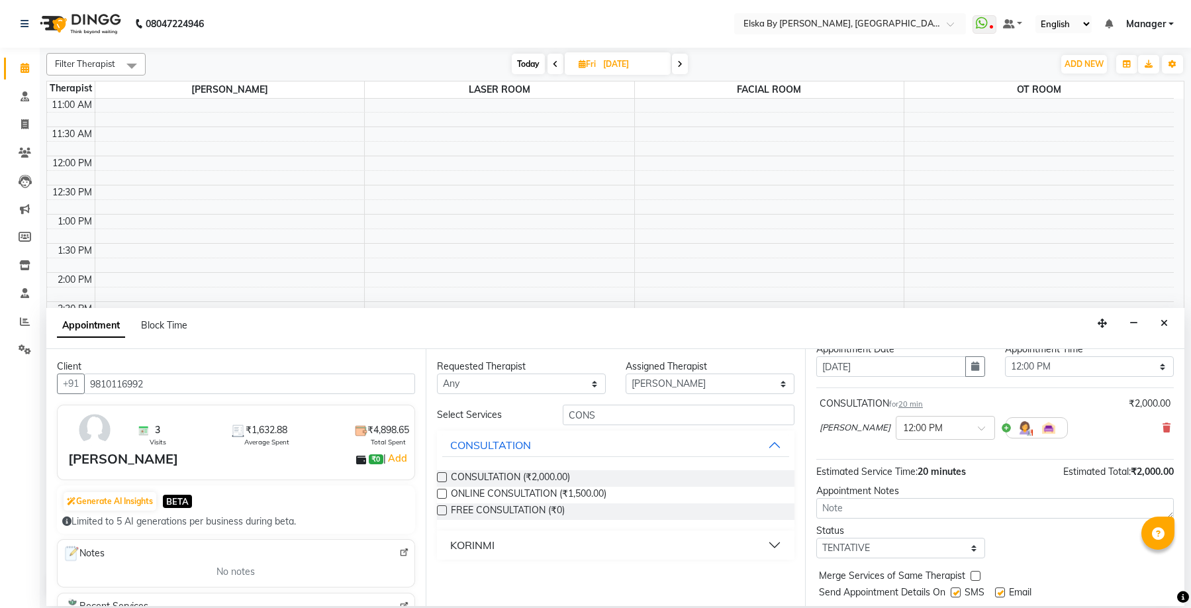
scroll to position [79, 0]
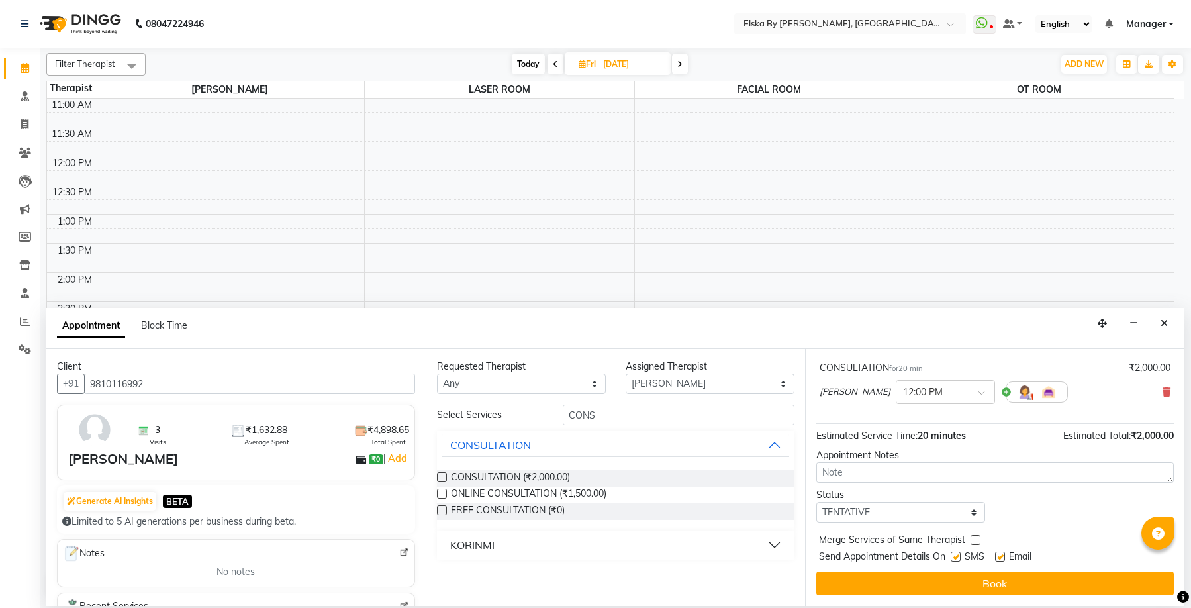
click at [1001, 557] on label at bounding box center [1000, 556] width 10 height 10
click at [1001, 557] on input "checkbox" at bounding box center [999, 557] width 9 height 9
checkbox input "false"
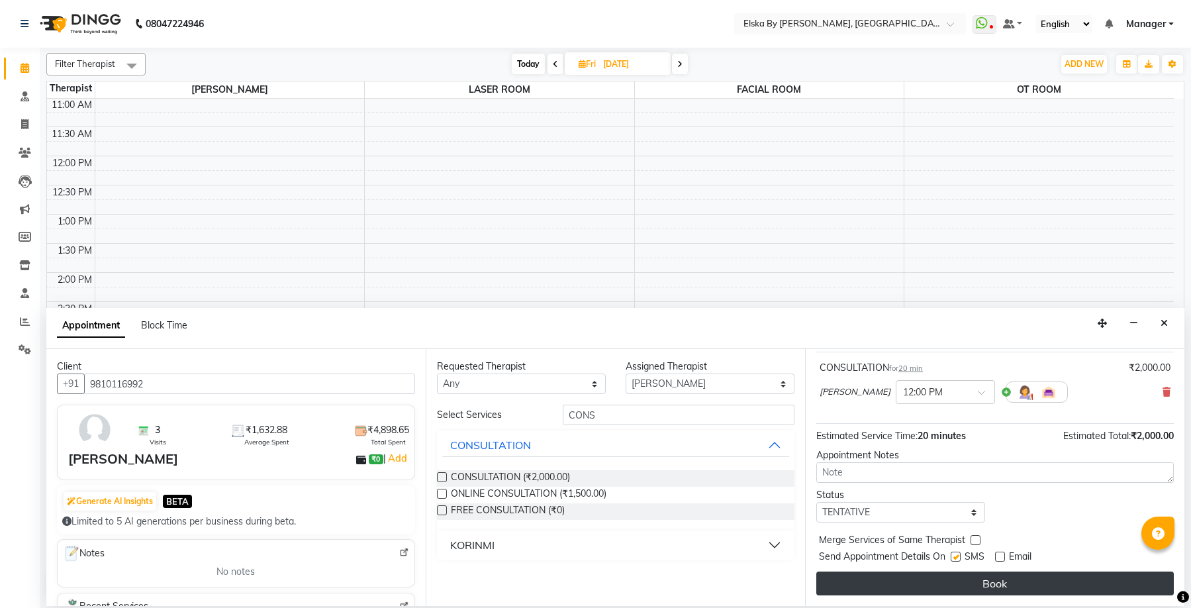
click at [1000, 576] on button "Book" at bounding box center [994, 583] width 357 height 24
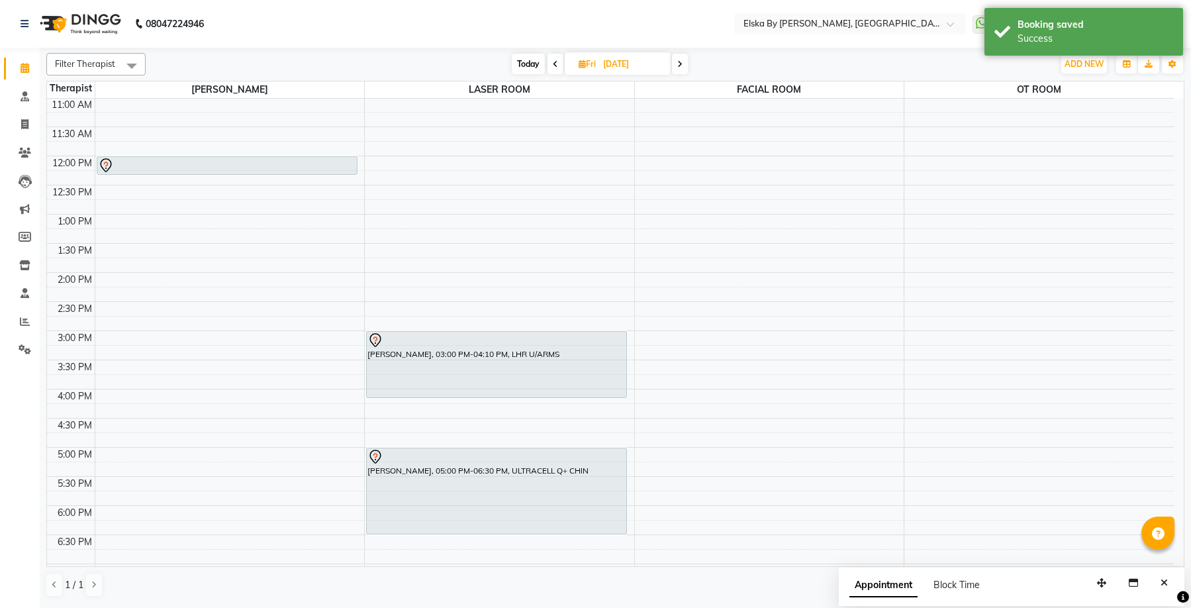
click at [531, 62] on span "Today" at bounding box center [528, 64] width 33 height 21
type input "[DATE]"
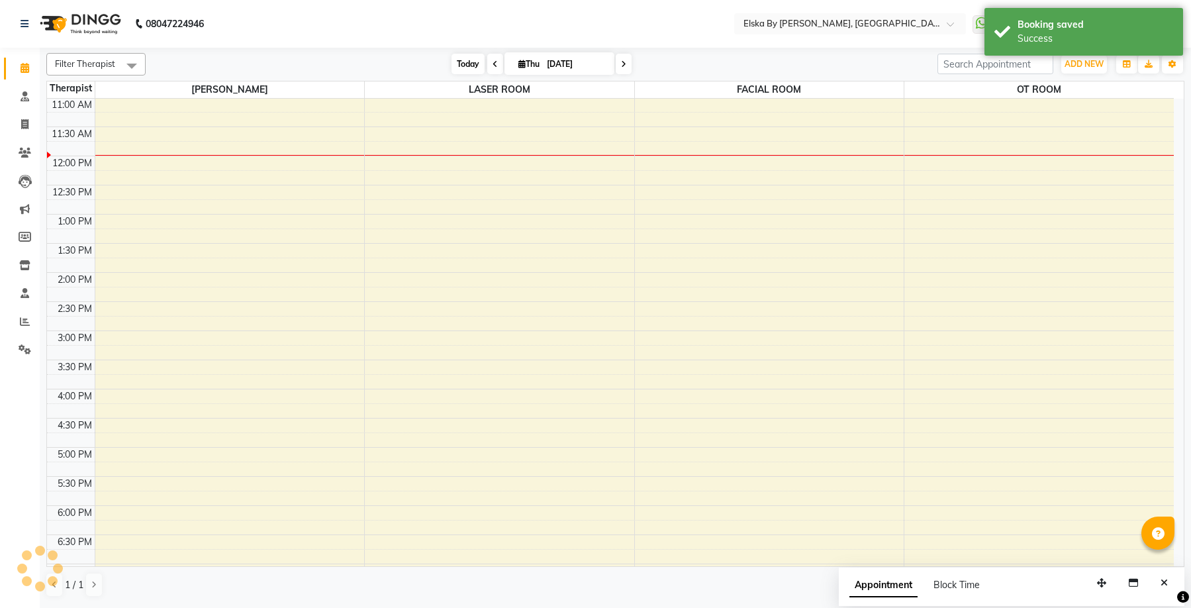
scroll to position [117, 0]
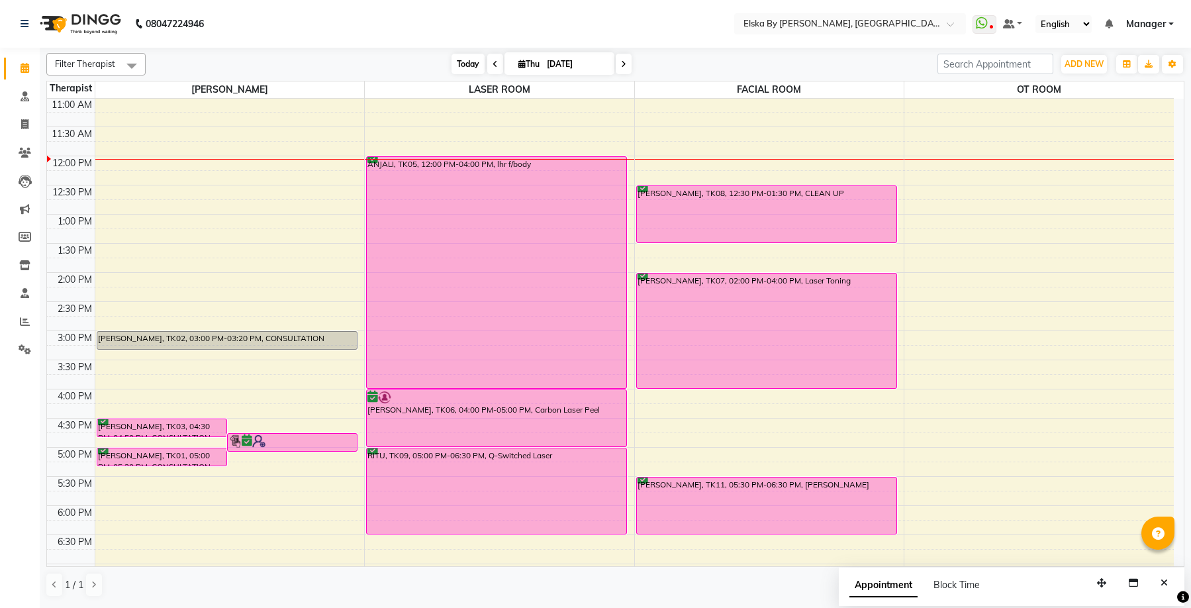
click at [467, 64] on span "Today" at bounding box center [467, 64] width 33 height 21
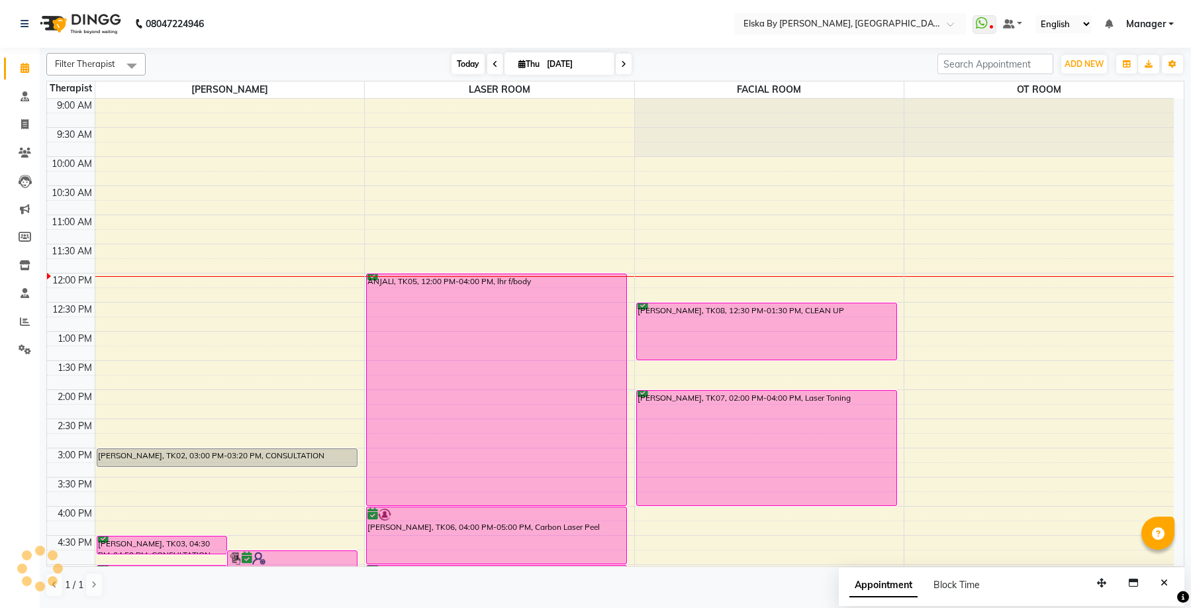
scroll to position [175, 0]
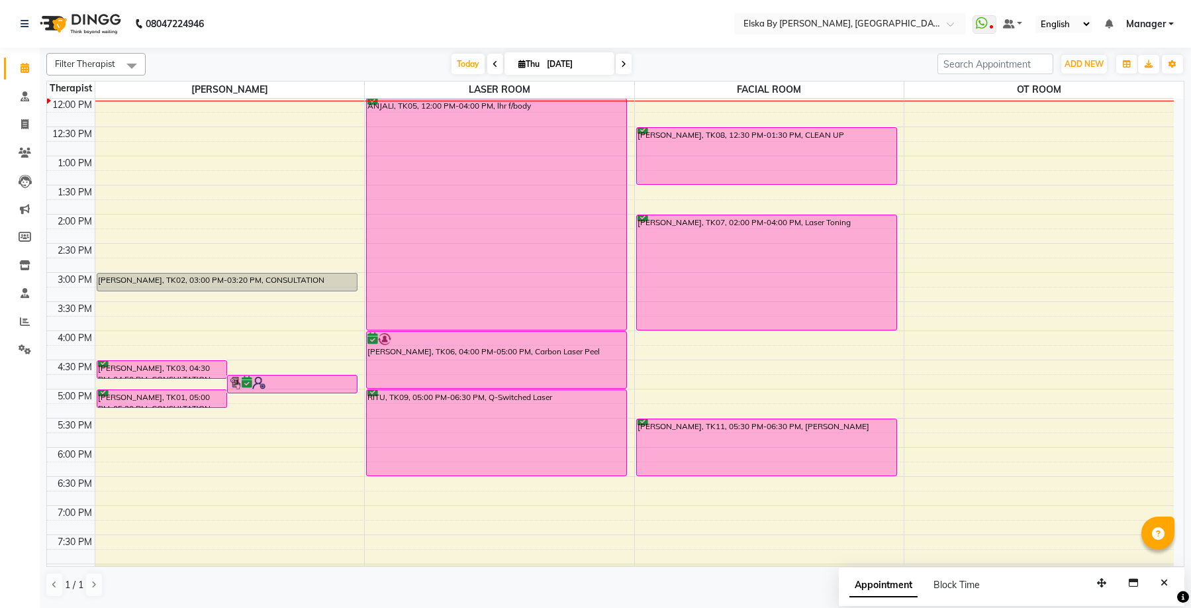
click at [518, 66] on icon at bounding box center [521, 64] width 7 height 9
select select "9"
select select "2025"
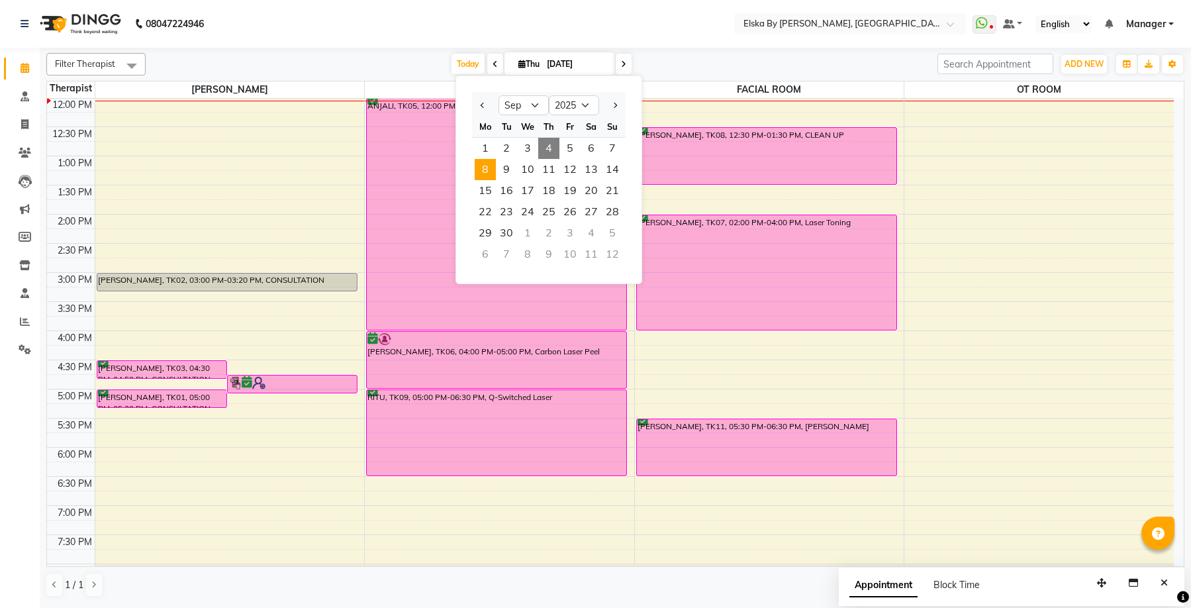
click at [488, 173] on span "8" at bounding box center [485, 169] width 21 height 21
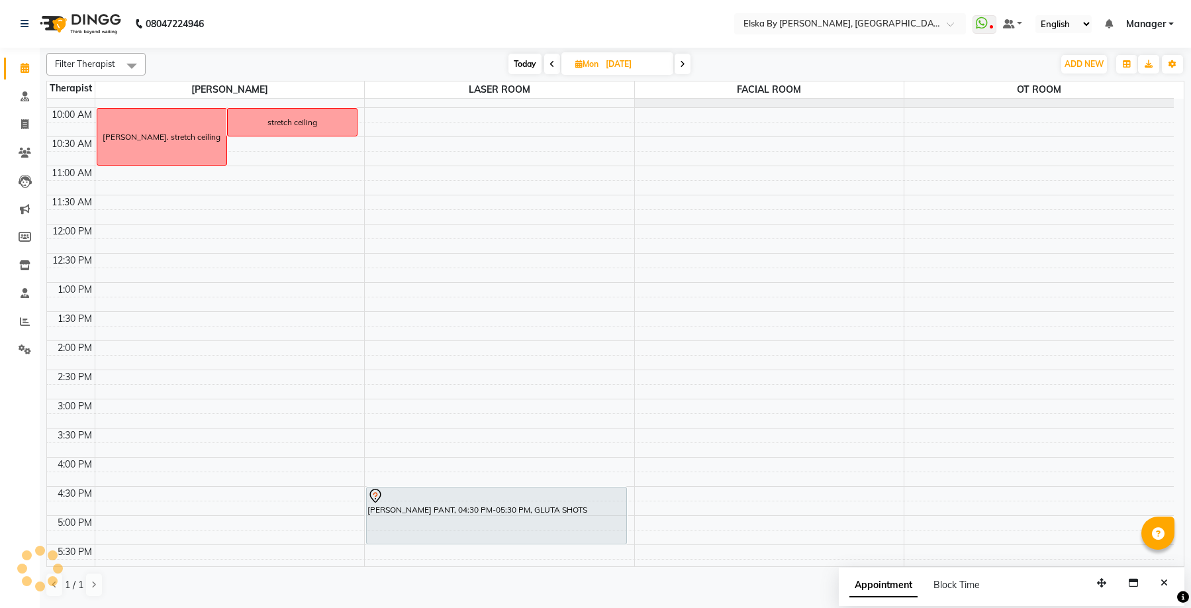
scroll to position [199, 0]
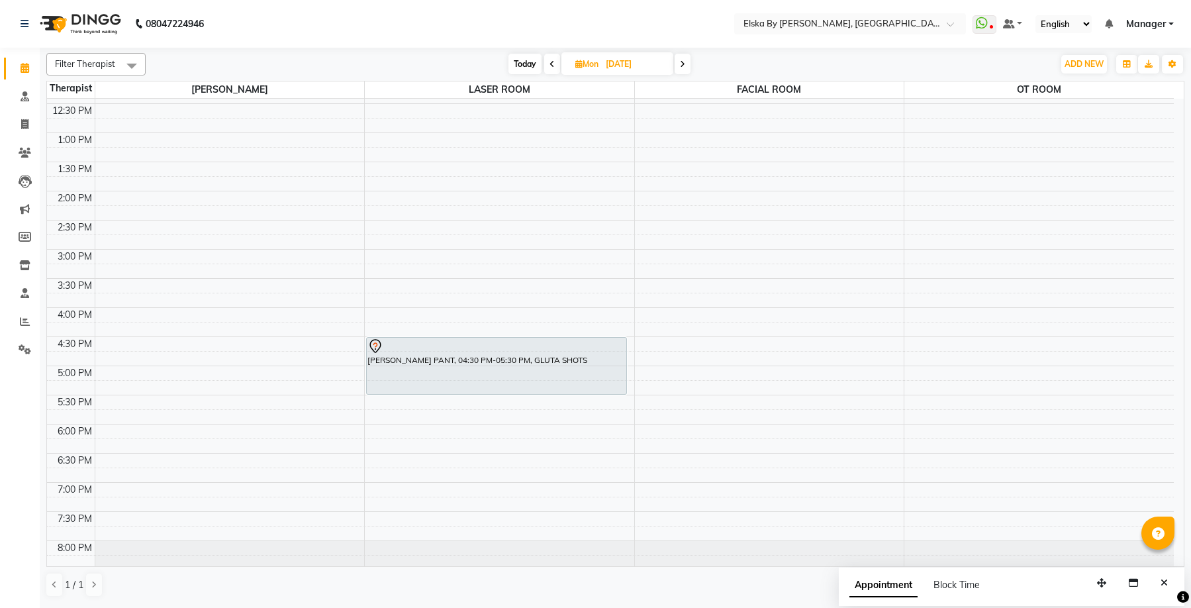
click at [520, 64] on span "Today" at bounding box center [524, 64] width 33 height 21
type input "[DATE]"
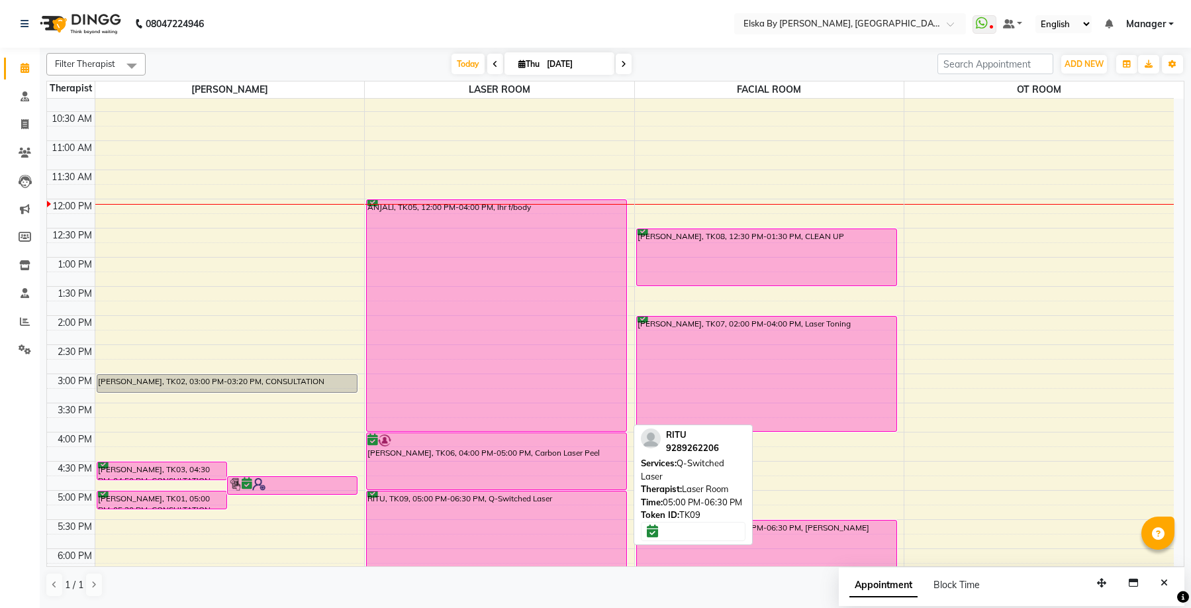
scroll to position [43, 0]
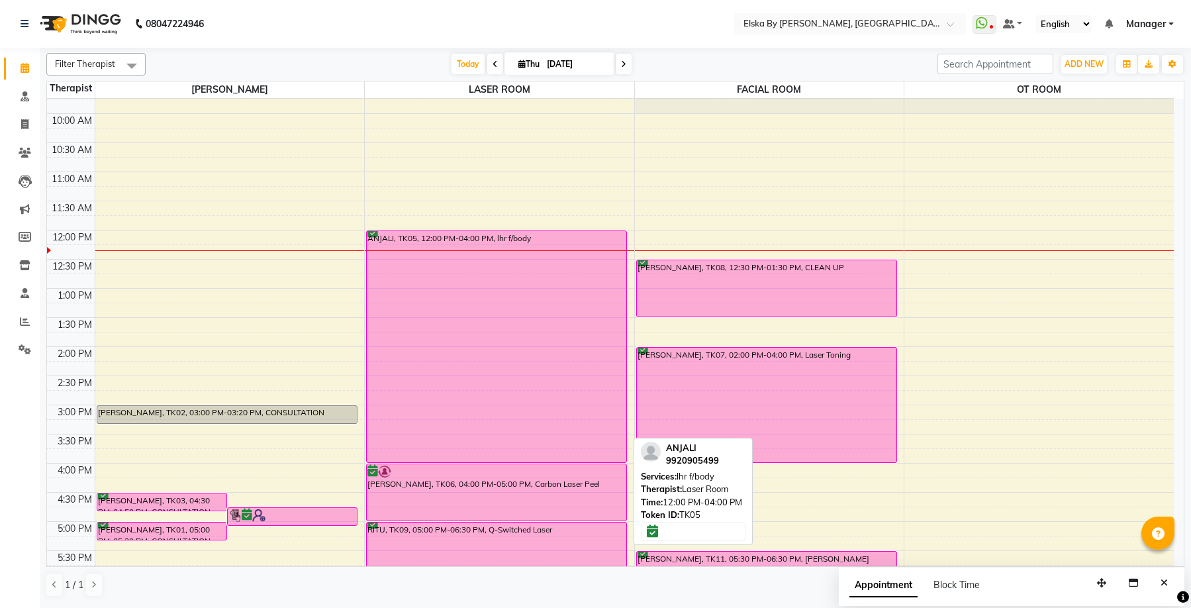
click at [548, 383] on div "ANJALI, TK05, 12:00 PM-04:00 PM, lhr f/body" at bounding box center [496, 346] width 259 height 231
select select "6"
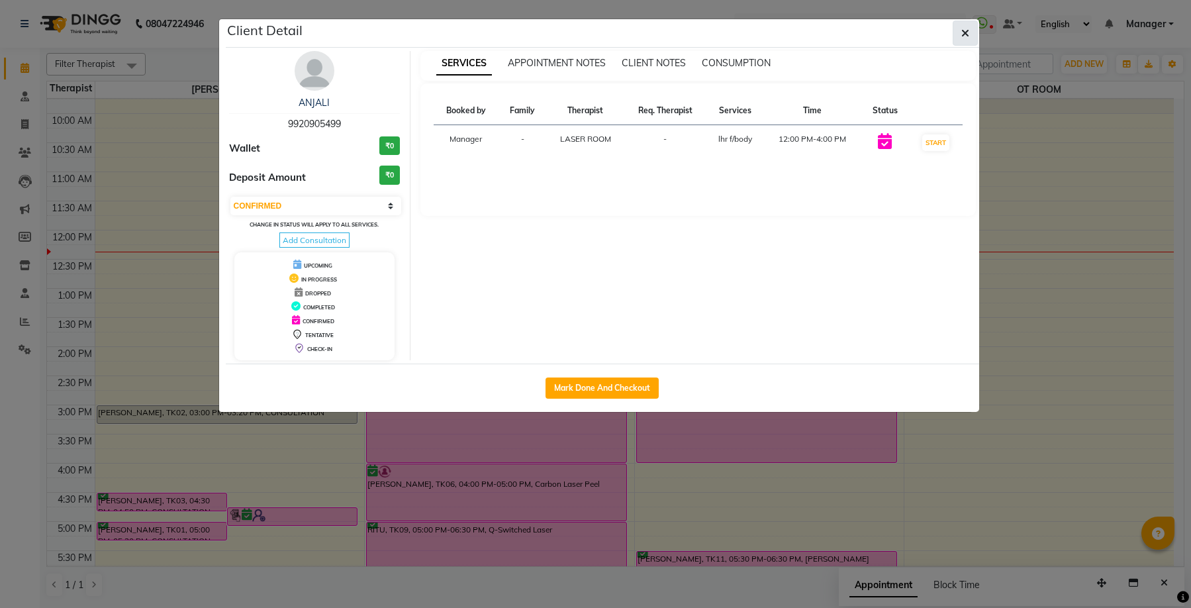
click at [964, 32] on icon "button" at bounding box center [965, 33] width 8 height 11
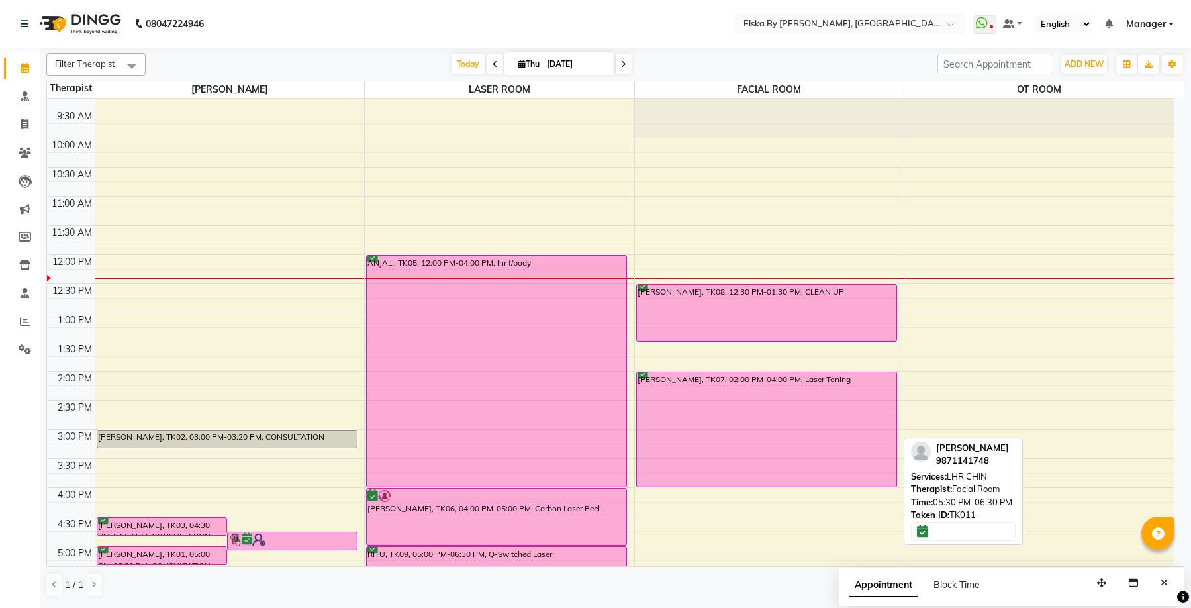
scroll to position [0, 0]
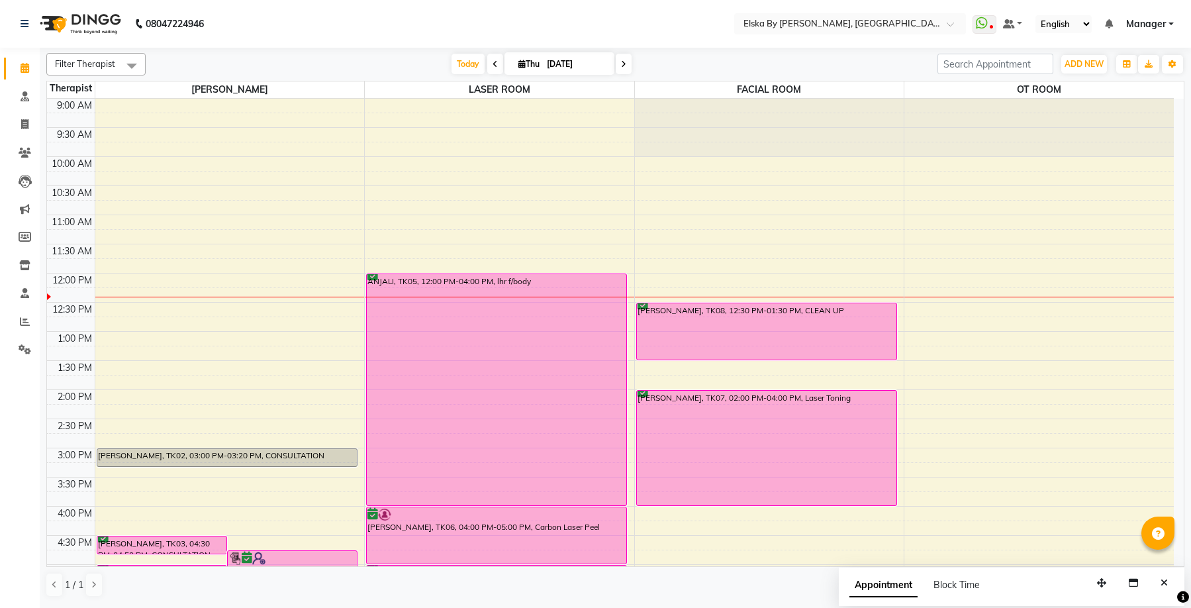
click at [519, 66] on icon at bounding box center [521, 64] width 7 height 9
select select "9"
select select "2025"
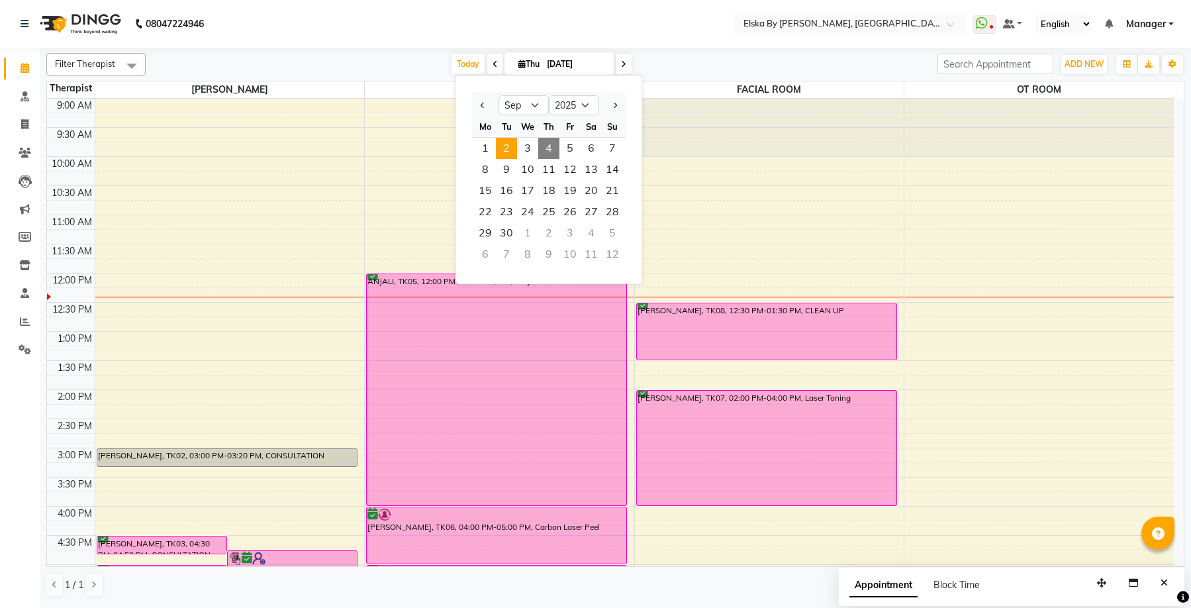
click at [504, 148] on span "2" at bounding box center [506, 148] width 21 height 21
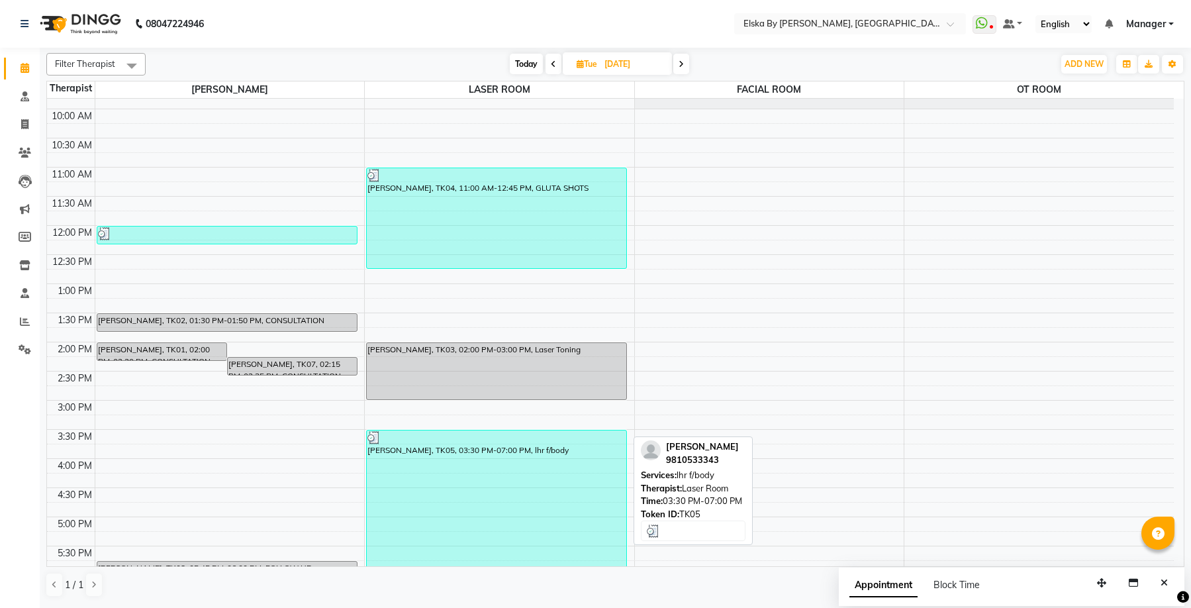
scroll to position [32, 0]
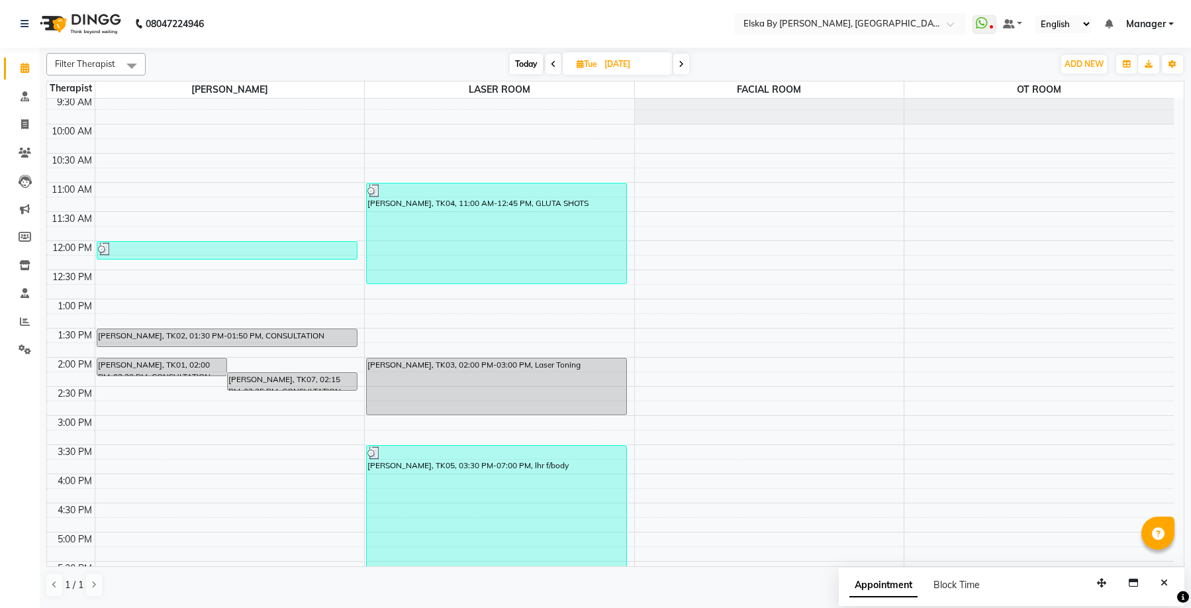
click at [554, 66] on icon at bounding box center [553, 64] width 5 height 8
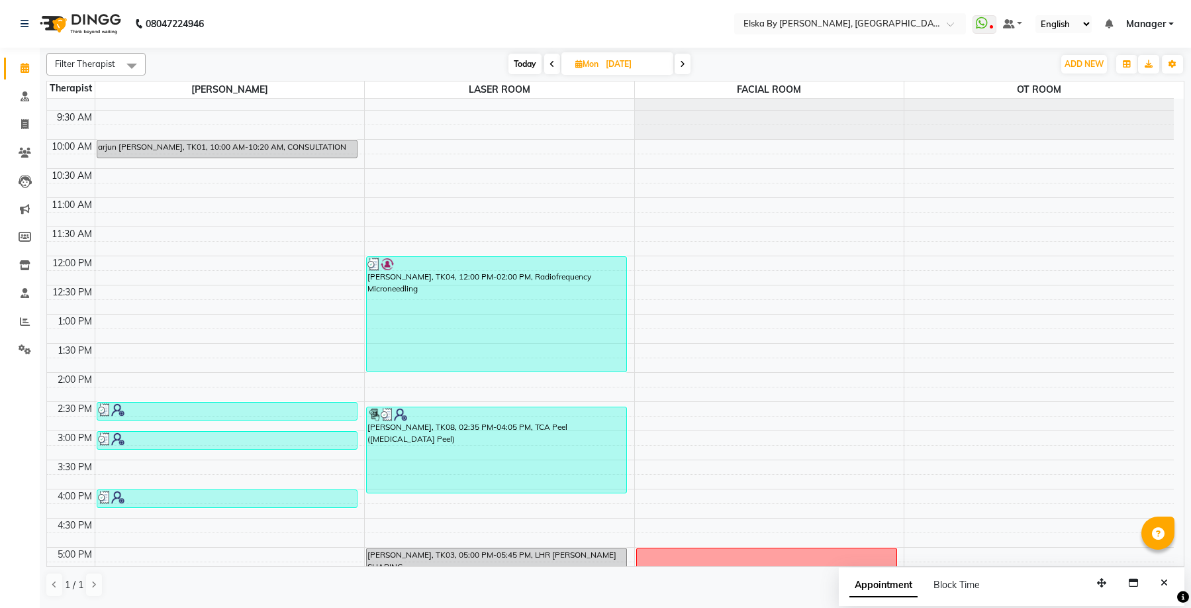
scroll to position [0, 0]
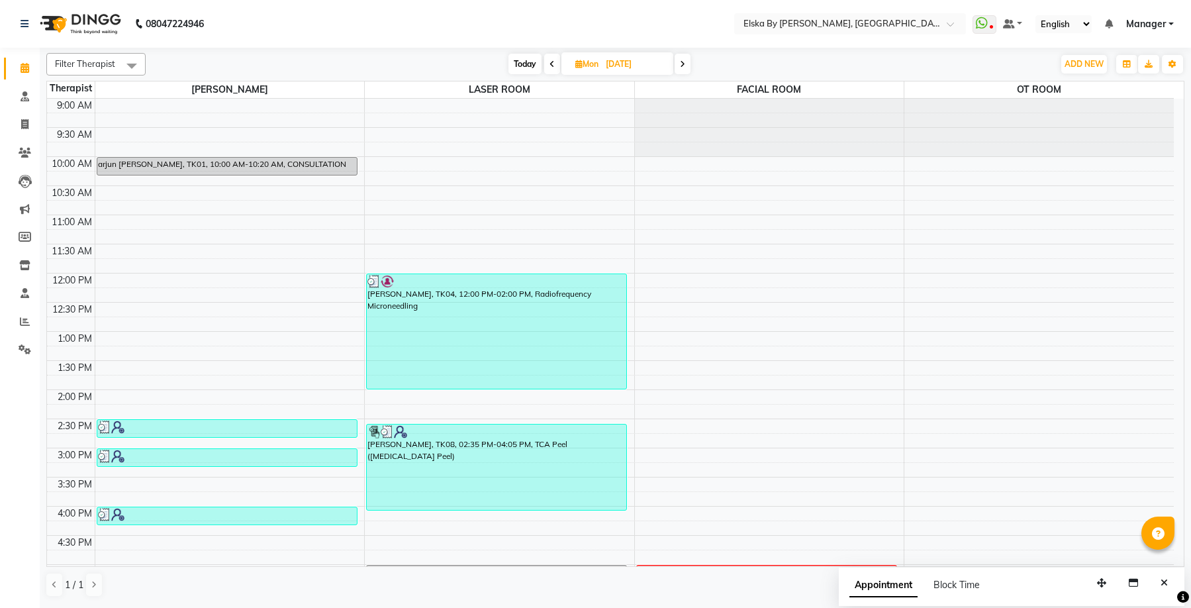
click at [521, 62] on span "Today" at bounding box center [524, 64] width 33 height 21
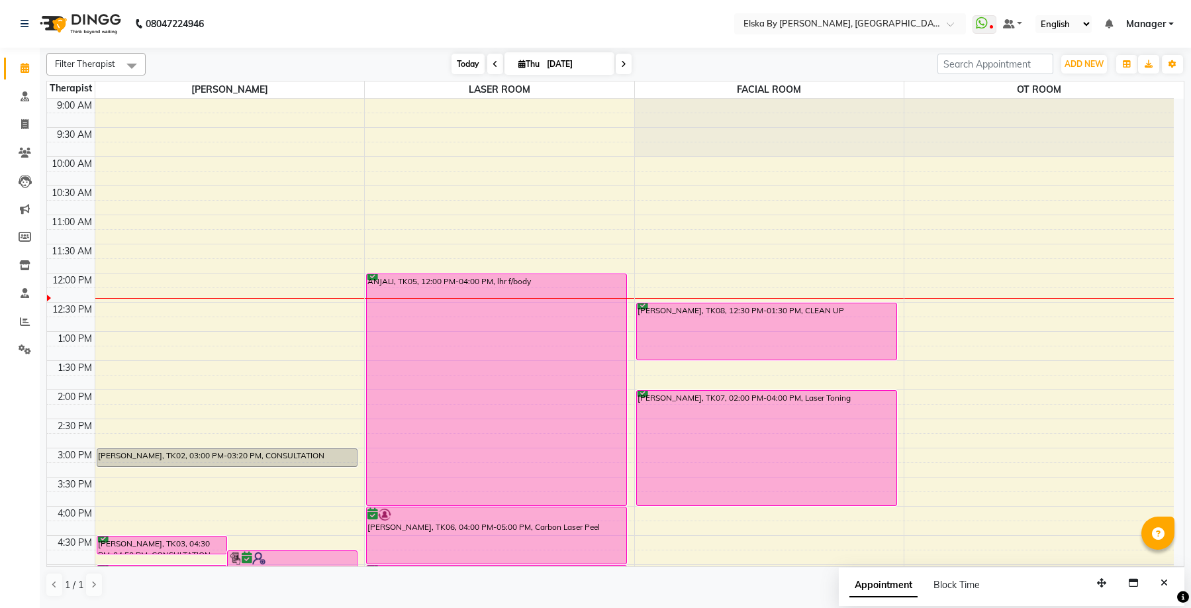
click at [475, 62] on span "Today" at bounding box center [467, 64] width 33 height 21
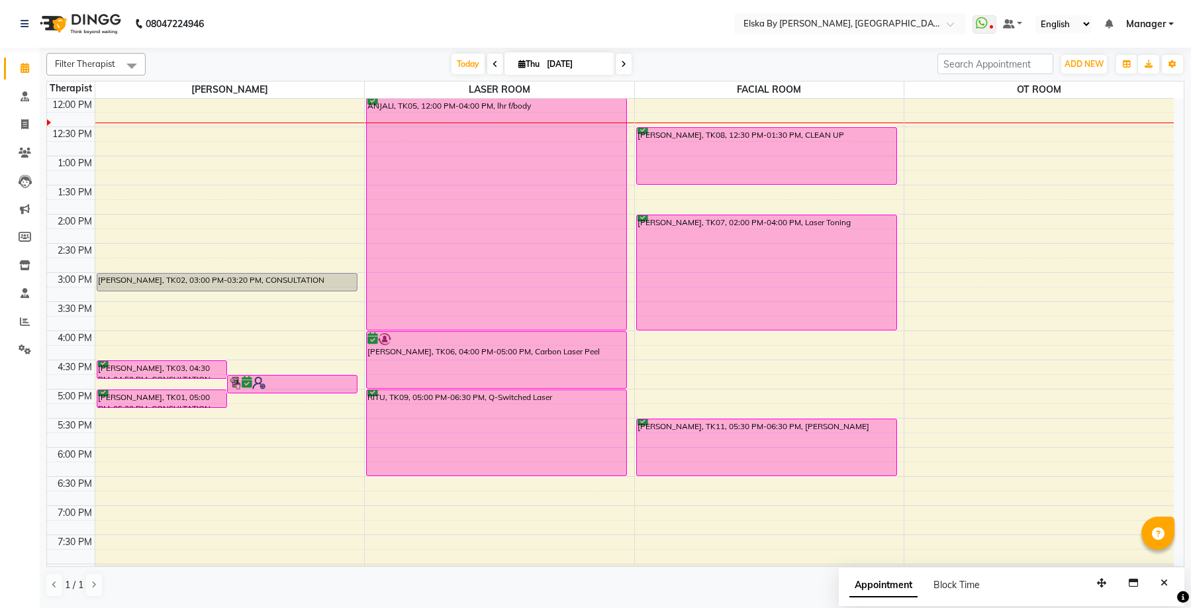
click at [618, 66] on span at bounding box center [624, 64] width 16 height 21
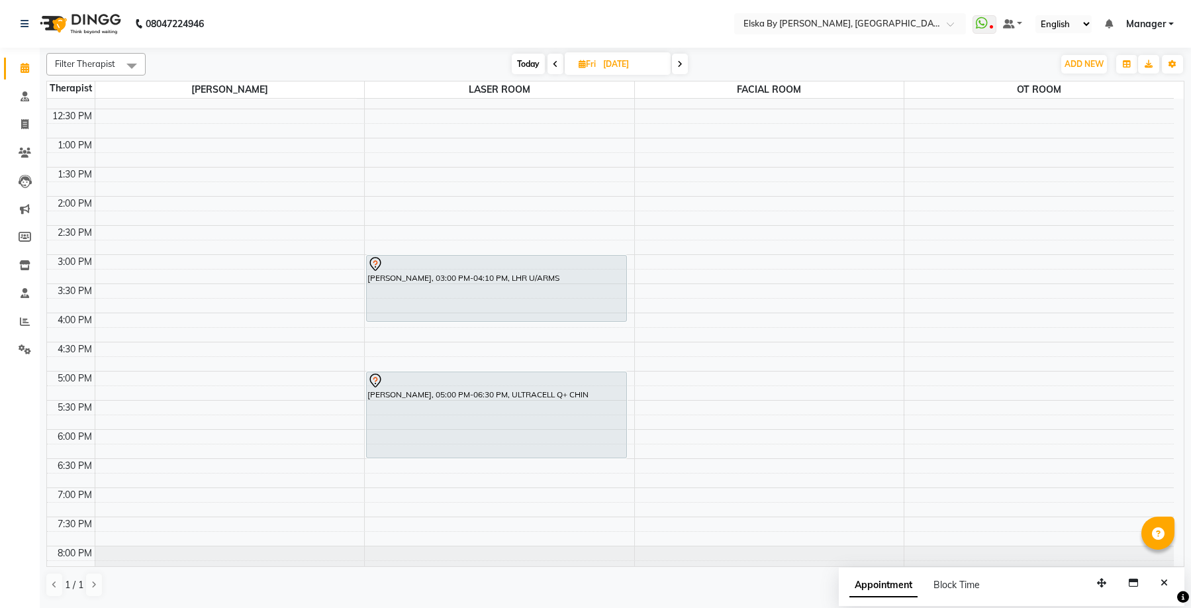
scroll to position [199, 0]
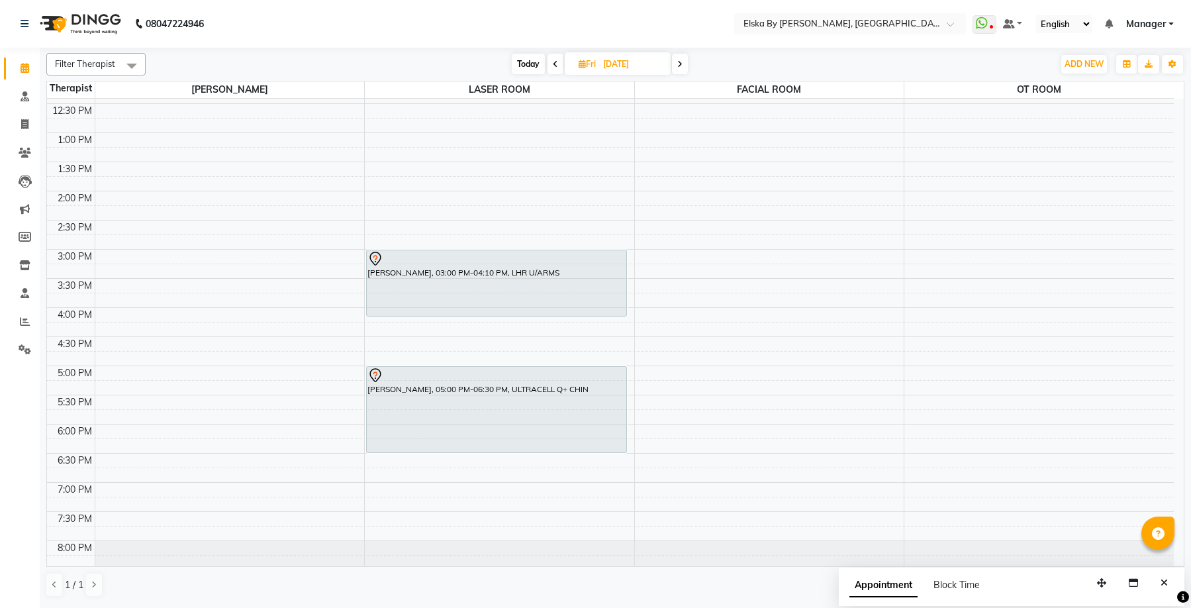
click at [526, 62] on span "Today" at bounding box center [528, 64] width 33 height 21
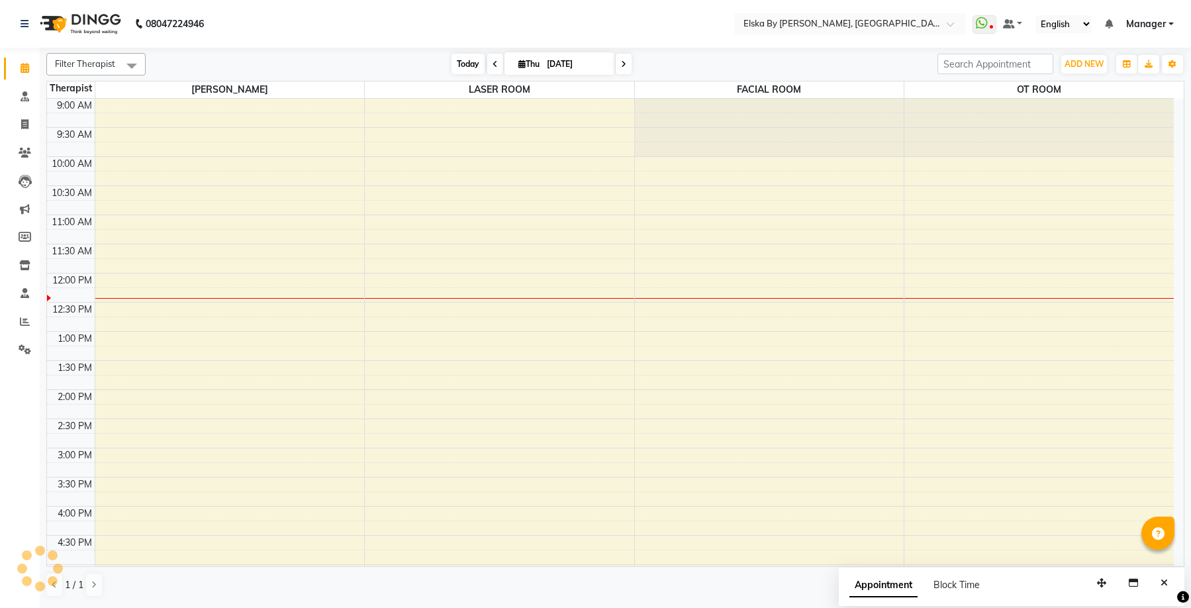
scroll to position [175, 0]
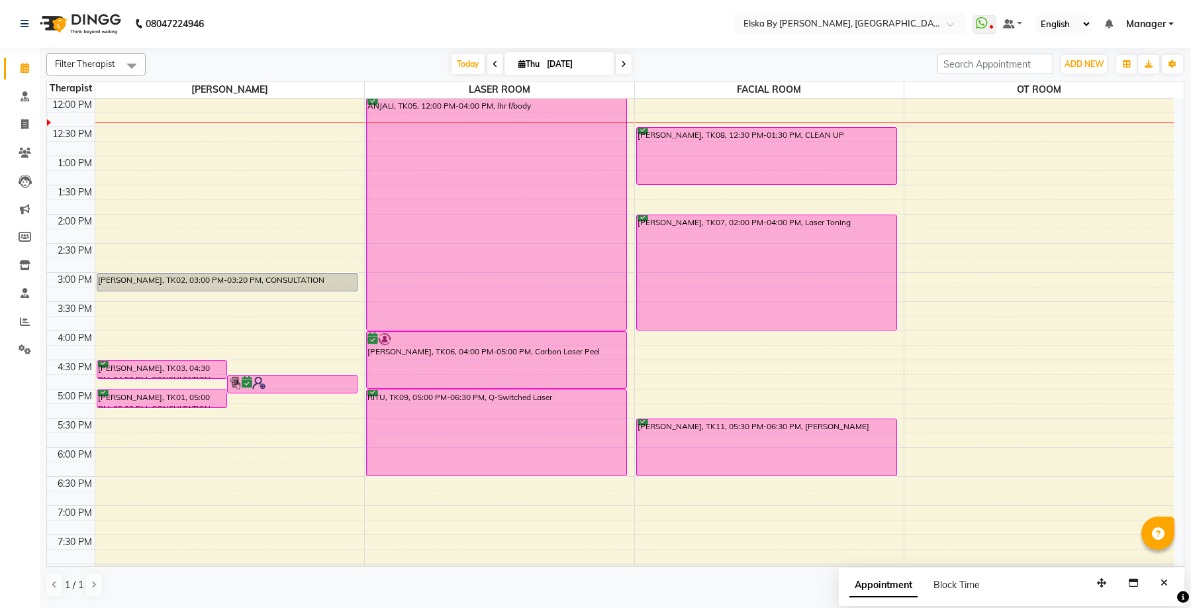
click at [623, 66] on icon at bounding box center [623, 64] width 5 height 8
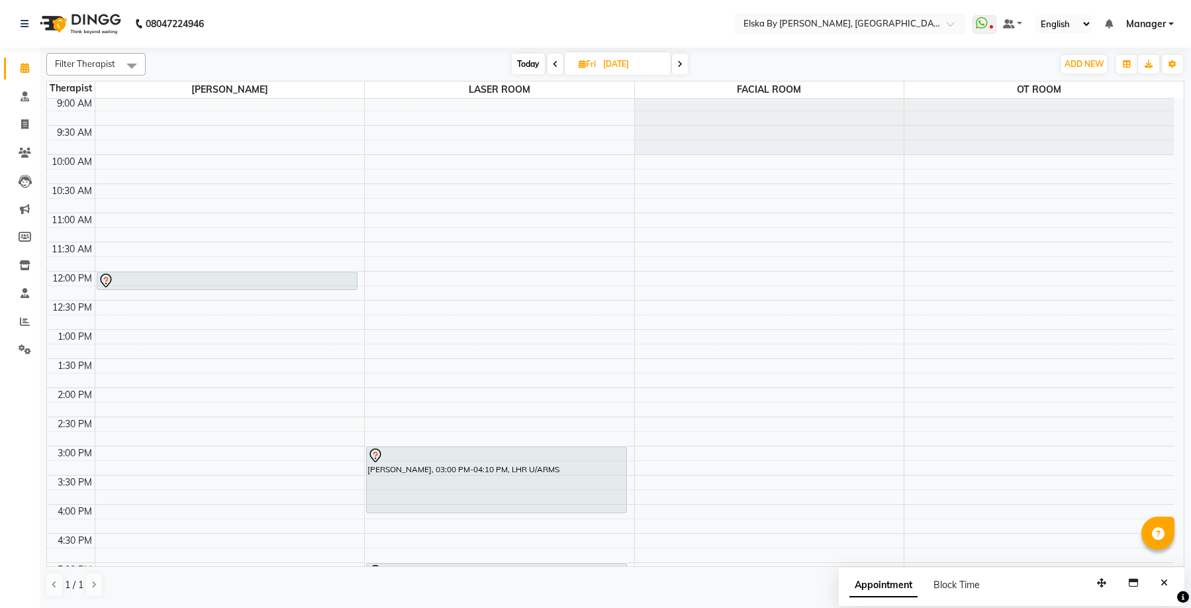
scroll to position [0, 0]
click at [680, 61] on icon at bounding box center [679, 64] width 5 height 8
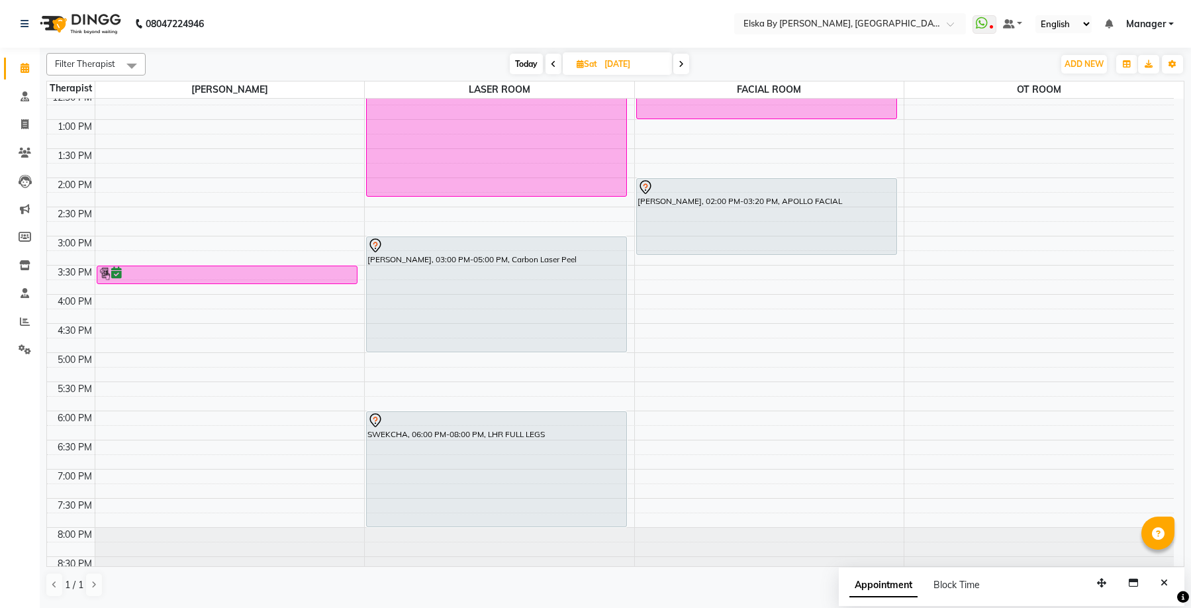
scroll to position [231, 0]
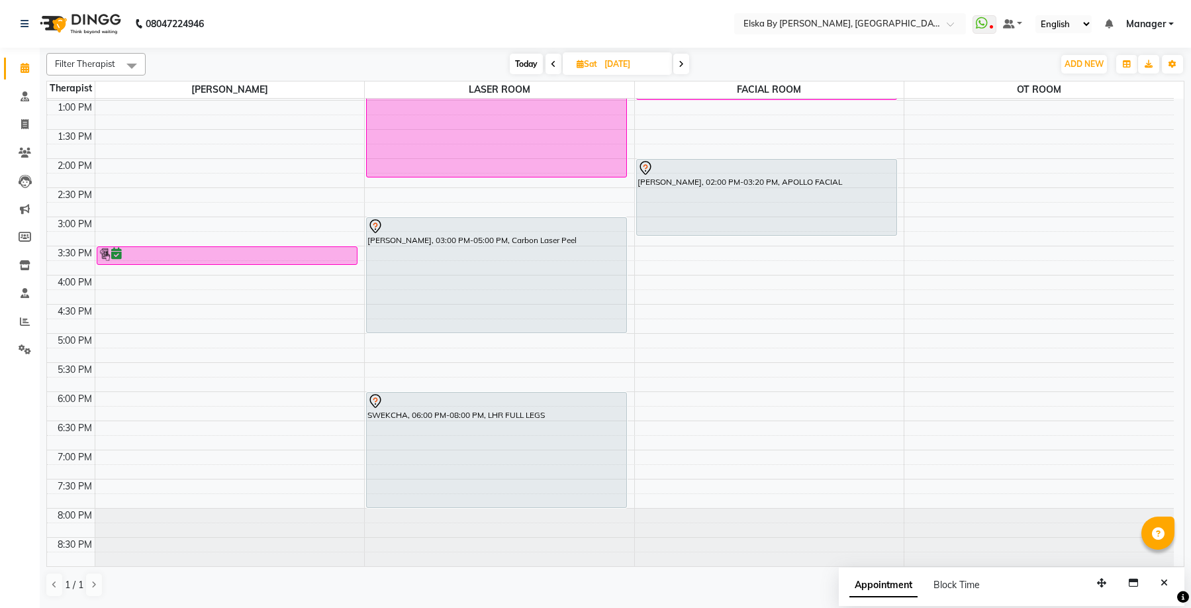
click at [529, 62] on span "Today" at bounding box center [526, 64] width 33 height 21
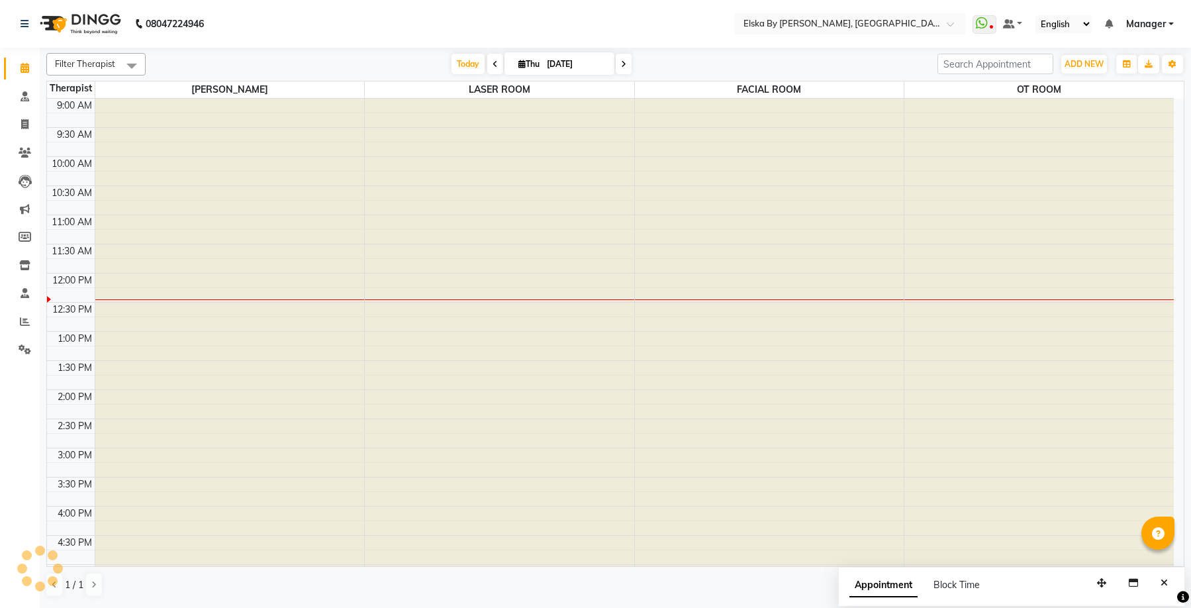
scroll to position [175, 0]
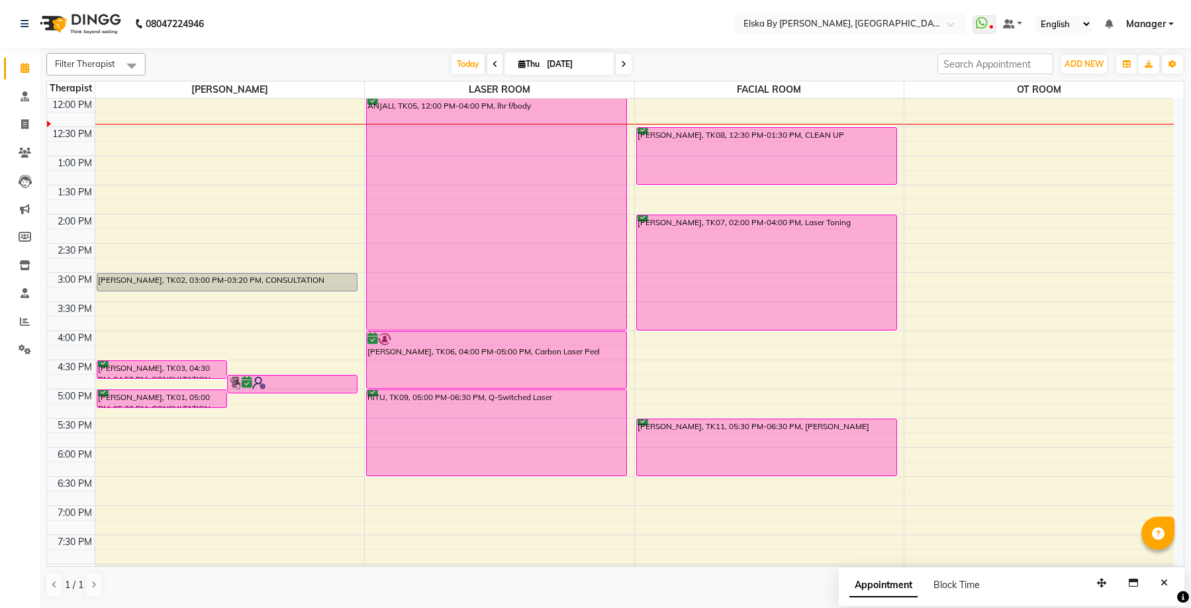
click at [622, 63] on icon at bounding box center [623, 64] width 5 height 8
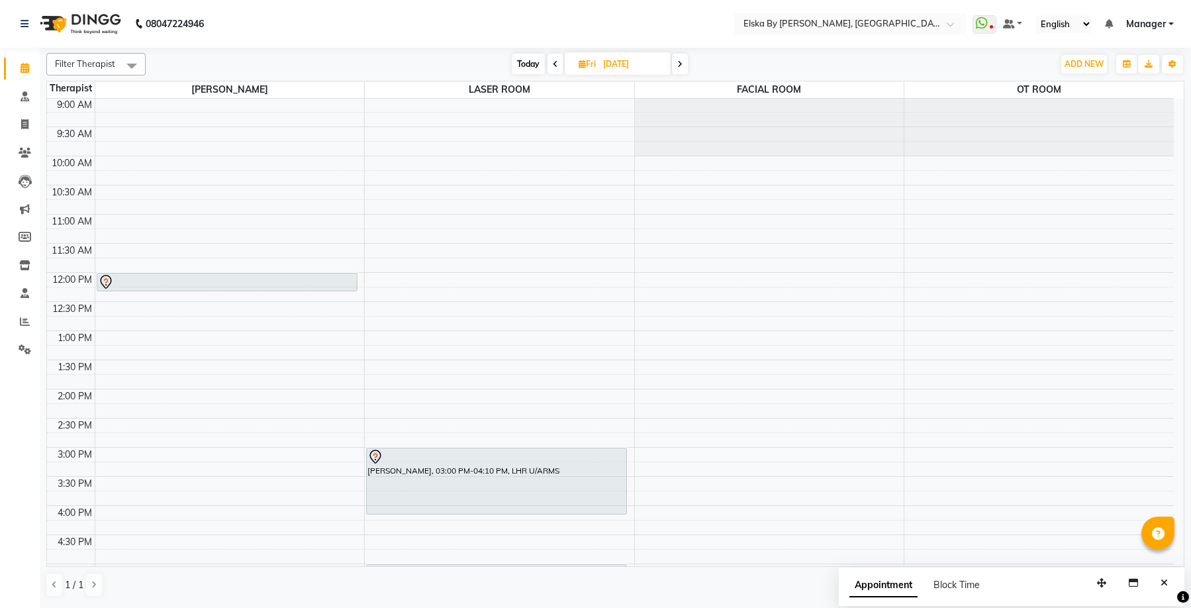
scroll to position [0, 0]
click at [680, 65] on icon at bounding box center [679, 64] width 5 height 8
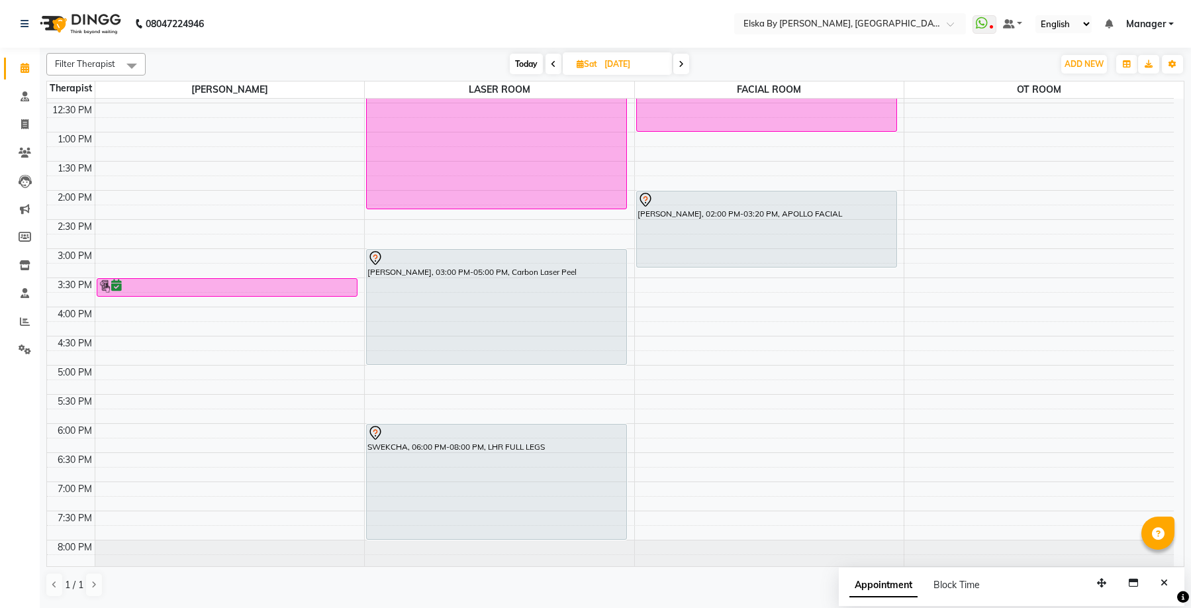
scroll to position [231, 0]
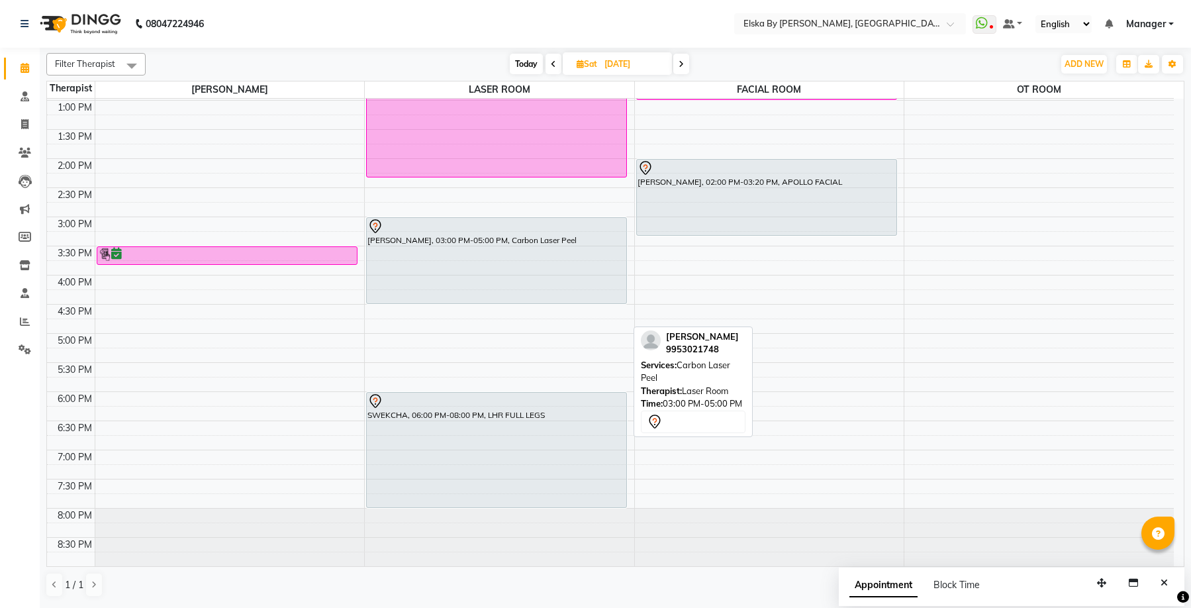
drag, startPoint x: 496, startPoint y: 332, endPoint x: 500, endPoint y: 300, distance: 32.1
click at [500, 300] on div "RAVPREET, 11:00 AM-12:00 PM, BASIC HYDRA FACIAL KRITI, 12:00 PM-02:20 PM, BASIC…" at bounding box center [499, 217] width 269 height 698
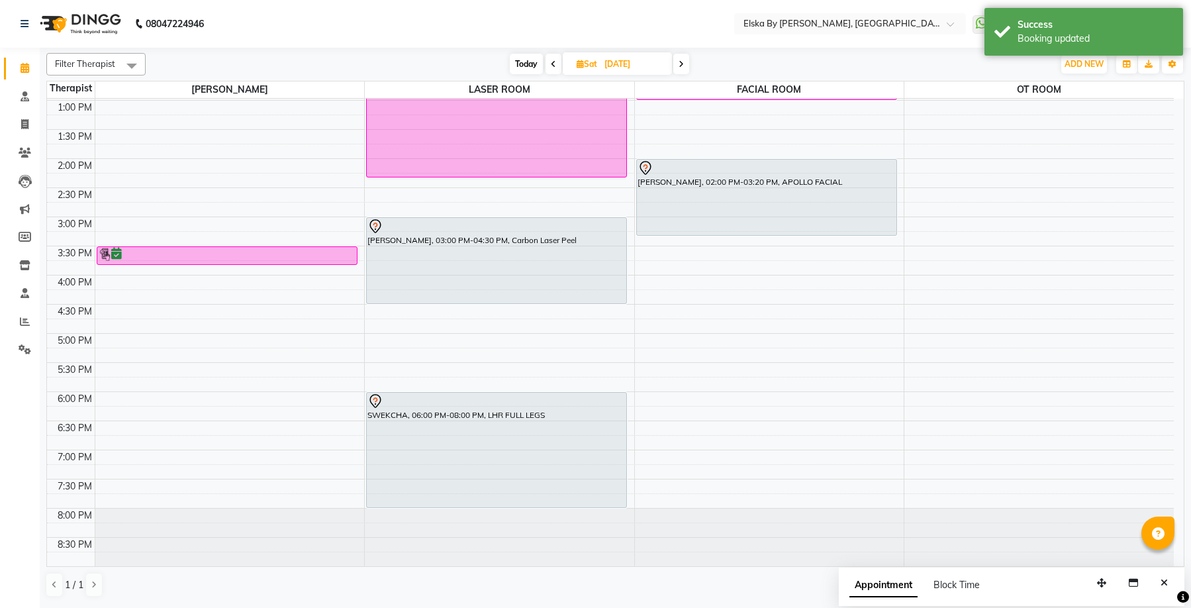
click at [531, 64] on span "Today" at bounding box center [526, 64] width 33 height 21
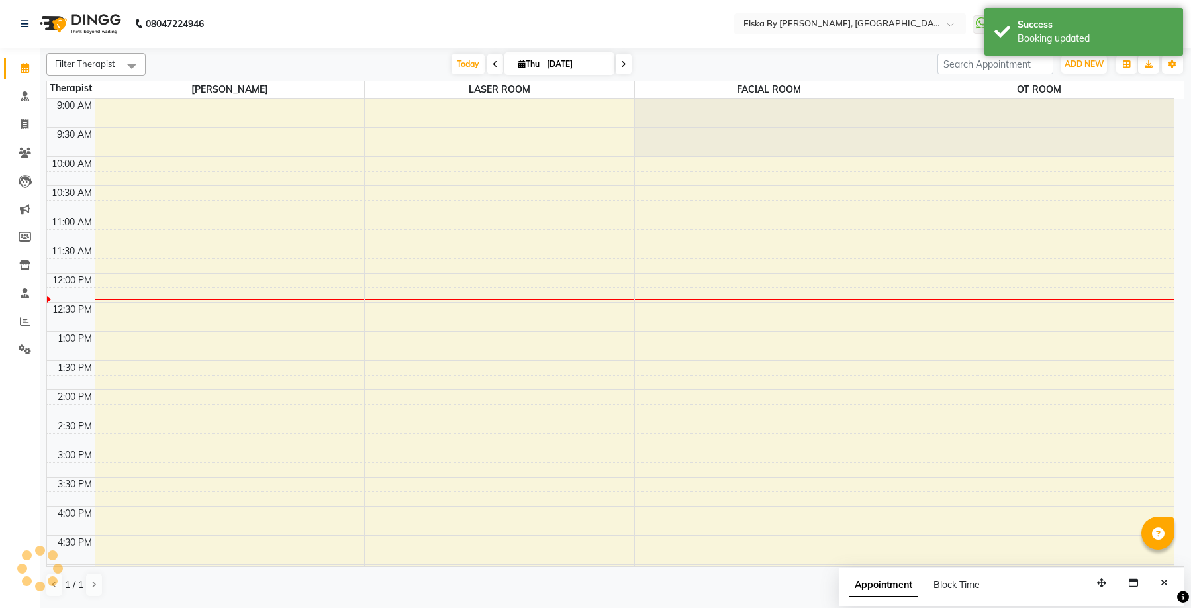
scroll to position [175, 0]
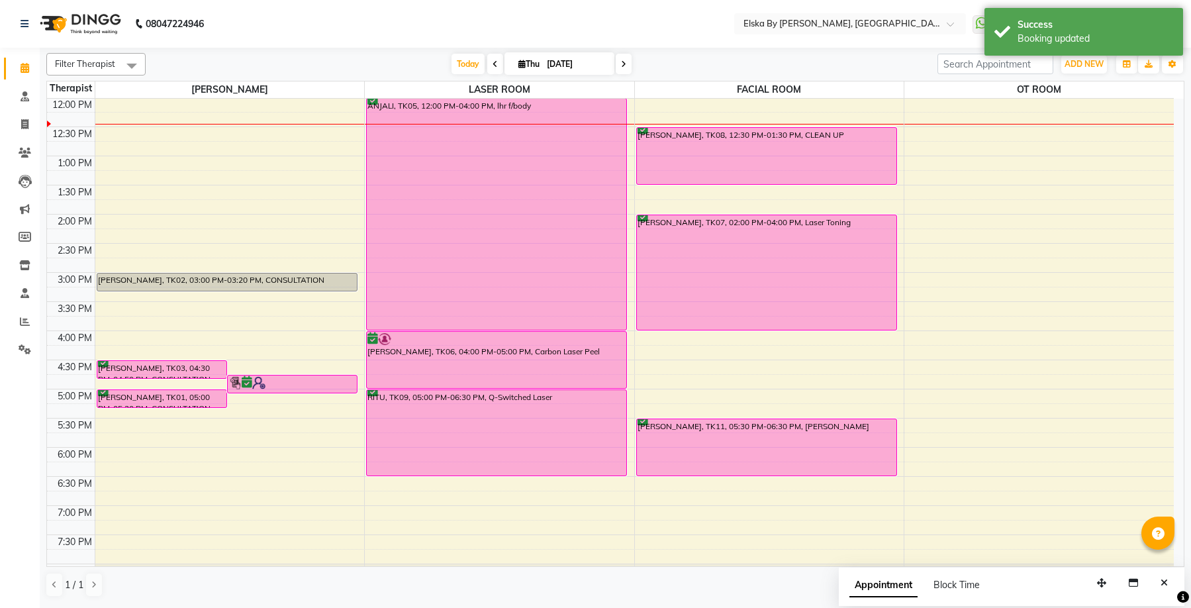
click at [624, 65] on icon at bounding box center [623, 64] width 5 height 8
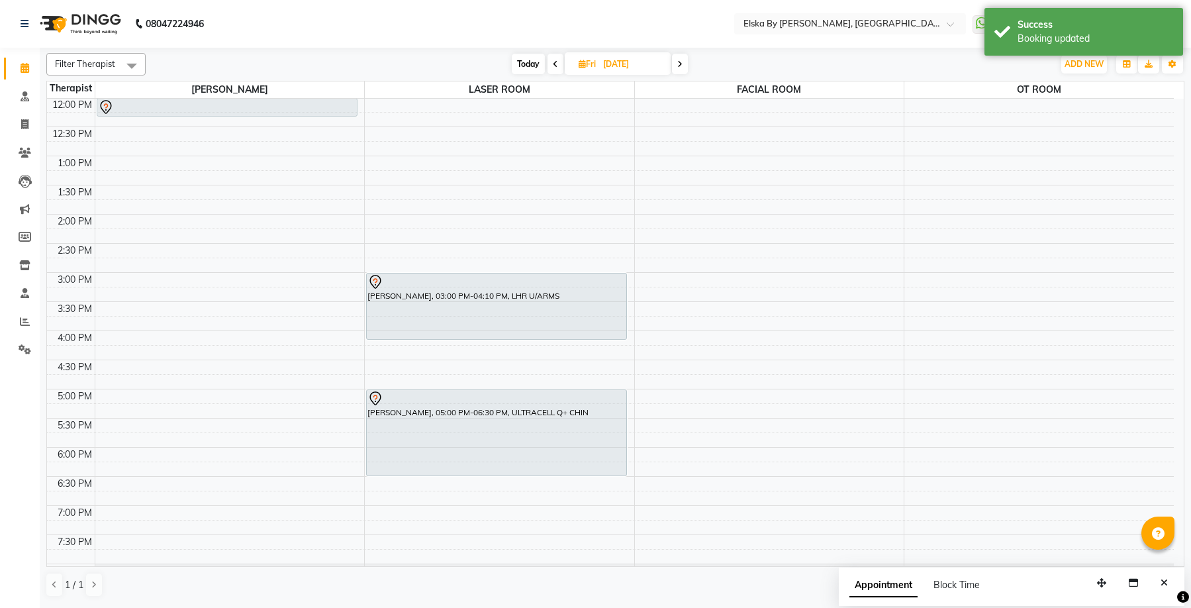
click at [525, 63] on span "Today" at bounding box center [528, 64] width 33 height 21
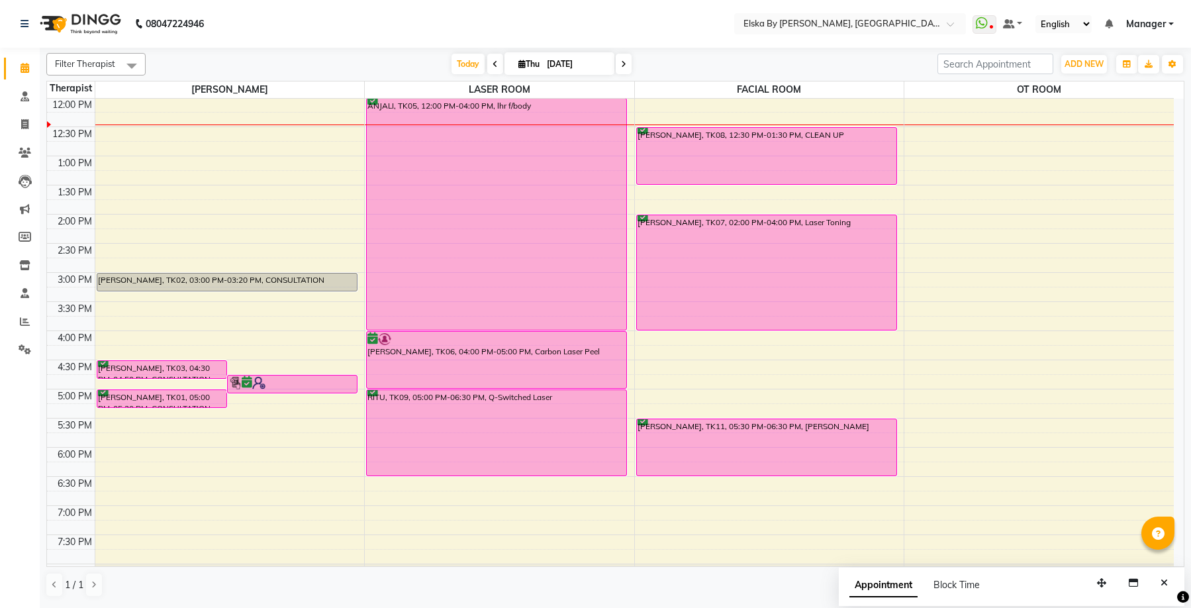
click at [624, 63] on icon at bounding box center [623, 64] width 5 height 8
type input "[DATE]"
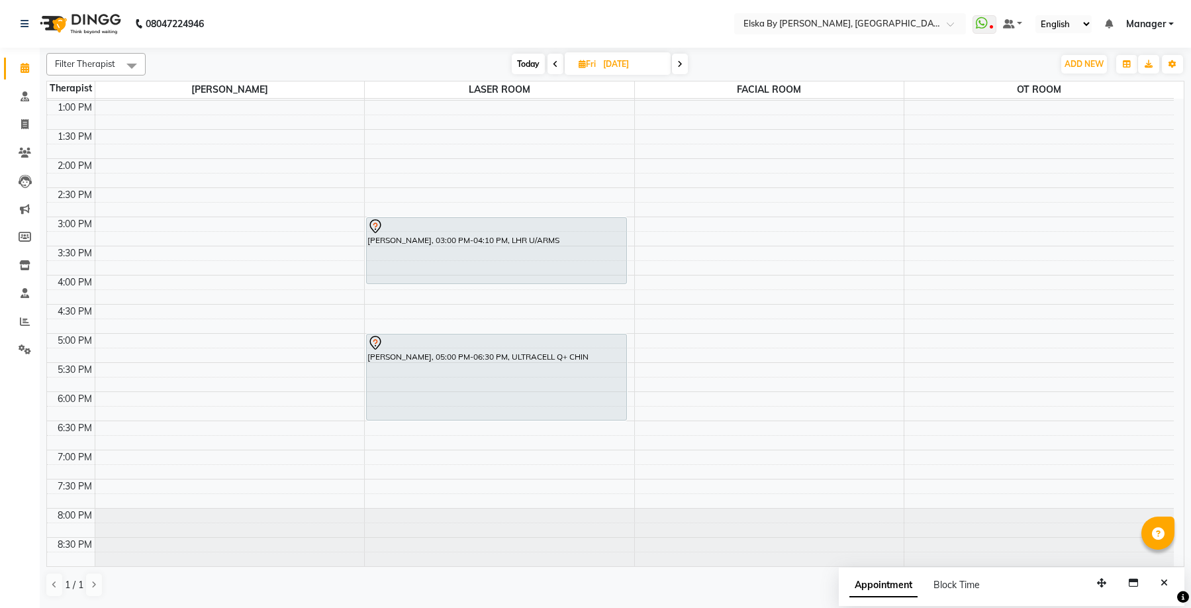
scroll to position [0, 0]
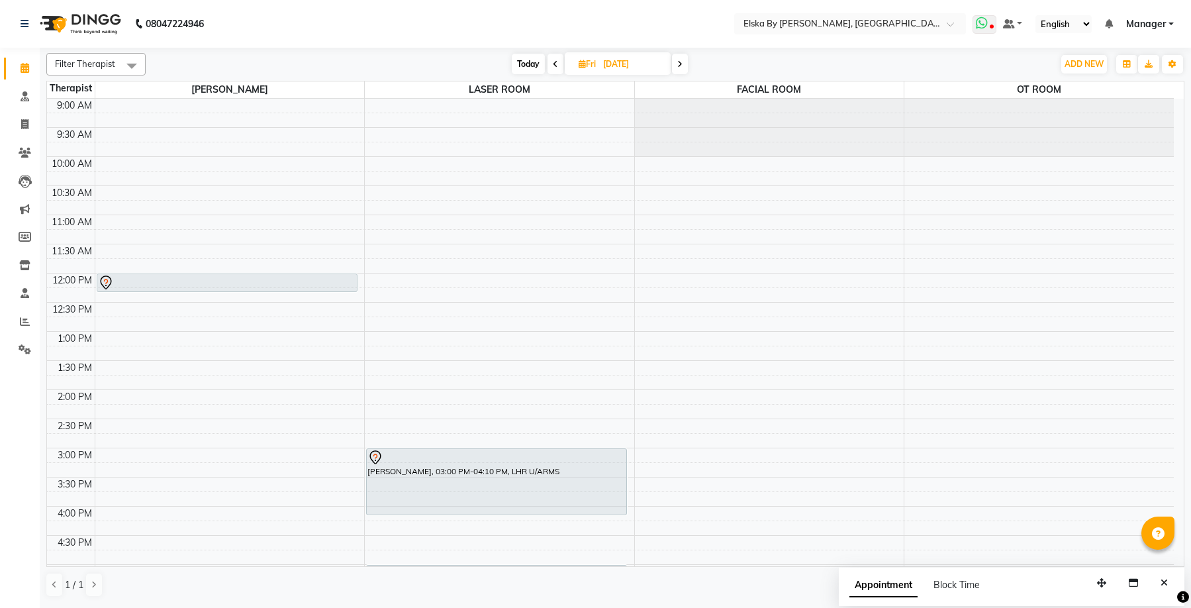
click at [985, 24] on icon at bounding box center [982, 23] width 12 height 13
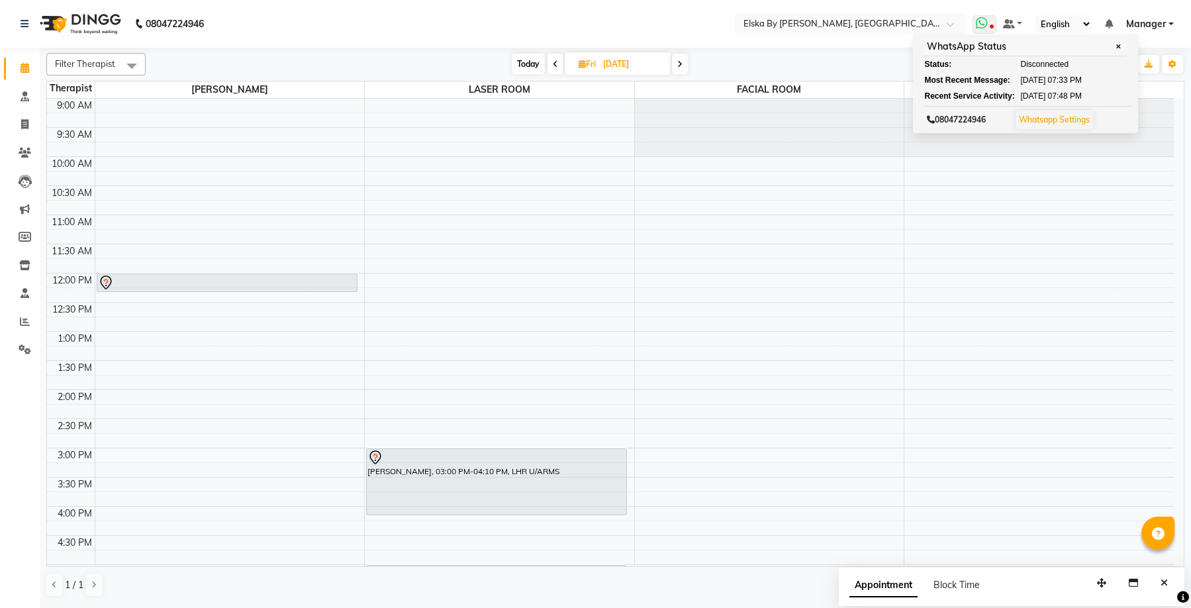
click at [1056, 117] on link "Whatsapp Settings" at bounding box center [1054, 120] width 71 height 10
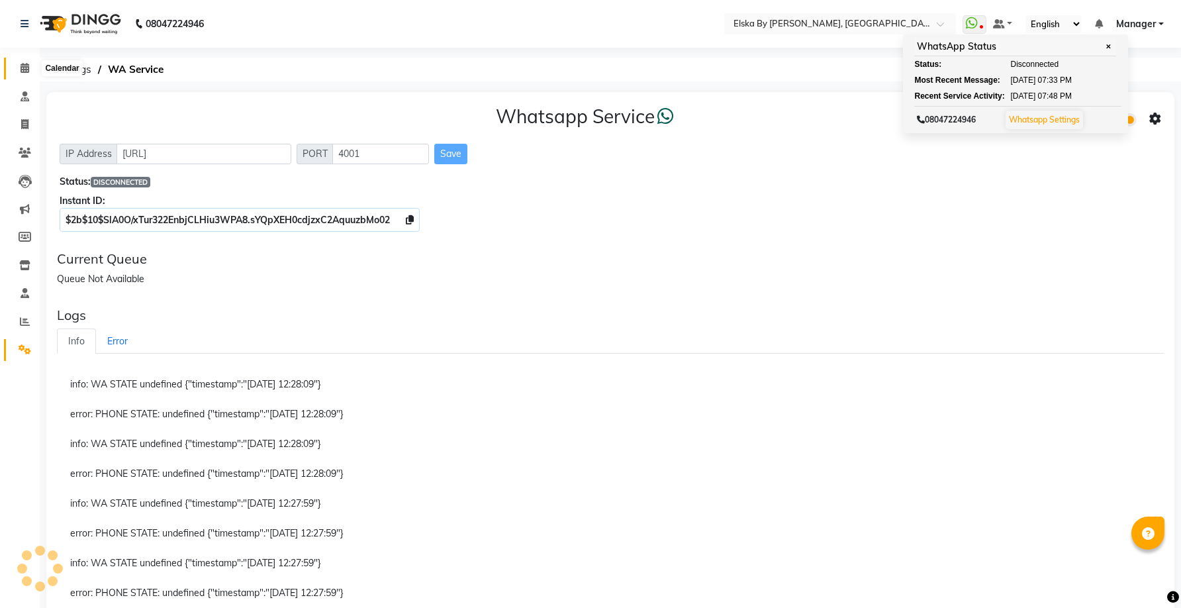
click at [26, 63] on icon at bounding box center [25, 68] width 9 height 10
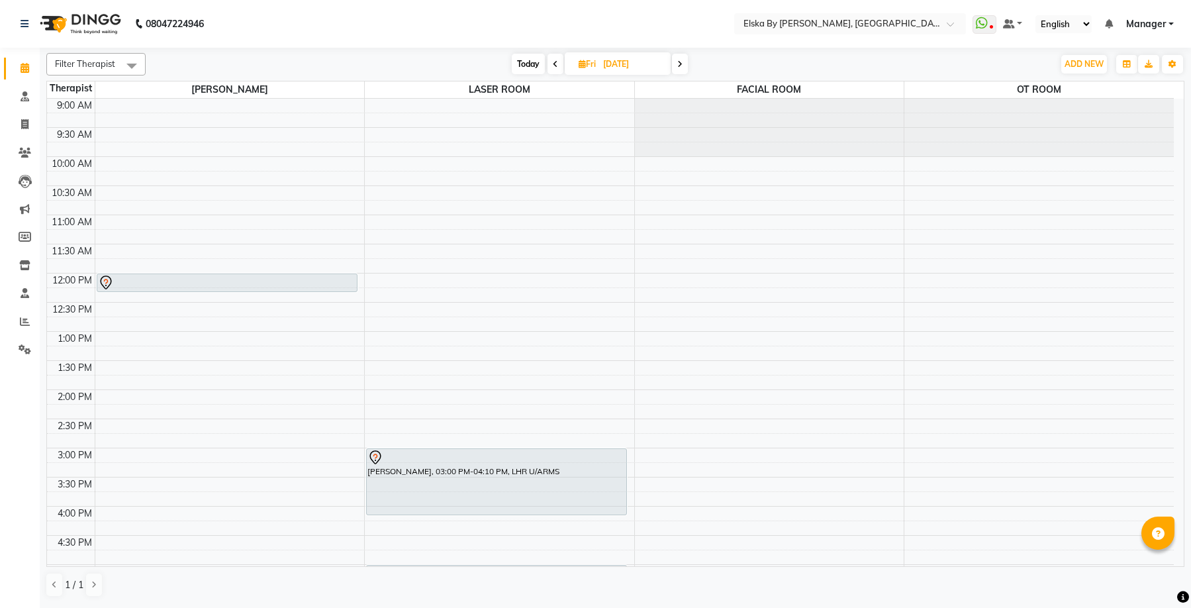
click at [535, 66] on span "Today" at bounding box center [528, 64] width 33 height 21
type input "[DATE]"
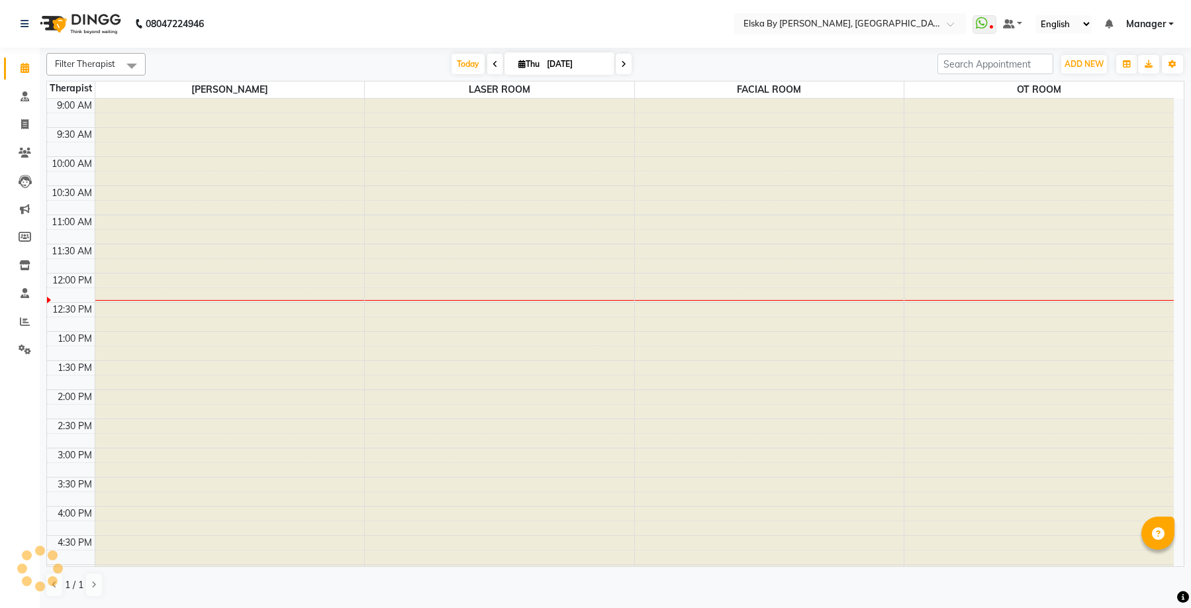
scroll to position [175, 0]
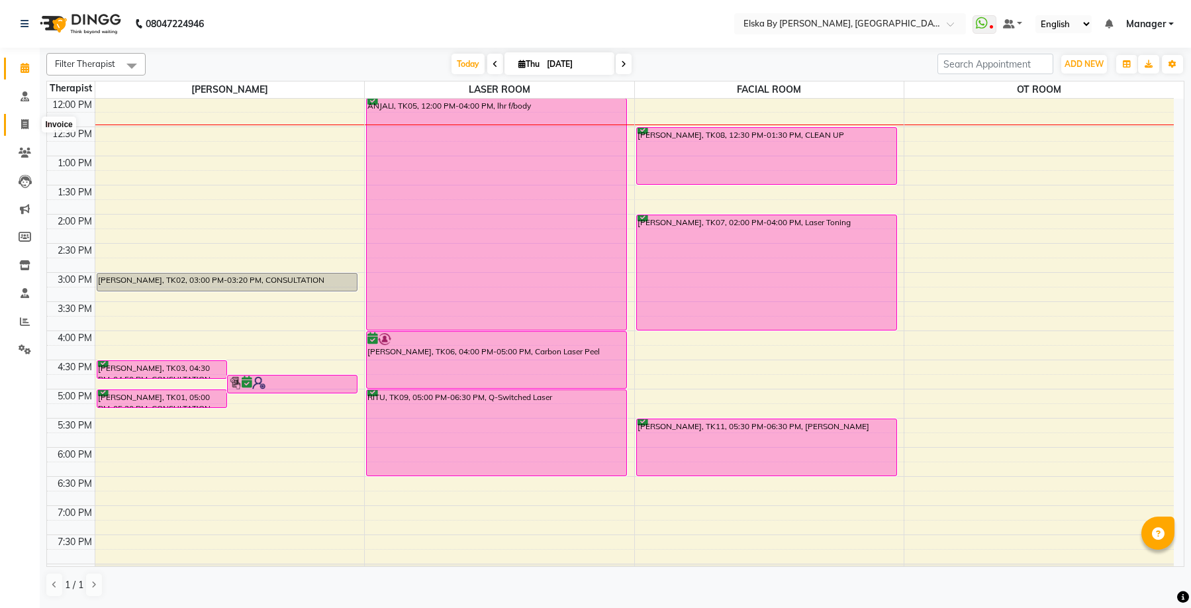
click at [23, 128] on icon at bounding box center [24, 124] width 7 height 10
select select "service"
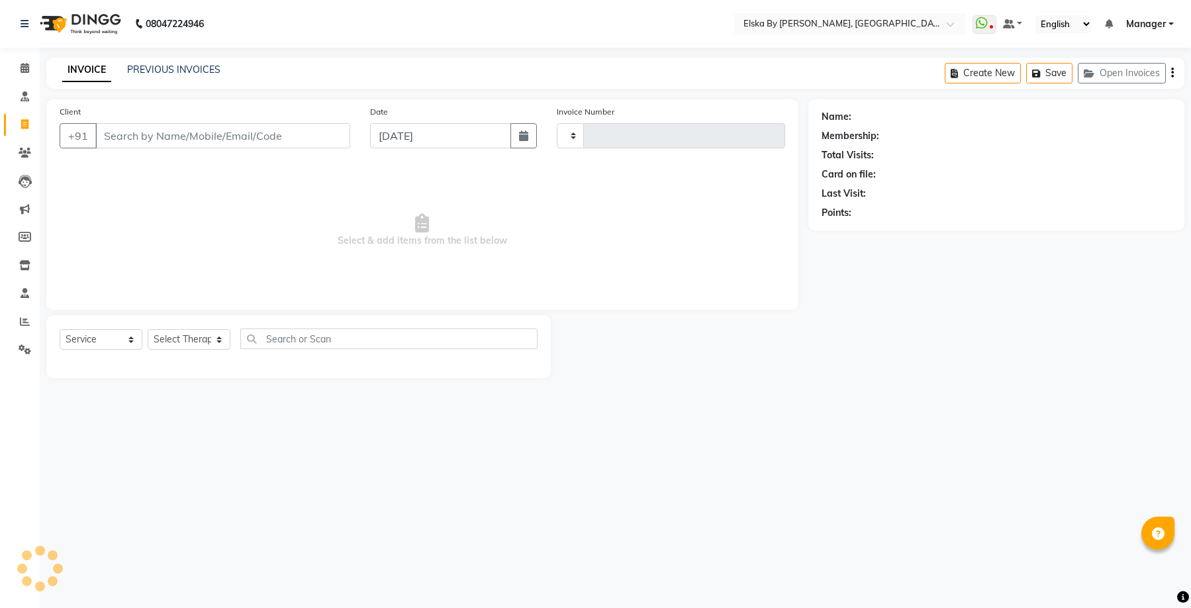
type input "1624"
select select "7252"
select select "62001"
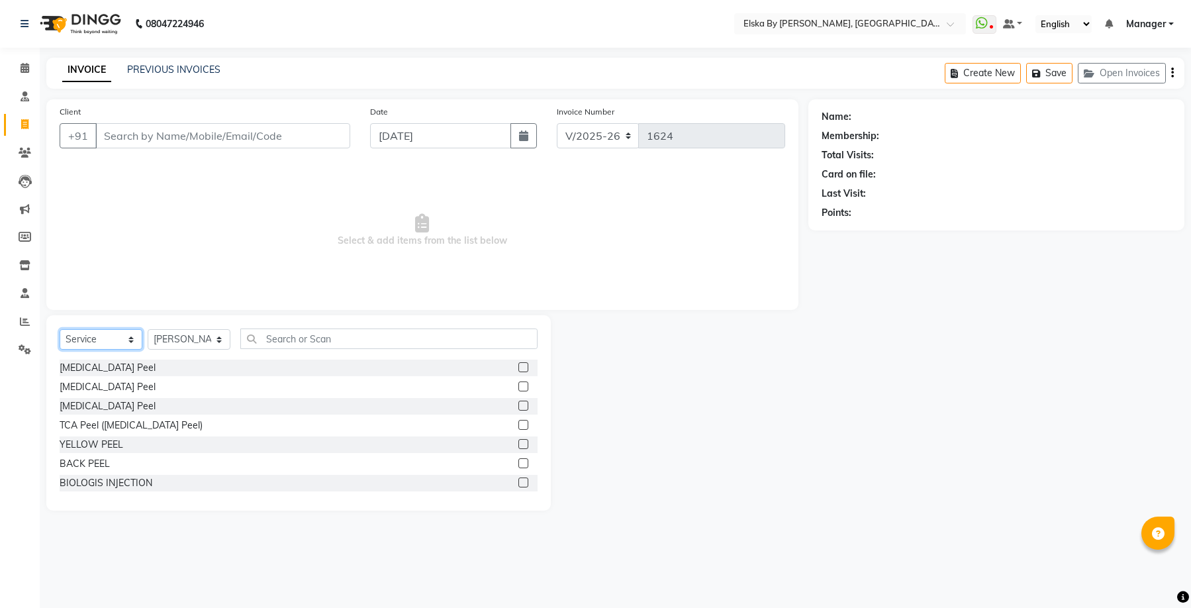
drag, startPoint x: 123, startPoint y: 341, endPoint x: 117, endPoint y: 346, distance: 8.0
click at [123, 341] on select "Select Service Product Membership Package Voucher Prepaid Gift Card" at bounding box center [101, 339] width 83 height 21
select select "product"
click at [60, 329] on select "Select Service Product Membership Package Voucher Prepaid Gift Card" at bounding box center [101, 339] width 83 height 21
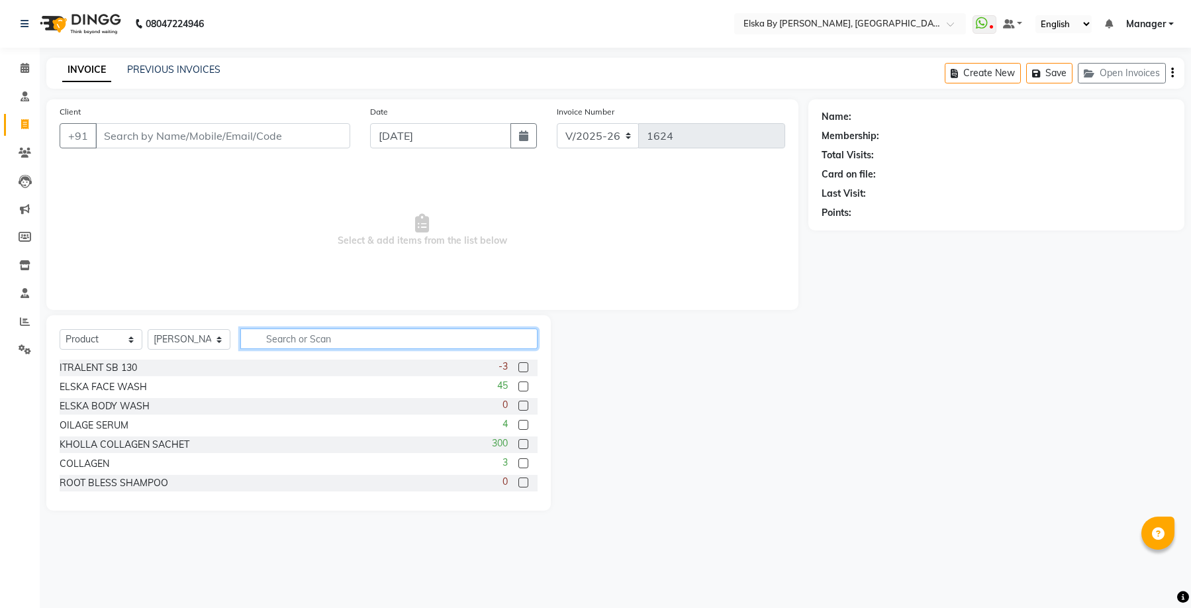
click at [324, 330] on input "text" at bounding box center [388, 338] width 297 height 21
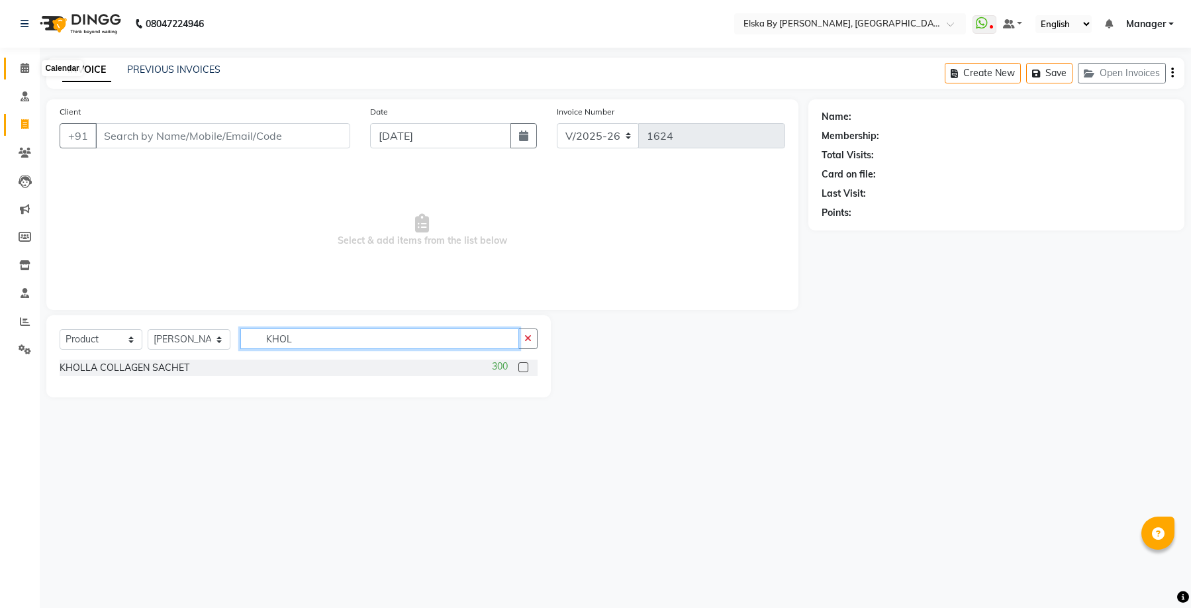
type input "KHOL"
click at [19, 70] on span at bounding box center [24, 68] width 23 height 15
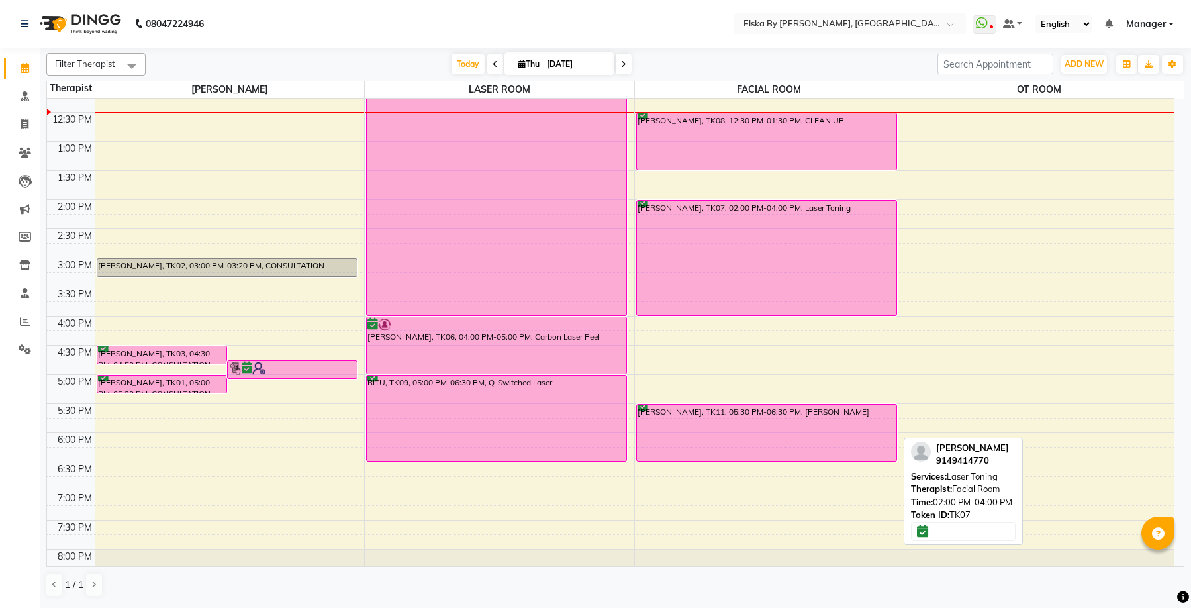
scroll to position [199, 0]
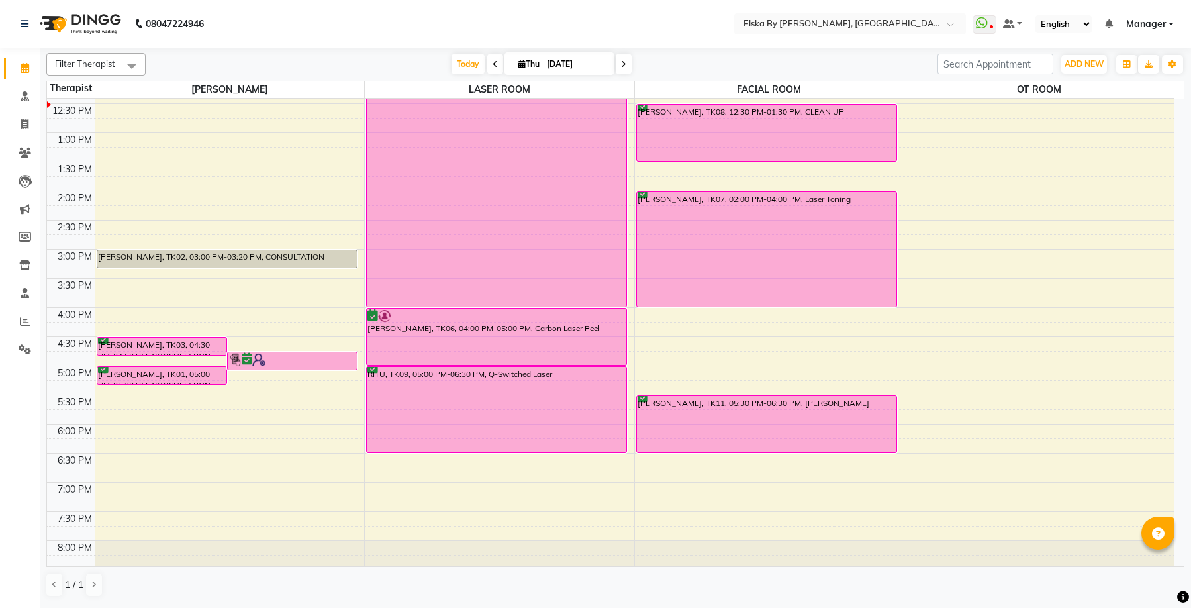
click at [266, 429] on div "9:00 AM 9:30 AM 10:00 AM 10:30 AM 11:00 AM 11:30 AM 12:00 PM 12:30 PM 1:00 PM 1…" at bounding box center [610, 249] width 1127 height 698
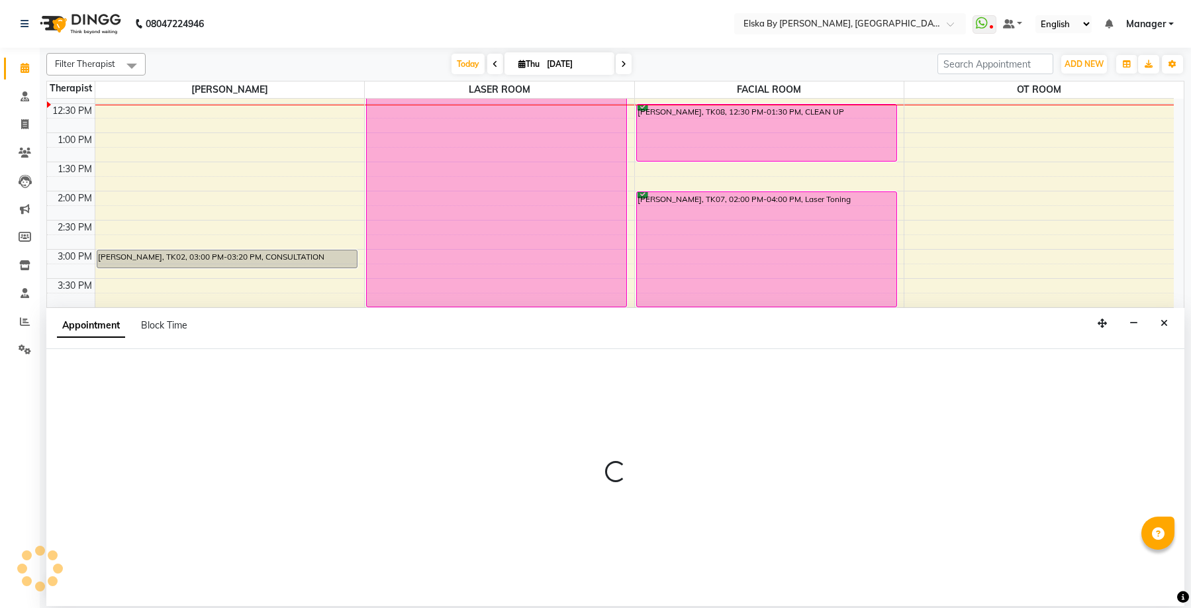
select select "62001"
select select "1080"
select select "tentative"
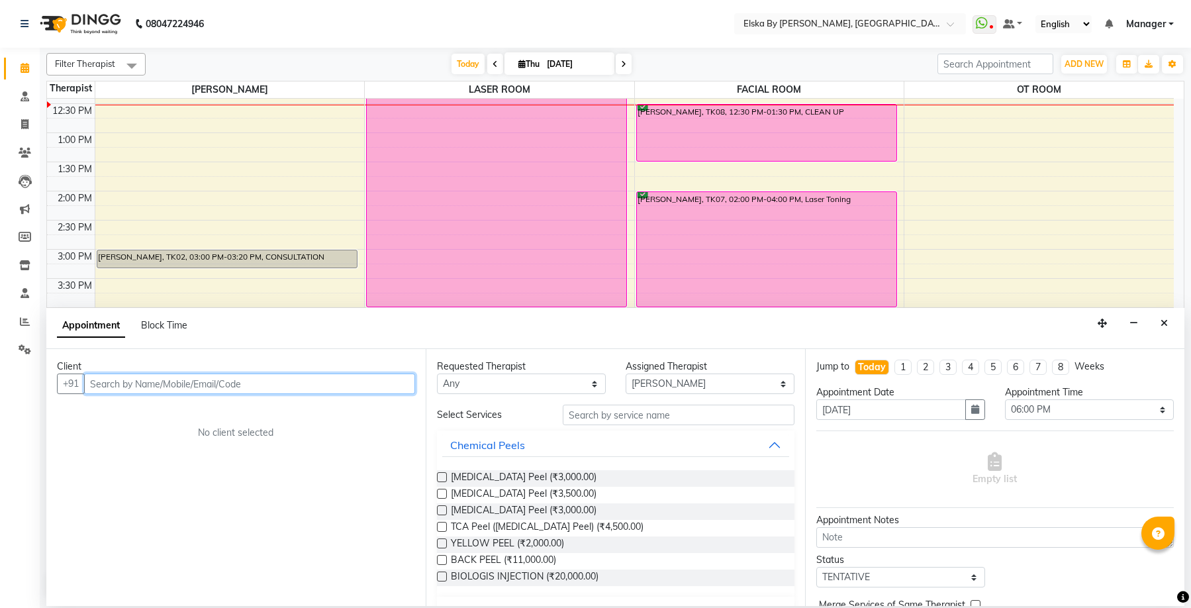
click at [343, 391] on input "text" at bounding box center [249, 383] width 331 height 21
click at [1162, 322] on icon "Close" at bounding box center [1163, 322] width 7 height 9
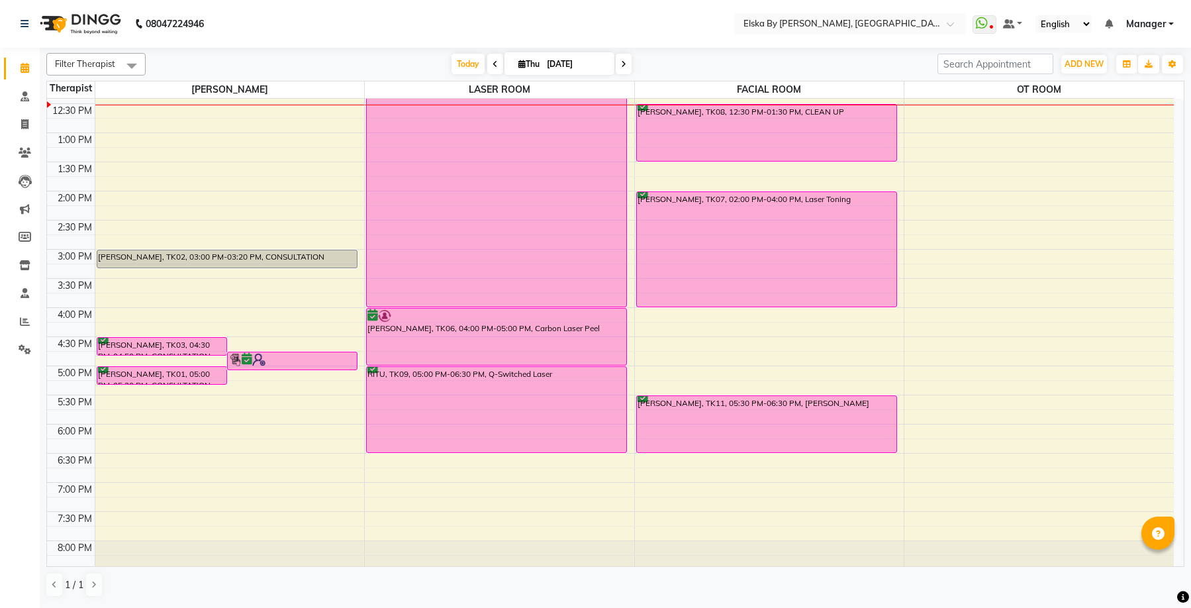
click at [326, 430] on div "9:00 AM 9:30 AM 10:00 AM 10:30 AM 11:00 AM 11:30 AM 12:00 PM 12:30 PM 1:00 PM 1…" at bounding box center [610, 249] width 1127 height 698
select select "62001"
select select "tentative"
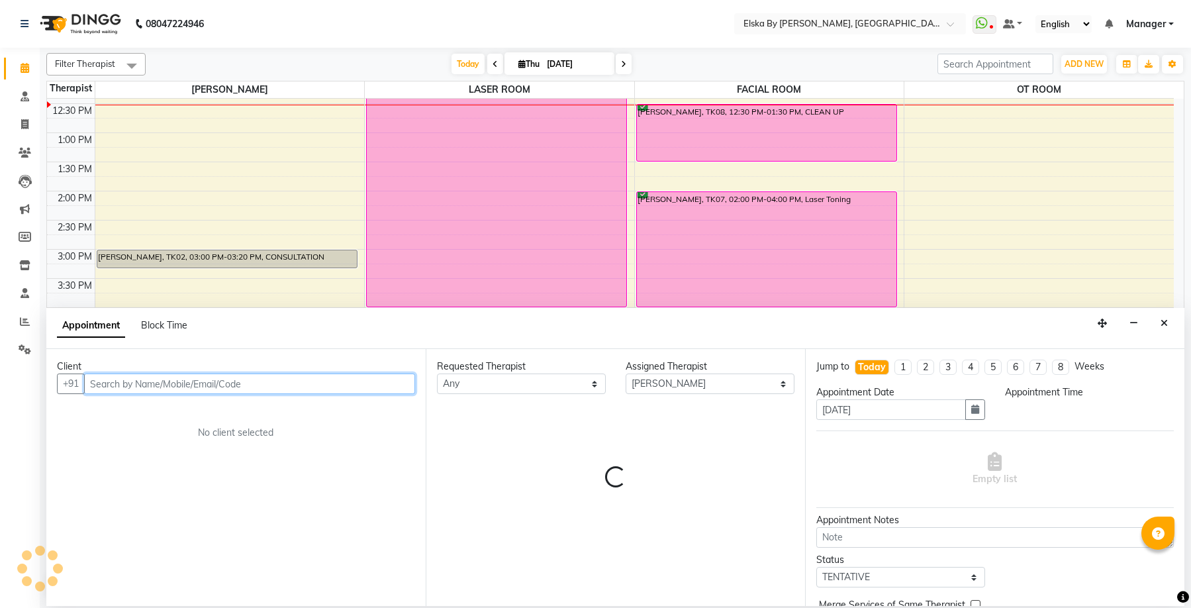
select select "1080"
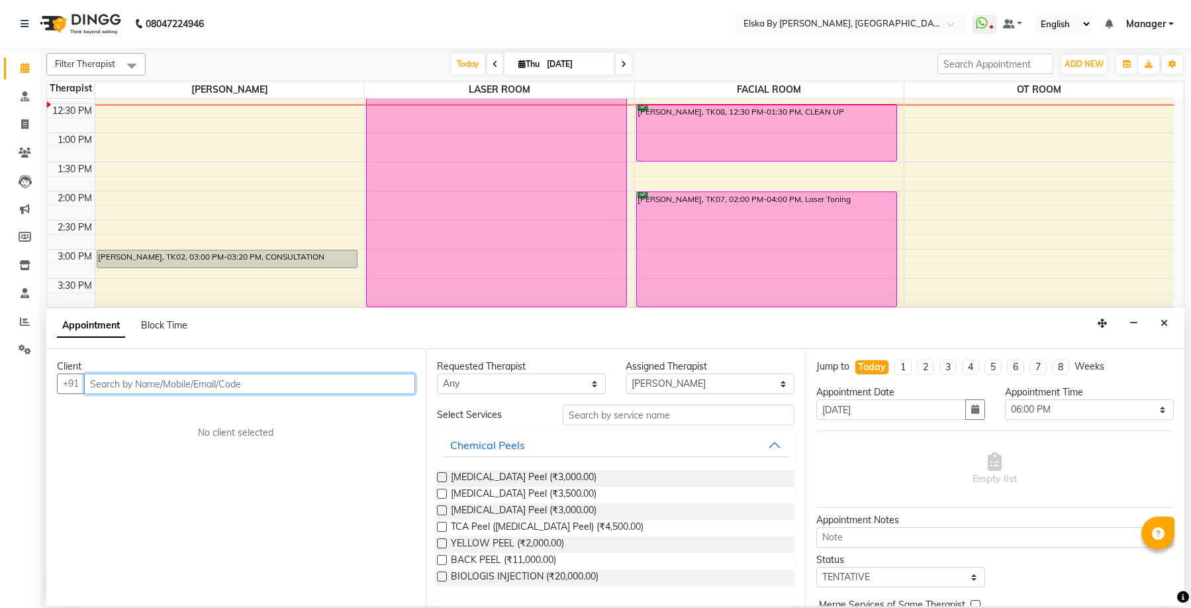
click at [334, 383] on input "text" at bounding box center [249, 383] width 331 height 21
type input "WANGNO"
click at [396, 384] on span "Add Client" at bounding box center [387, 383] width 44 height 12
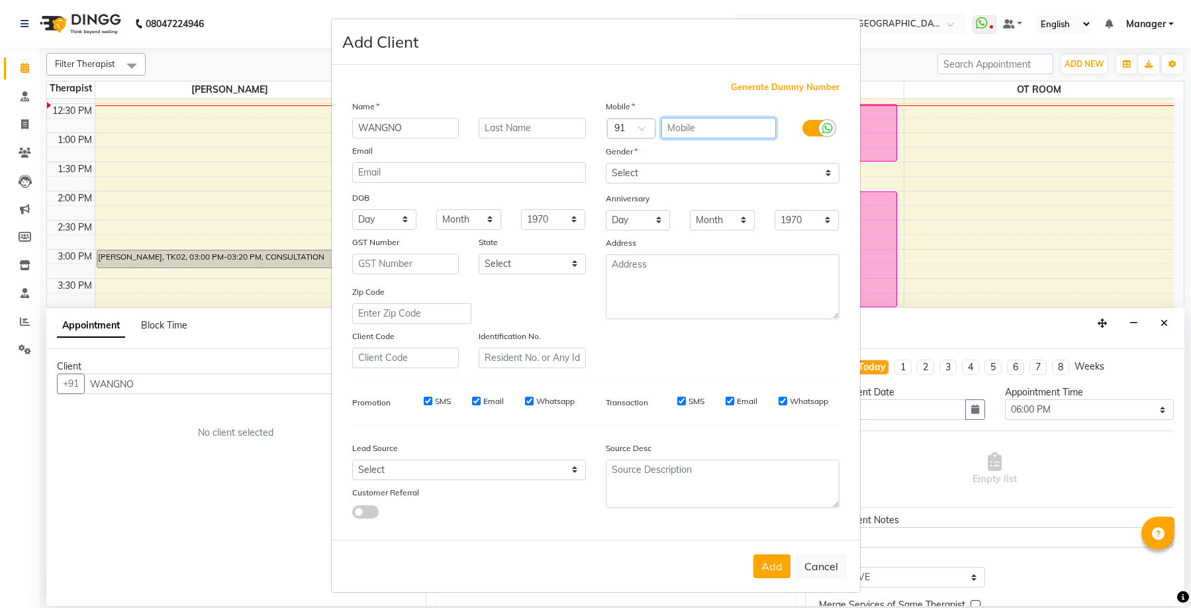
click at [682, 131] on input "text" at bounding box center [718, 128] width 115 height 21
type input "9990843835"
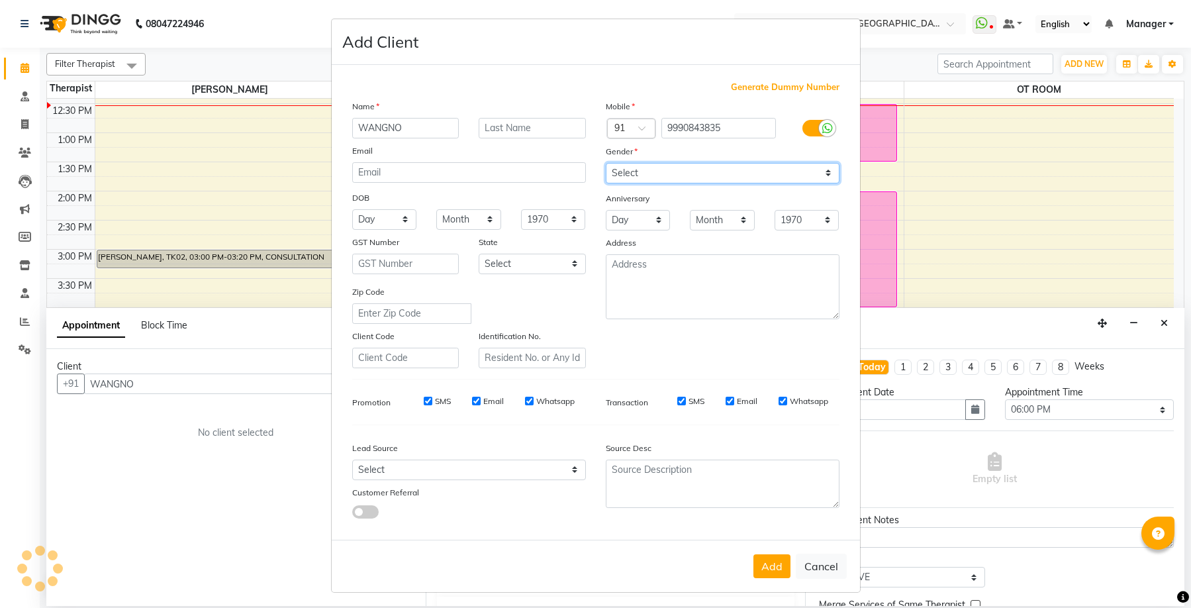
click at [679, 175] on select "Select [DEMOGRAPHIC_DATA] [DEMOGRAPHIC_DATA] Other Prefer Not To Say" at bounding box center [723, 173] width 234 height 21
select select "[DEMOGRAPHIC_DATA]"
click at [606, 163] on select "Select [DEMOGRAPHIC_DATA] [DEMOGRAPHIC_DATA] Other Prefer Not To Say" at bounding box center [723, 173] width 234 height 21
click at [727, 398] on input "Email" at bounding box center [729, 400] width 9 height 9
checkbox input "false"
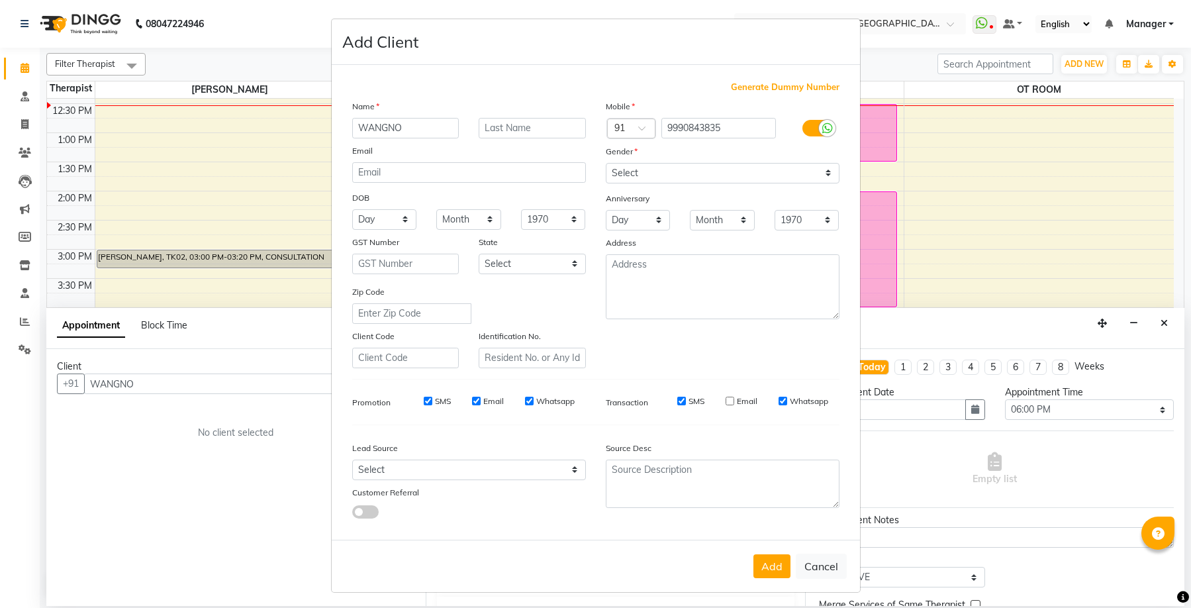
click at [677, 401] on input "SMS" at bounding box center [681, 400] width 9 height 9
checkbox input "false"
click at [525, 398] on input "Whatsapp" at bounding box center [529, 400] width 9 height 9
checkbox input "false"
click at [472, 402] on input "Email" at bounding box center [476, 400] width 9 height 9
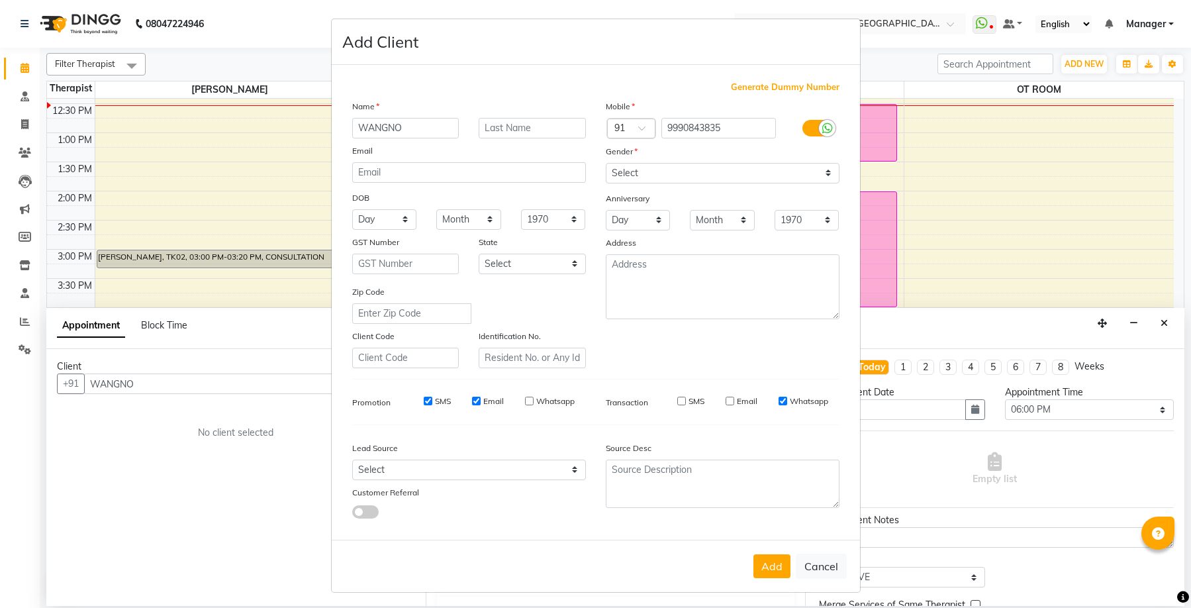
checkbox input "false"
click at [424, 399] on input "SMS" at bounding box center [428, 400] width 9 height 9
checkbox input "false"
click at [769, 563] on button "Add" at bounding box center [771, 566] width 37 height 24
type input "9990843835"
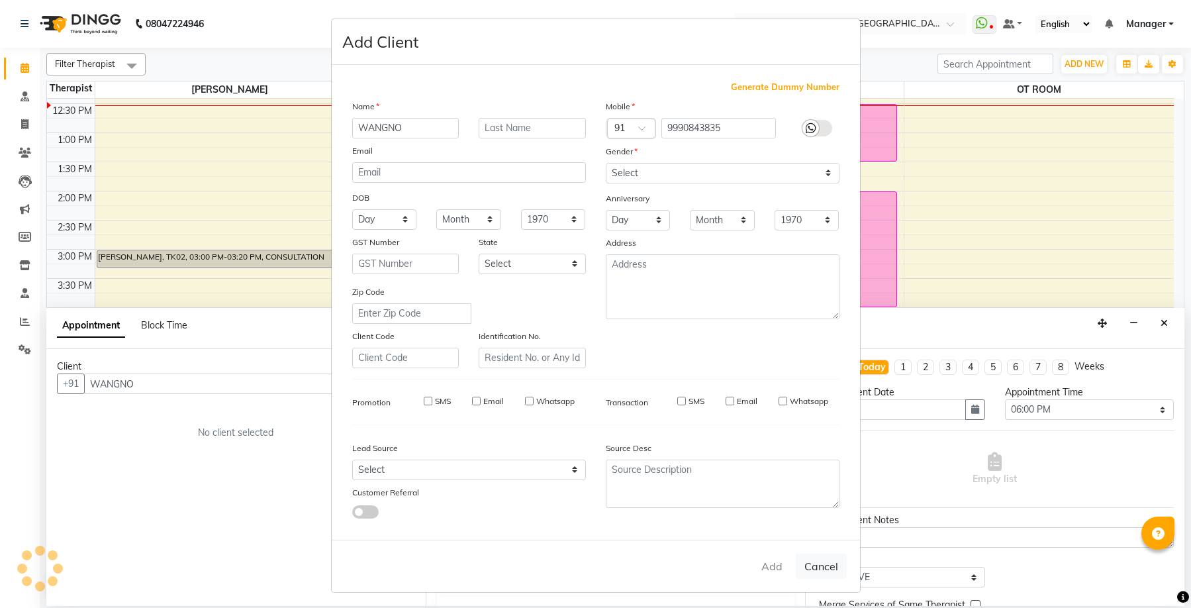
select select
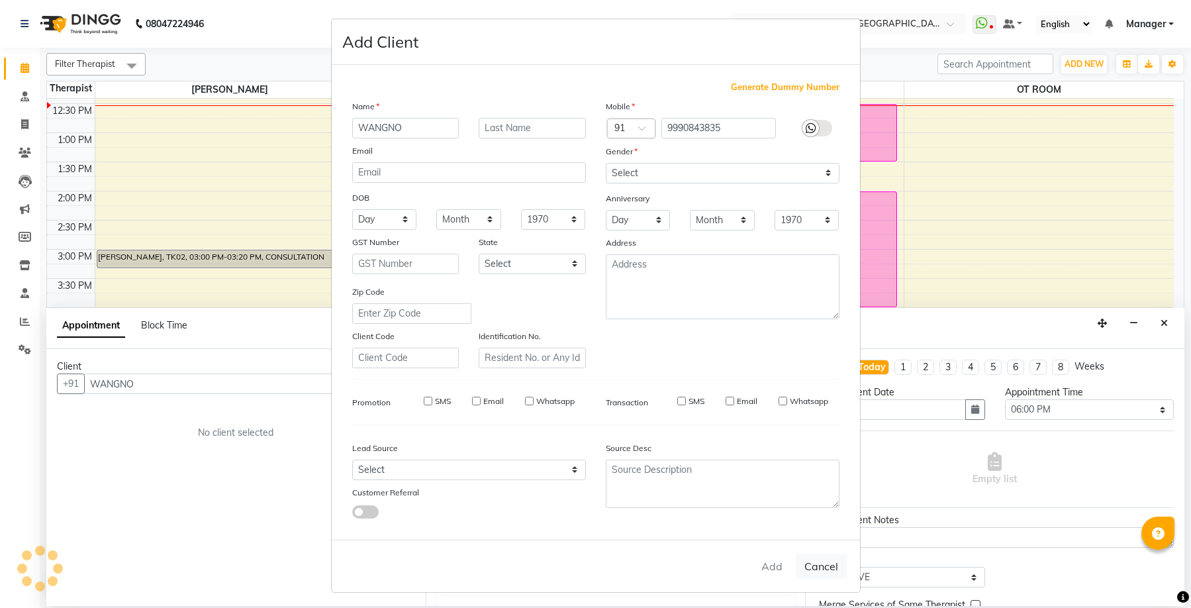
select select
checkbox input "false"
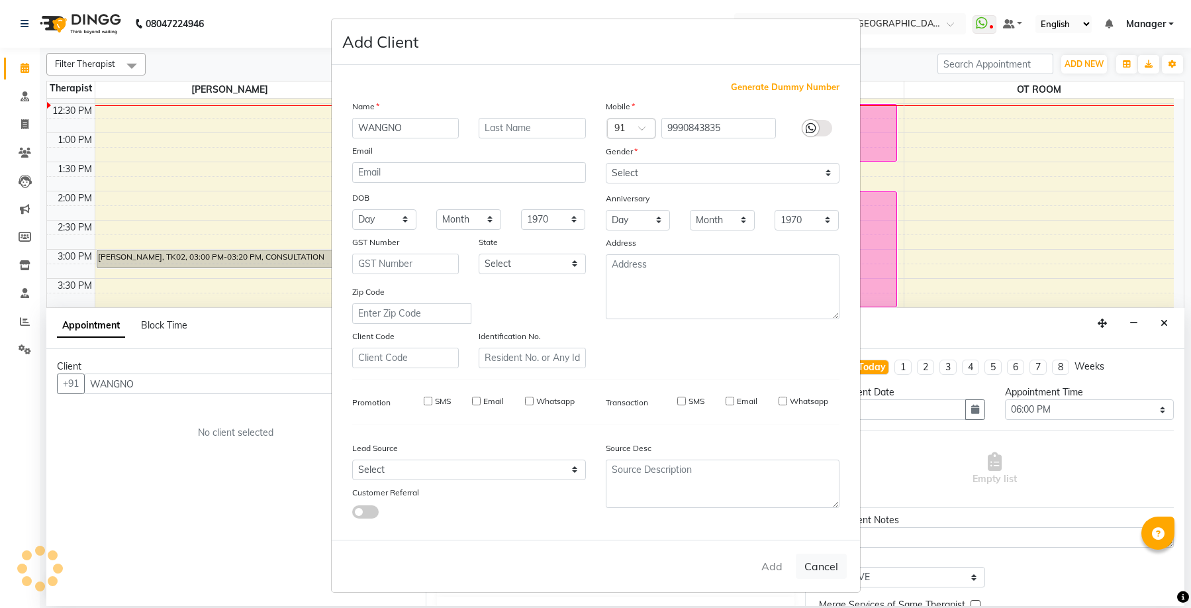
checkbox input "false"
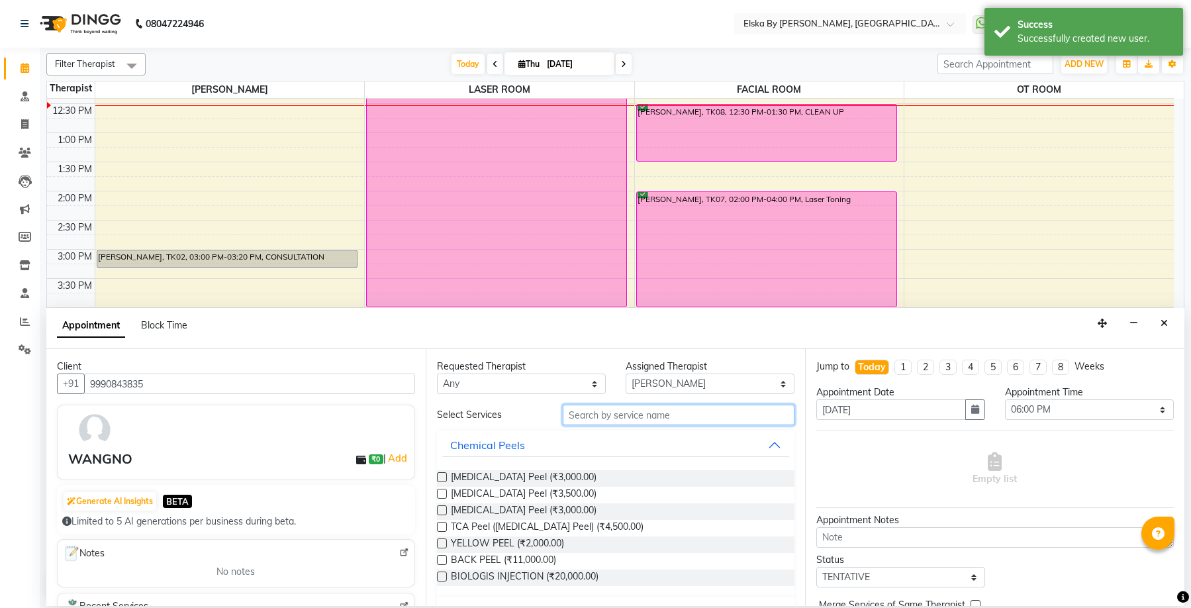
click at [708, 417] on input "text" at bounding box center [679, 414] width 232 height 21
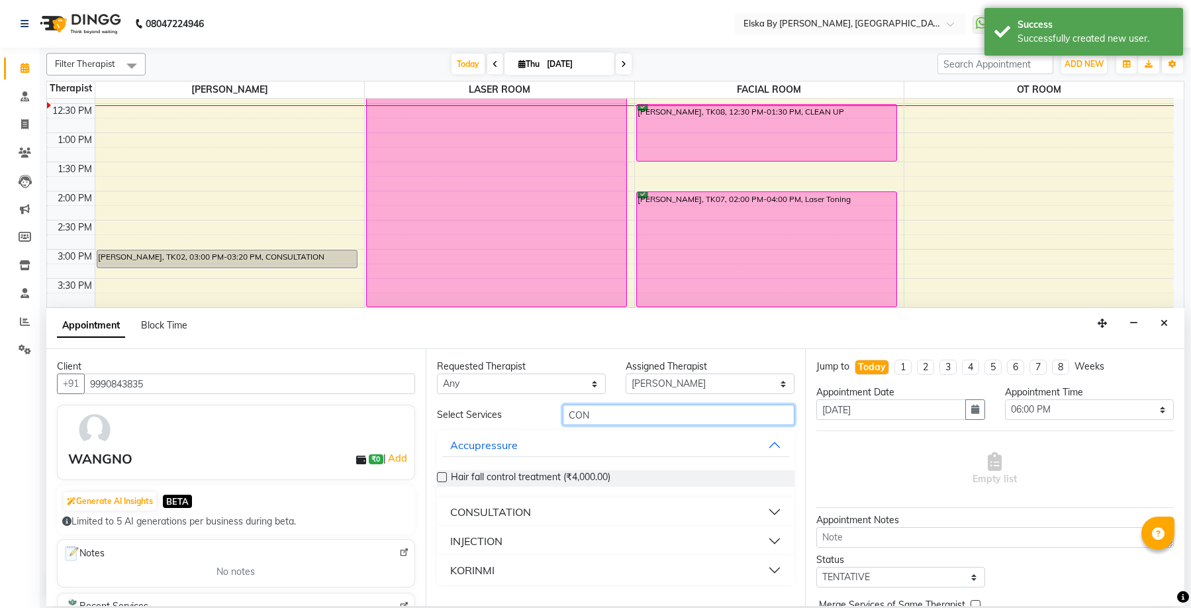
type input "CON"
click at [512, 511] on div "CONSULTATION" at bounding box center [490, 512] width 81 height 16
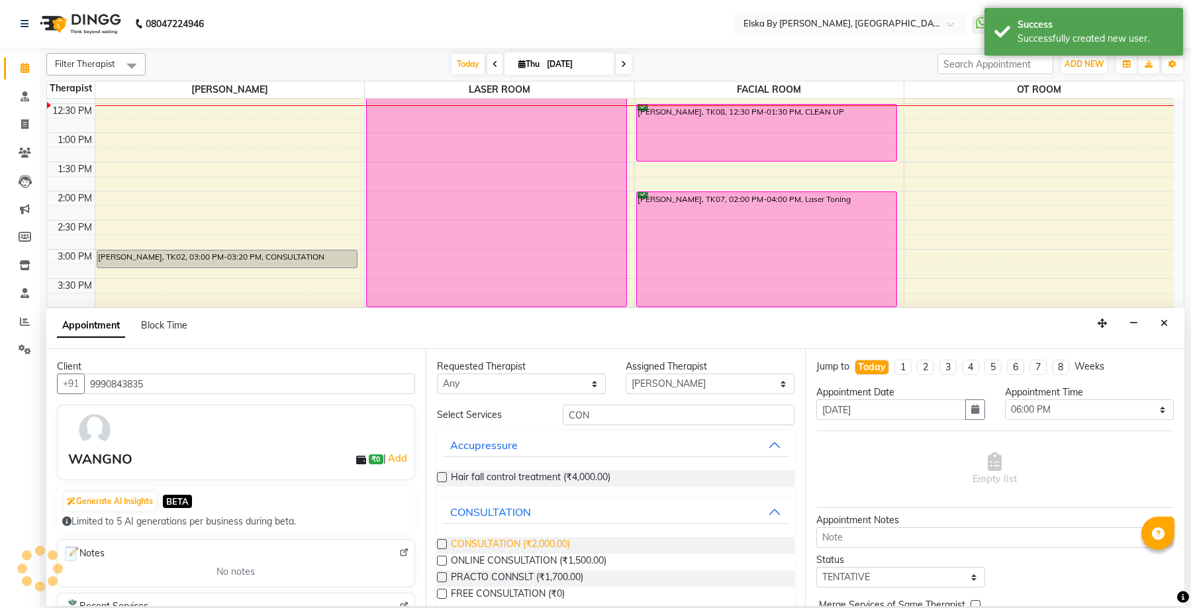
click at [483, 543] on span "CONSULTATION (₹2,000.00)" at bounding box center [510, 545] width 119 height 17
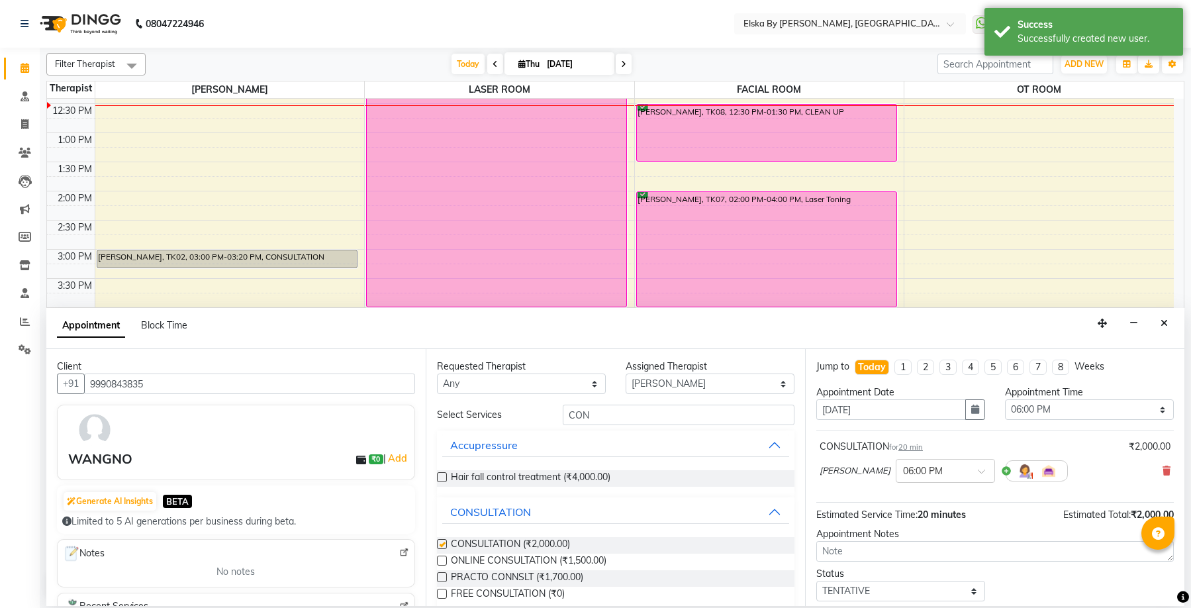
checkbox input "false"
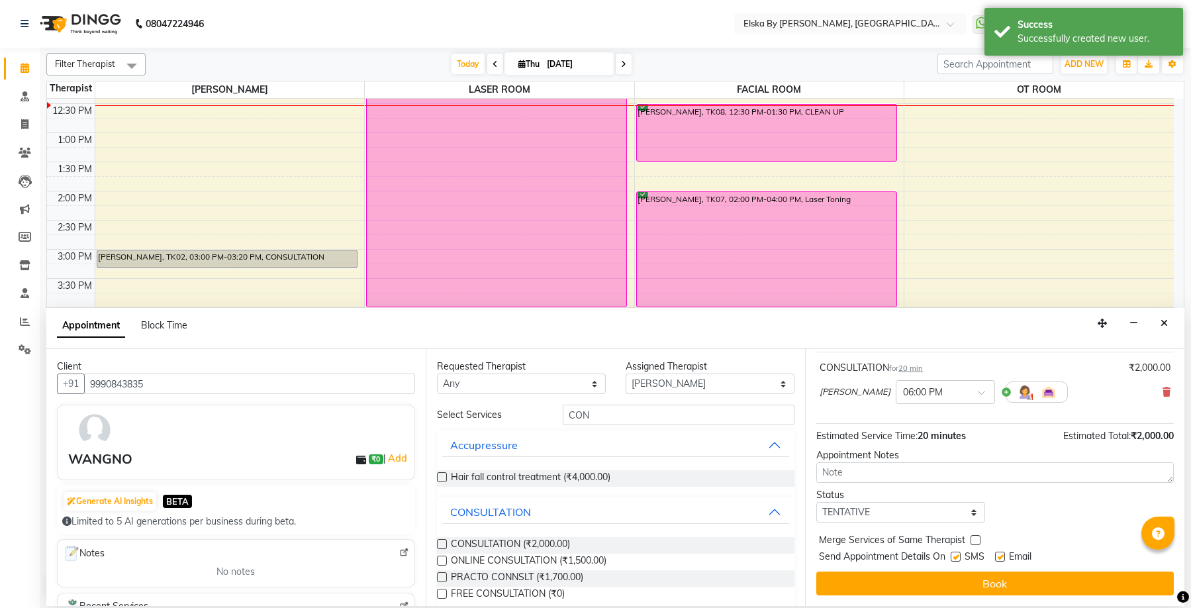
click at [1000, 554] on label at bounding box center [1000, 556] width 10 height 10
click at [1000, 554] on input "checkbox" at bounding box center [999, 557] width 9 height 9
checkbox input "false"
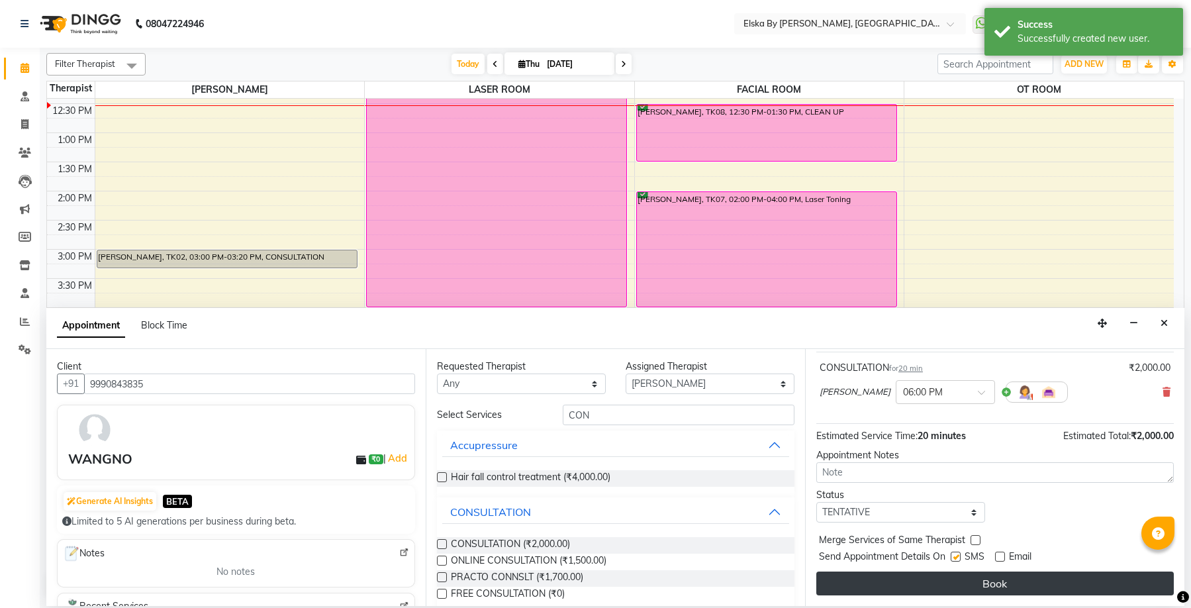
click at [995, 573] on button "Book" at bounding box center [994, 583] width 357 height 24
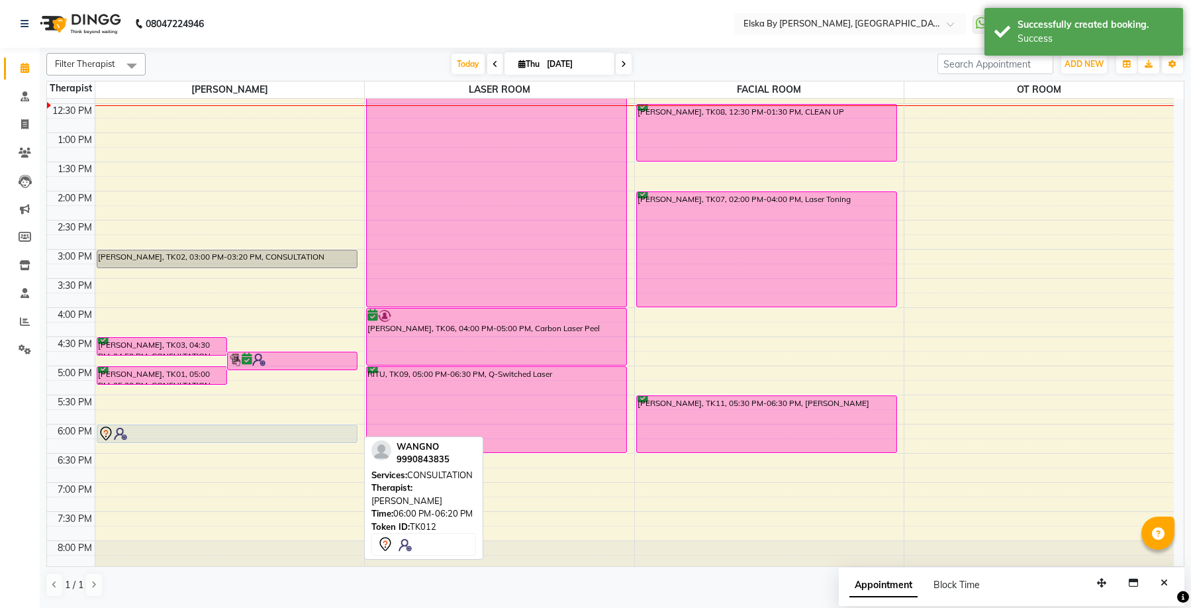
click at [257, 432] on div at bounding box center [227, 434] width 258 height 16
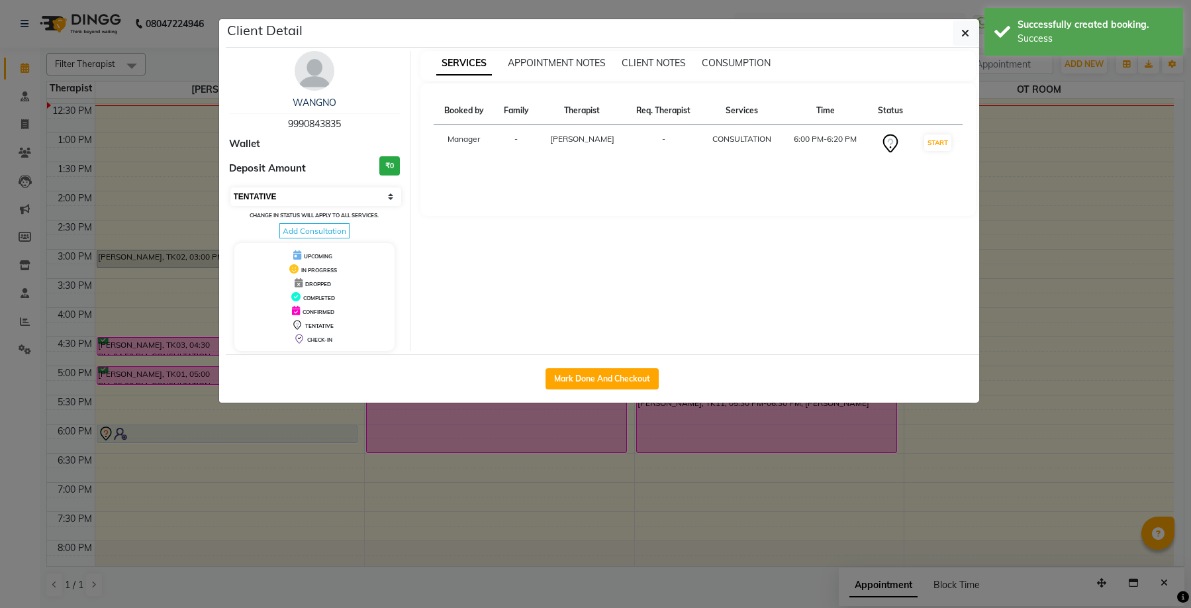
click at [389, 196] on select "Select IN SERVICE CONFIRMED TENTATIVE CHECK IN MARK DONE DROPPED UPCOMING" at bounding box center [315, 196] width 171 height 19
select select "6"
click at [230, 187] on select "Select IN SERVICE CONFIRMED TENTATIVE CHECK IN MARK DONE DROPPED UPCOMING" at bounding box center [315, 196] width 171 height 19
click at [965, 33] on icon "button" at bounding box center [965, 33] width 8 height 11
